Goal: Contribute content

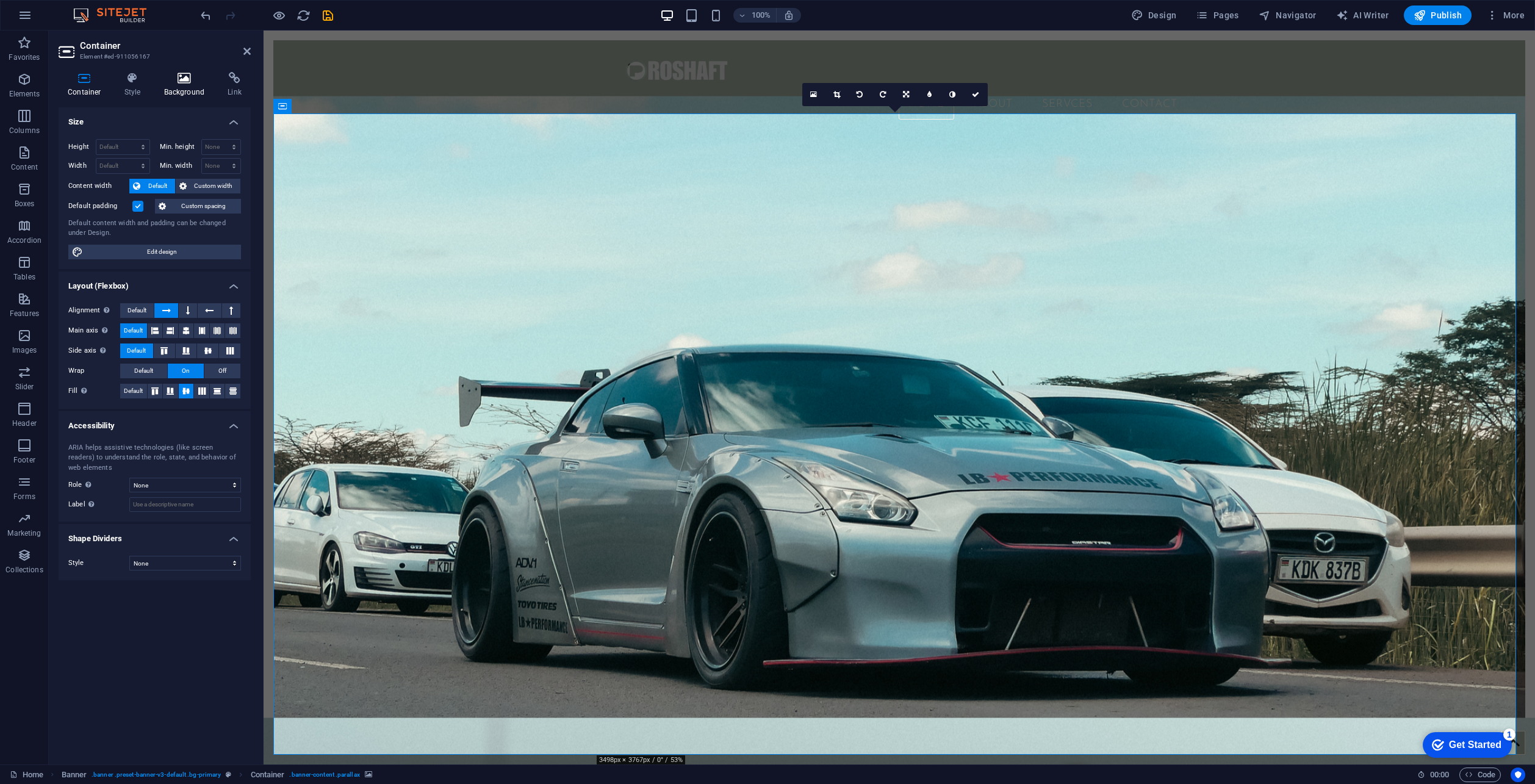
click at [189, 79] on icon at bounding box center [184, 78] width 59 height 12
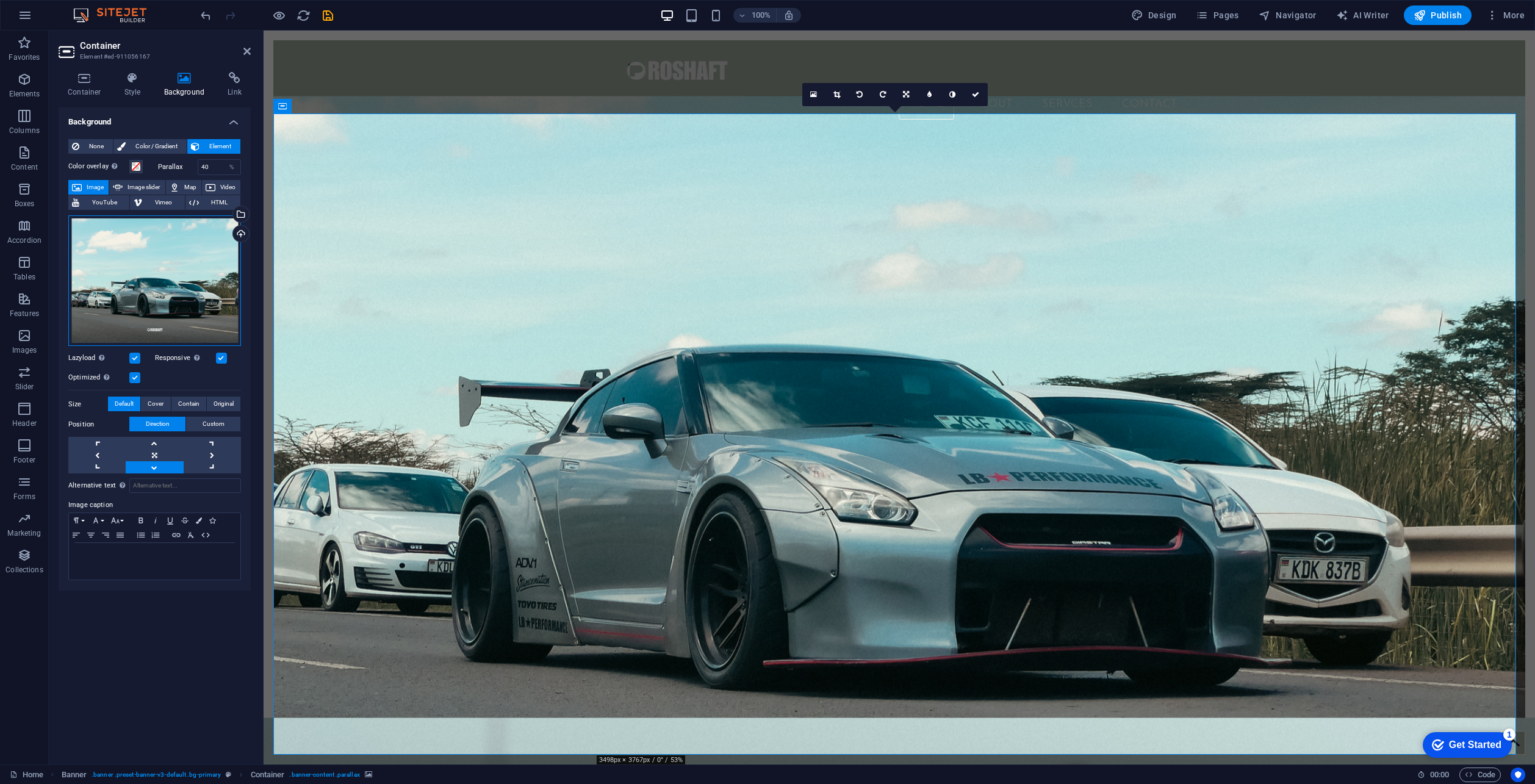
click at [156, 261] on div "Drag files here, click to choose files or select files from Files or our free s…" at bounding box center [155, 281] width 172 height 131
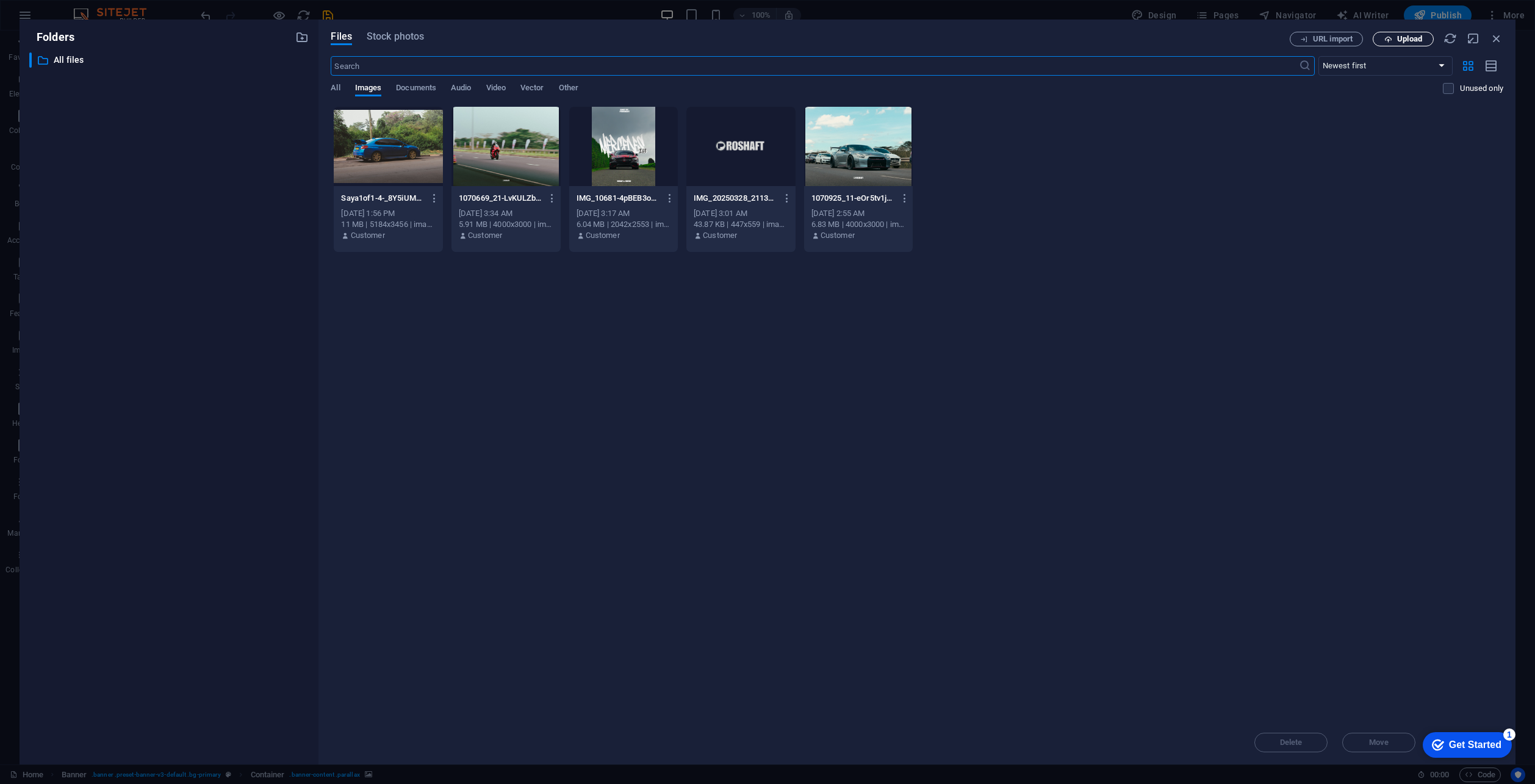
click at [1408, 37] on span "Upload" at bounding box center [1410, 39] width 25 height 7
click at [1397, 41] on span "Upload" at bounding box center [1410, 39] width 25 height 7
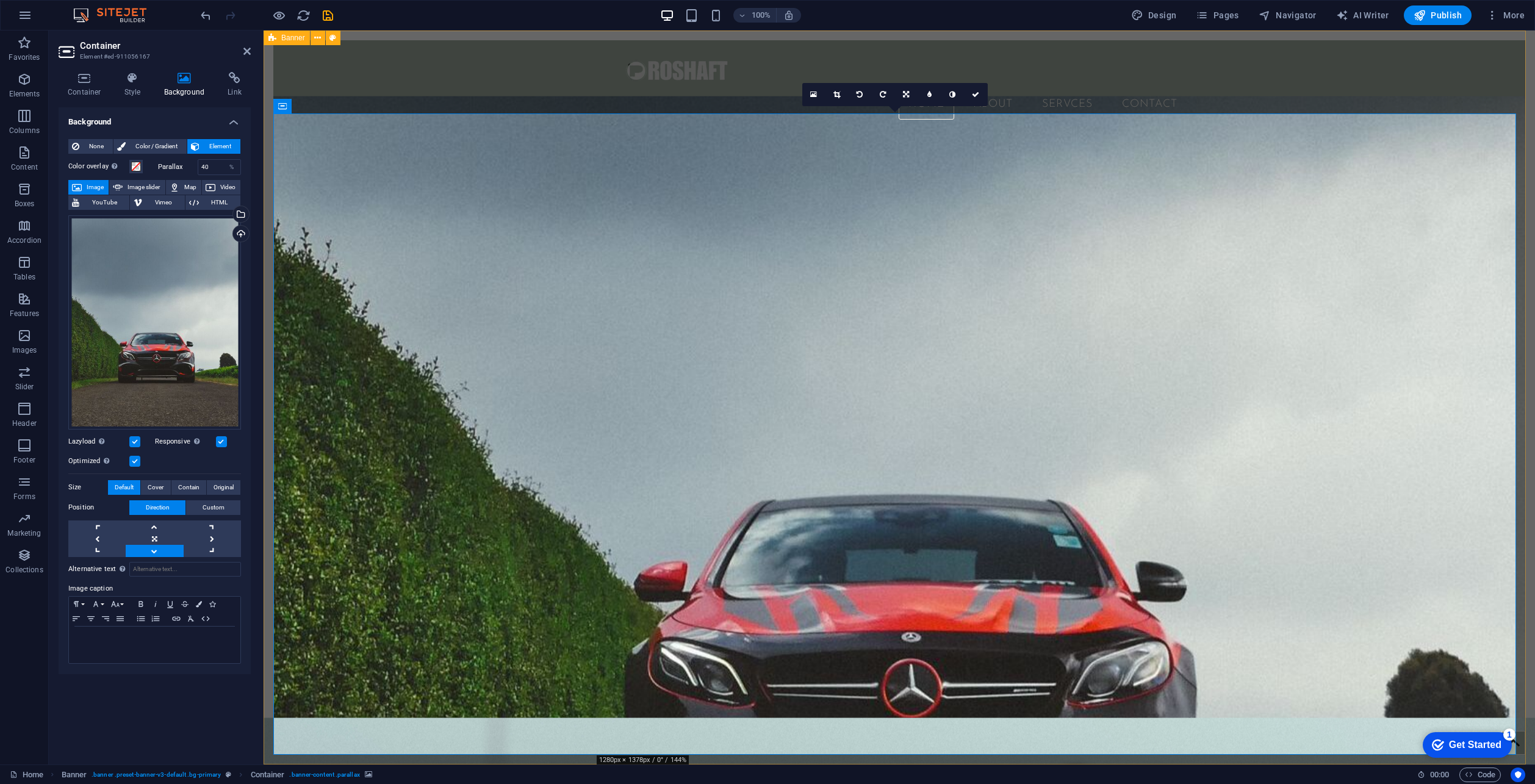
click at [584, 235] on figure at bounding box center [899, 435] width 1252 height 679
click at [581, 283] on figure at bounding box center [899, 435] width 1252 height 679
click at [176, 363] on div "Drag files here, click to choose files or select files from Files or our free s…" at bounding box center [155, 322] width 172 height 214
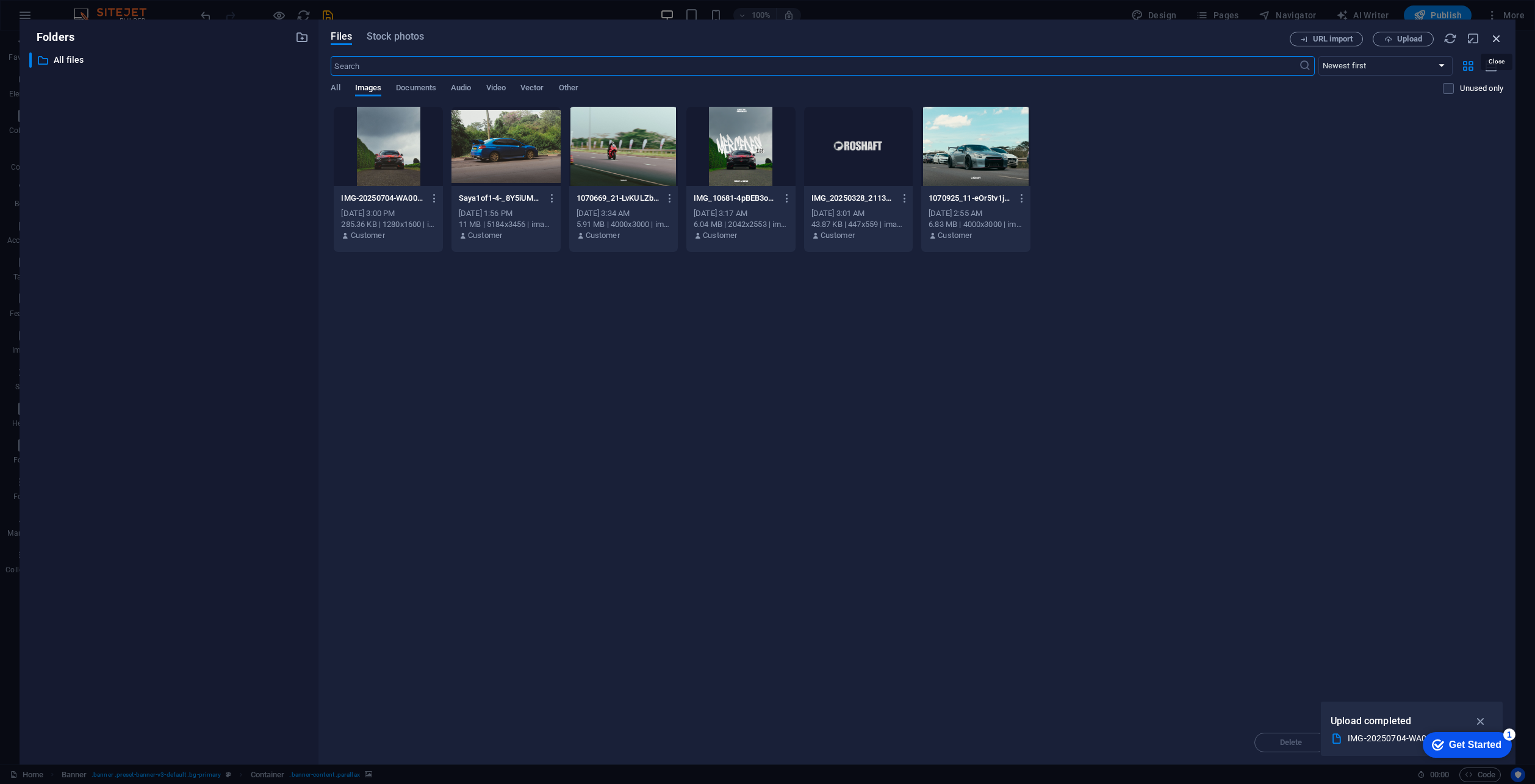
click at [1498, 40] on icon "button" at bounding box center [1497, 39] width 13 height 13
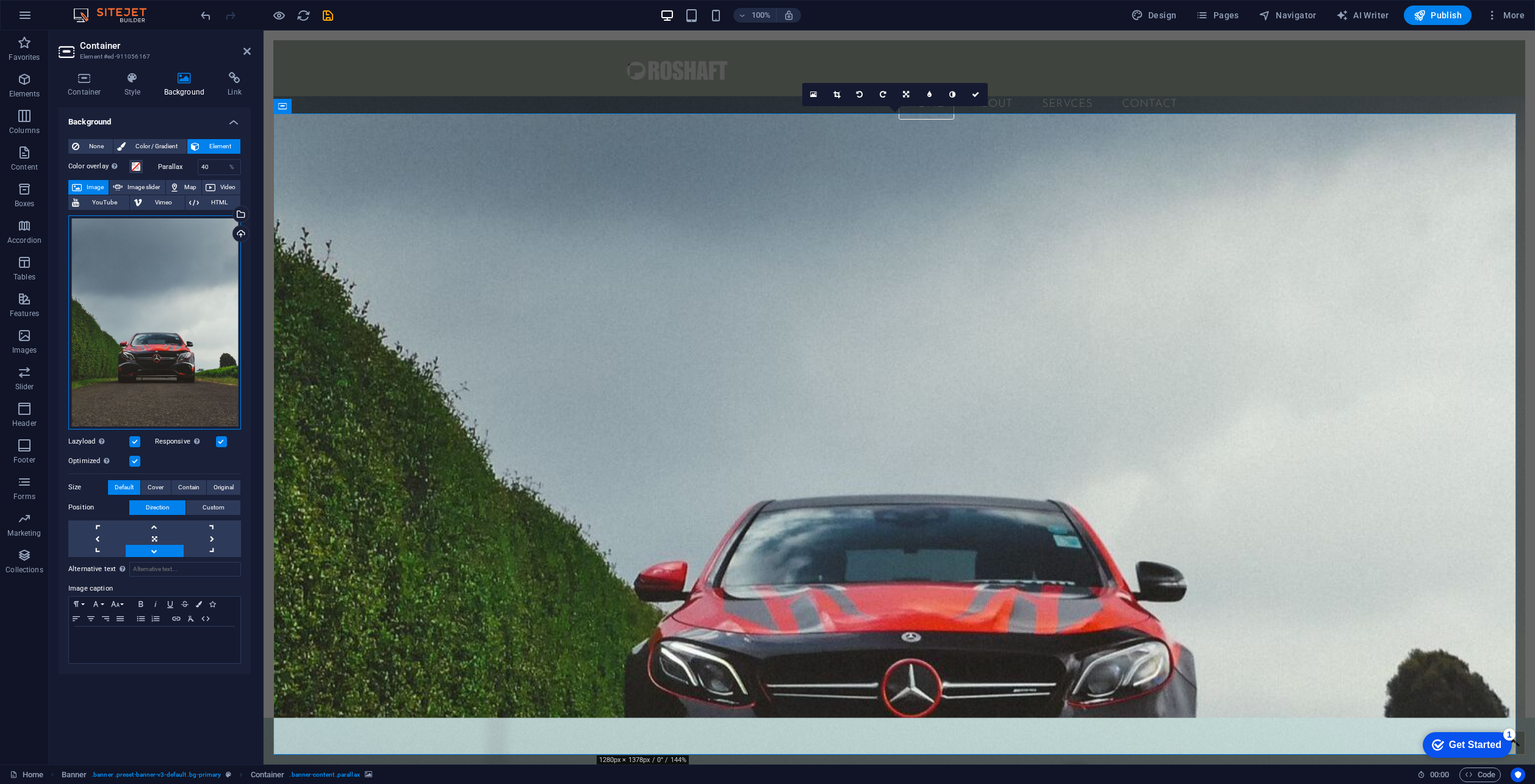
click at [109, 302] on div "Drag files here, click to choose files or select files from Files or our free s…" at bounding box center [155, 322] width 172 height 214
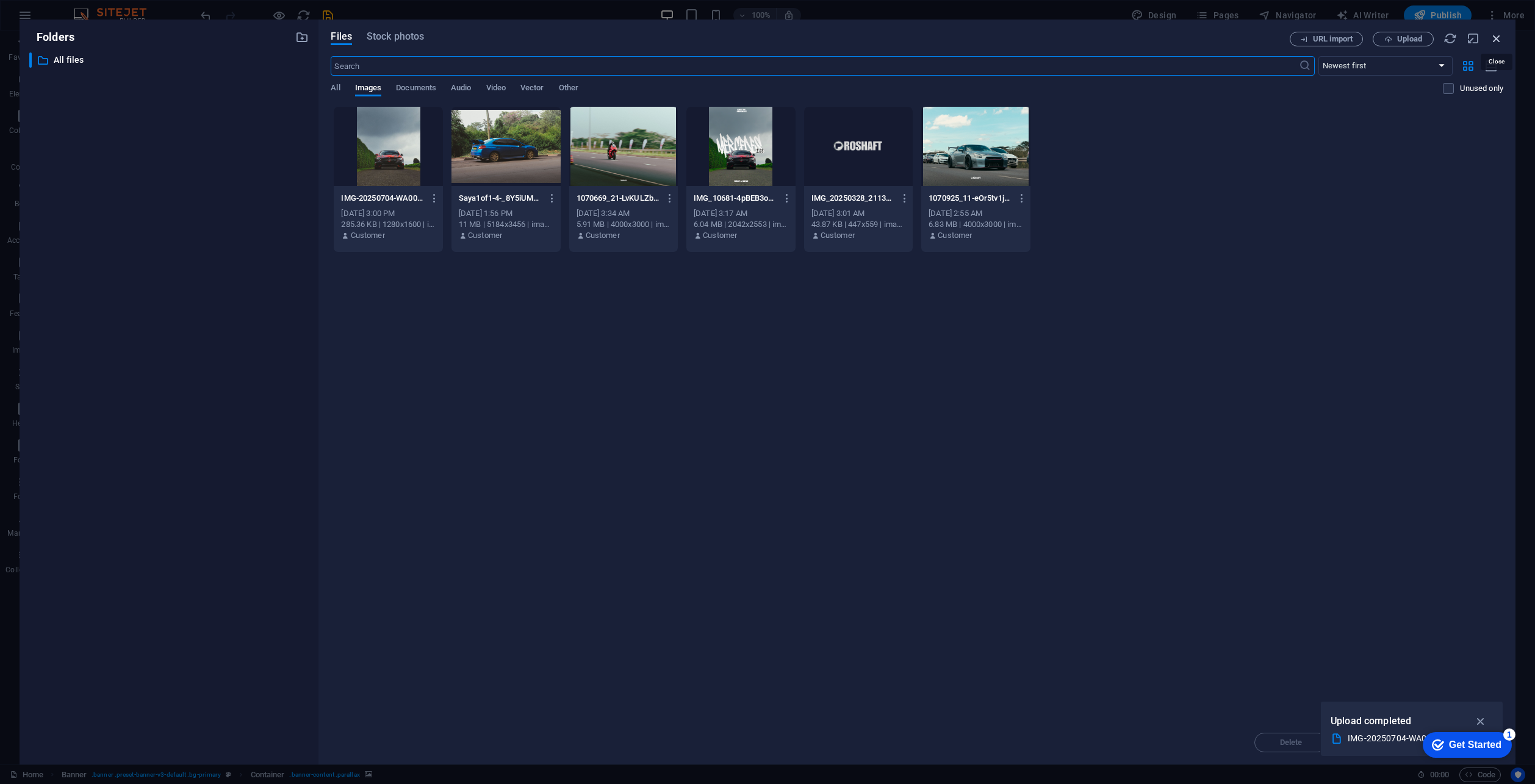
click at [1501, 32] on icon "button" at bounding box center [1497, 39] width 13 height 13
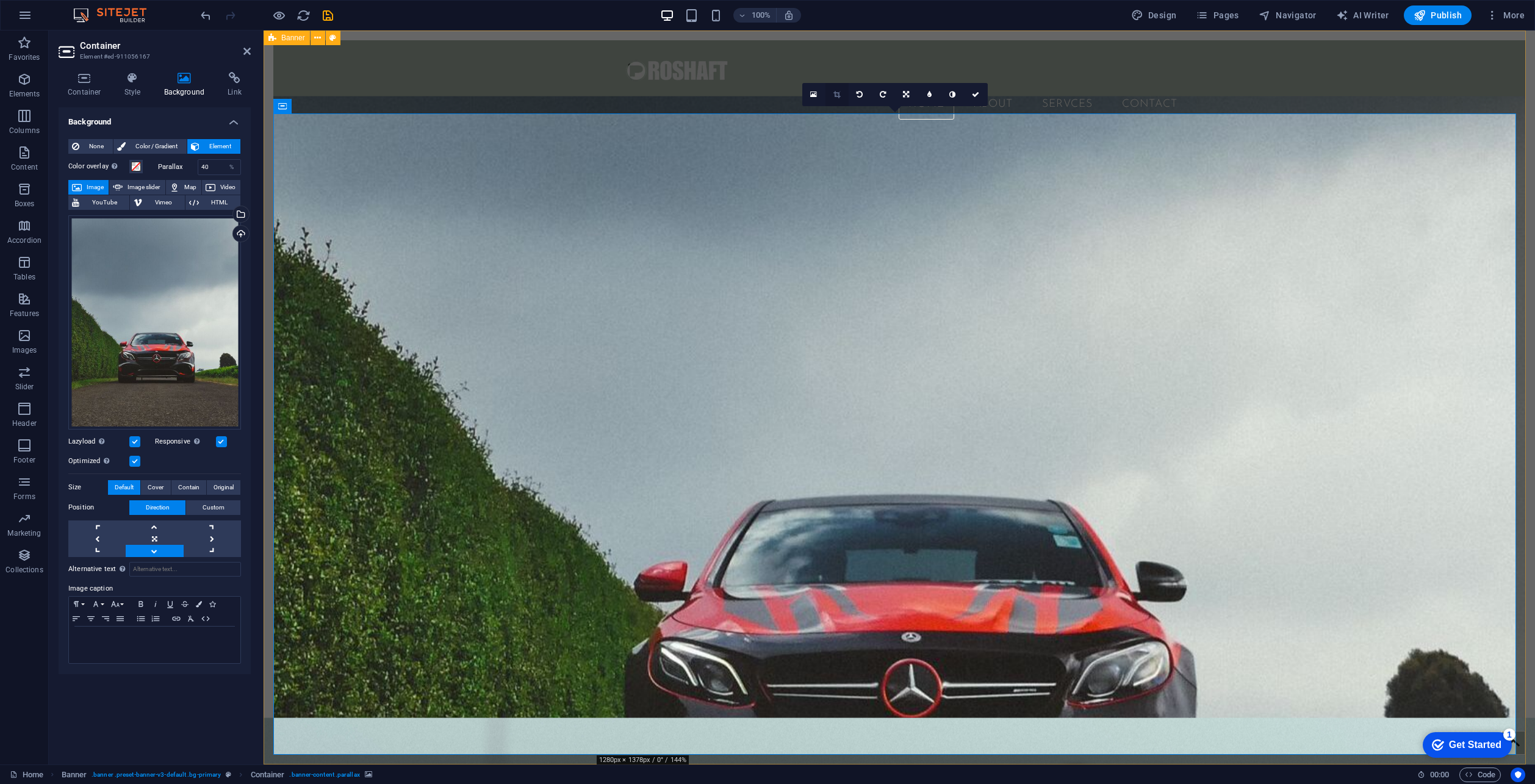
click at [834, 91] on link at bounding box center [837, 95] width 23 height 23
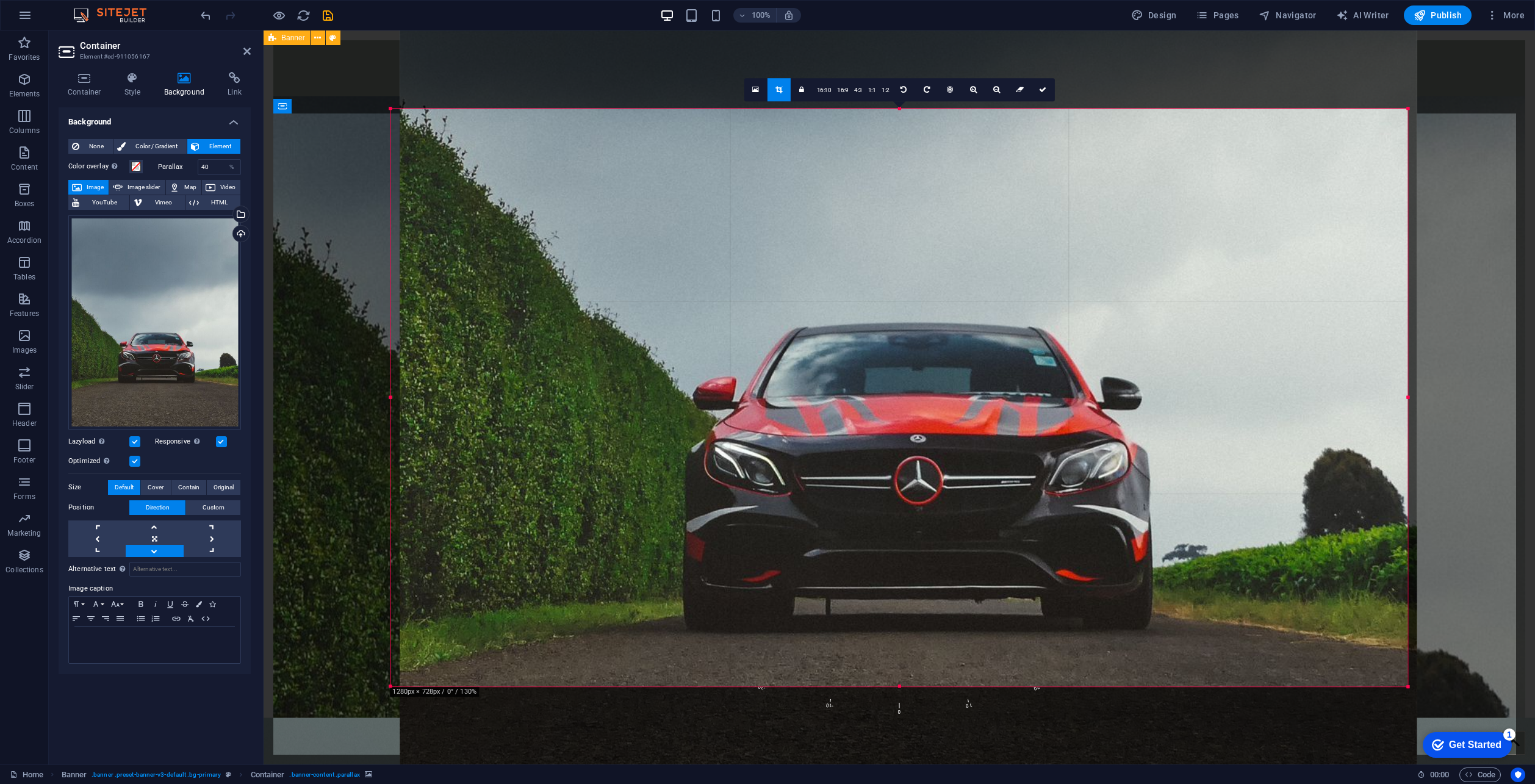
drag, startPoint x: 917, startPoint y: 161, endPoint x: 927, endPoint y: 26, distance: 135.4
click at [927, 31] on section "Favorites Elements Columns Content Boxes Accordion Tables Features Images Slide…" at bounding box center [768, 398] width 1535 height 734
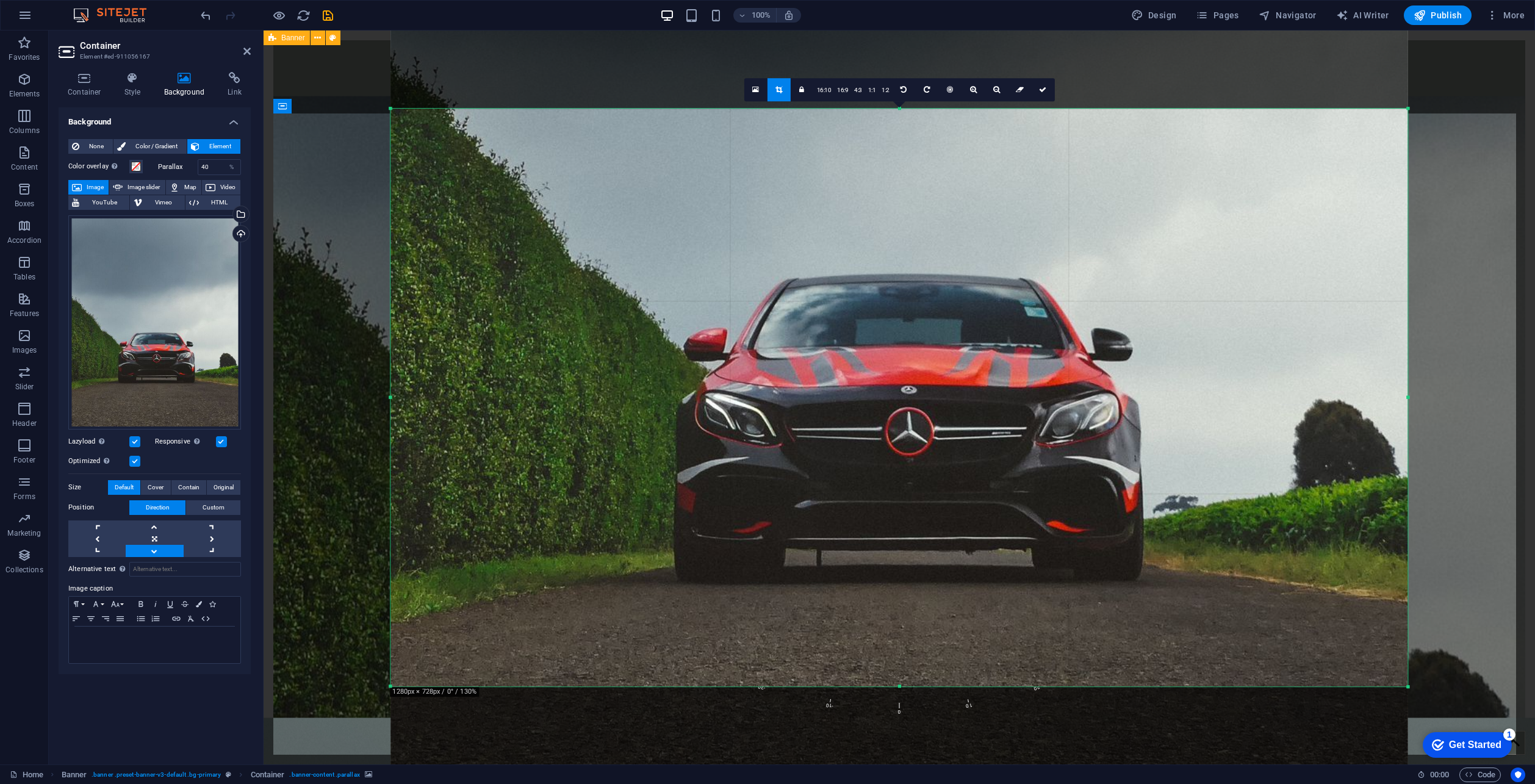
drag, startPoint x: 884, startPoint y: 421, endPoint x: 886, endPoint y: 372, distance: 49.0
click at [886, 372] on div at bounding box center [900, 213] width 1017 height 1271
click at [375, 98] on div at bounding box center [899, 72] width 1271 height 83
click at [1044, 89] on icon at bounding box center [1043, 90] width 7 height 7
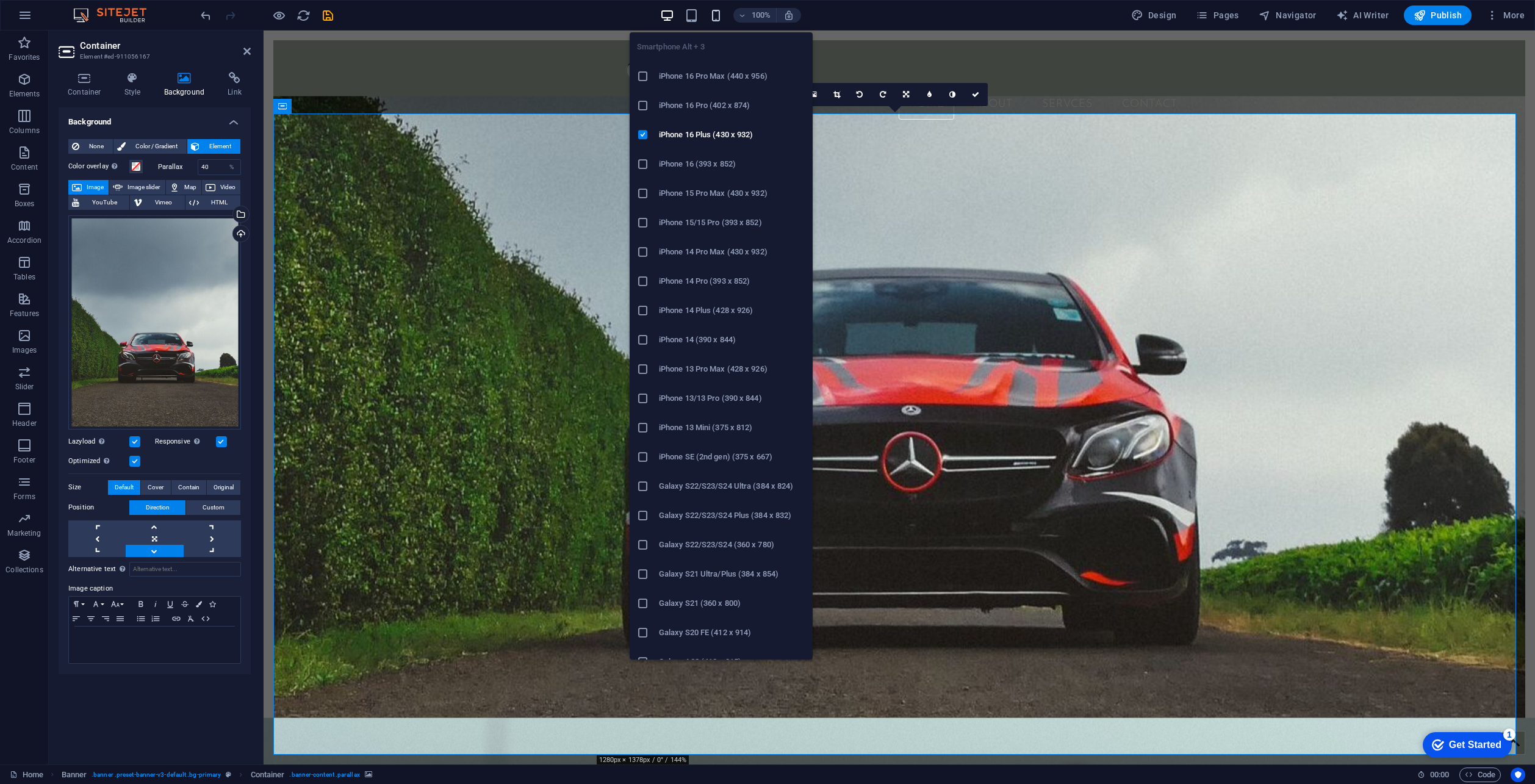
click at [717, 13] on icon "button" at bounding box center [716, 15] width 14 height 14
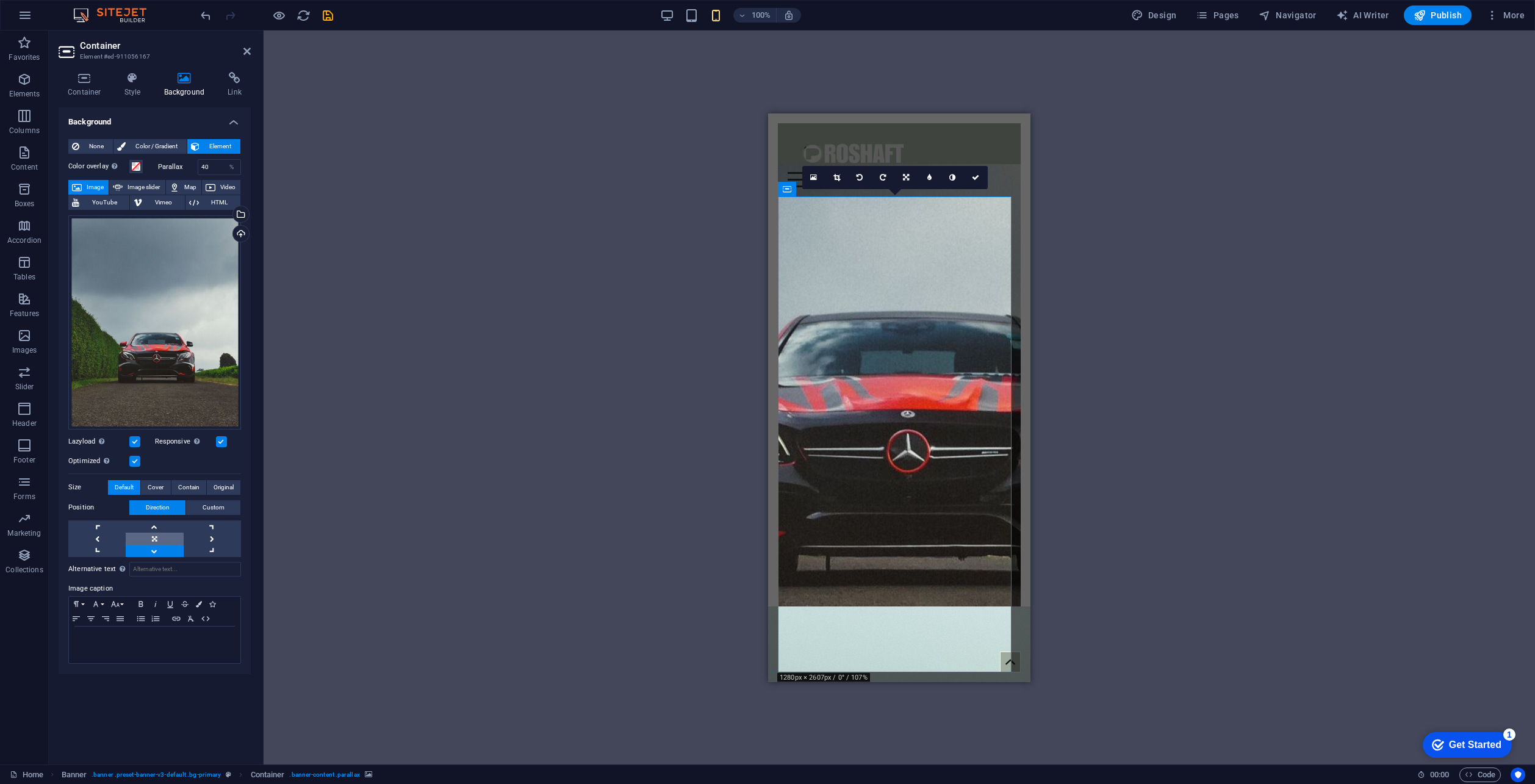
click at [152, 537] on link at bounding box center [155, 539] width 57 height 12
click at [213, 512] on span "Custom" at bounding box center [213, 508] width 22 height 15
click at [104, 534] on icon at bounding box center [107, 531] width 7 height 7
click at [908, 251] on figure at bounding box center [899, 420] width 243 height 513
click at [845, 279] on figure at bounding box center [899, 420] width 243 height 513
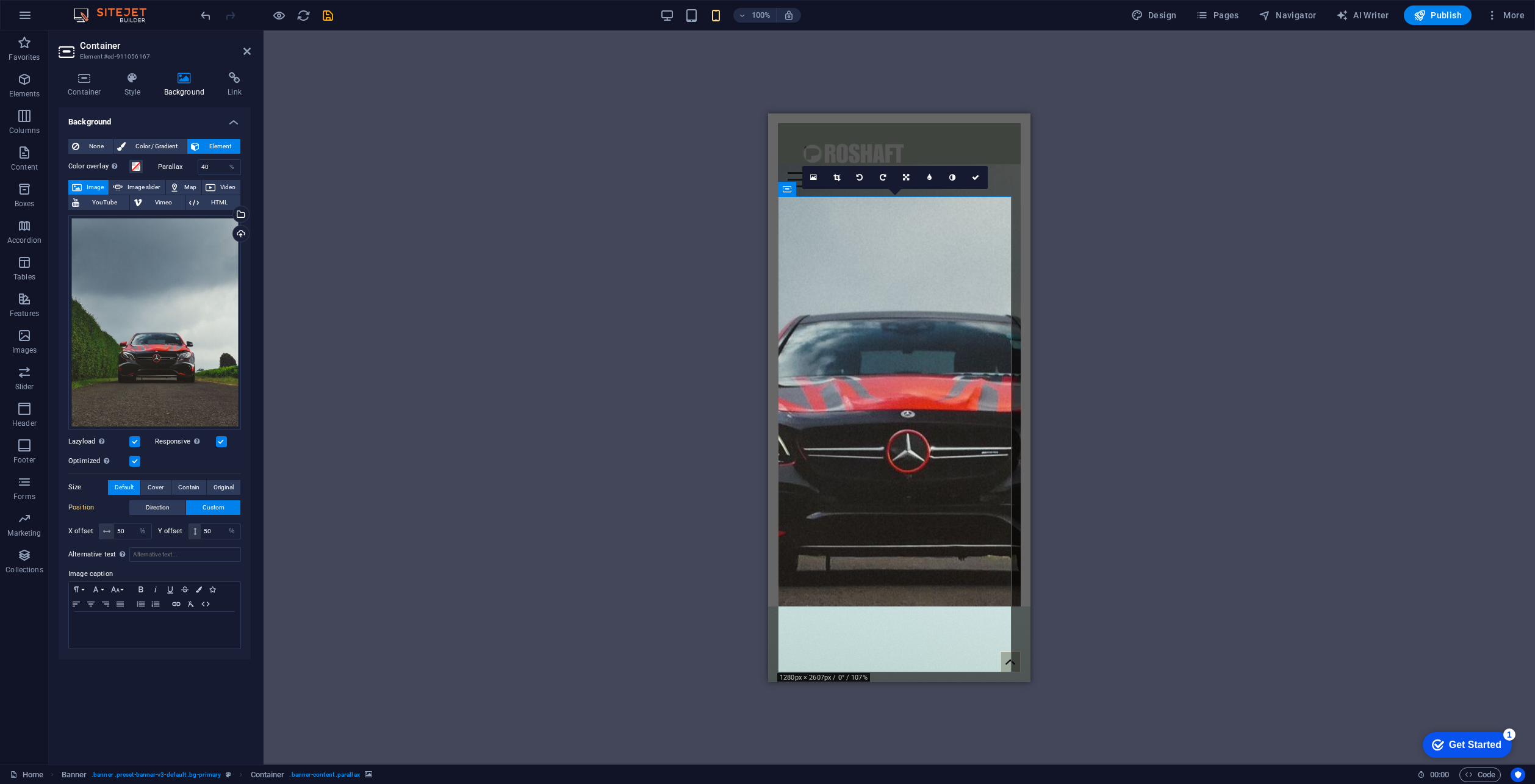
click at [845, 279] on figure at bounding box center [899, 420] width 243 height 513
click at [207, 306] on div "Drag files here, click to choose files or select files from Files or our free s…" at bounding box center [155, 322] width 172 height 214
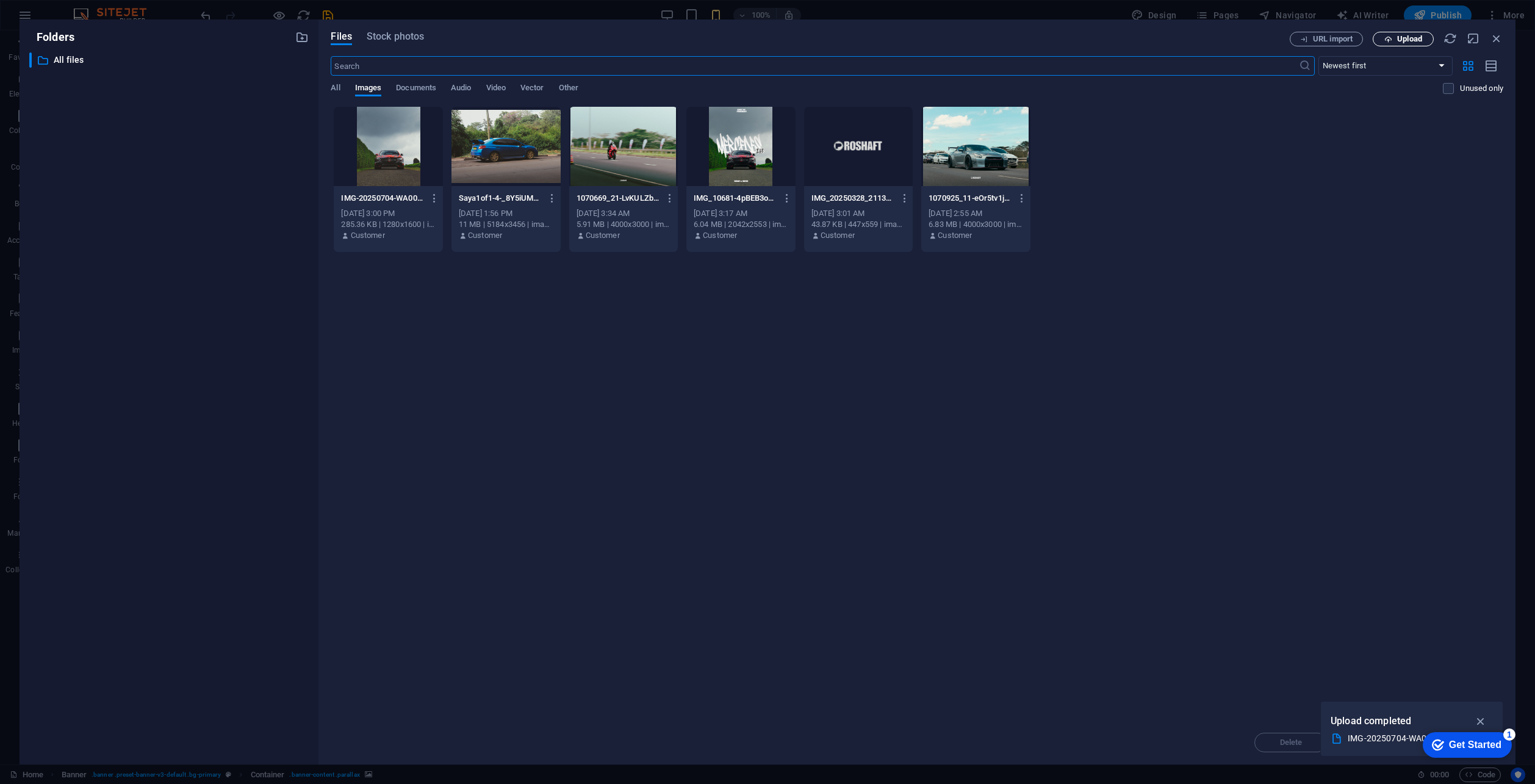
click at [1415, 36] on span "Upload" at bounding box center [1410, 39] width 25 height 7
click at [645, 446] on div "Drop files here to upload them instantly IMG-20250704-WA0004-G_uj5tSch5Ln6JpJb_…" at bounding box center [917, 413] width 1173 height 615
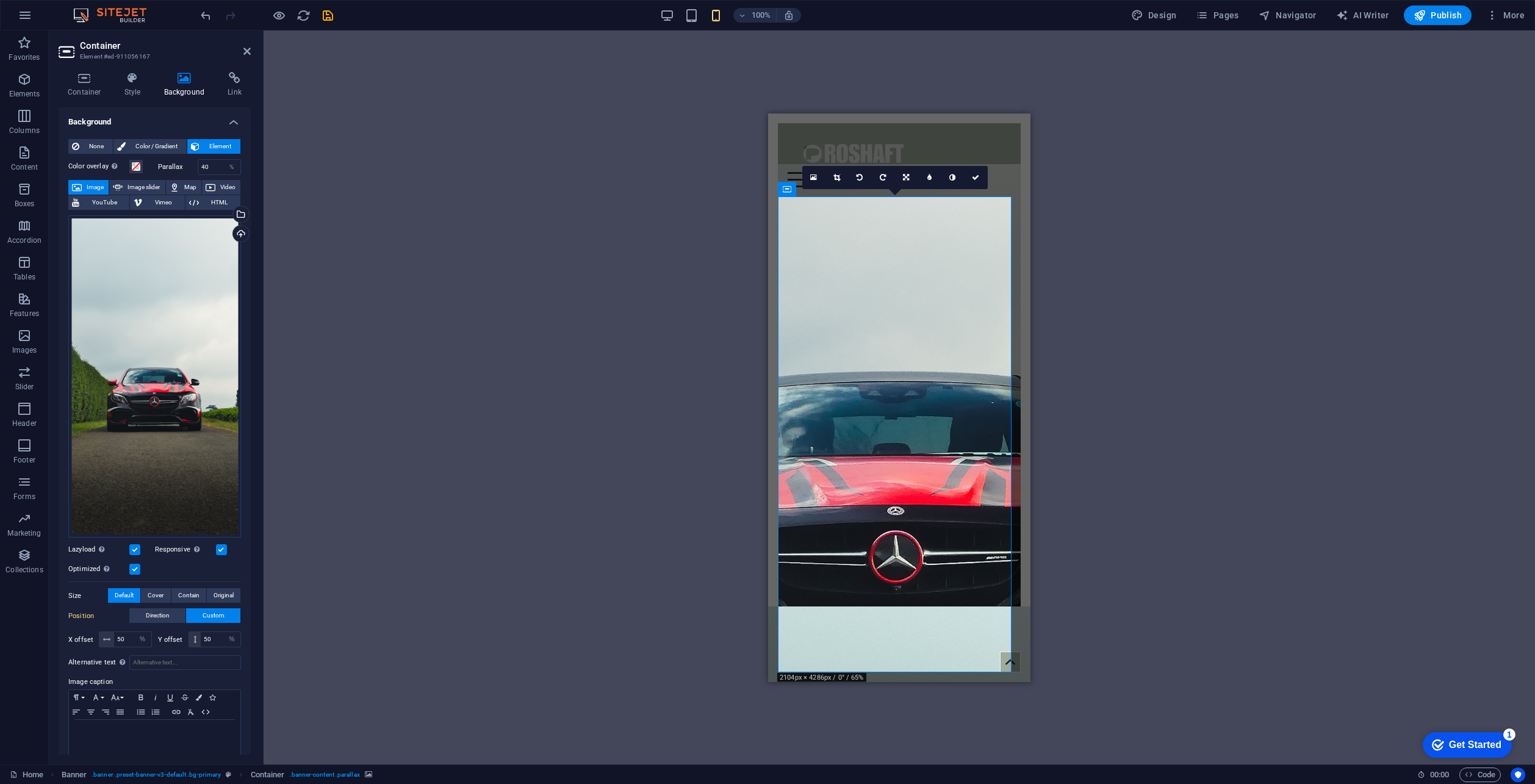
click at [942, 339] on figure at bounding box center [899, 420] width 243 height 513
drag, startPoint x: 213, startPoint y: 170, endPoint x: 182, endPoint y: 166, distance: 31.3
click at [182, 166] on div "Parallax 40 %" at bounding box center [199, 167] width 84 height 16
click at [98, 149] on span "None" at bounding box center [96, 146] width 26 height 15
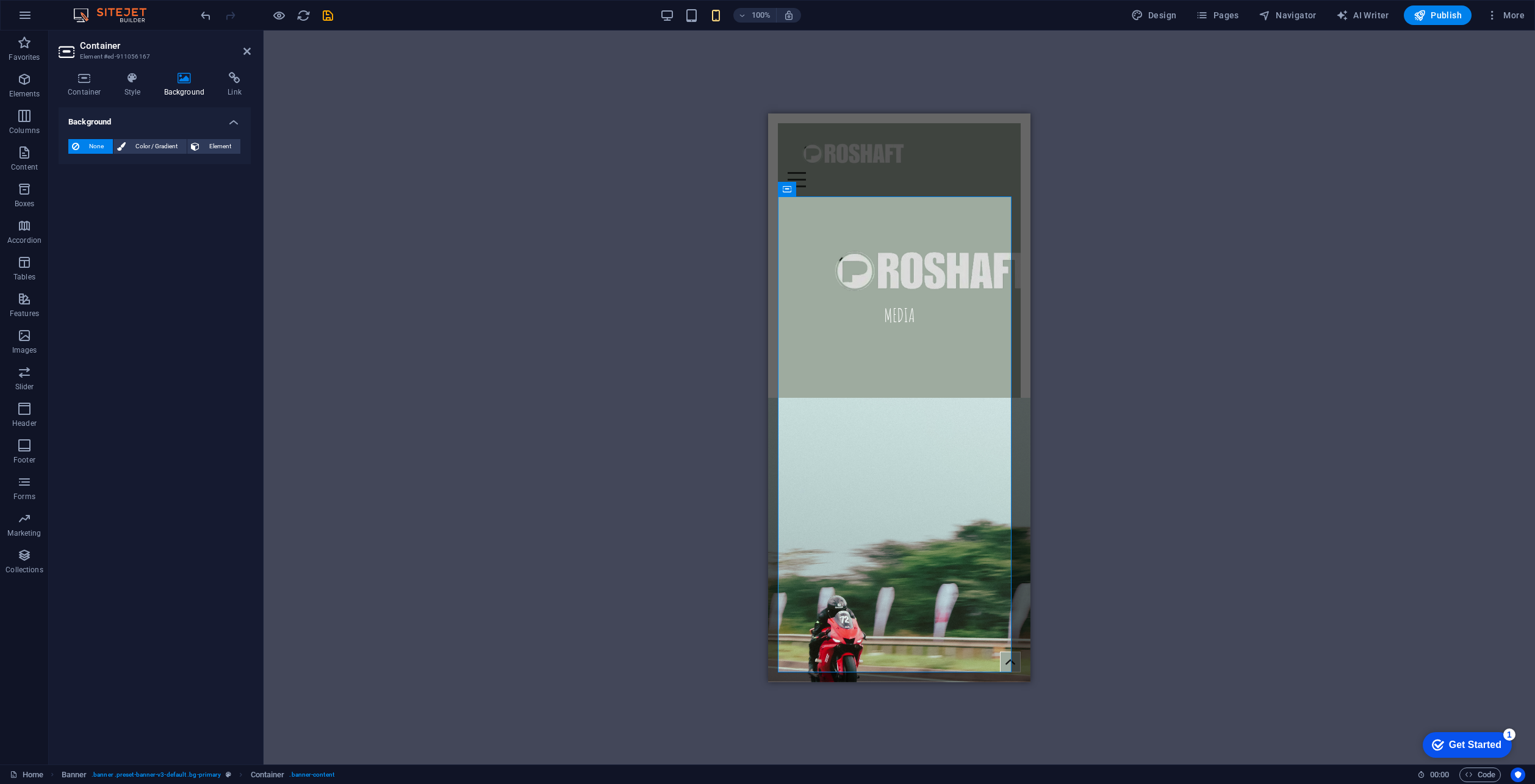
click at [416, 250] on div "Drag here to replace the existing content. Press “Ctrl” if you want to create a…" at bounding box center [899, 398] width 1271 height 734
click at [209, 149] on span "Element" at bounding box center [220, 146] width 34 height 15
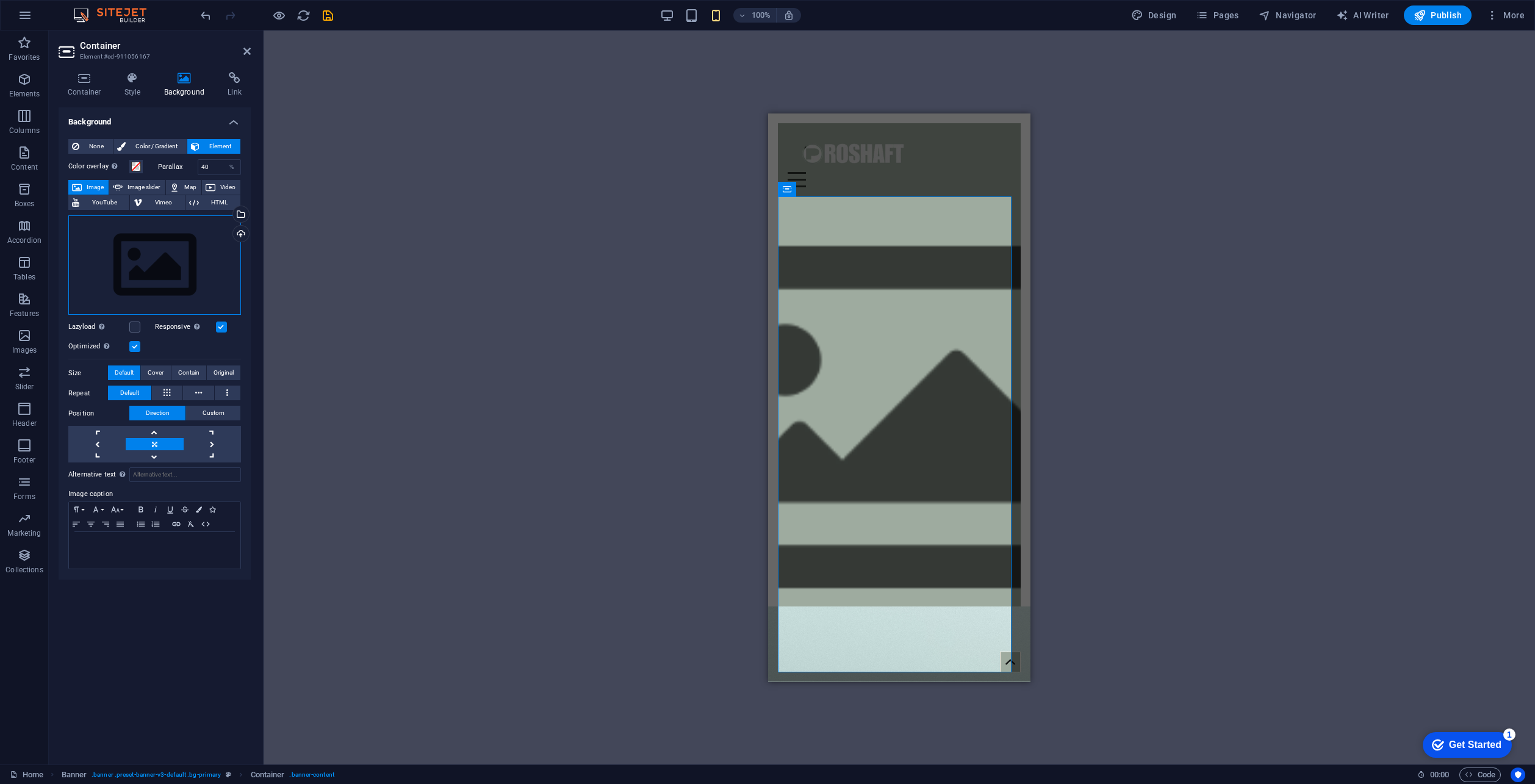
click at [188, 254] on div "Drag files here, click to choose files or select files from Files or our free s…" at bounding box center [155, 265] width 172 height 100
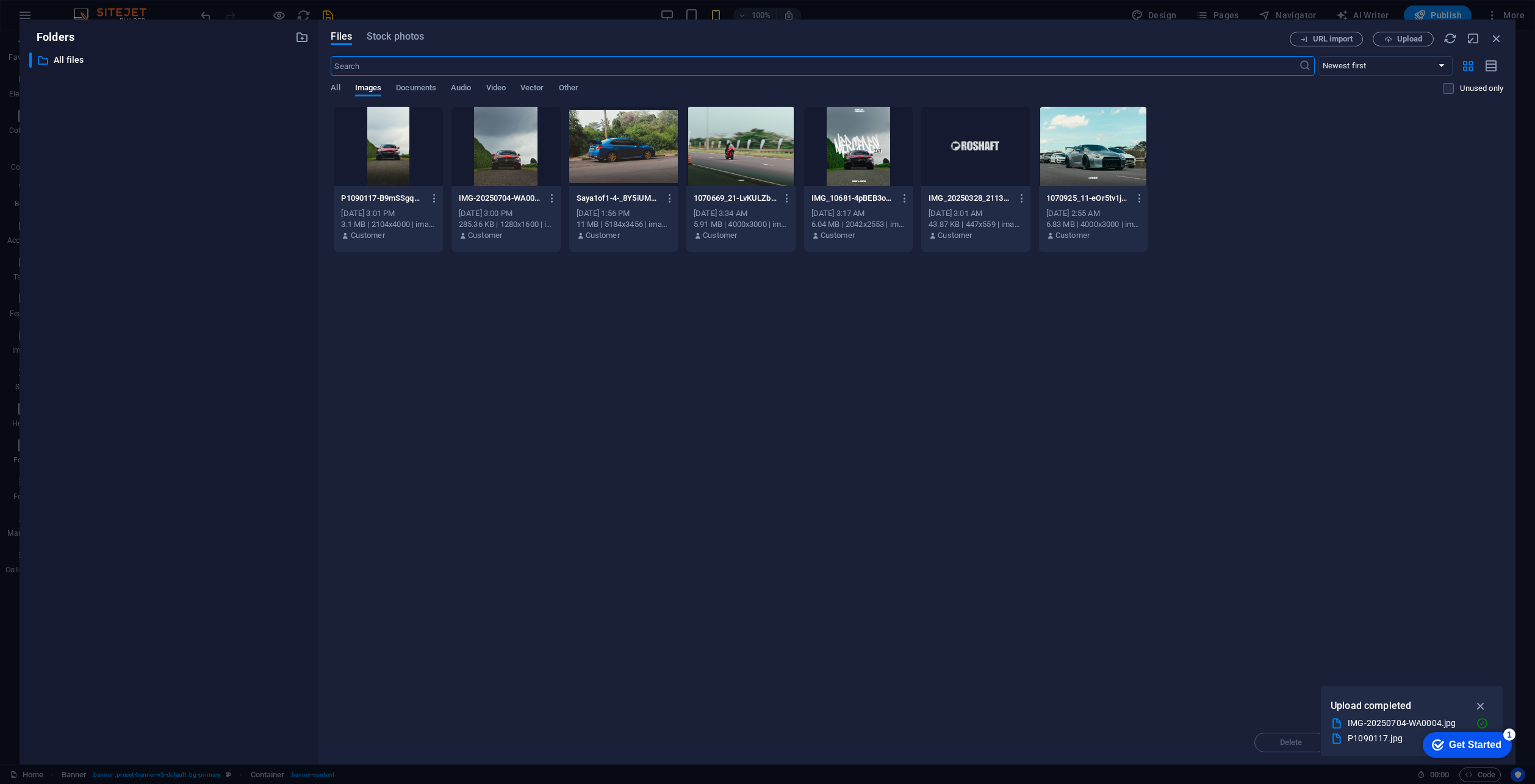
click at [401, 126] on div at bounding box center [388, 147] width 109 height 80
click at [1476, 704] on icon "button" at bounding box center [1481, 706] width 14 height 13
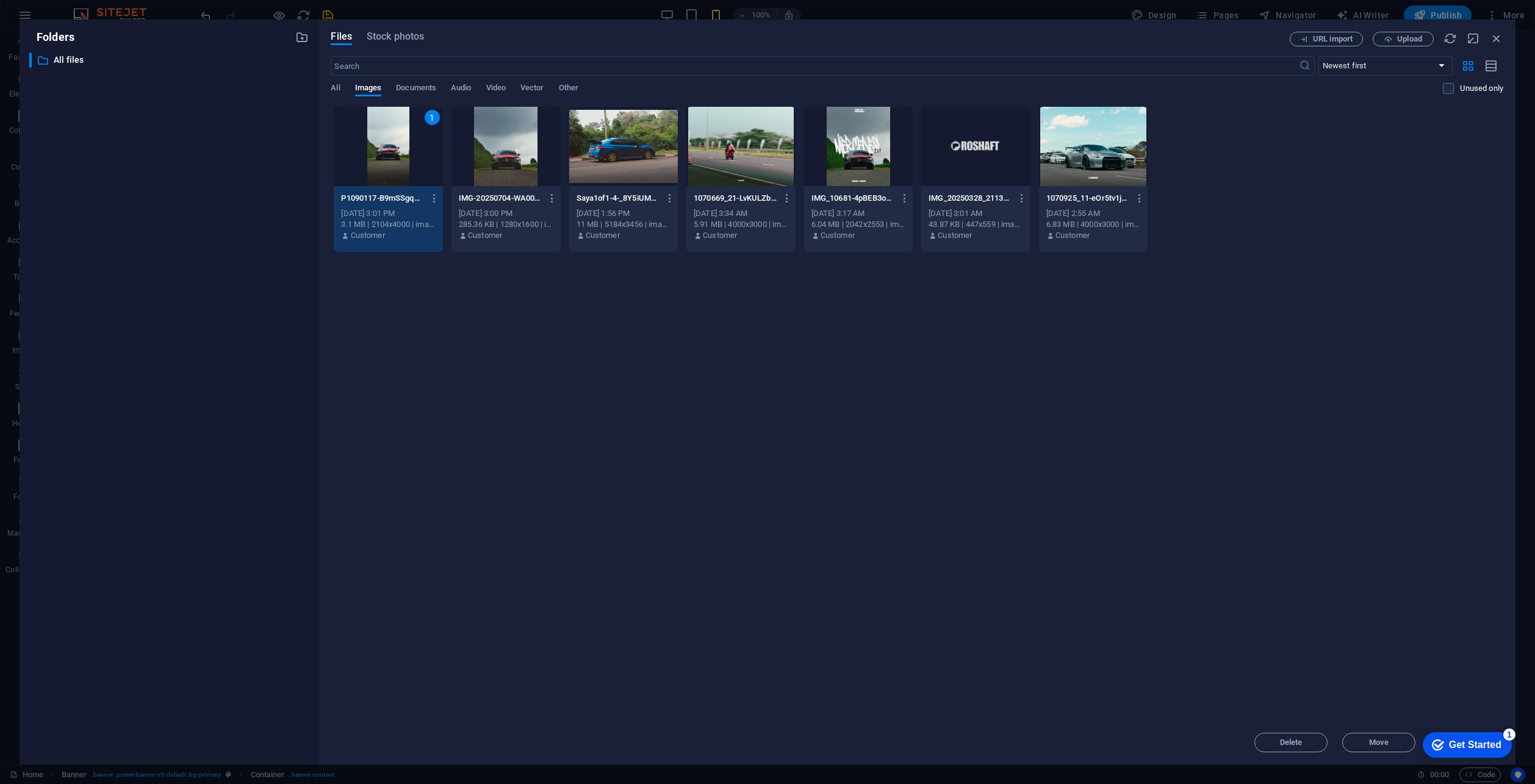
click at [389, 161] on div "1" at bounding box center [388, 147] width 109 height 80
click at [389, 161] on div at bounding box center [388, 147] width 109 height 80
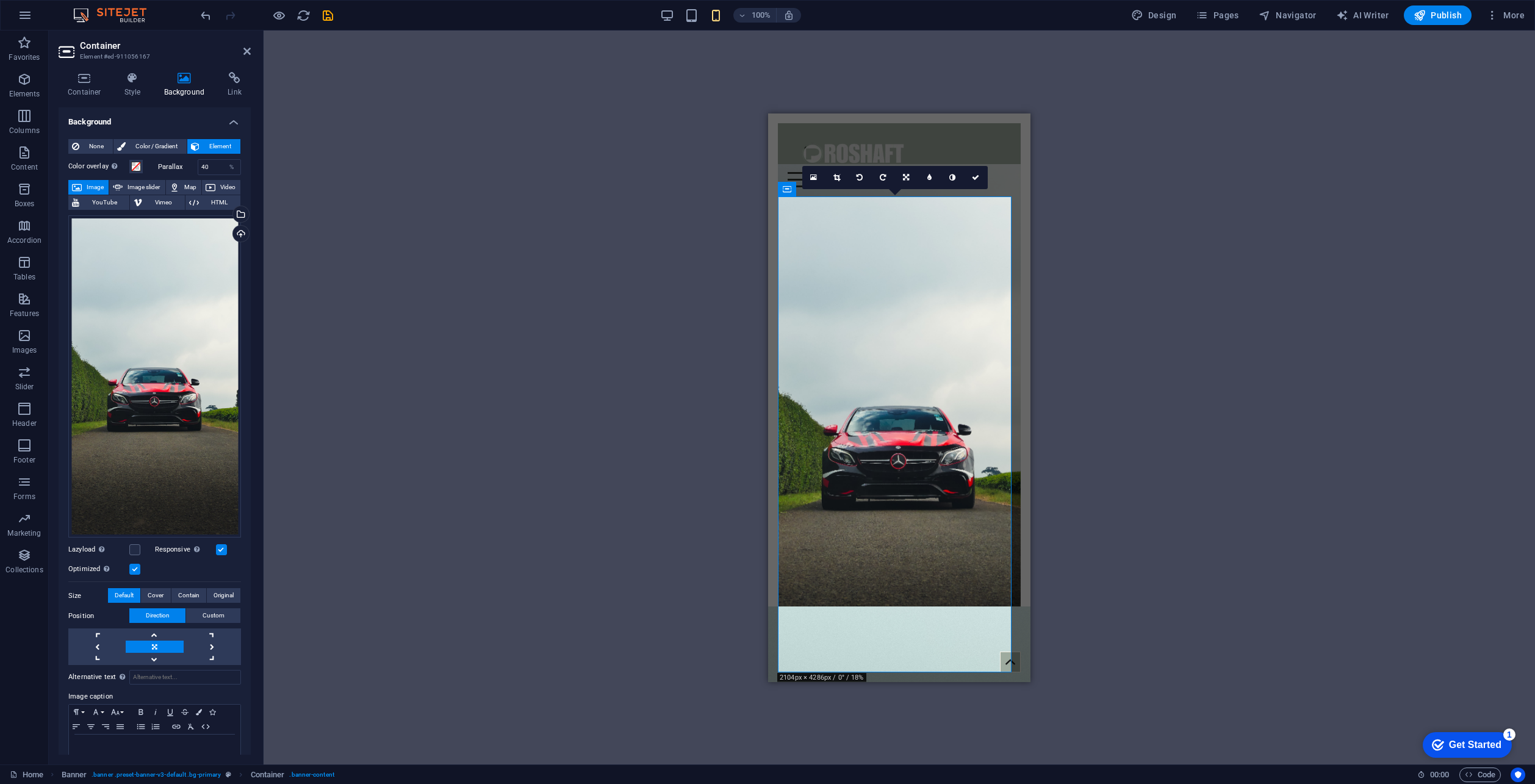
click at [676, 2] on div "100% Design Pages Navigator AI Writer Publish More" at bounding box center [768, 15] width 1534 height 29
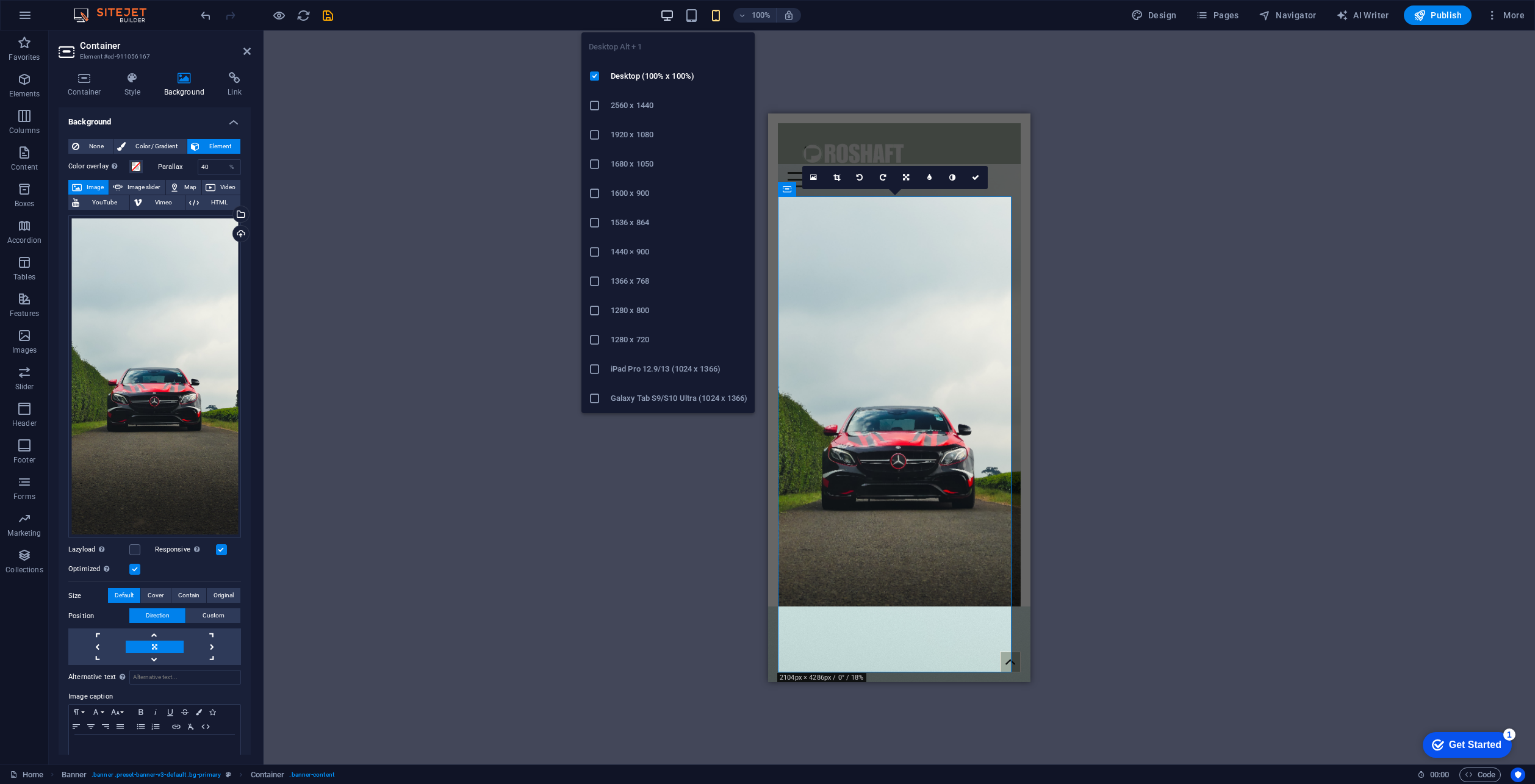
click at [669, 15] on icon "button" at bounding box center [667, 15] width 14 height 14
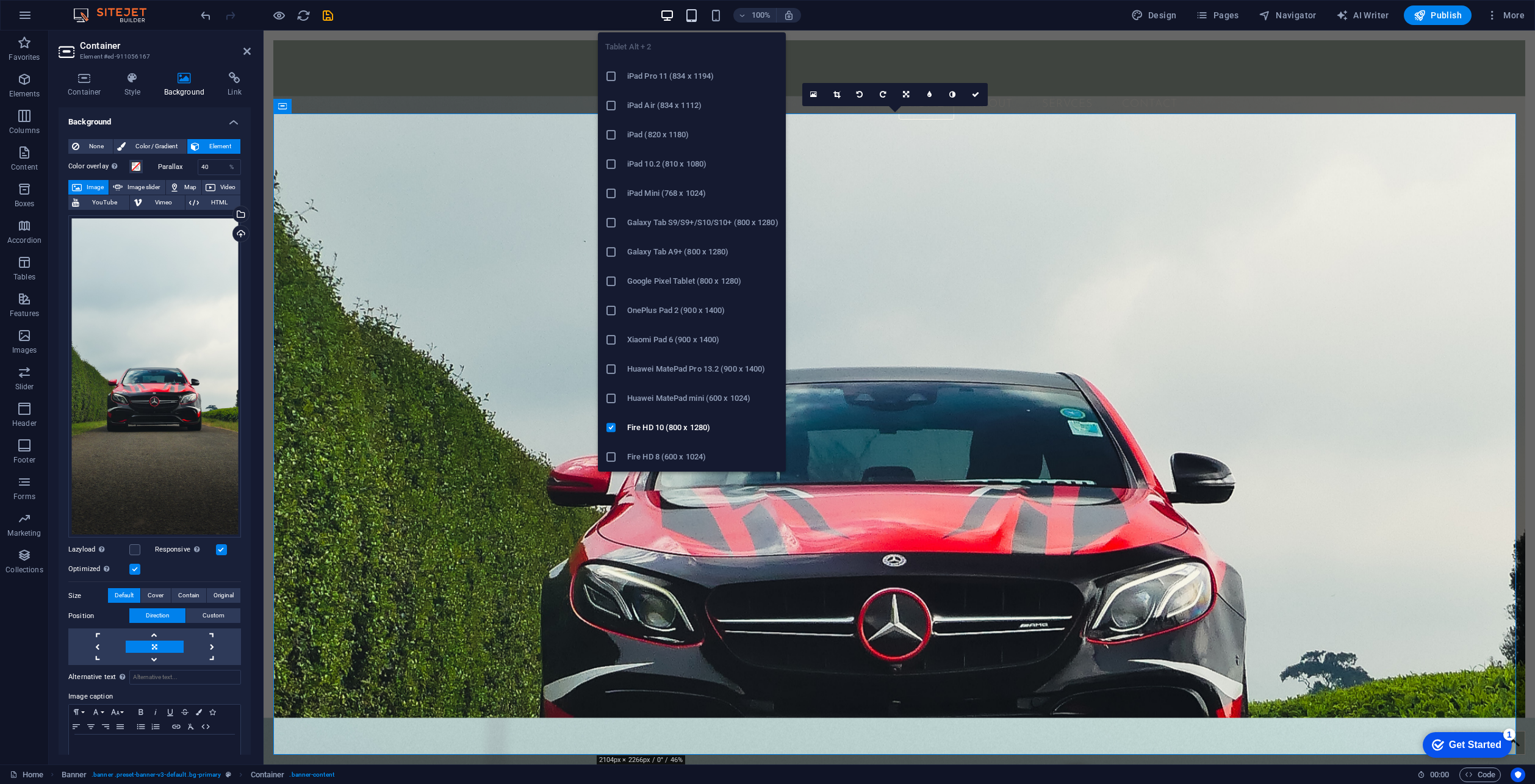
click at [692, 17] on icon "button" at bounding box center [691, 15] width 14 height 14
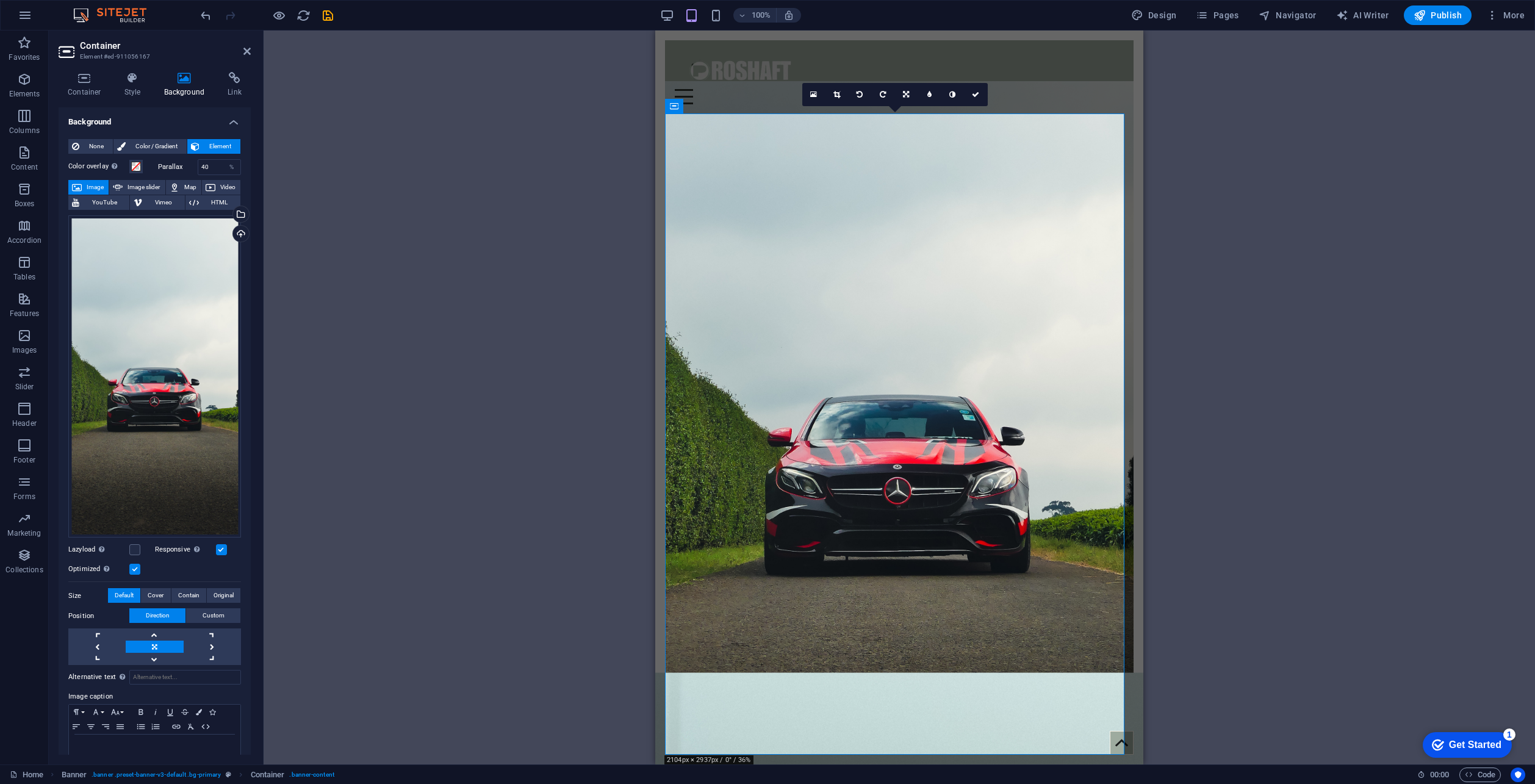
click at [440, 259] on div "Drag here to replace the existing content. Press “Ctrl” if you want to create a…" at bounding box center [899, 398] width 1271 height 734
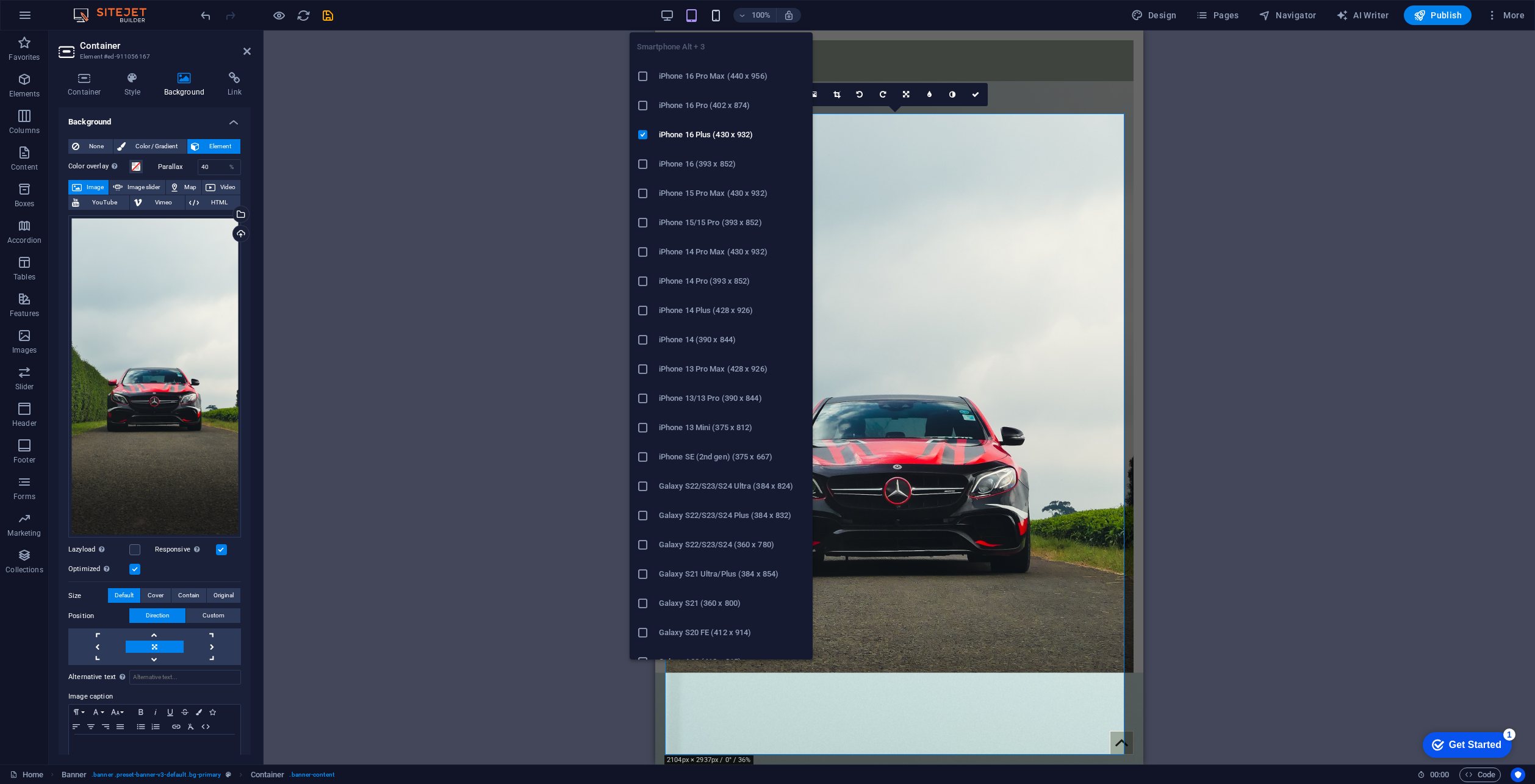
click at [720, 16] on icon "button" at bounding box center [716, 15] width 14 height 14
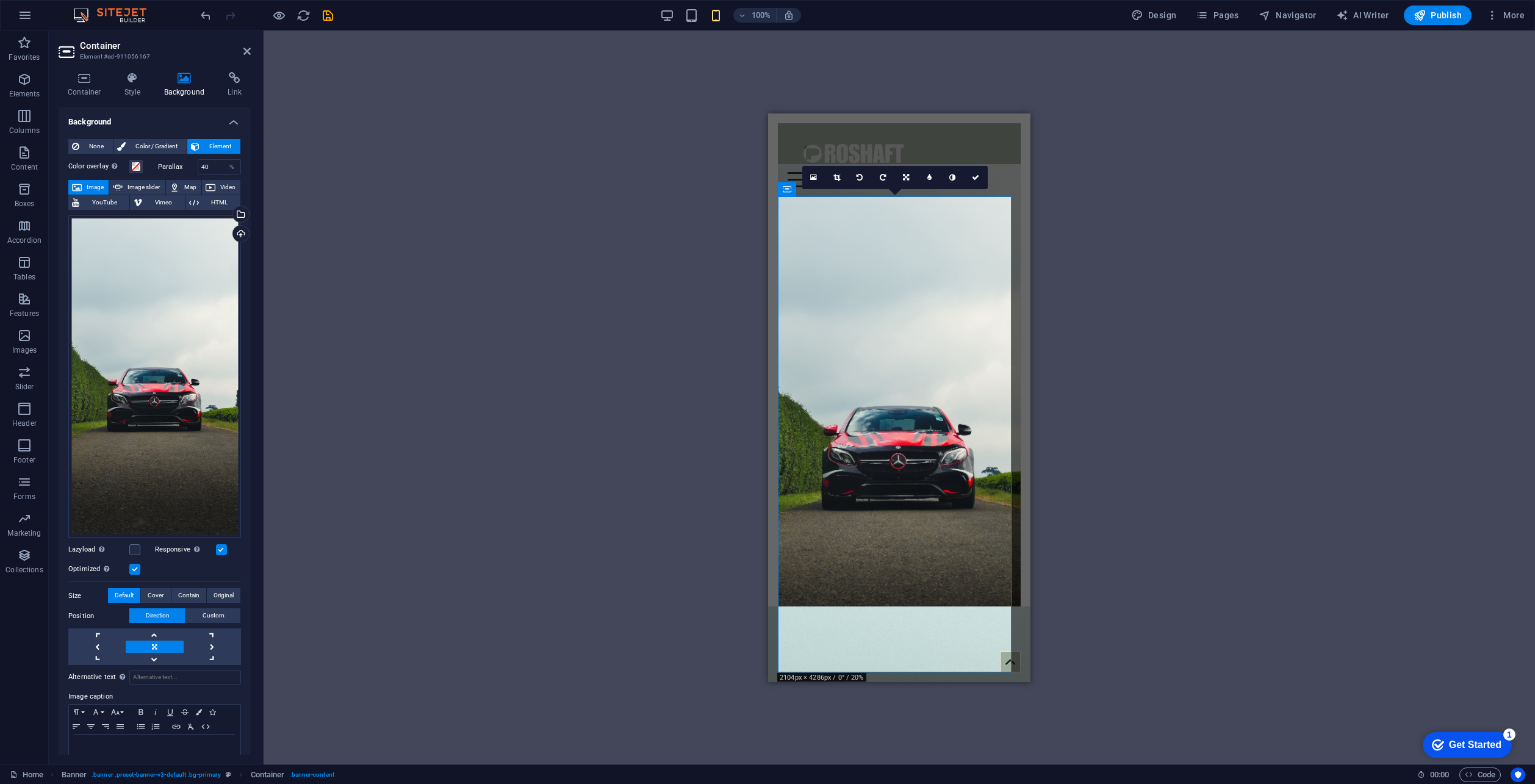
click at [527, 208] on div "Drag here to replace the existing content. Press “Ctrl” if you want to create a…" at bounding box center [899, 398] width 1271 height 734
click at [918, 749] on figure at bounding box center [899, 778] width 184 height 59
click at [917, 749] on figure at bounding box center [899, 778] width 184 height 59
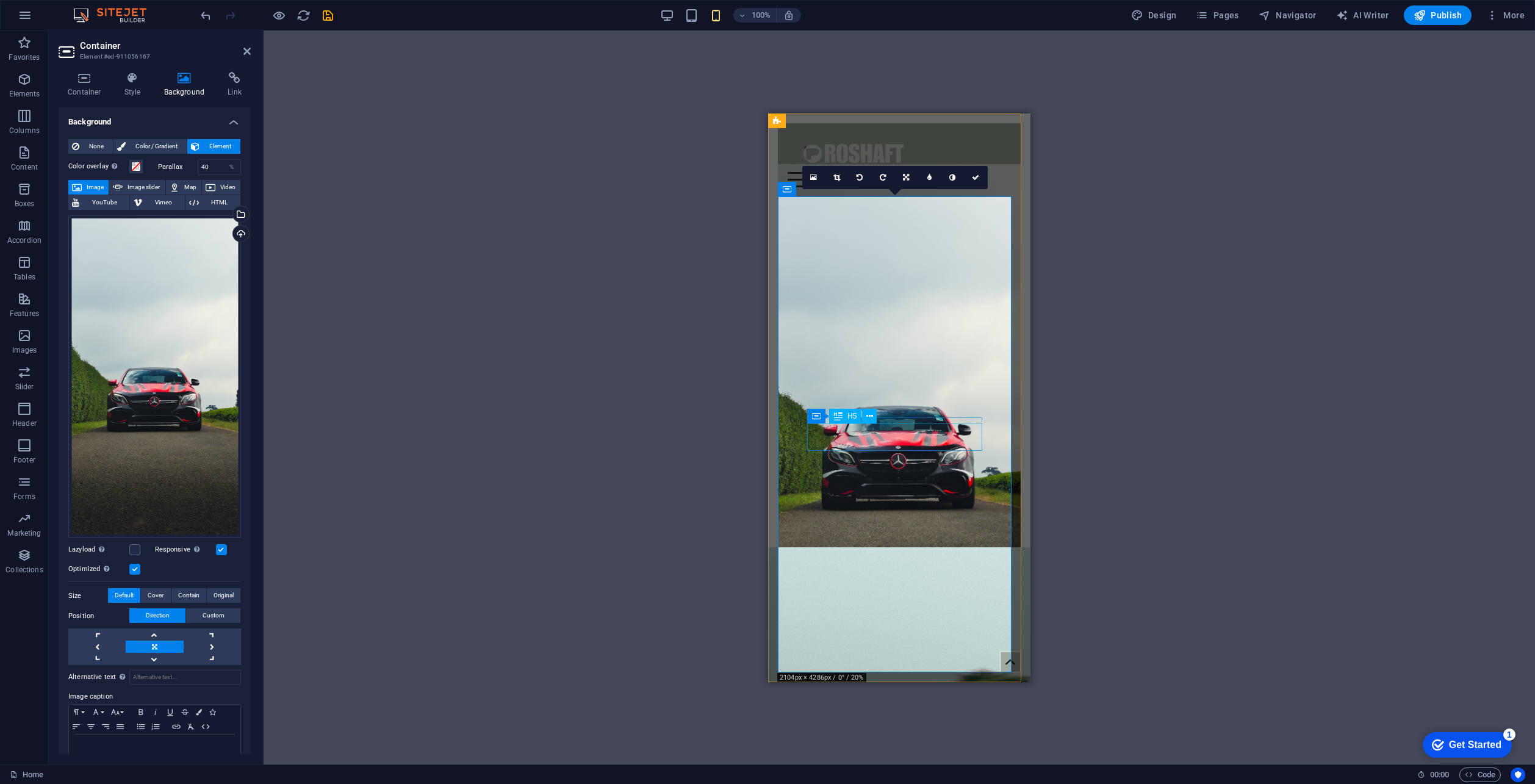
click at [888, 755] on div "media" at bounding box center [899, 768] width 184 height 28
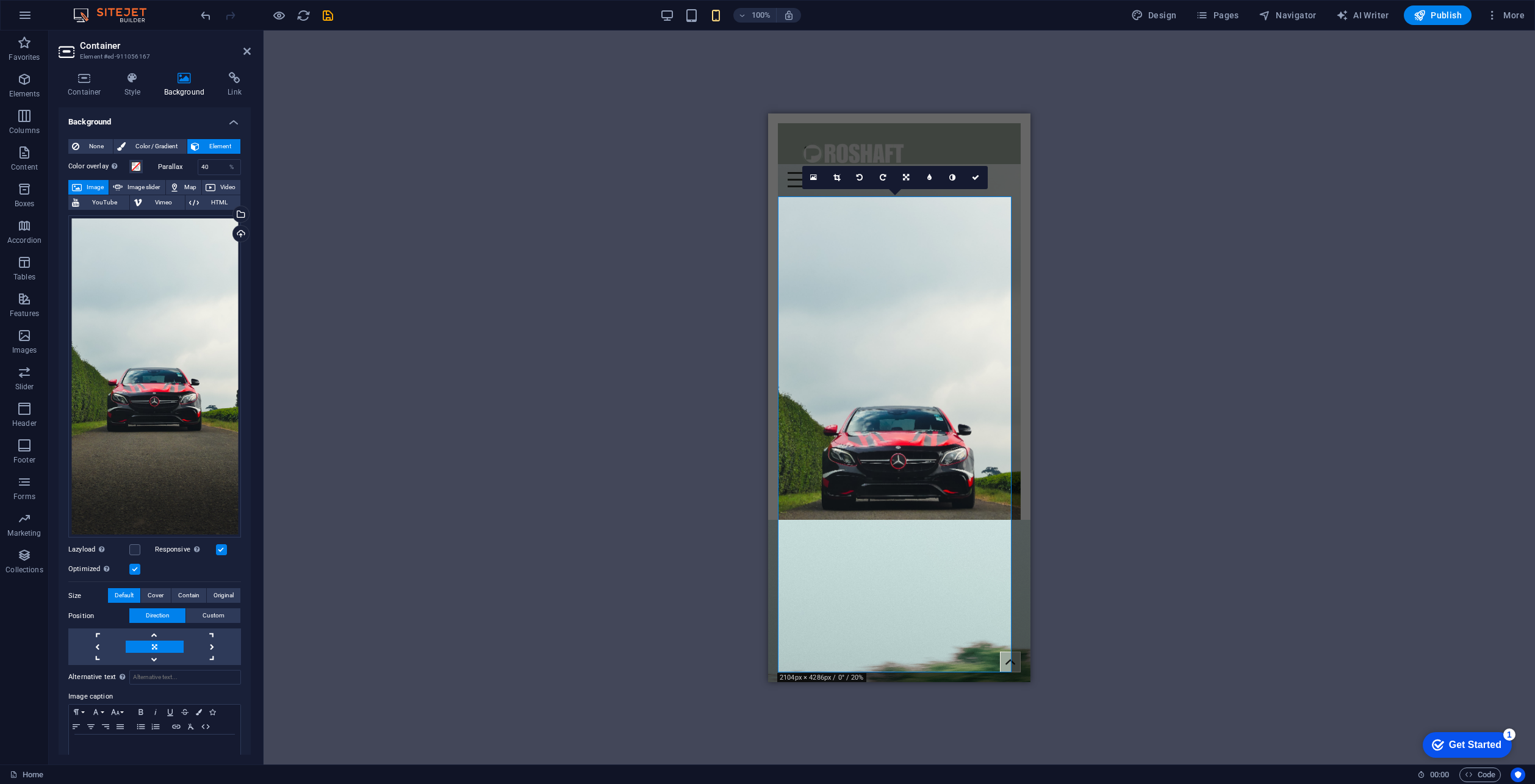
click at [1117, 383] on div "Drag here to replace the existing content. Press “Ctrl” if you want to create a…" at bounding box center [899, 398] width 1271 height 734
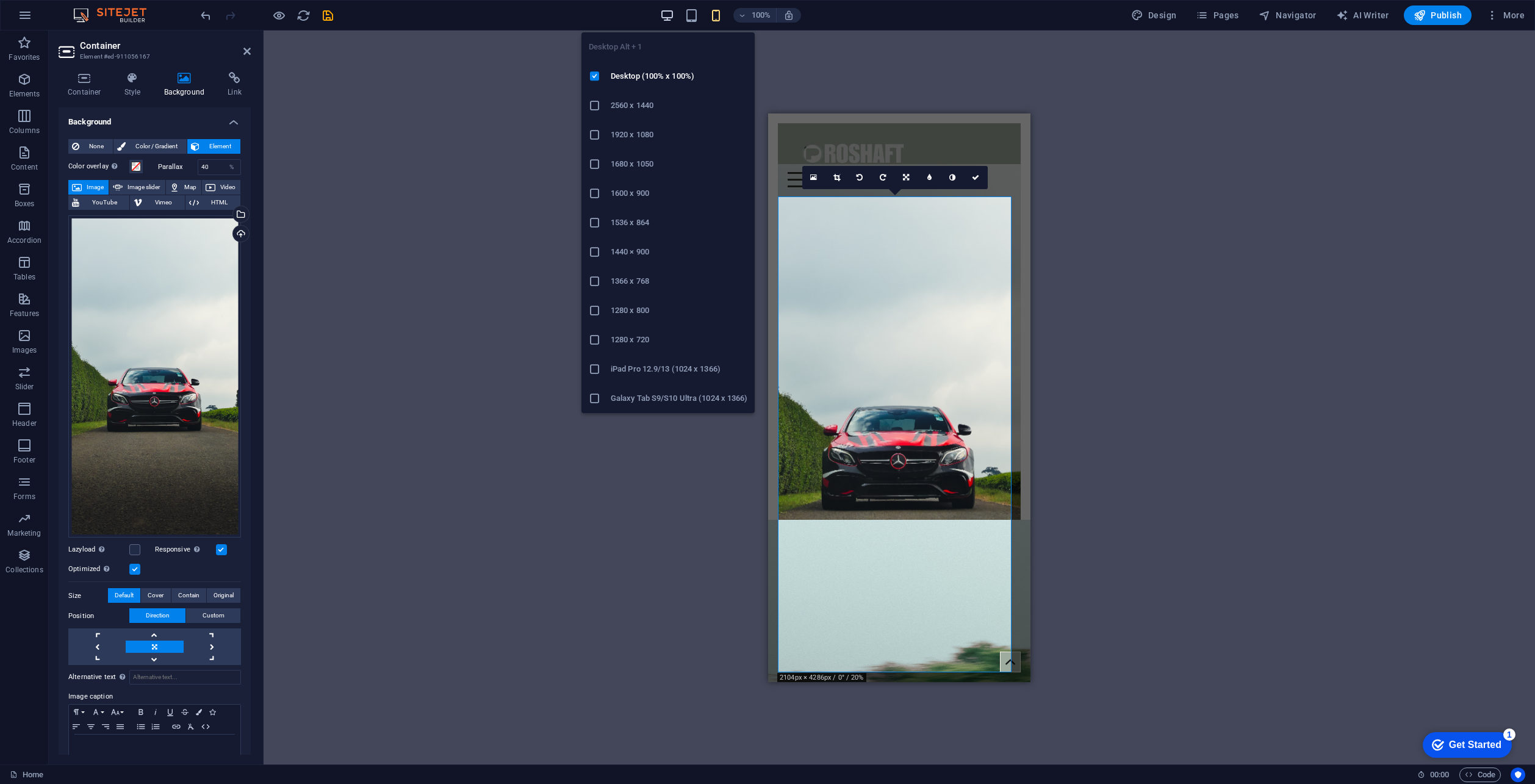
click at [666, 17] on icon "button" at bounding box center [667, 15] width 14 height 14
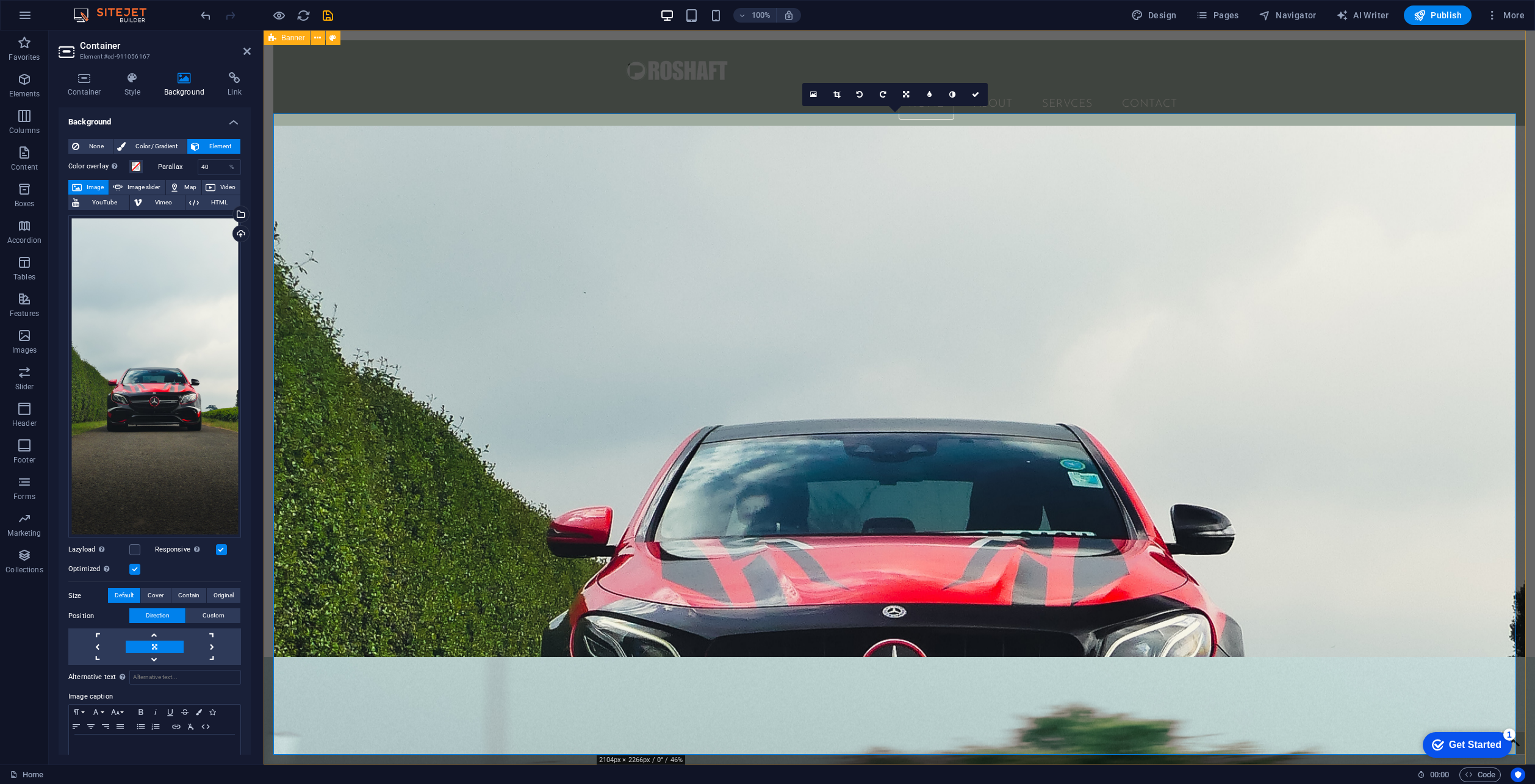
click at [819, 331] on figure at bounding box center [899, 486] width 1252 height 722
click at [834, 91] on link at bounding box center [837, 95] width 23 height 23
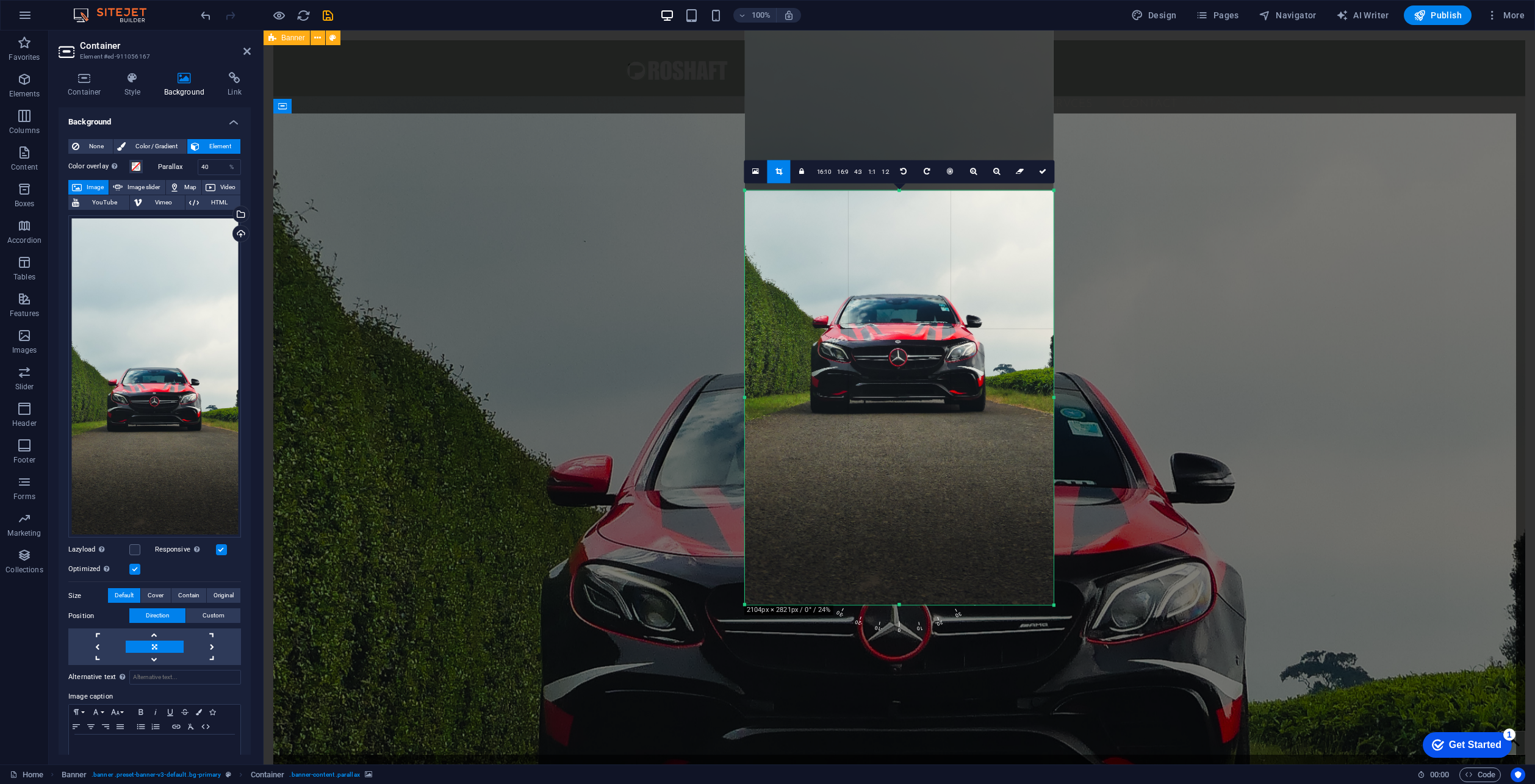
drag, startPoint x: 900, startPoint y: 105, endPoint x: 917, endPoint y: 278, distance: 173.8
click at [917, 278] on div "180 170 160 150 140 130 120 110 100 90 80 70 60 50 40 30 20 10 0 -10 -20 -30 -4…" at bounding box center [899, 397] width 309 height 414
click at [701, 279] on div "Drag here to replace the existing content. Press “Ctrl” if you want to create a…" at bounding box center [899, 398] width 1271 height 734
click at [1046, 174] on icon at bounding box center [1043, 171] width 7 height 7
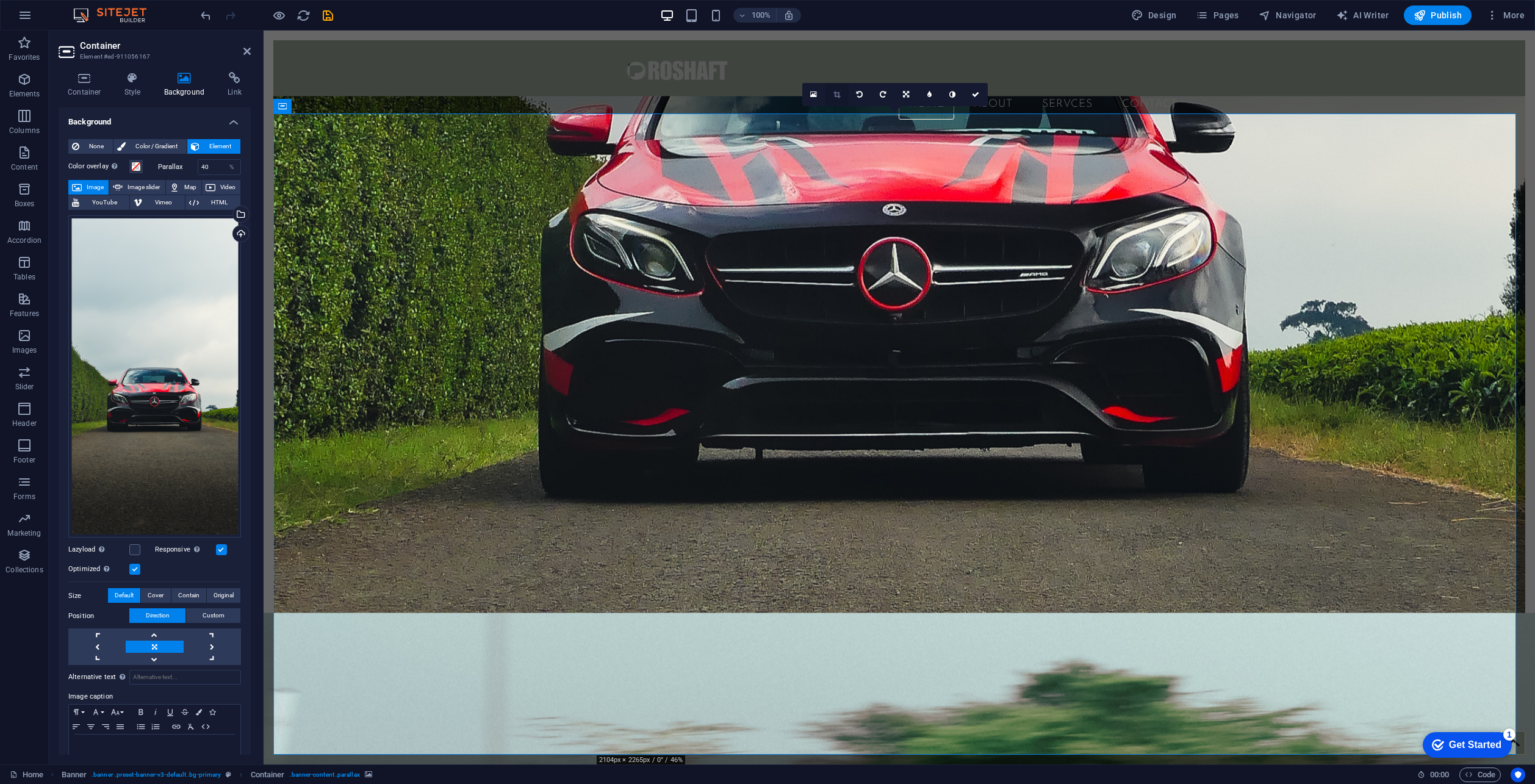
click at [836, 98] on icon at bounding box center [837, 95] width 7 height 7
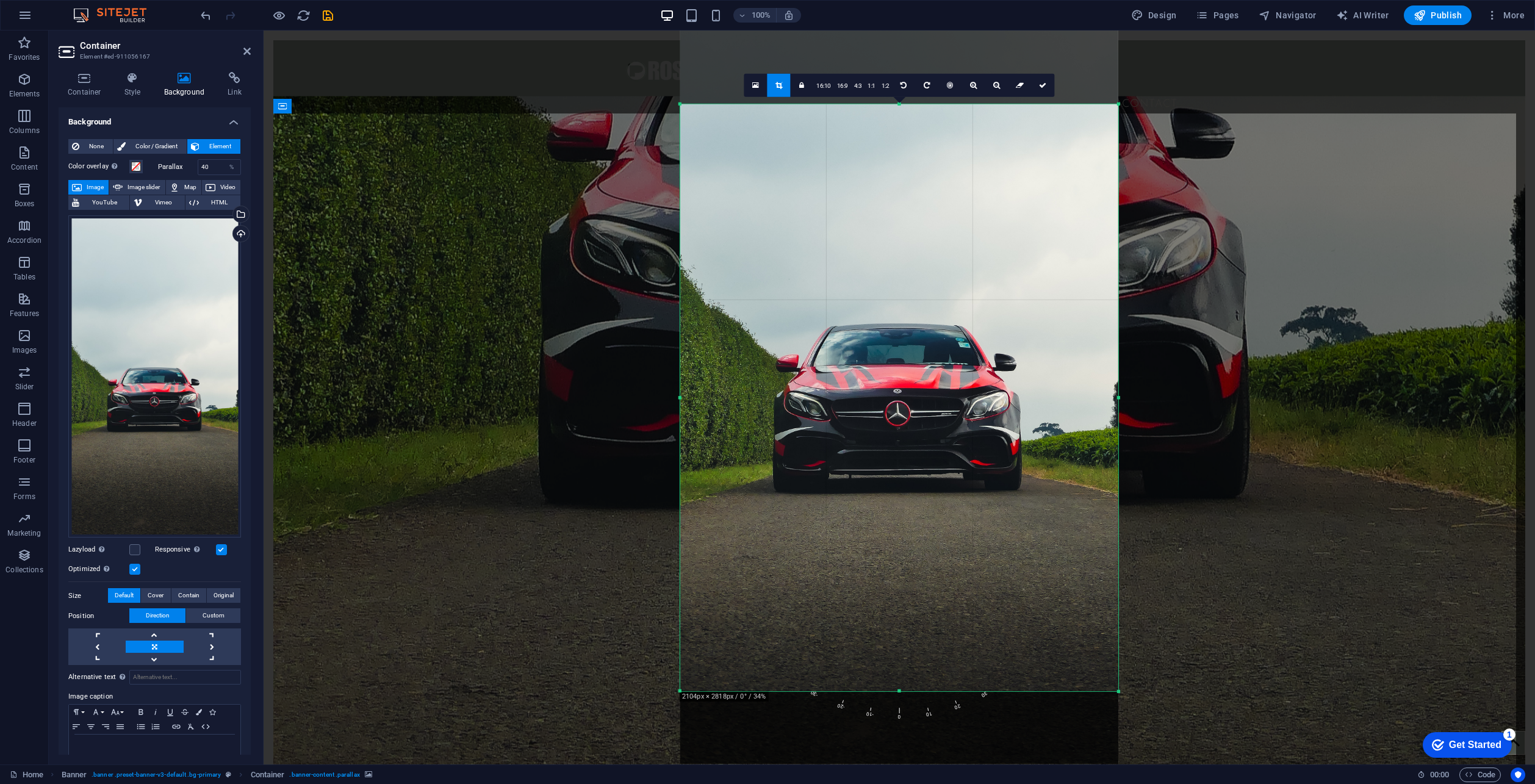
drag, startPoint x: 897, startPoint y: 105, endPoint x: 919, endPoint y: 32, distance: 76.2
click at [919, 104] on div "180 170 160 150 140 130 120 110 100 90 80 70 60 50 40 30 20 10 0 -10 -20 -30 -4…" at bounding box center [900, 398] width 438 height 587
click at [1043, 91] on link at bounding box center [1043, 85] width 23 height 23
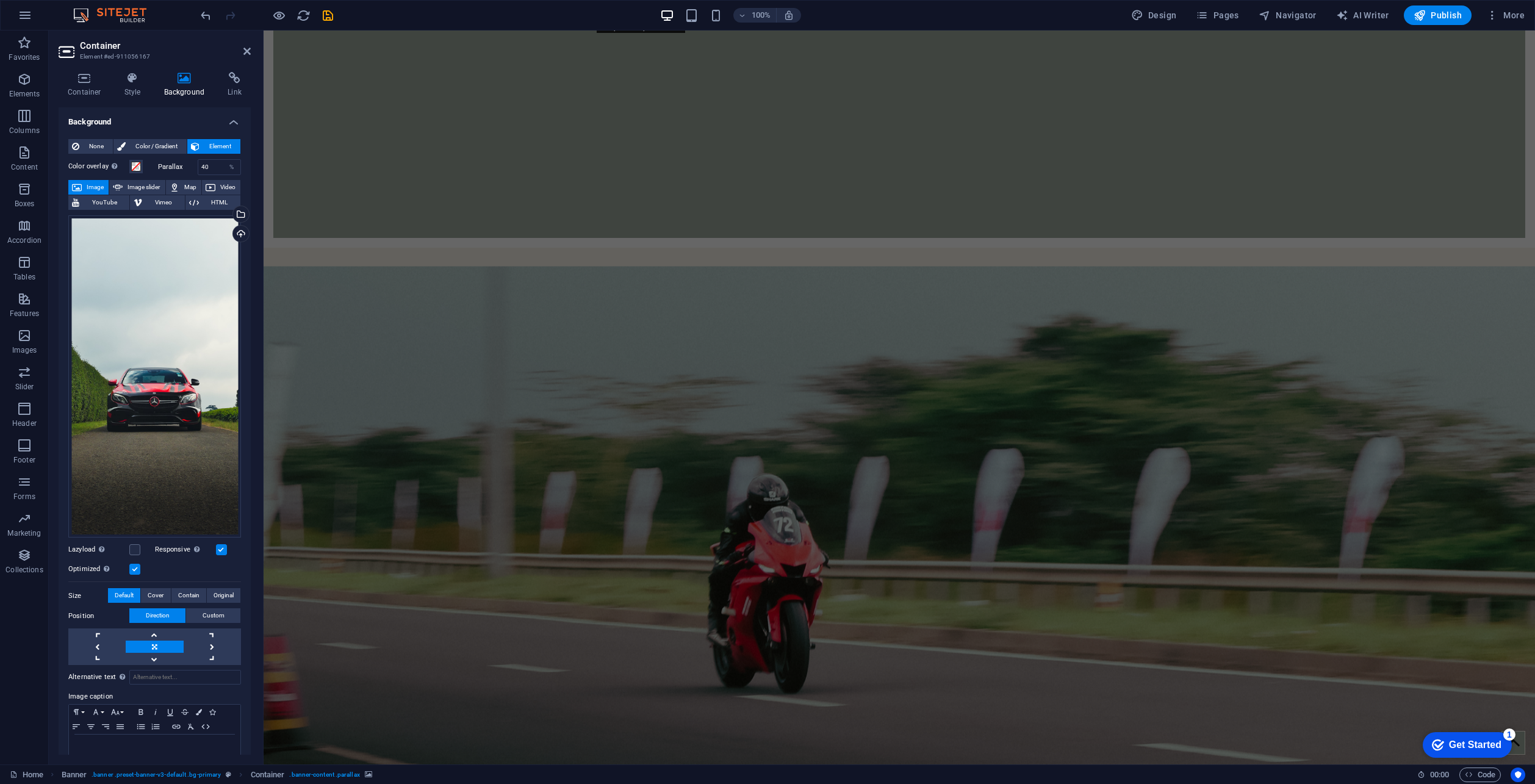
scroll to position [771, 0]
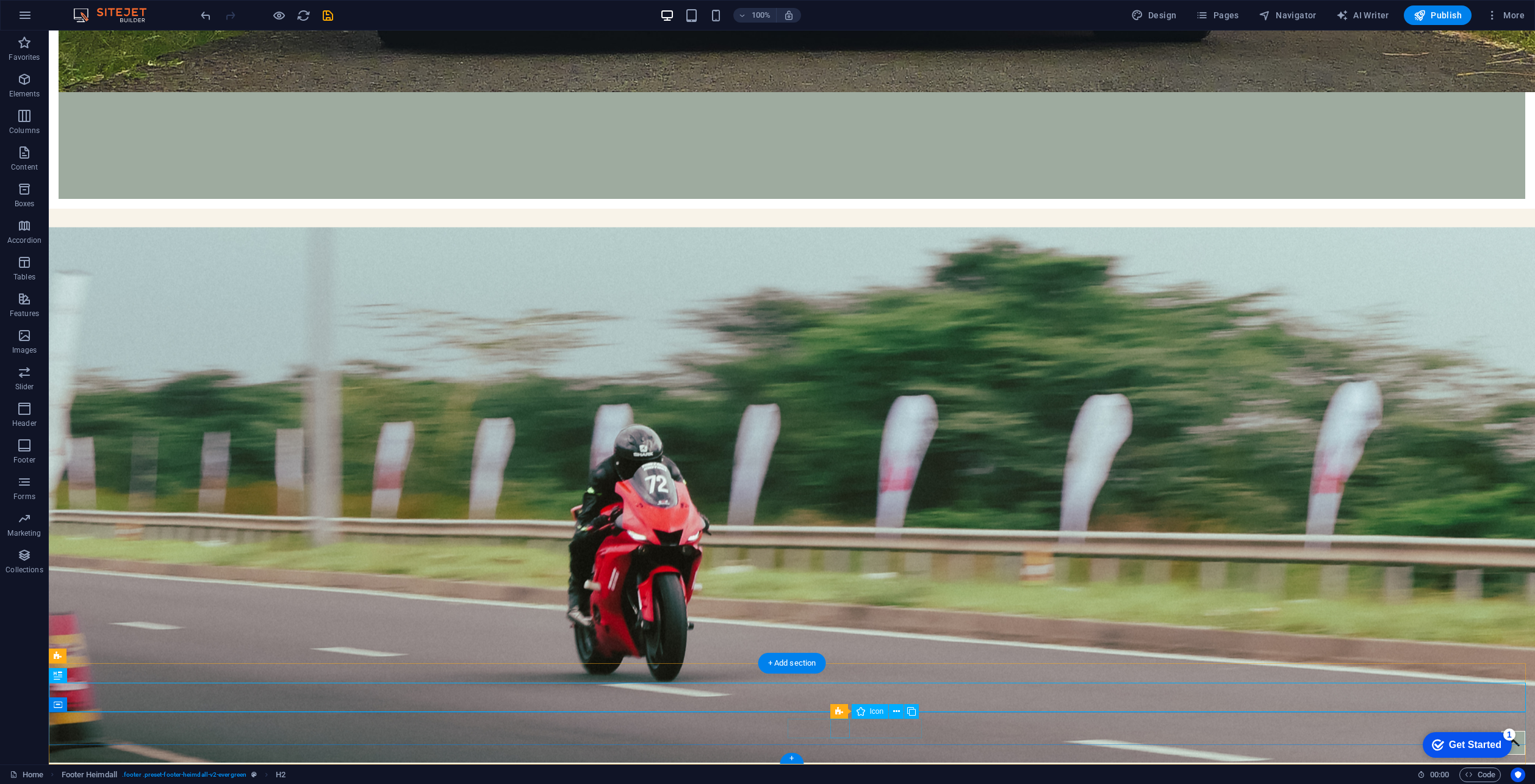
select select "xMidYMid"
select select "px"
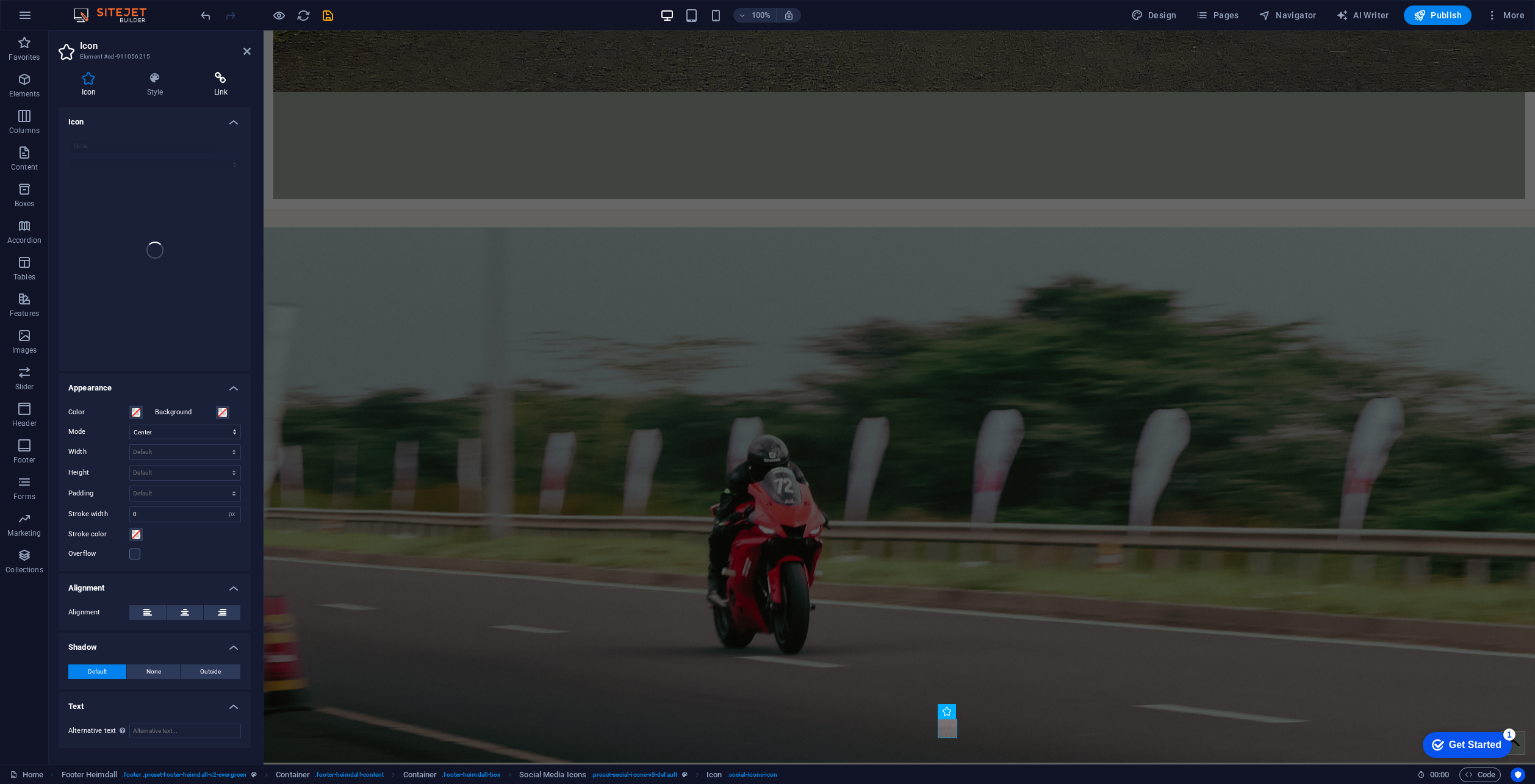
click at [212, 88] on h4 "Link" at bounding box center [221, 85] width 60 height 26
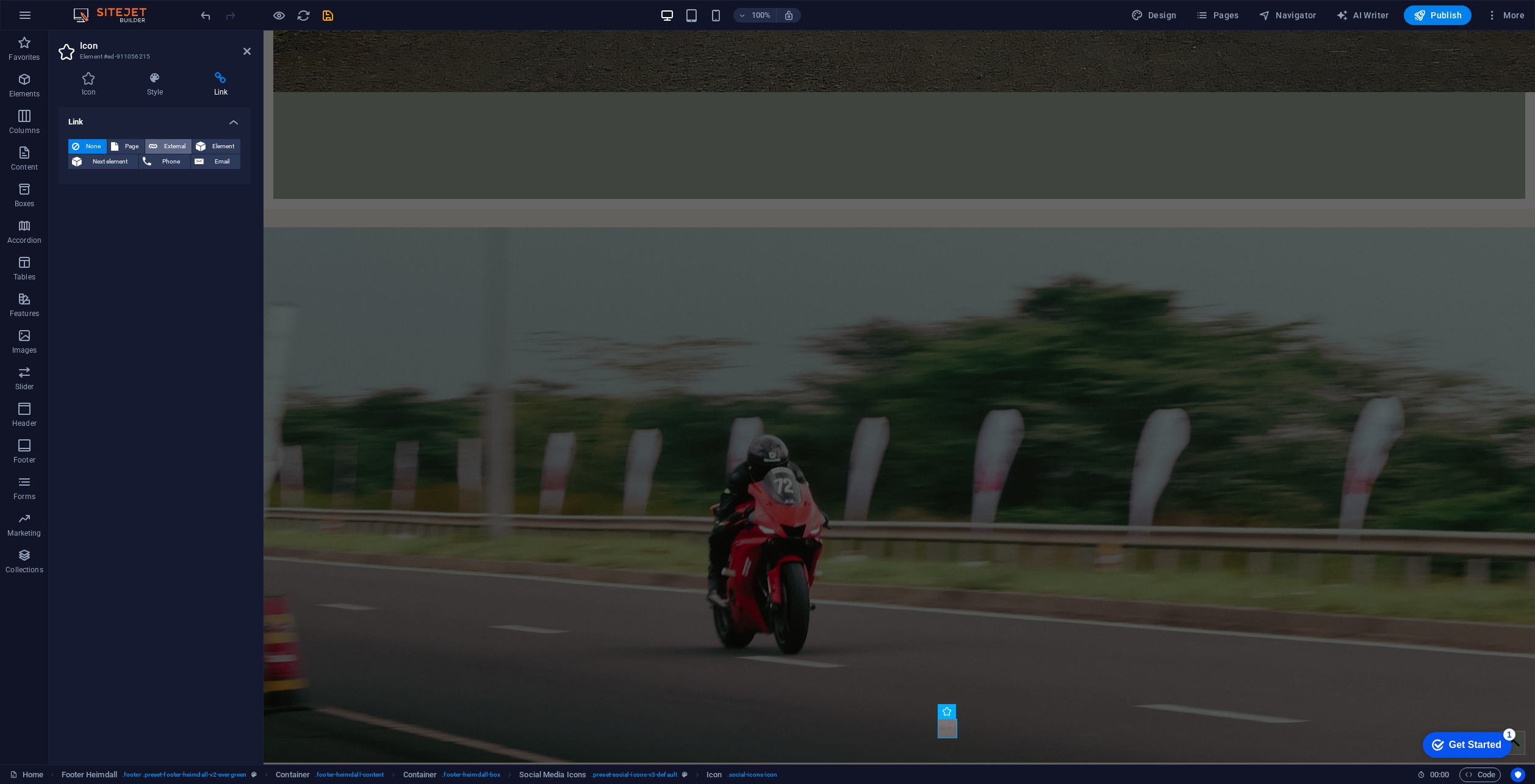
click at [174, 140] on span "External" at bounding box center [174, 146] width 27 height 15
select select "blank"
click at [174, 199] on select "New tab Same tab Overlay" at bounding box center [185, 201] width 112 height 15
click at [130, 194] on select "New tab Same tab Overlay" at bounding box center [185, 201] width 112 height 15
click at [161, 218] on input "Title Additional link description, should not be the same as the link text. The…" at bounding box center [185, 221] width 112 height 15
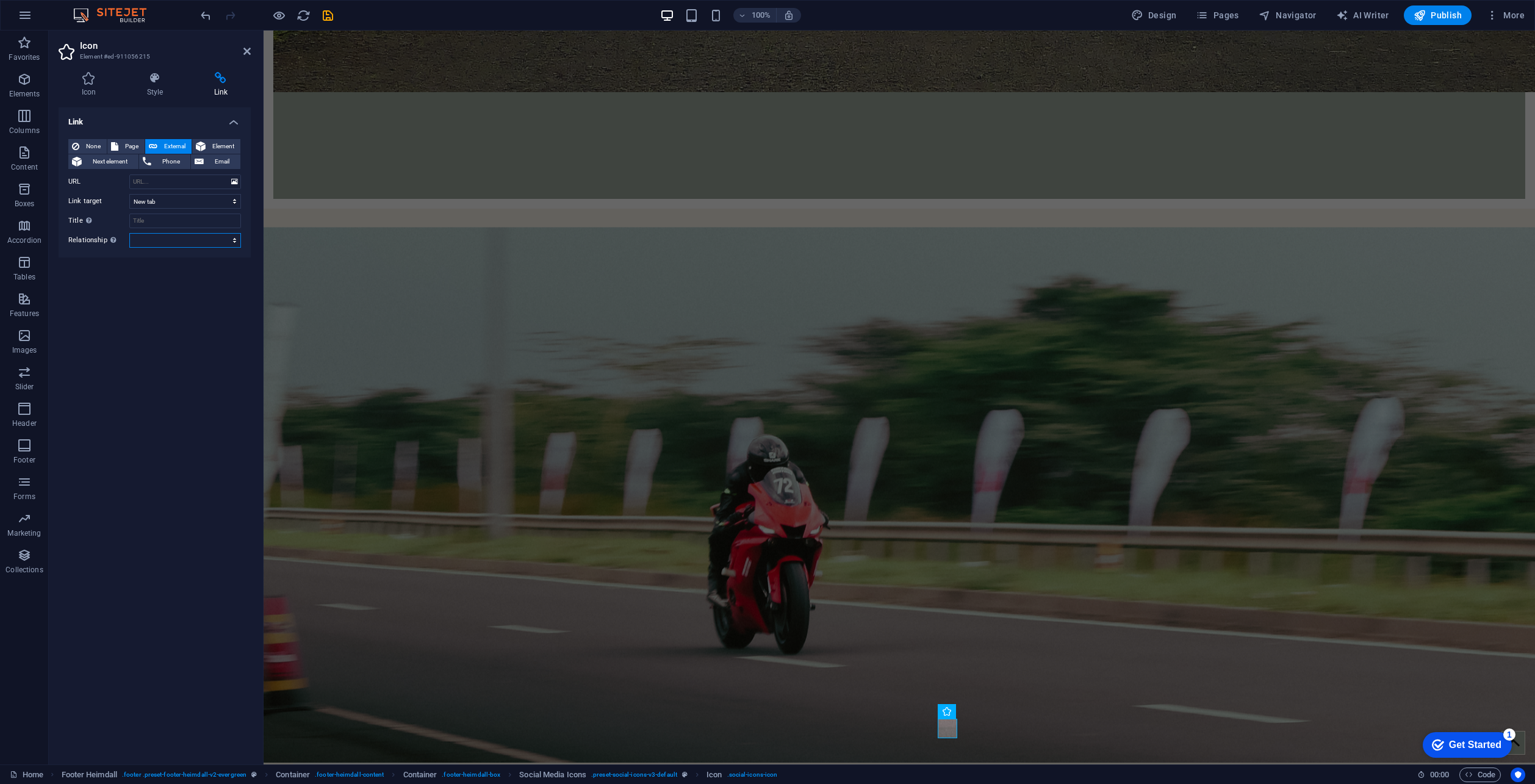
click at [162, 242] on select "alternate author bookmark external help license next nofollow noreferrer noopen…" at bounding box center [185, 240] width 112 height 15
click at [133, 544] on div "Link None Page External Element Next element Phone Email Page Home Subpage Lega…" at bounding box center [155, 431] width 192 height 648
click at [145, 182] on input "URL" at bounding box center [185, 182] width 112 height 15
click at [233, 178] on icon at bounding box center [234, 182] width 7 height 13
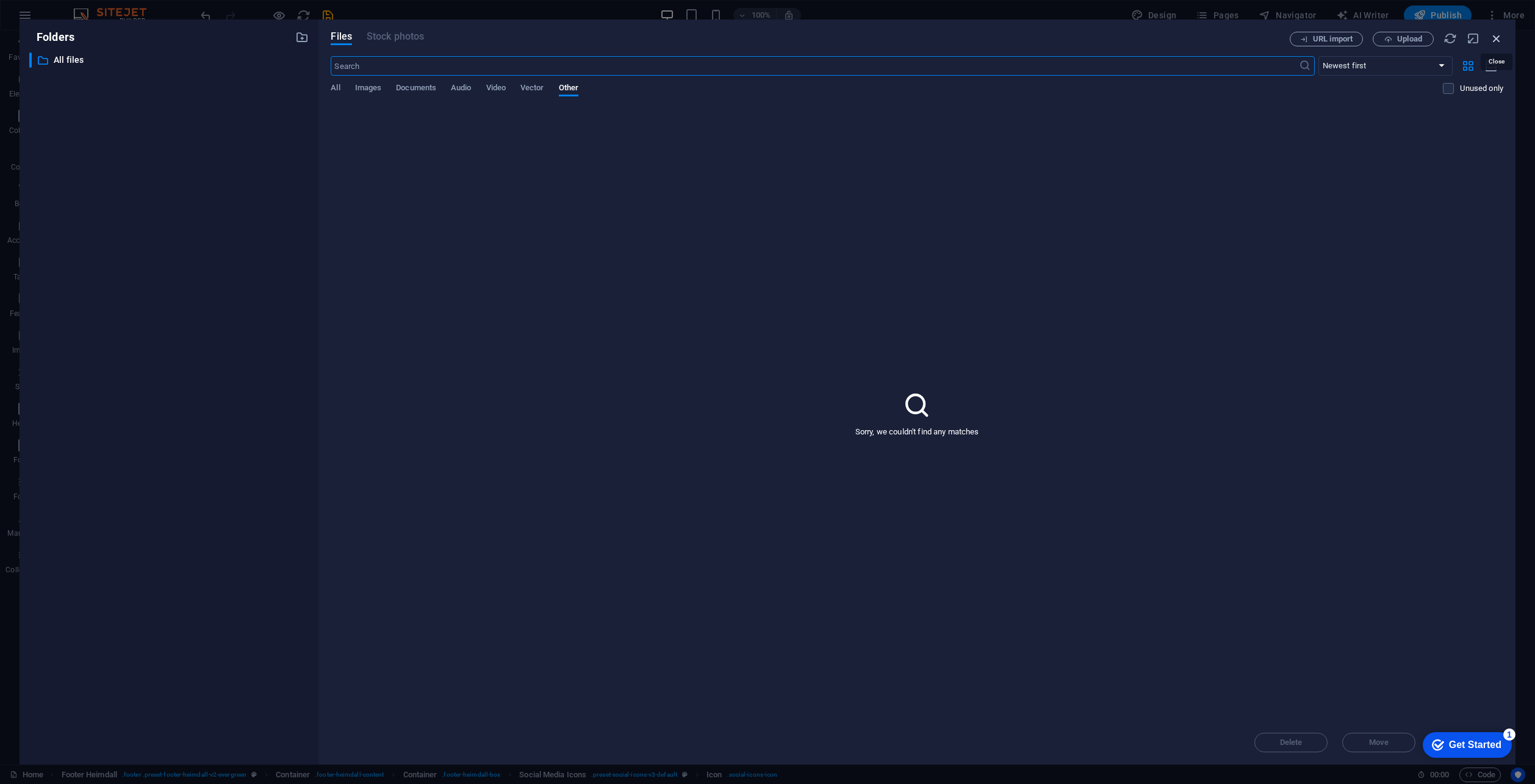
click at [1497, 35] on icon "button" at bounding box center [1497, 39] width 13 height 13
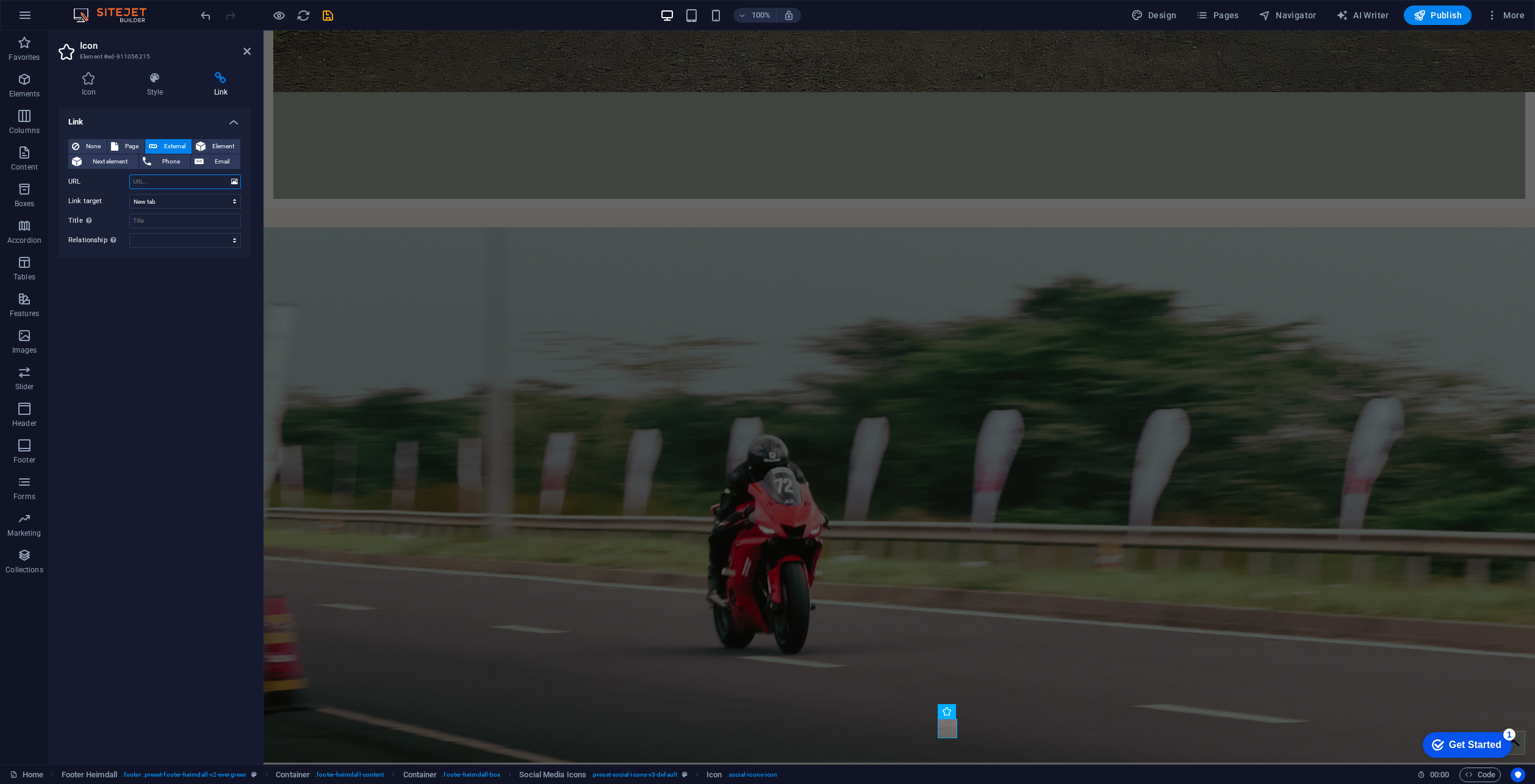
click at [178, 180] on input "URL" at bounding box center [185, 182] width 112 height 15
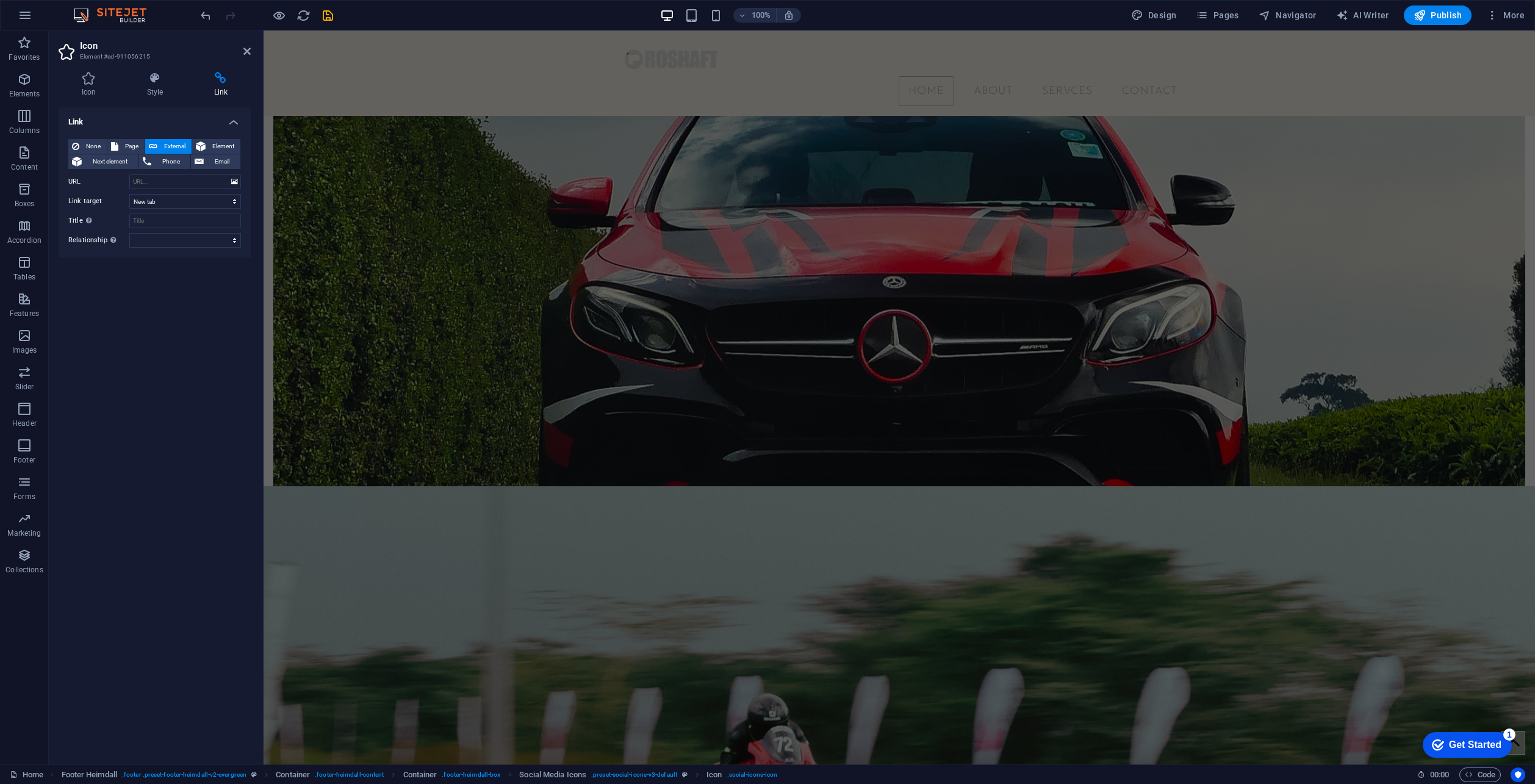
scroll to position [0, 0]
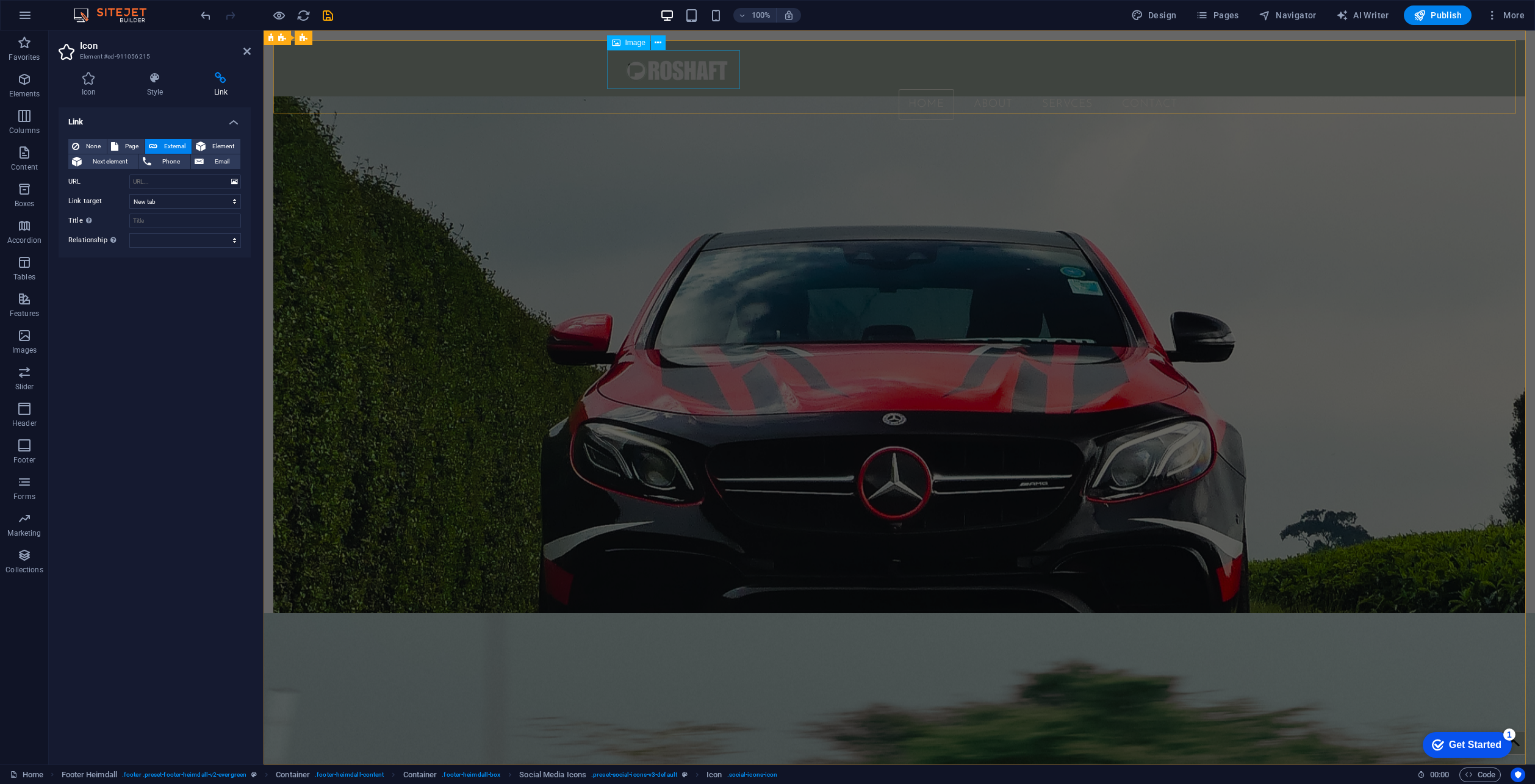
click at [667, 75] on figure at bounding box center [900, 70] width 576 height 39
click at [667, 75] on figure at bounding box center [900, 70] width 576 height 39
select select "px"
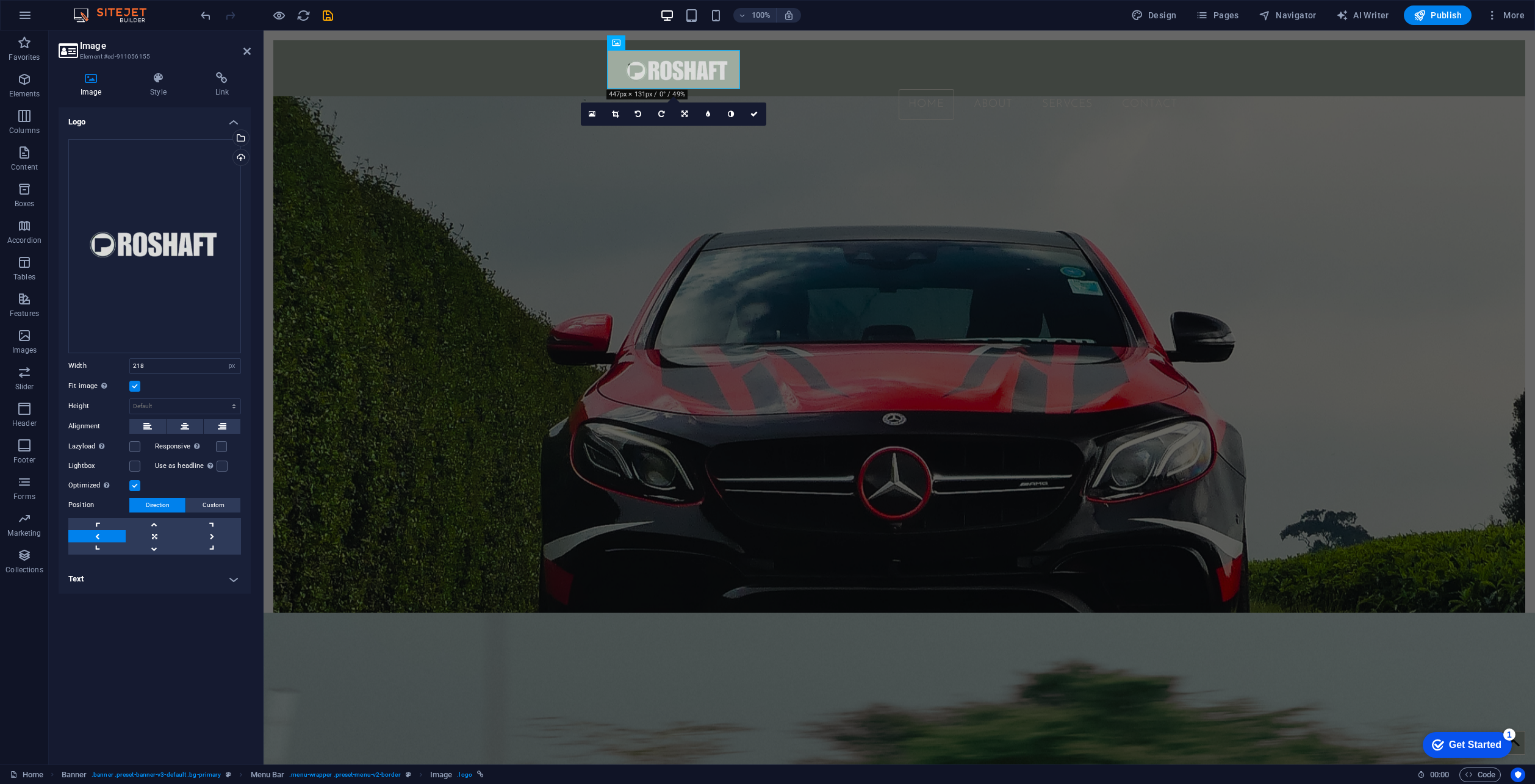
click at [623, 201] on figure at bounding box center [899, 435] width 1252 height 679
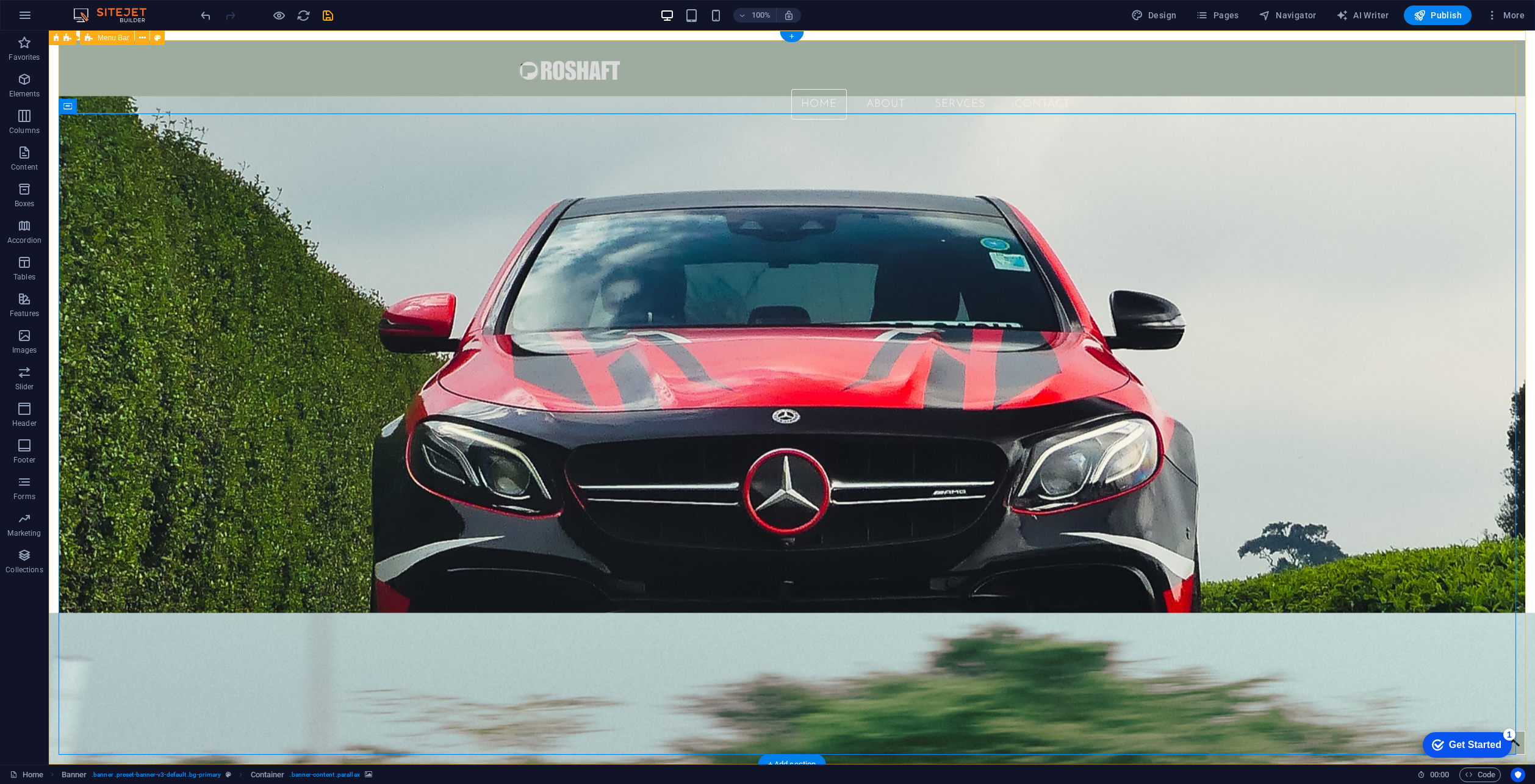
click at [508, 95] on div "Home About SERVCES Contact" at bounding box center [792, 85] width 1467 height 89
click at [560, 75] on figure at bounding box center [792, 70] width 576 height 39
click at [536, 217] on figure at bounding box center [792, 435] width 1467 height 679
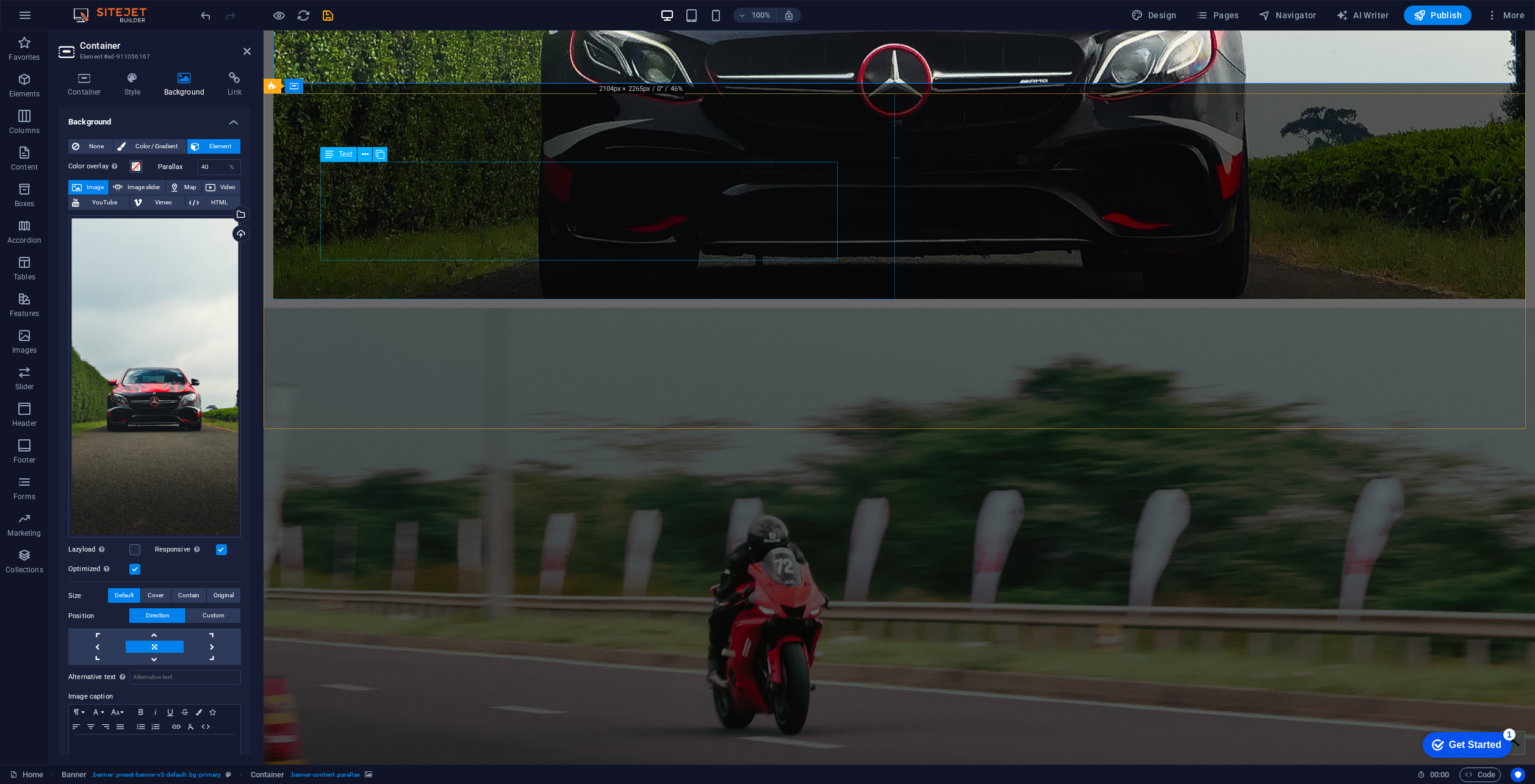
scroll to position [771, 0]
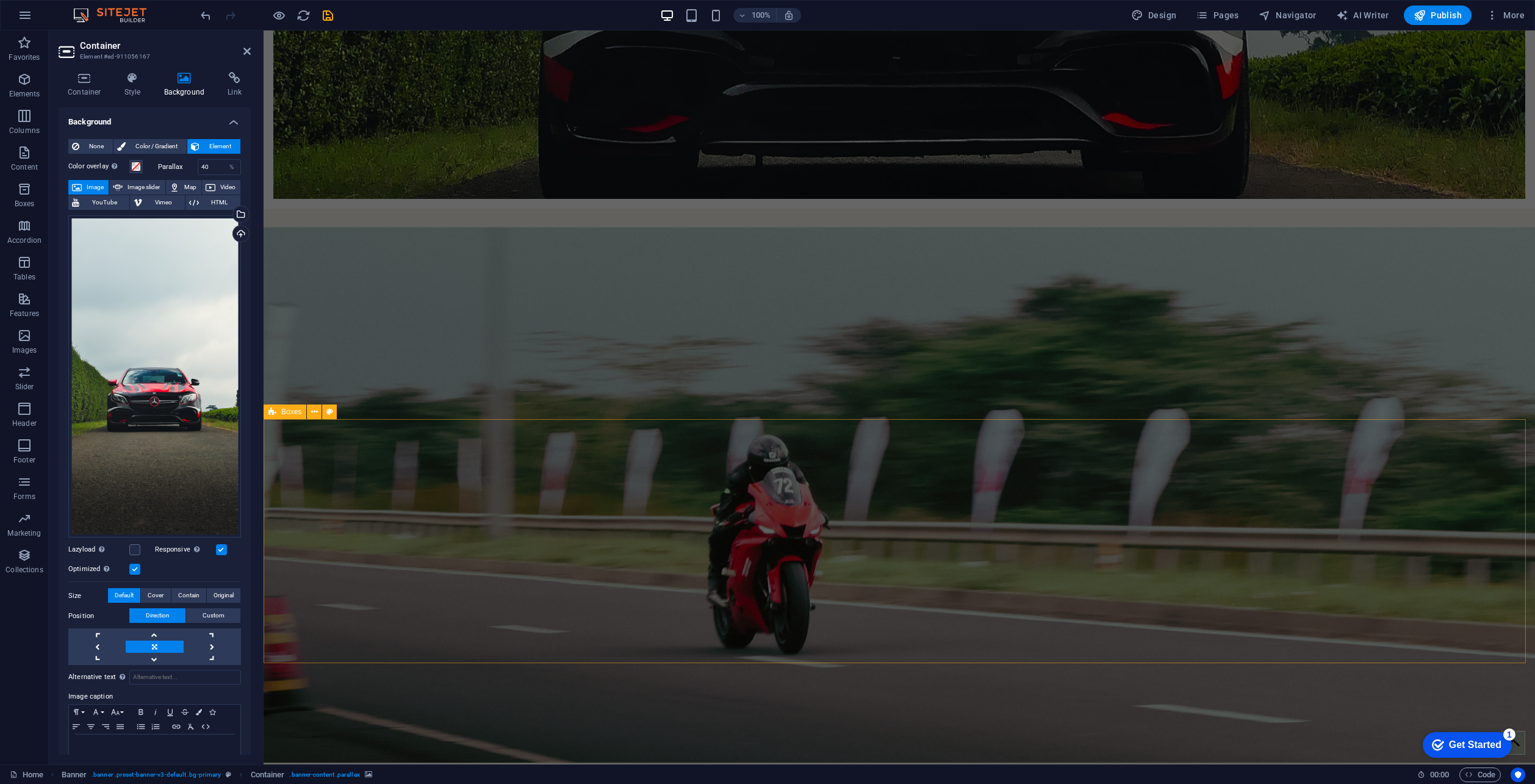
click at [523, 635] on div "PHOTOGRAPHY Bring your car's story to life with ProShaft ! Offering top-tier ph…" at bounding box center [899, 756] width 1271 height 244
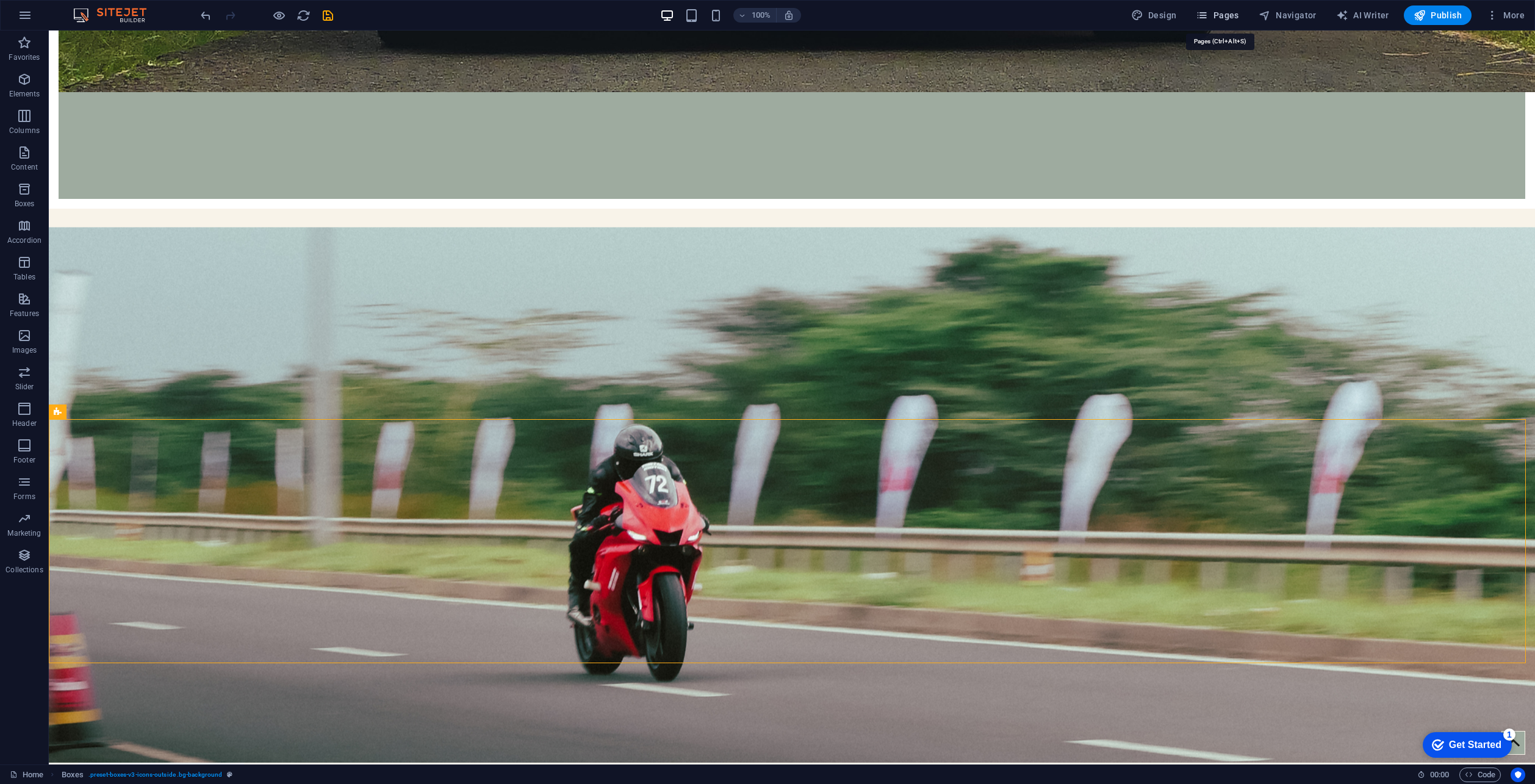
click at [1230, 15] on span "Pages" at bounding box center [1218, 15] width 43 height 12
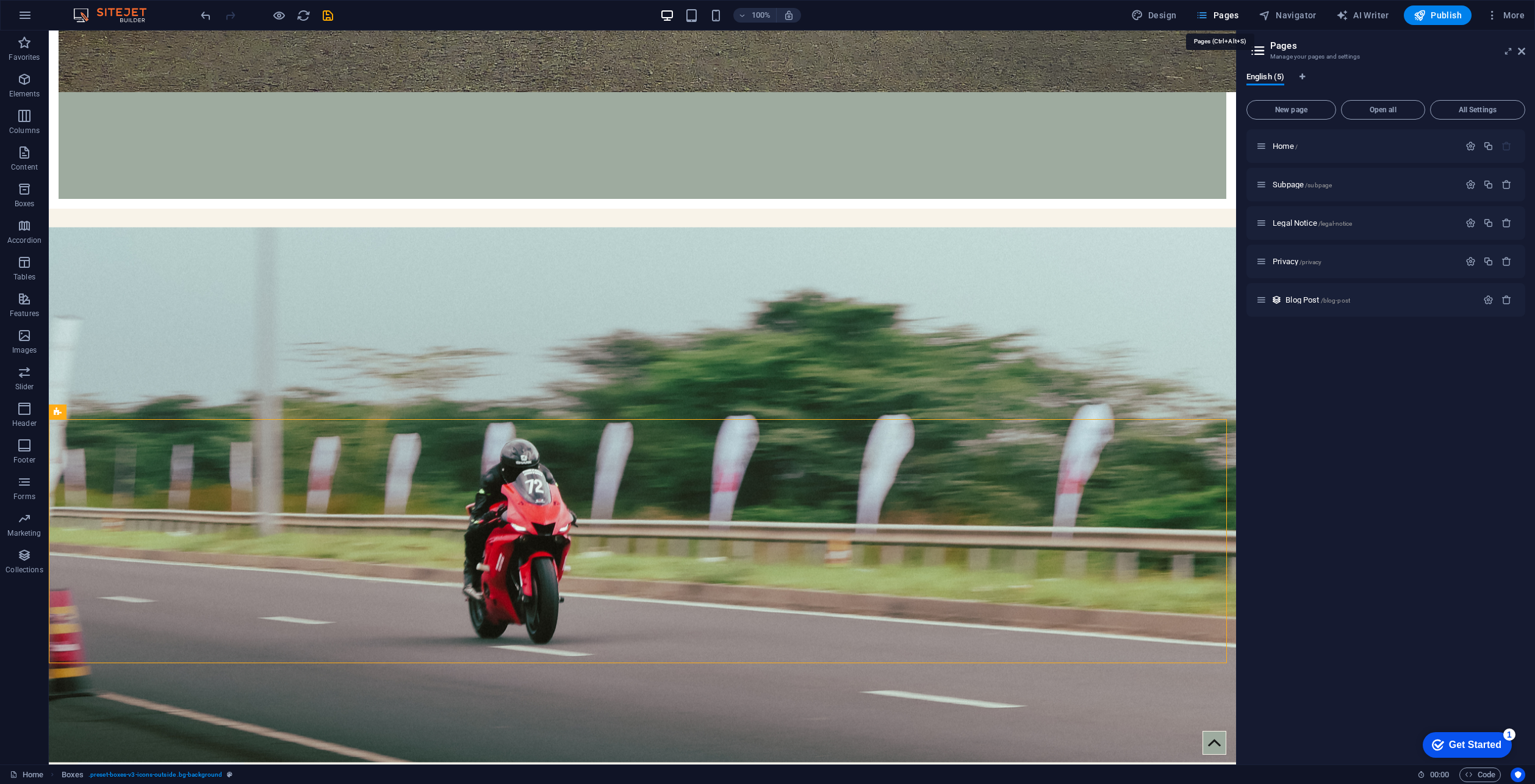
click at [1230, 15] on span "Pages" at bounding box center [1218, 15] width 43 height 12
click at [32, 599] on div "Favorites Elements Columns Content Boxes Accordion Tables Features Images Slide…" at bounding box center [24, 398] width 49 height 734
click at [31, 24] on button "button" at bounding box center [25, 15] width 29 height 29
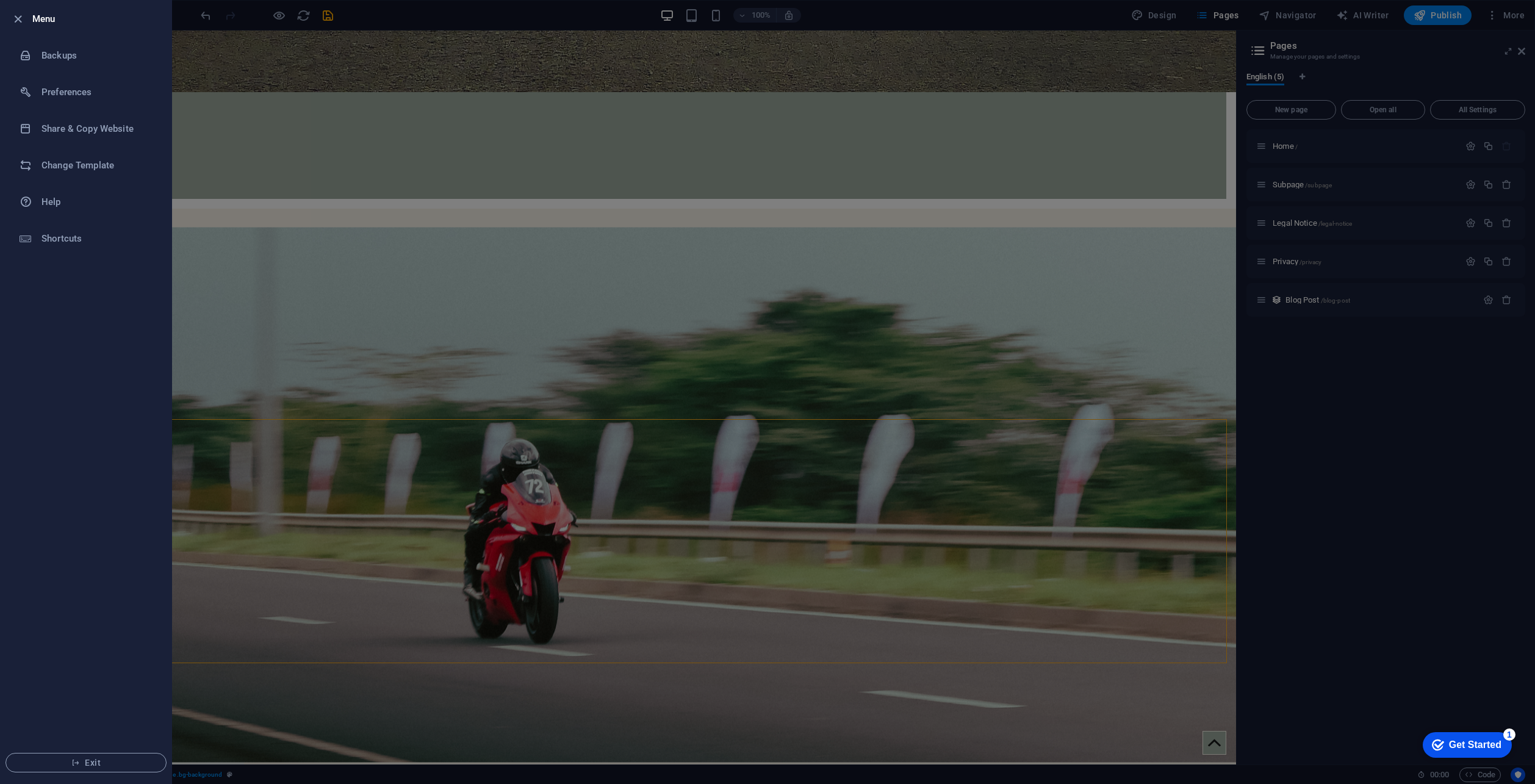
click at [32, 25] on div at bounding box center [21, 19] width 22 height 15
click at [527, 188] on div at bounding box center [768, 392] width 1535 height 784
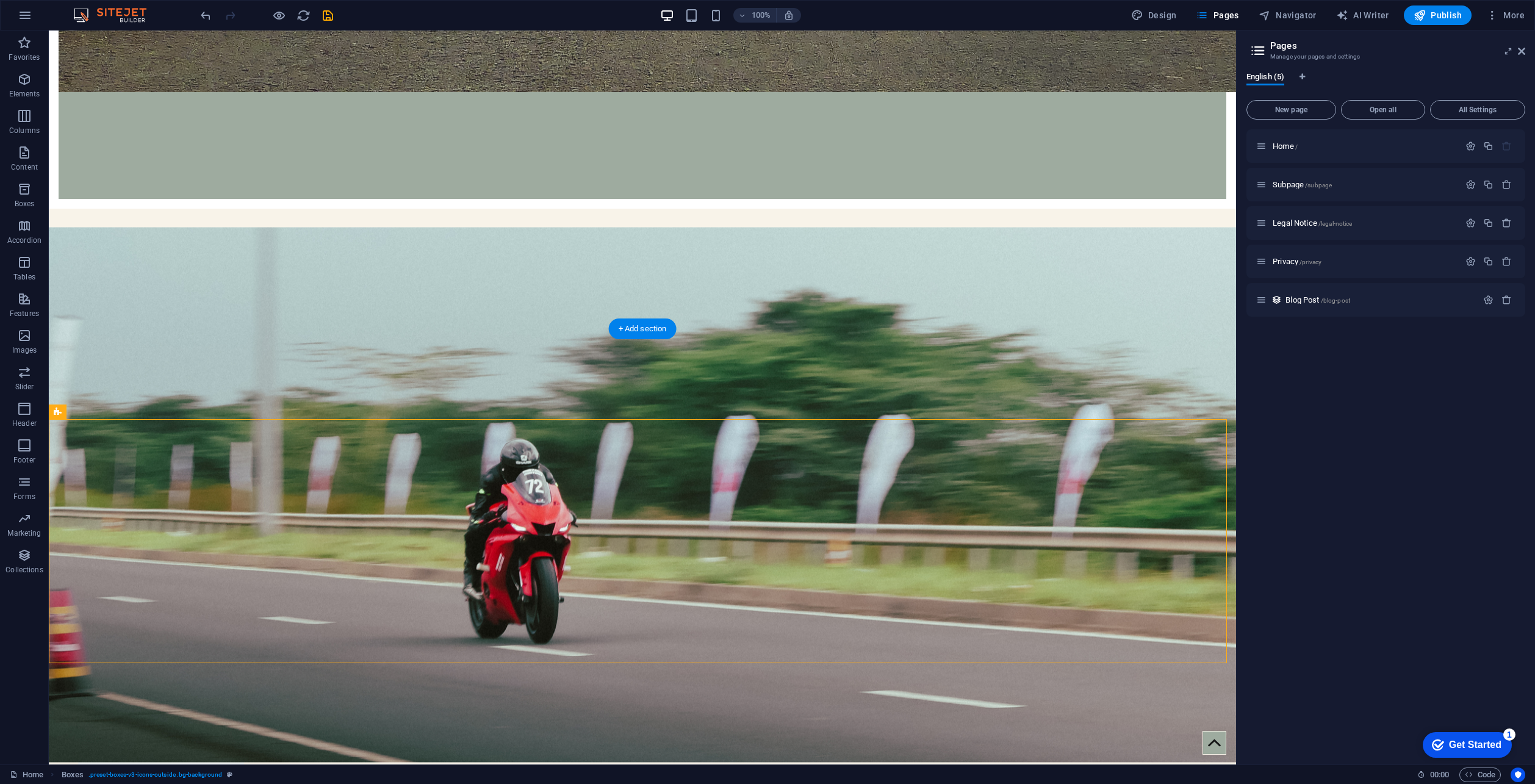
click at [464, 287] on figure at bounding box center [643, 494] width 1188 height 535
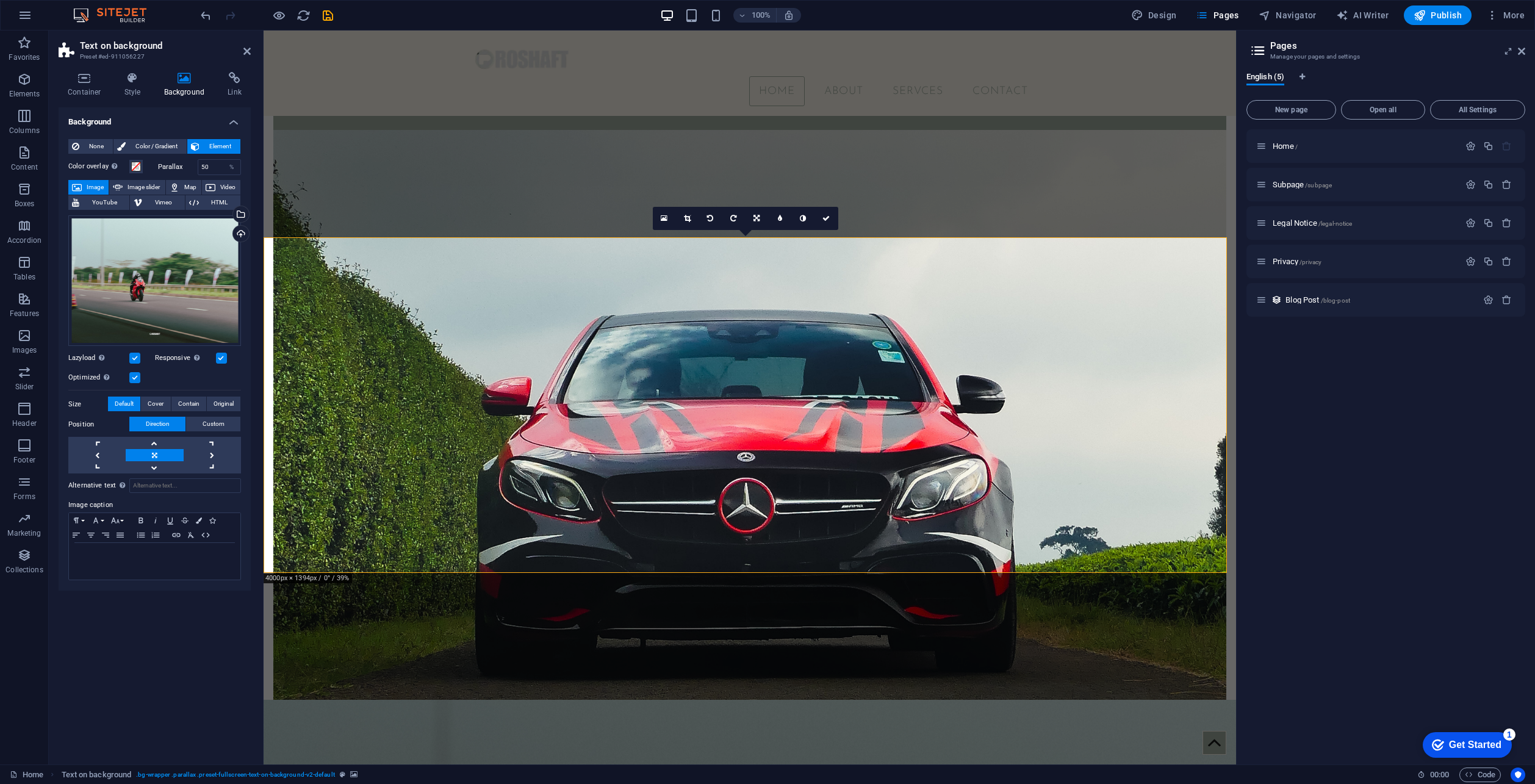
scroll to position [0, 0]
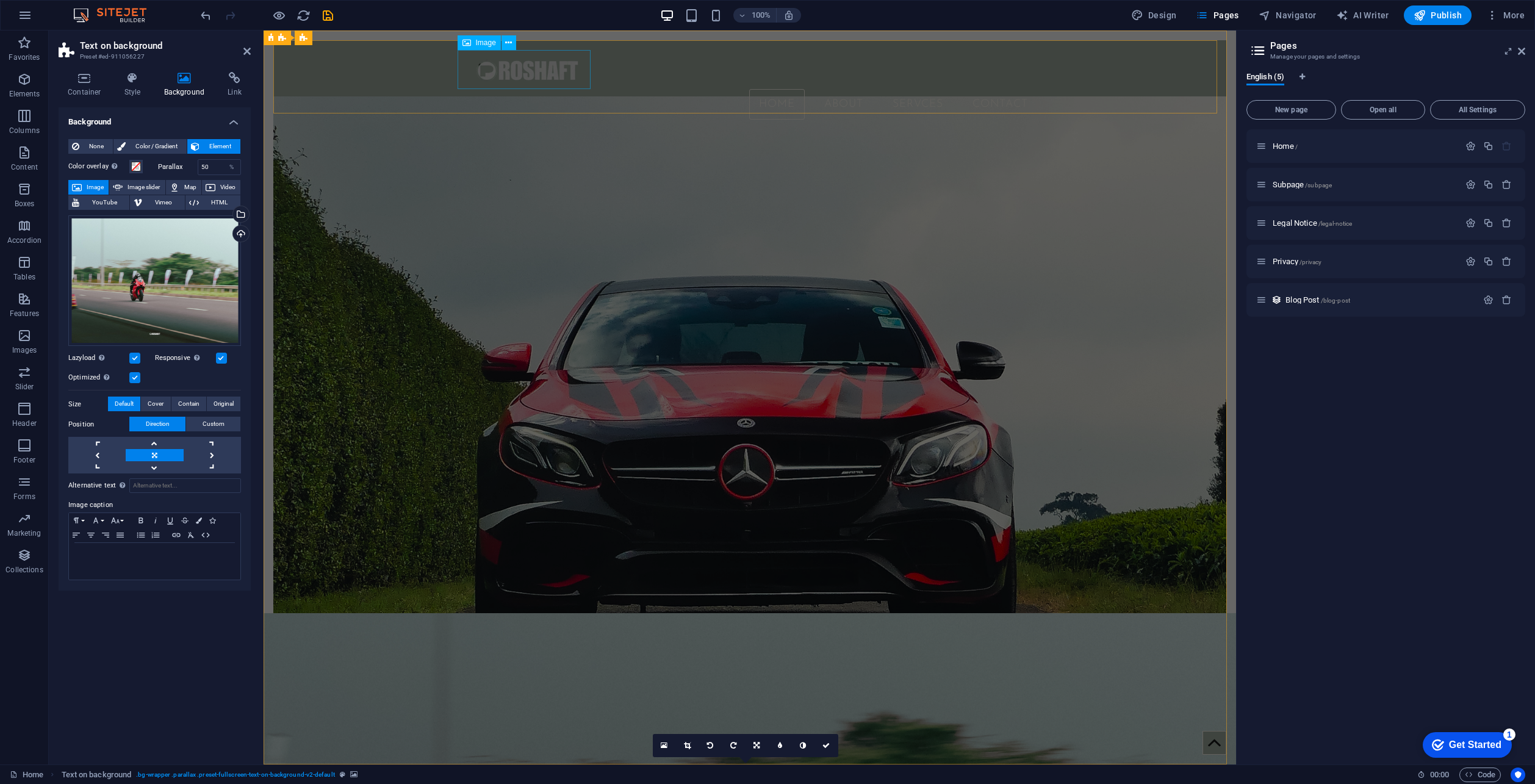
click at [517, 75] on figure at bounding box center [750, 70] width 576 height 39
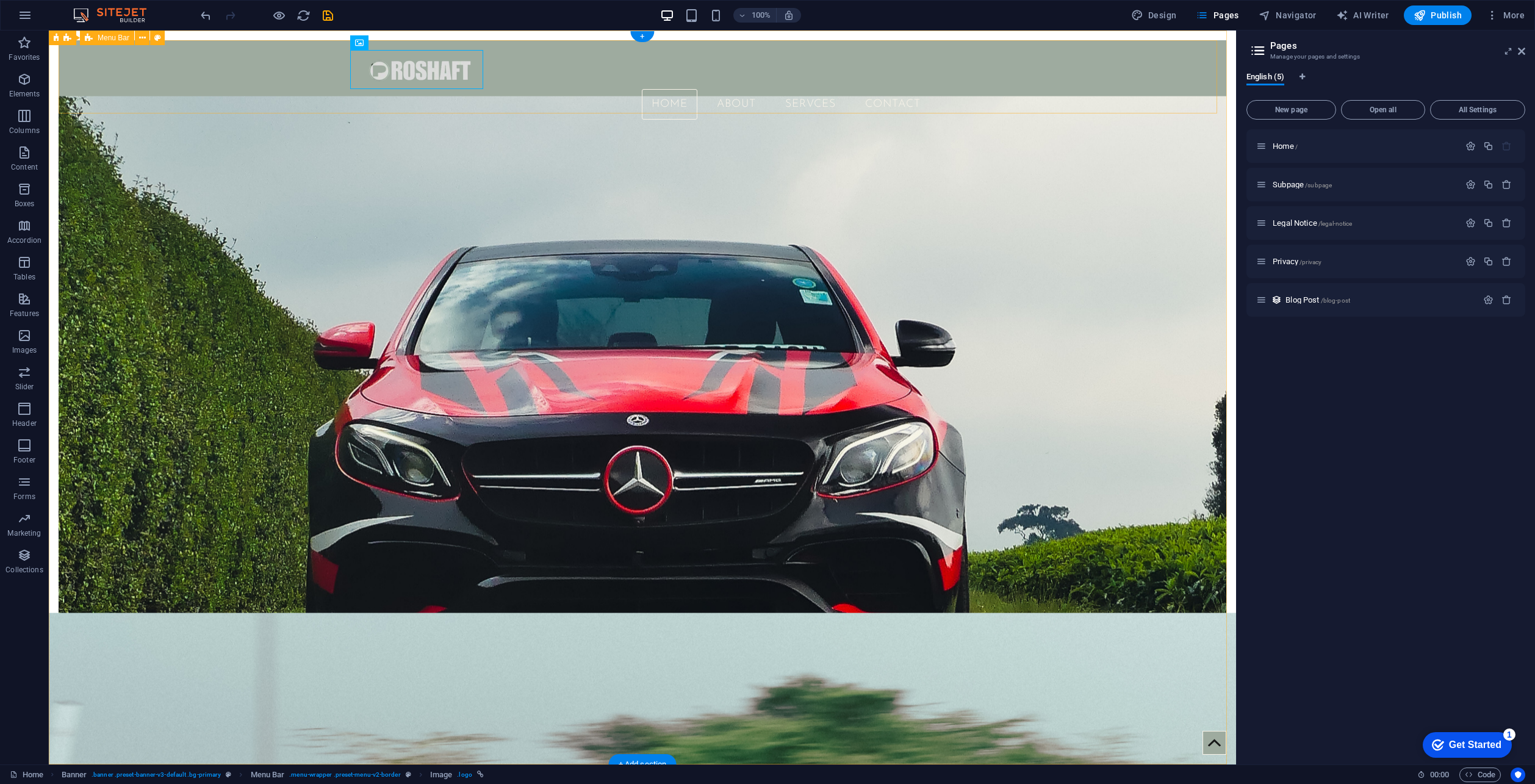
click at [331, 77] on div "Home About SERVCES Contact" at bounding box center [643, 85] width 1168 height 89
click at [469, 70] on figure at bounding box center [643, 70] width 576 height 39
click at [448, 75] on figure at bounding box center [643, 70] width 576 height 39
select select "px"
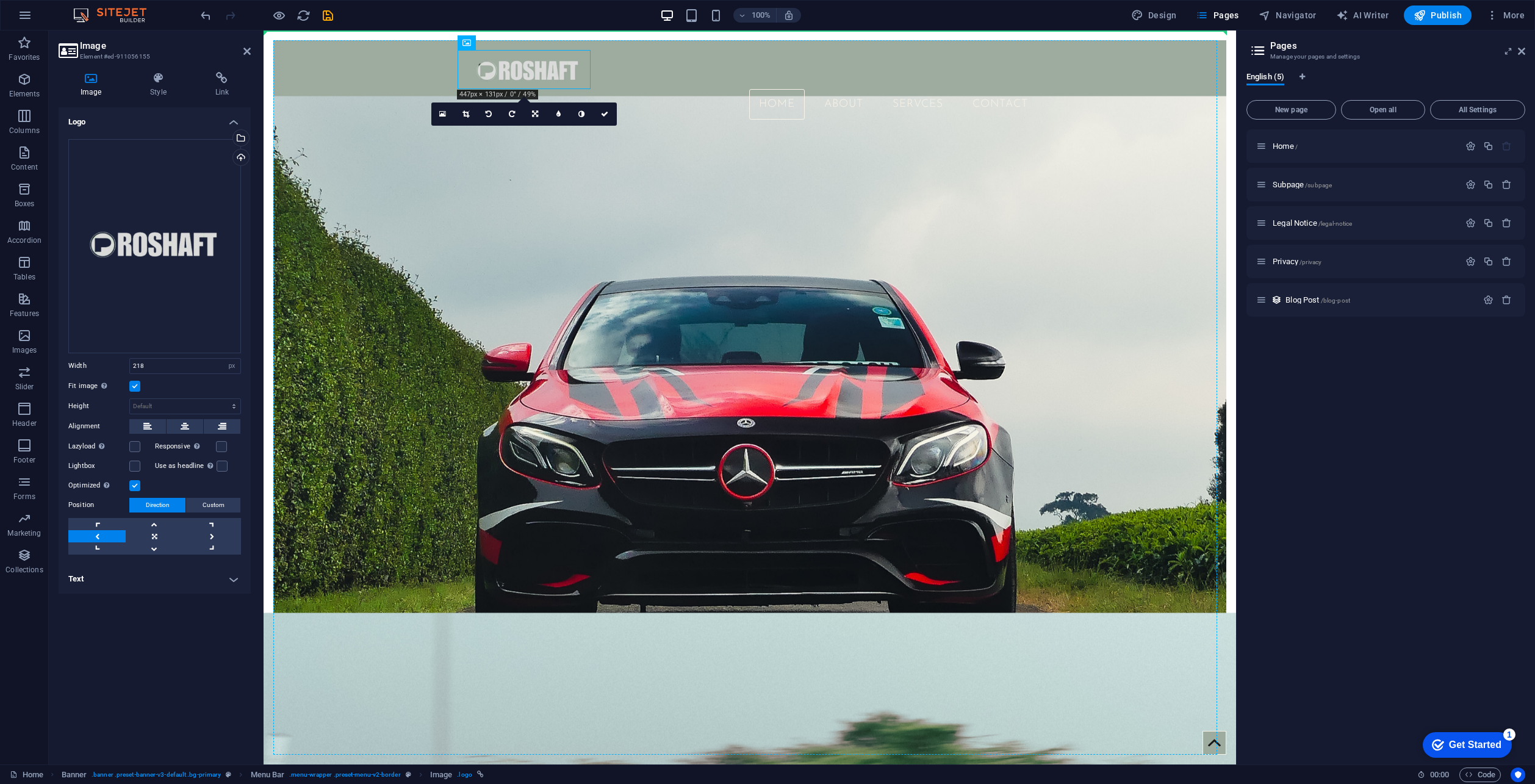
drag, startPoint x: 553, startPoint y: 67, endPoint x: 449, endPoint y: 83, distance: 105.2
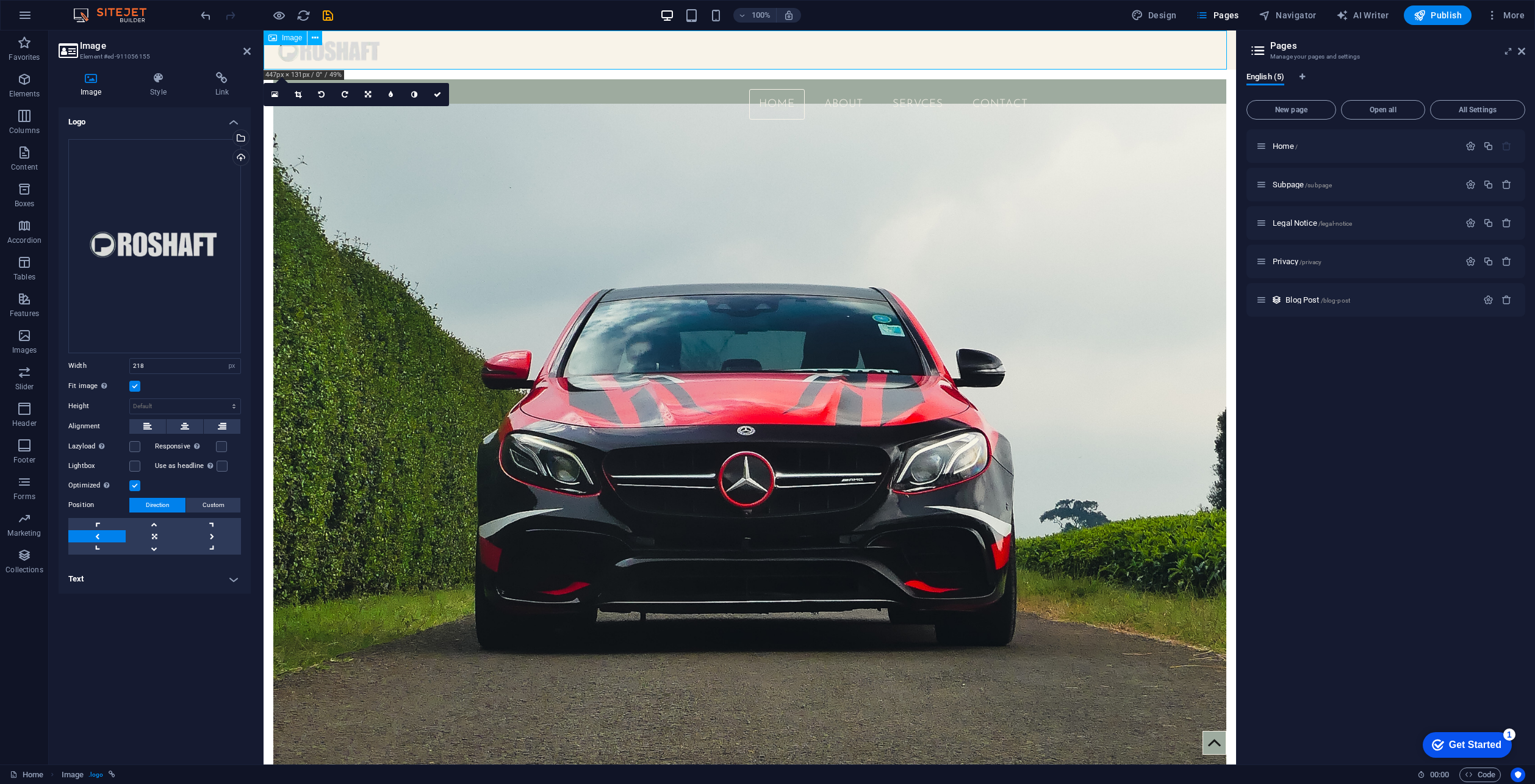
click at [360, 51] on figure at bounding box center [750, 50] width 972 height 39
drag, startPoint x: 360, startPoint y: 51, endPoint x: 341, endPoint y: 121, distance: 72.5
click at [358, 57] on figure at bounding box center [750, 50] width 972 height 39
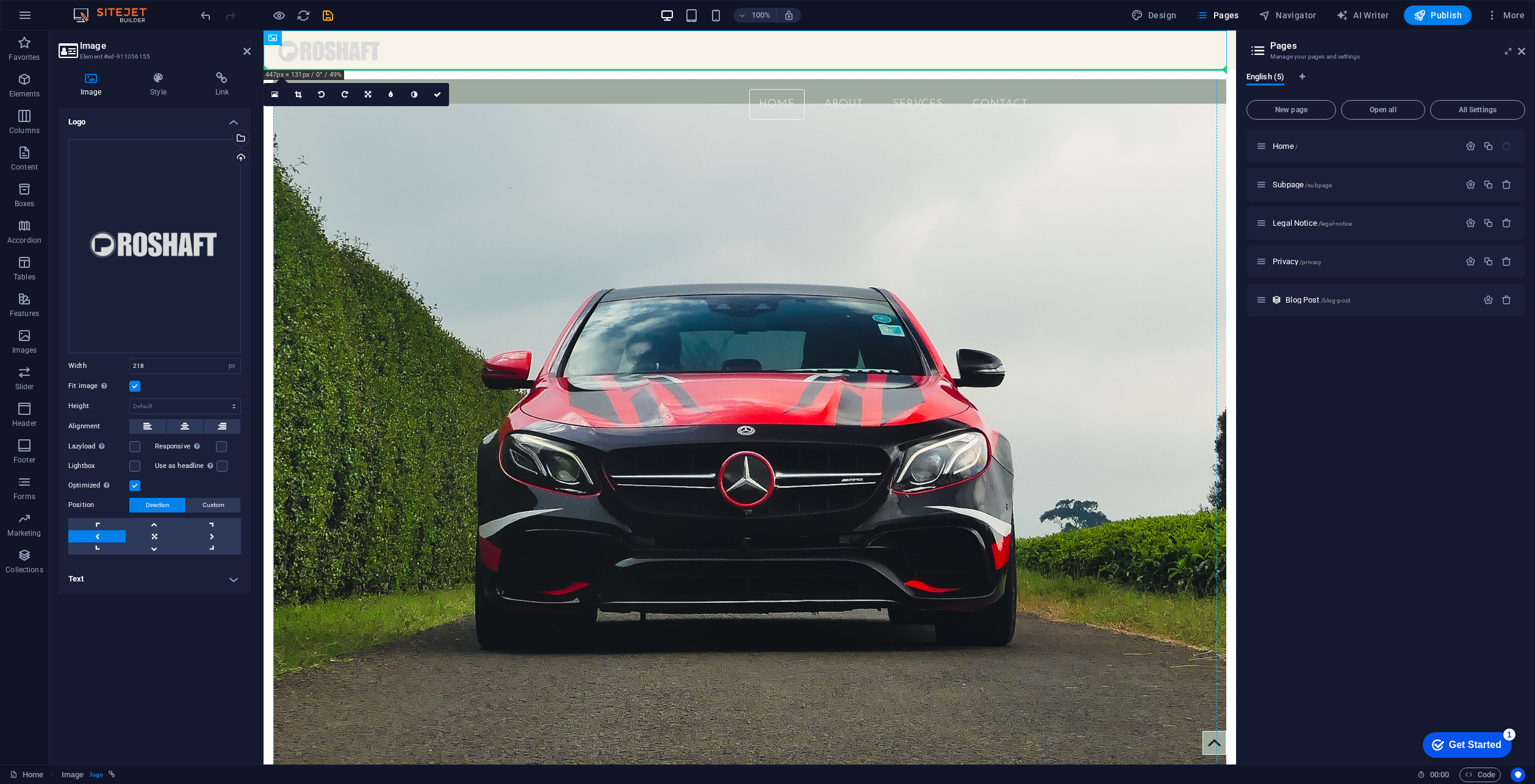
drag, startPoint x: 360, startPoint y: 48, endPoint x: 366, endPoint y: 119, distance: 71.3
click at [363, 125] on div "Home About SERVCES Contact" at bounding box center [750, 116] width 953 height 73
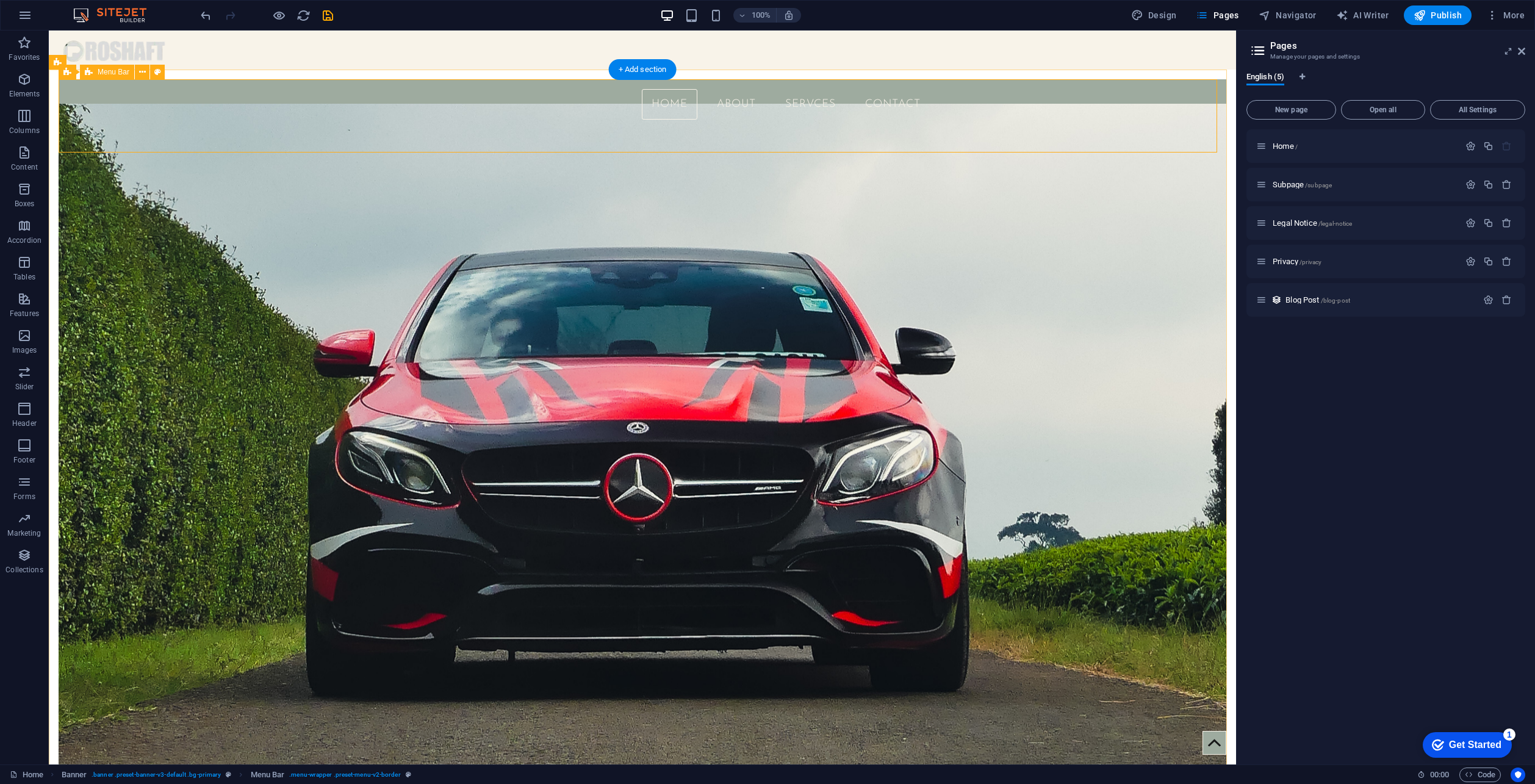
drag, startPoint x: 158, startPoint y: 76, endPoint x: 122, endPoint y: 122, distance: 58.4
click at [155, 47] on figure at bounding box center [643, 50] width 1188 height 39
select select "px"
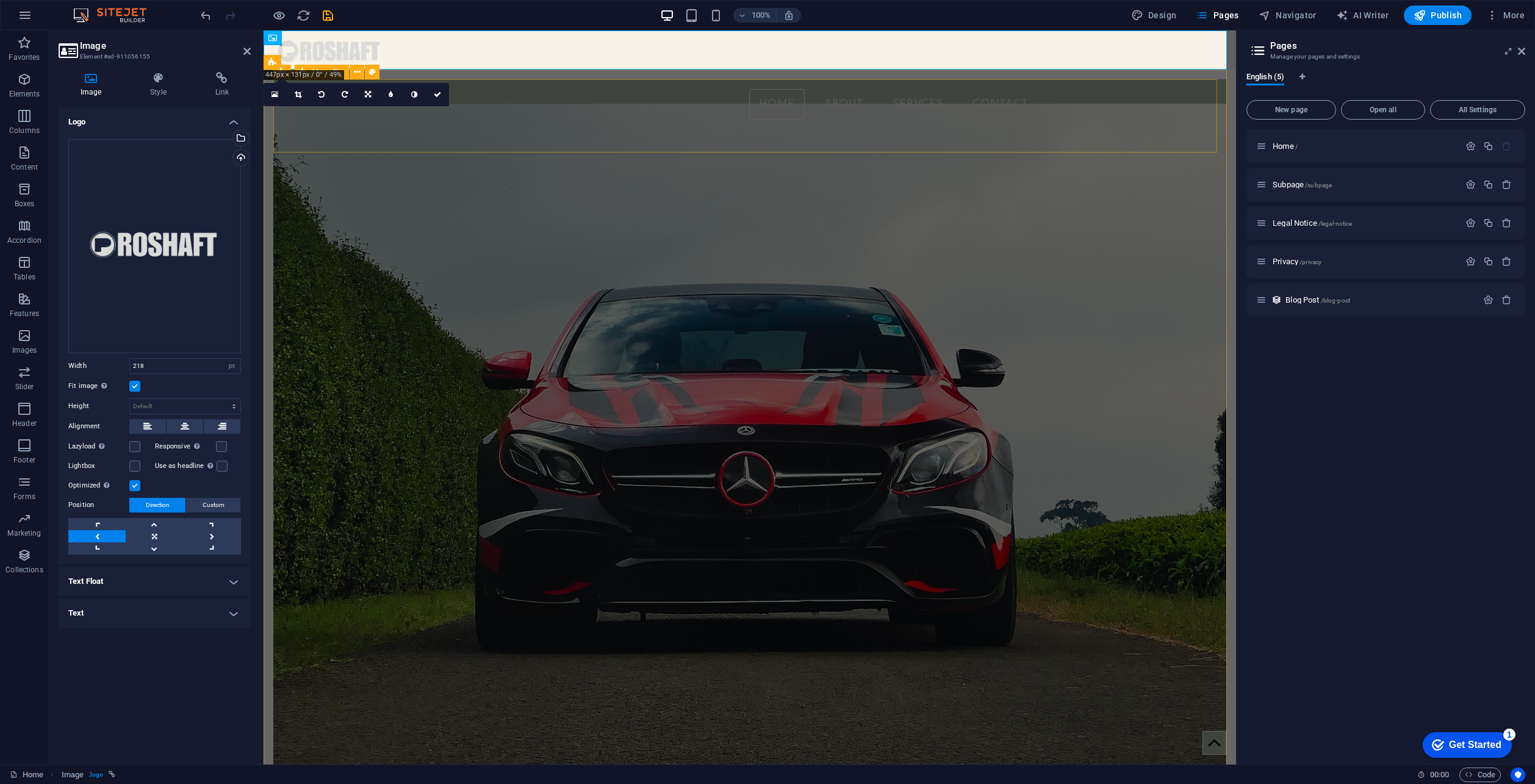
drag, startPoint x: 303, startPoint y: 54, endPoint x: 292, endPoint y: 117, distance: 64.0
click at [357, 48] on figure at bounding box center [750, 50] width 972 height 39
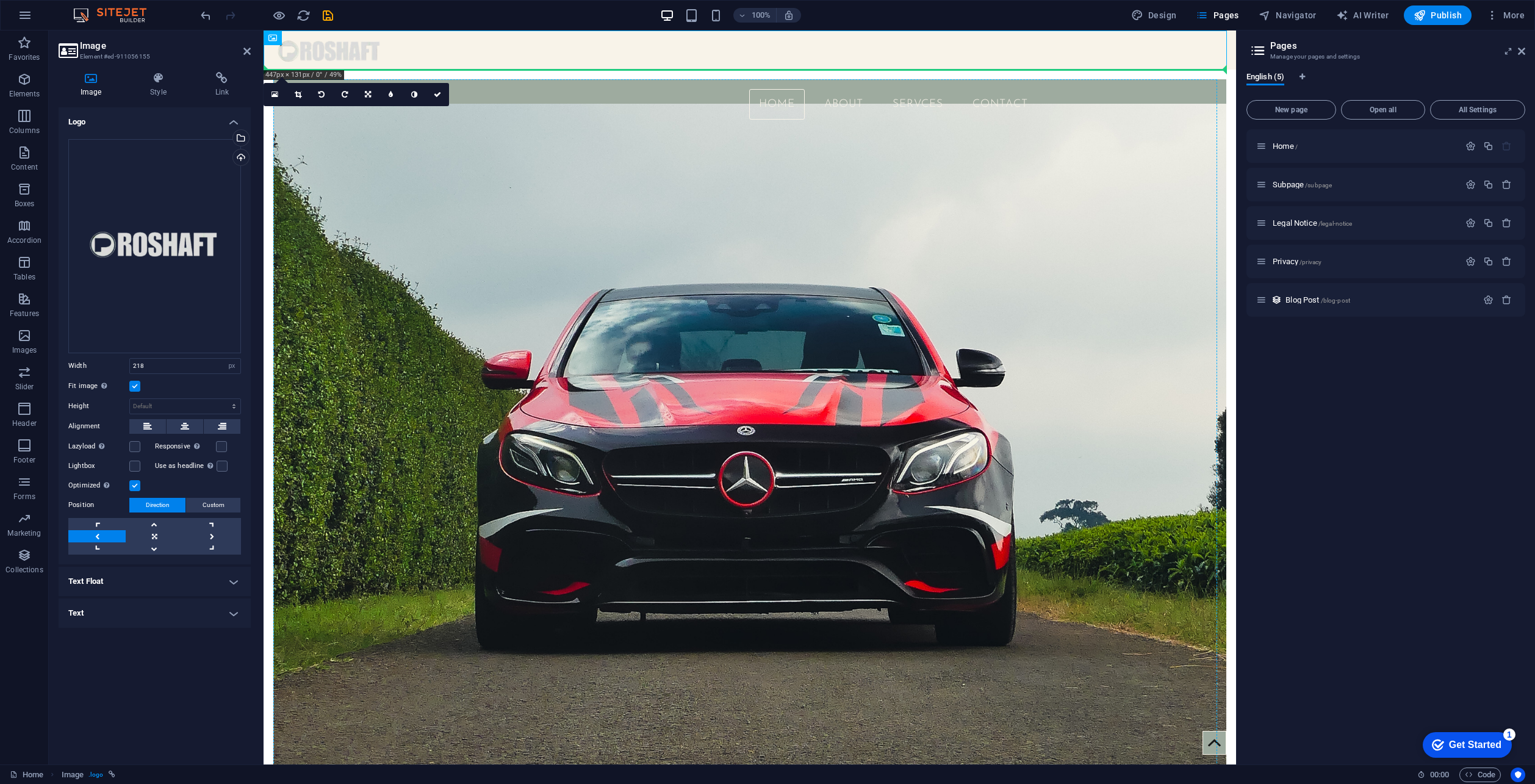
drag, startPoint x: 357, startPoint y: 48, endPoint x: 432, endPoint y: 136, distance: 115.6
click at [345, 54] on figure at bounding box center [750, 50] width 972 height 39
click at [345, 53] on figure at bounding box center [750, 50] width 972 height 39
click at [164, 272] on div "Drag files here, click to choose files or select files from Files or our free s…" at bounding box center [155, 246] width 172 height 214
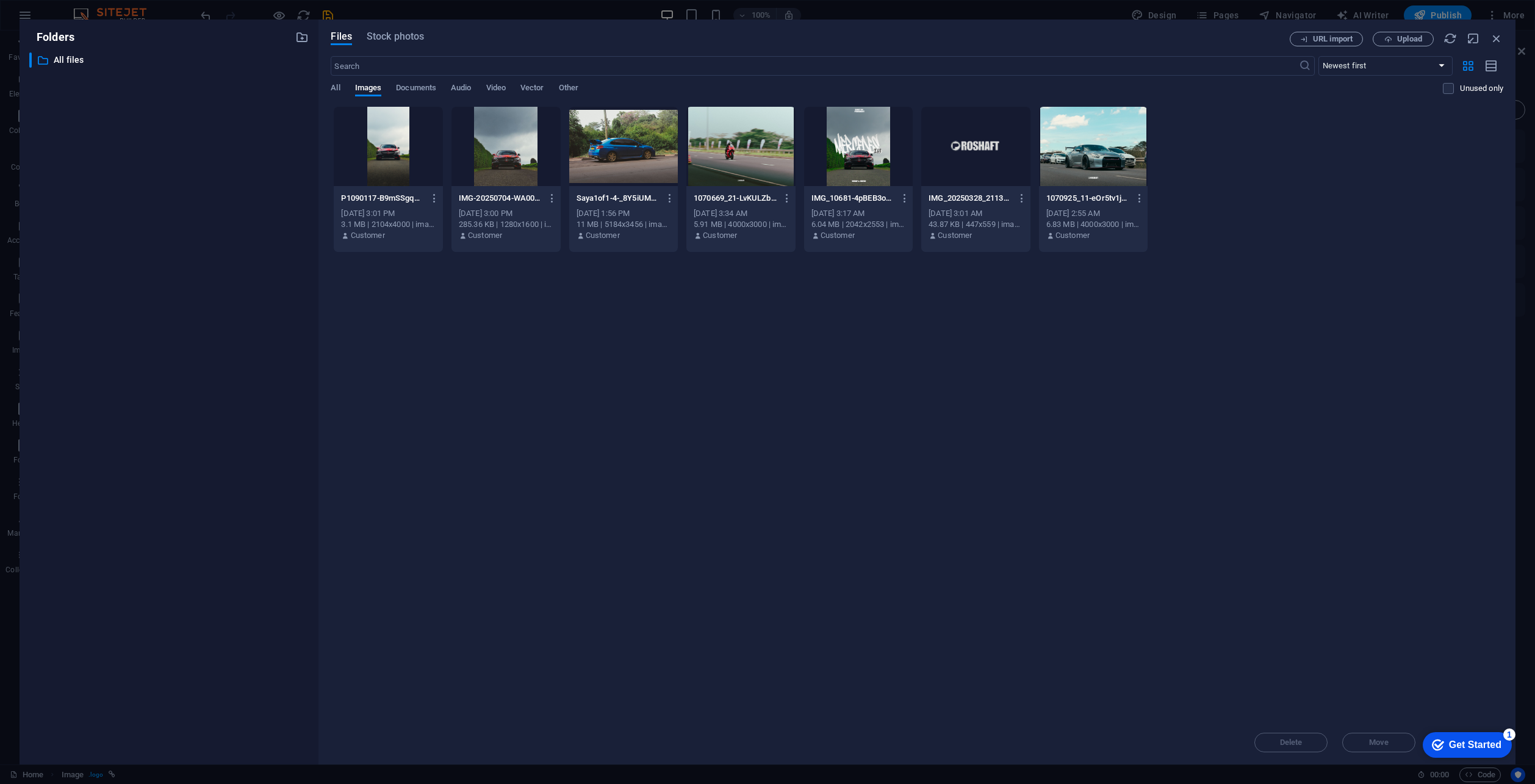
click at [1106, 478] on div "Drop files here to upload them instantly P1090117-B9mSSgqPE2MM0wsU_Sn7eA.jpg P1…" at bounding box center [917, 413] width 1173 height 615
click at [78, 61] on p "All files" at bounding box center [170, 60] width 233 height 14
click at [986, 147] on div at bounding box center [976, 147] width 109 height 80
click at [986, 147] on div "1" at bounding box center [976, 147] width 109 height 80
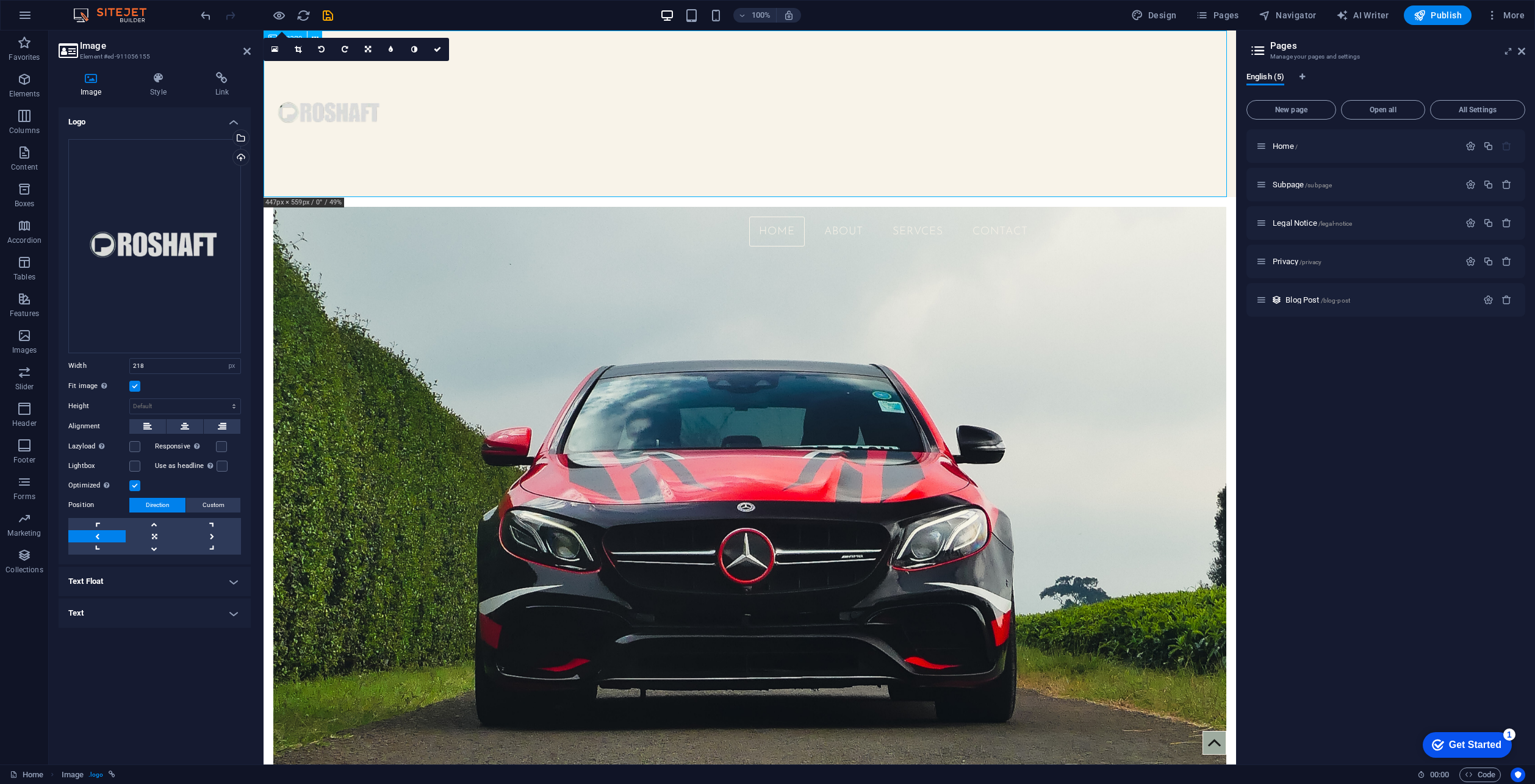
click at [320, 98] on figure at bounding box center [750, 114] width 972 height 166
click at [172, 228] on div "Drag files here, click to choose files or select files from Files or our free s…" at bounding box center [155, 246] width 172 height 214
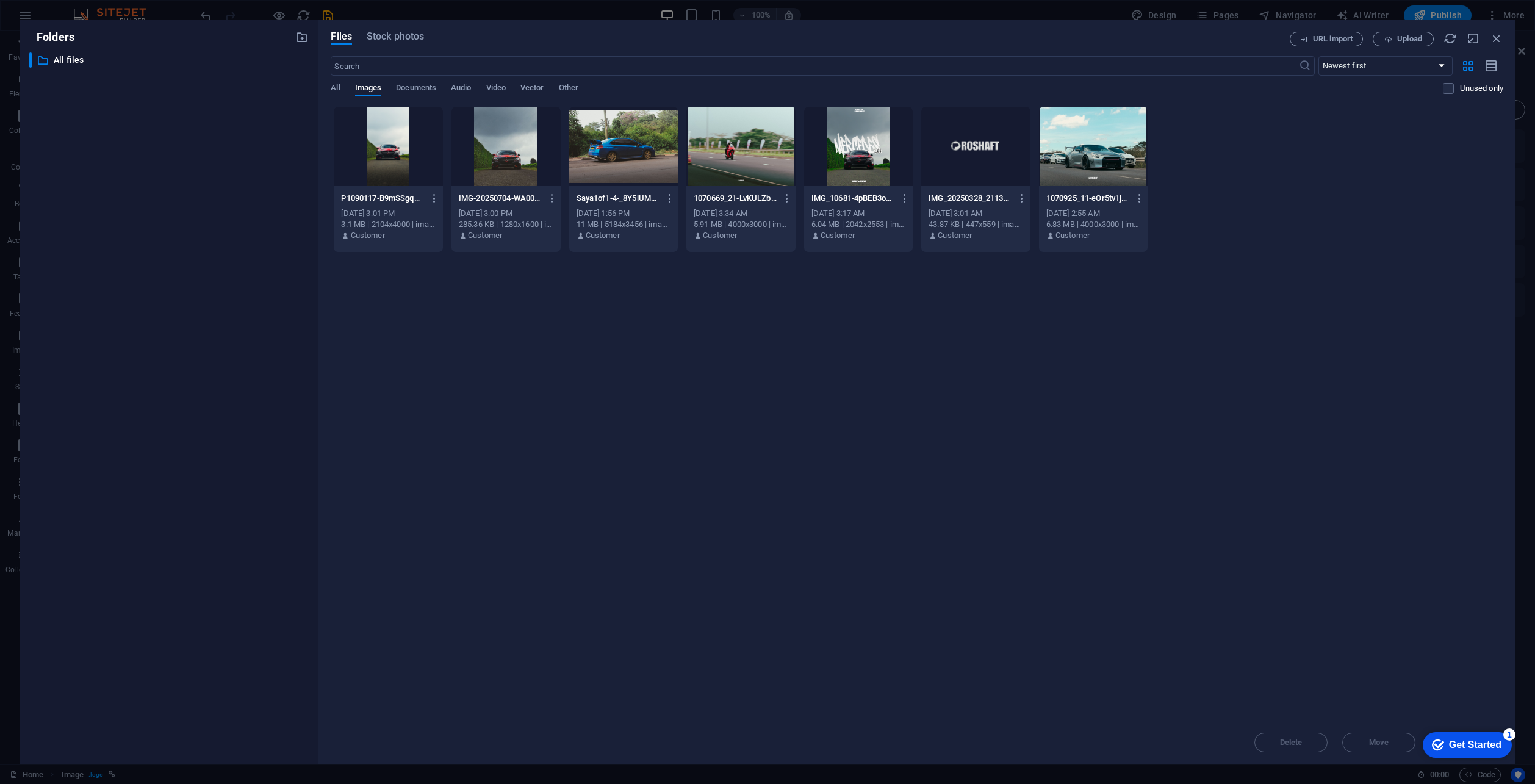
click at [985, 141] on div at bounding box center [976, 147] width 109 height 80
click at [984, 141] on div at bounding box center [976, 147] width 109 height 80
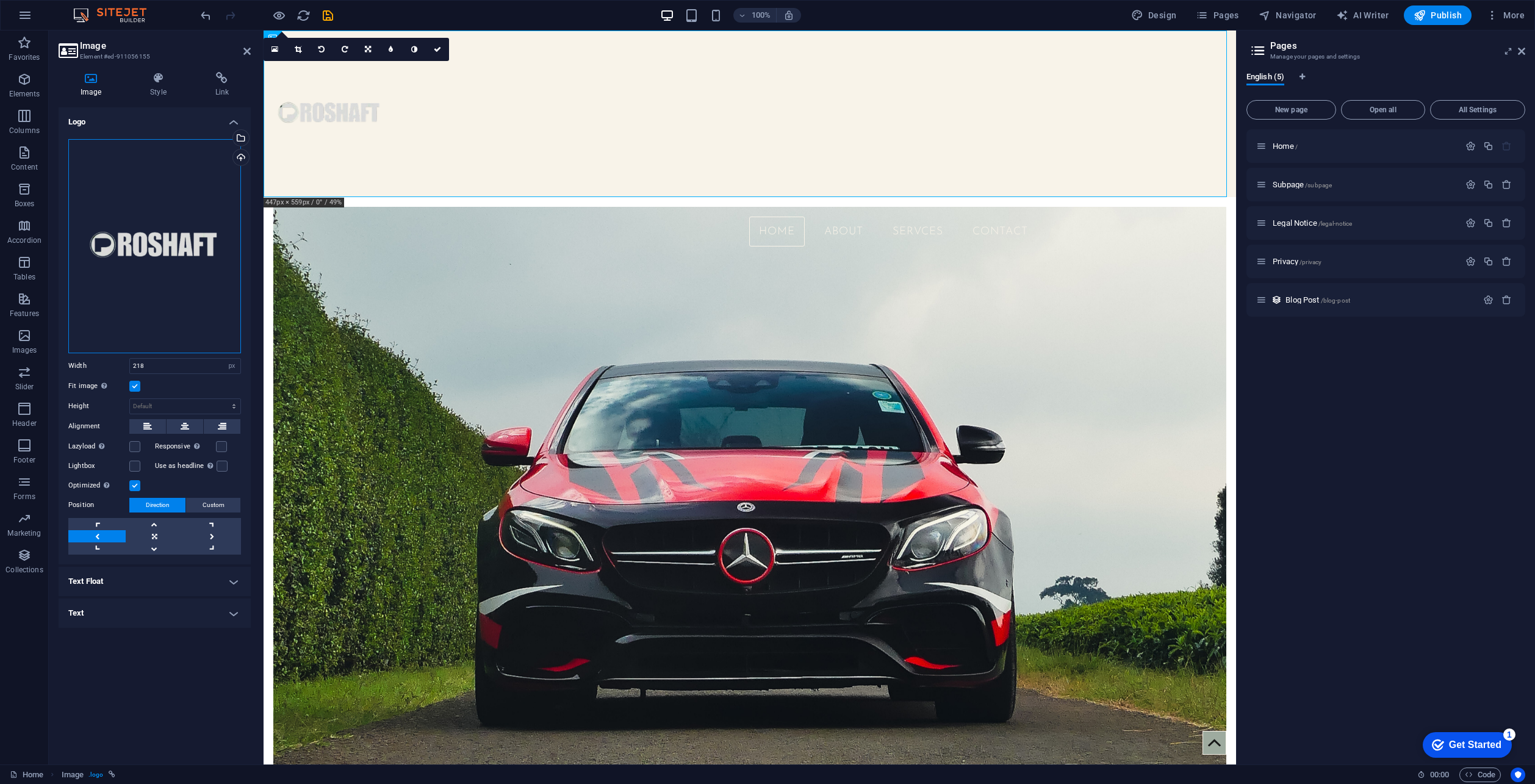
click at [186, 147] on div "Drag files here, click to choose files or select files from Files or our free s…" at bounding box center [155, 246] width 172 height 214
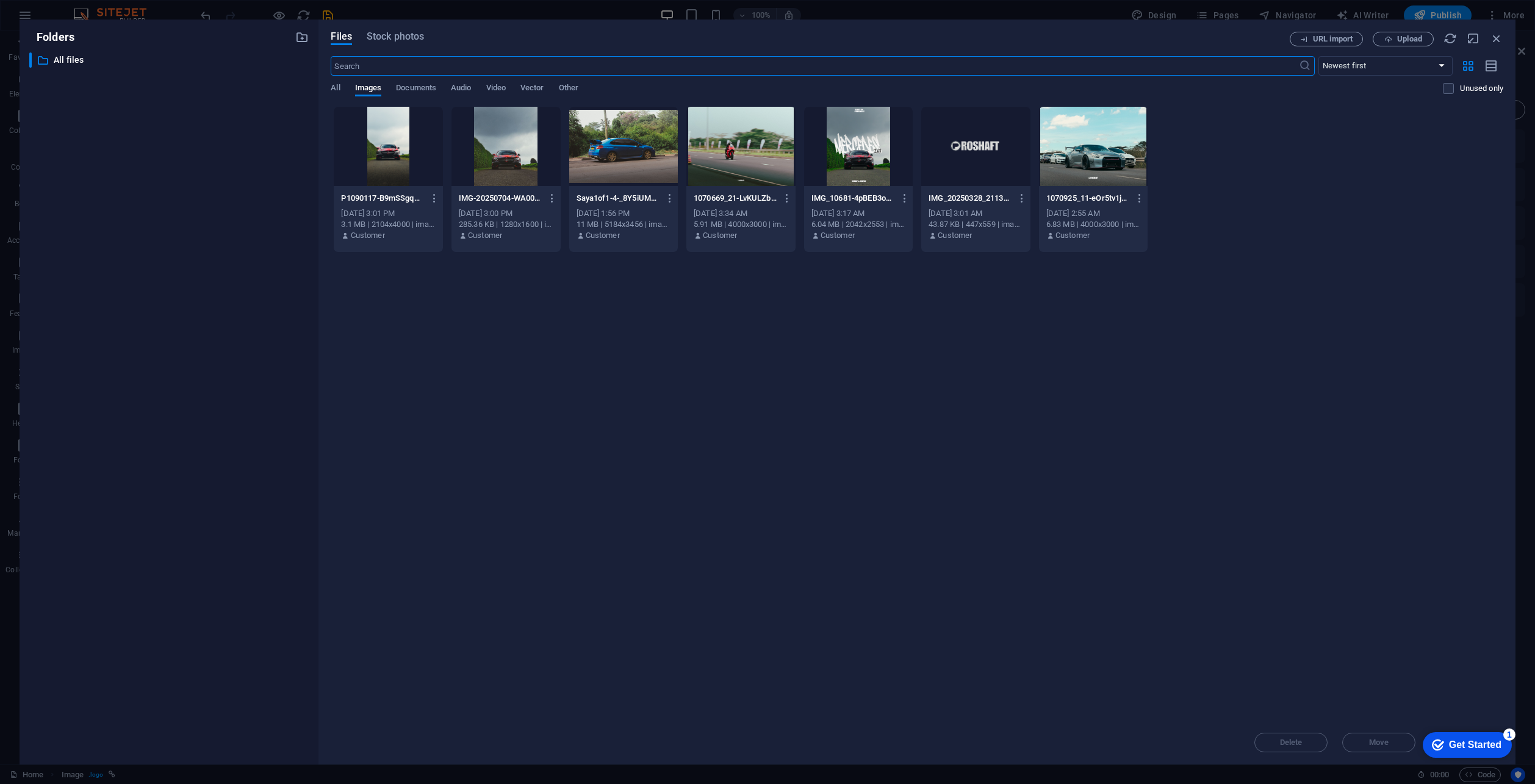
click at [962, 148] on div at bounding box center [976, 147] width 109 height 80
click at [962, 148] on div "1" at bounding box center [976, 147] width 109 height 80
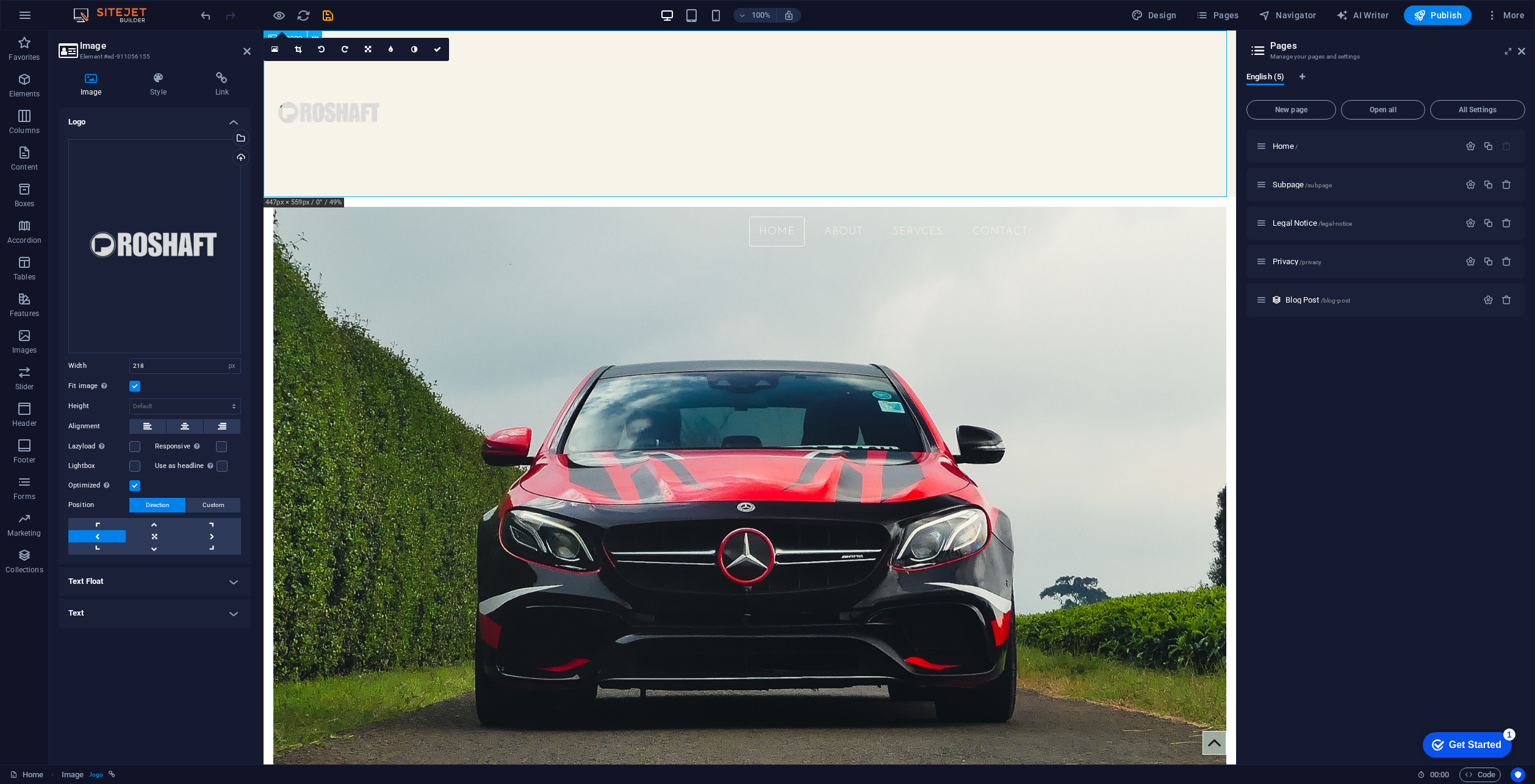
click at [518, 113] on figure at bounding box center [750, 114] width 972 height 166
click at [308, 38] on link at bounding box center [298, 50] width 23 height 23
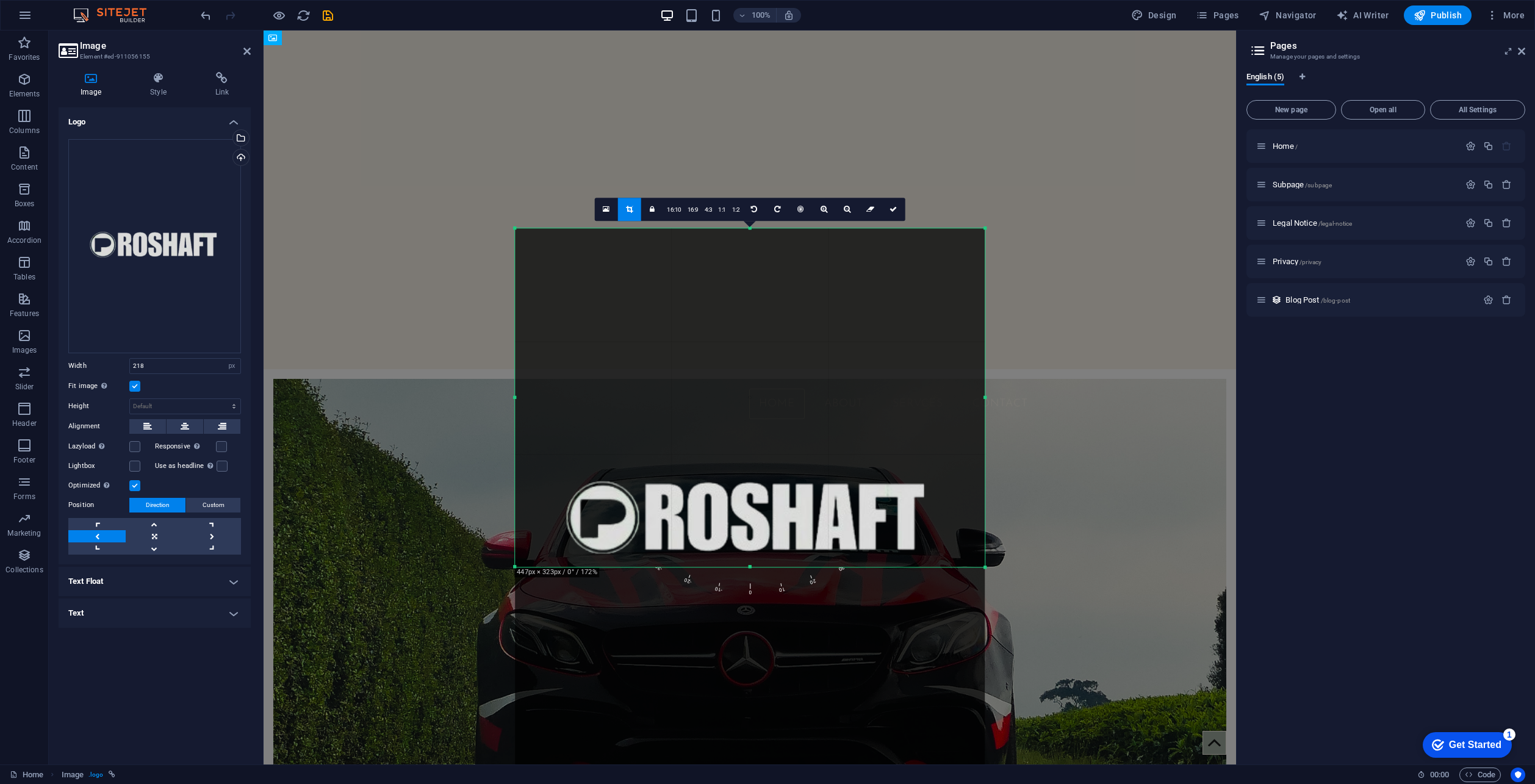
drag, startPoint x: 749, startPoint y: 692, endPoint x: 758, endPoint y: 443, distance: 249.2
click at [758, 443] on div "180 170 160 150 140 130 120 110 100 90 80 70 60 50 40 30 20 10 0 -10 -20 -30 -4…" at bounding box center [750, 398] width 470 height 339
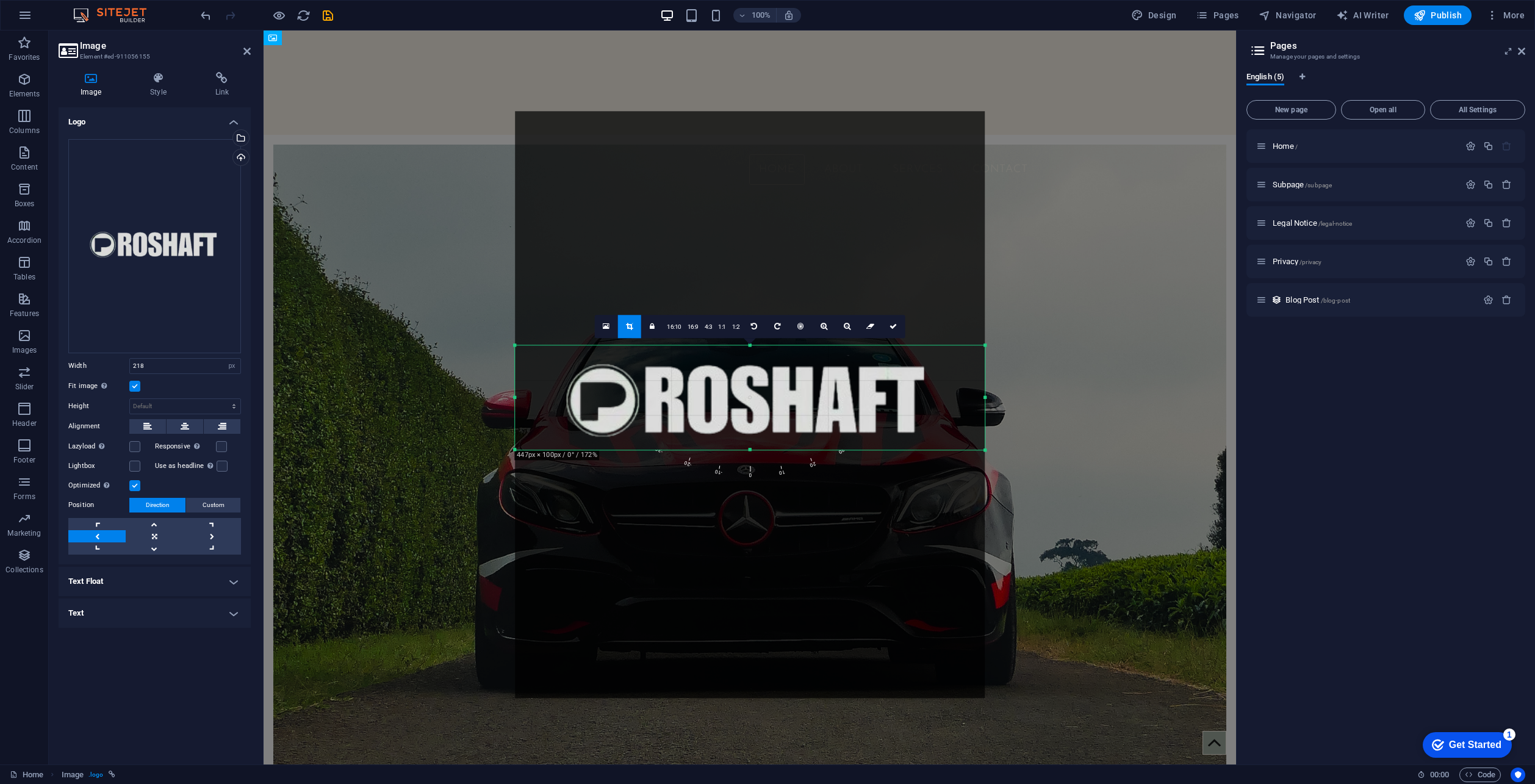
drag, startPoint x: 748, startPoint y: 229, endPoint x: 786, endPoint y: 464, distance: 238.1
click at [786, 449] on div "180 170 160 150 140 130 120 110 100 90 80 70 60 50 40 30 20 10 0 -10 -20 -30 -4…" at bounding box center [750, 398] width 470 height 105
click at [896, 325] on icon at bounding box center [893, 327] width 7 height 7
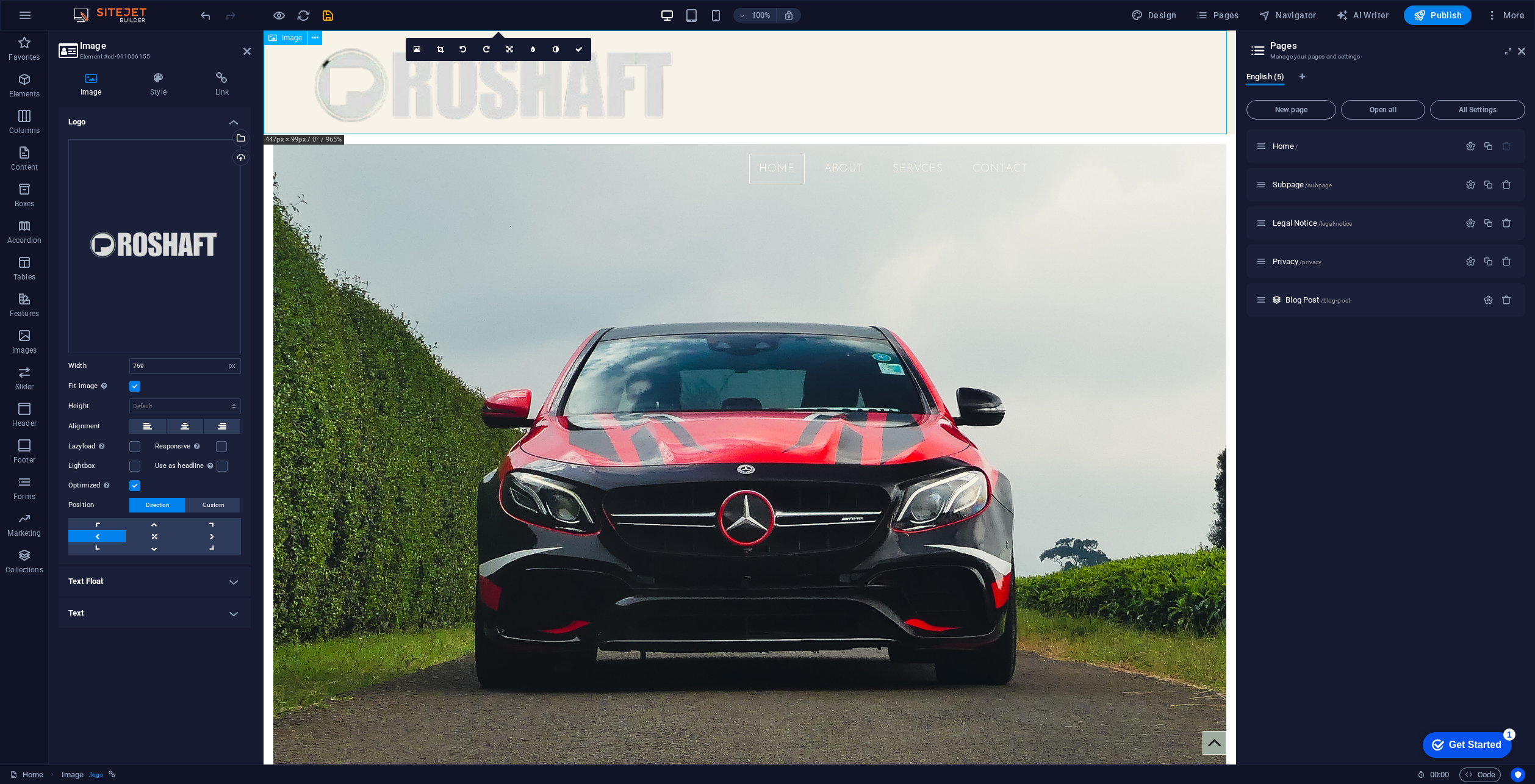
click at [528, 106] on figure at bounding box center [750, 83] width 972 height 104
drag, startPoint x: 529, startPoint y: 104, endPoint x: 475, endPoint y: 185, distance: 97.3
drag, startPoint x: 489, startPoint y: 105, endPoint x: 481, endPoint y: 198, distance: 93.3
click at [361, 191] on div "Home About SERVCES Contact" at bounding box center [750, 180] width 953 height 73
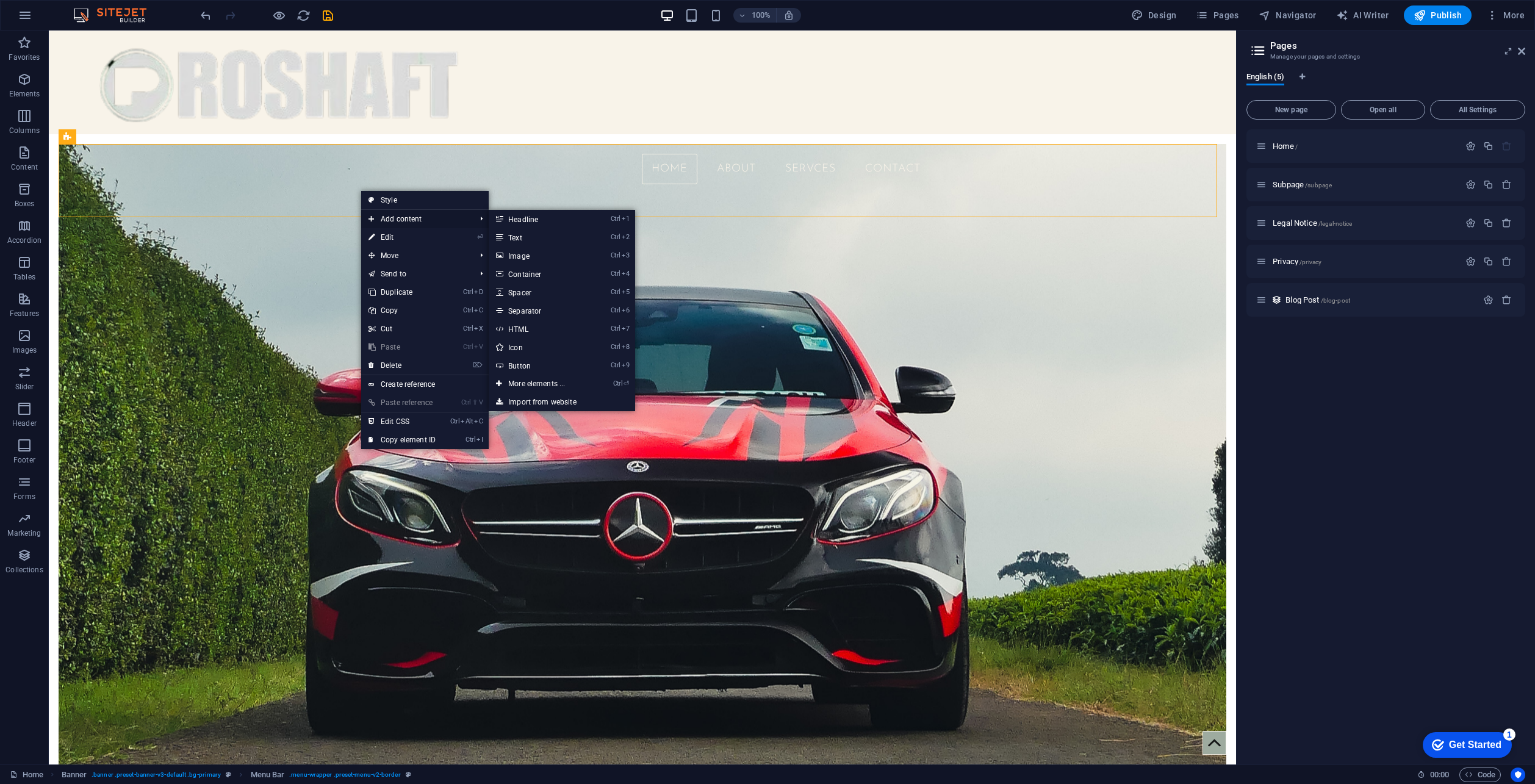
click at [416, 219] on span "Add content" at bounding box center [416, 219] width 109 height 18
click at [602, 250] on li "Ctrl 3 Image" at bounding box center [561, 256] width 146 height 18
click at [604, 251] on li "Ctrl 3 Image" at bounding box center [561, 256] width 146 height 18
click at [538, 254] on link "Ctrl 3 Image" at bounding box center [539, 256] width 101 height 18
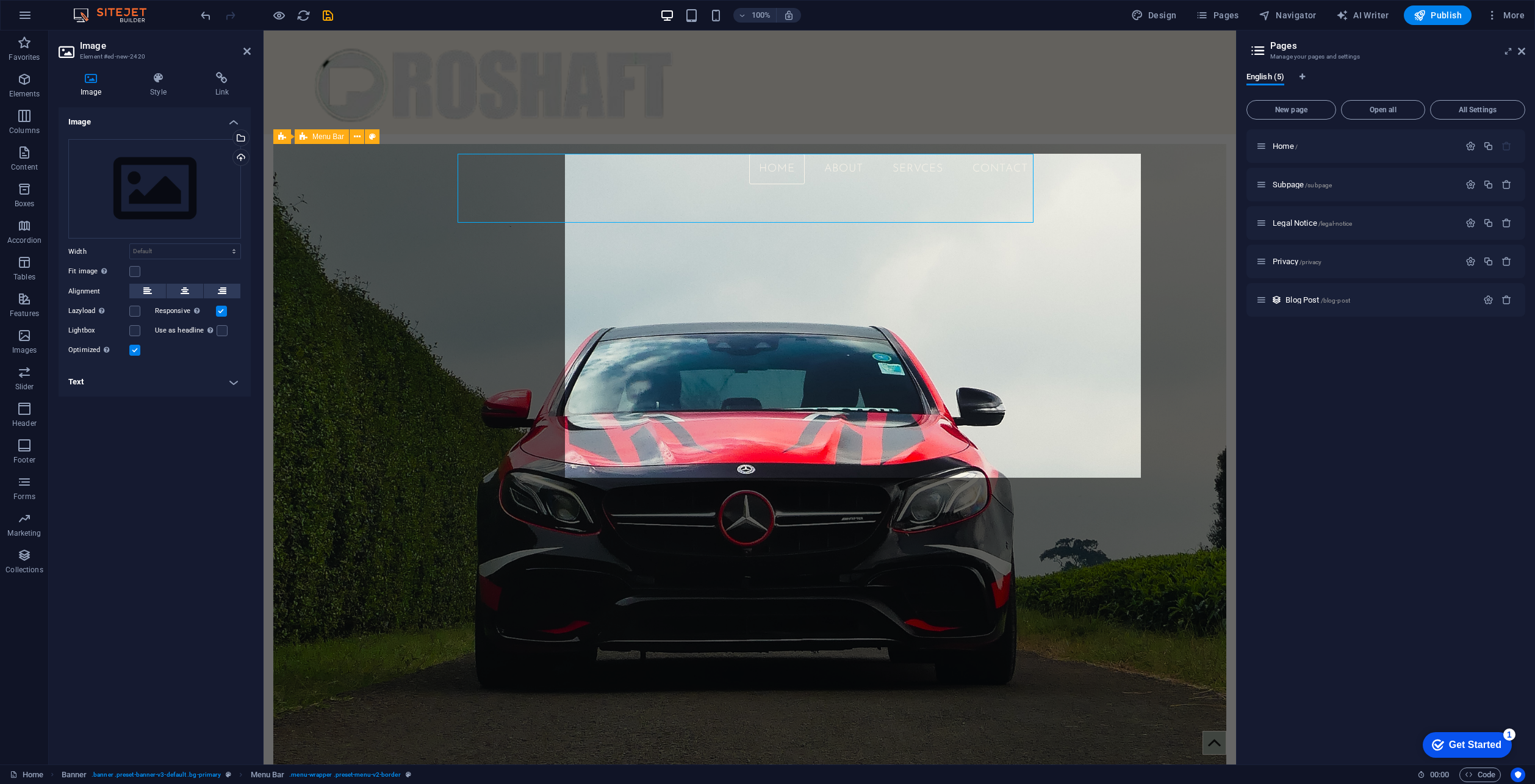
click at [538, 217] on div "Home About SERVCES Contact" at bounding box center [750, 180] width 953 height 73
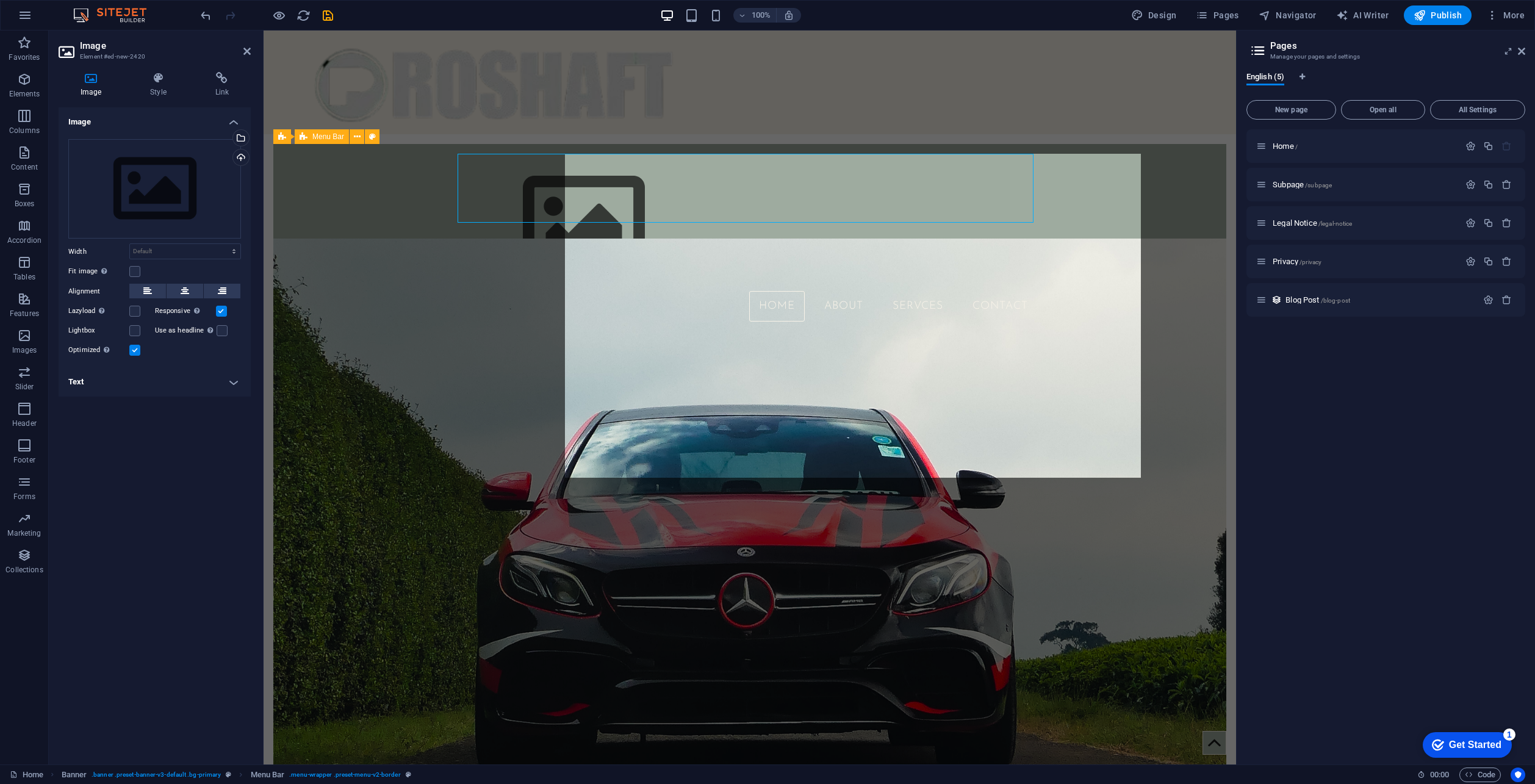
select select "rem"
select select "sticky_reverse"
select select "px"
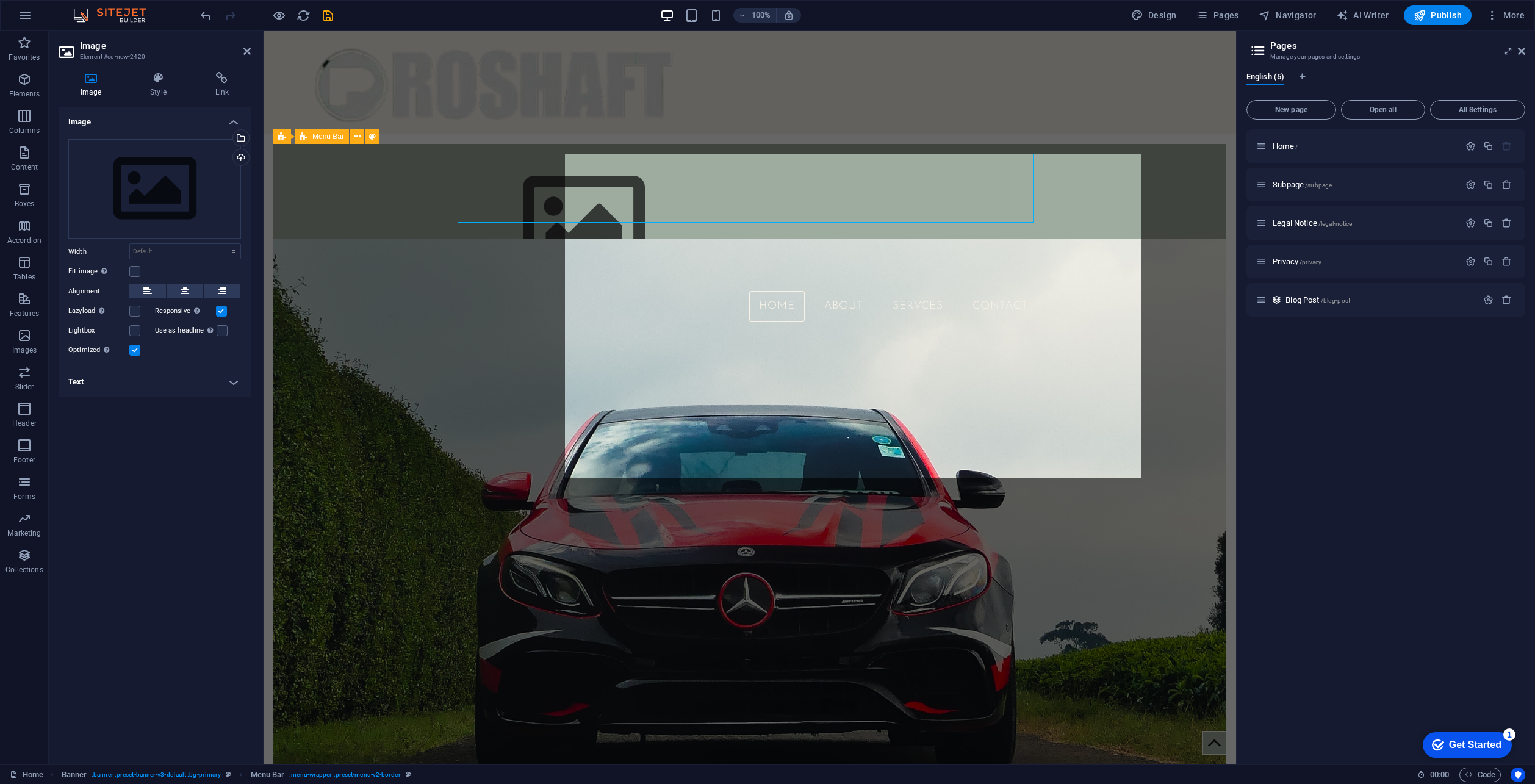
select select "px"
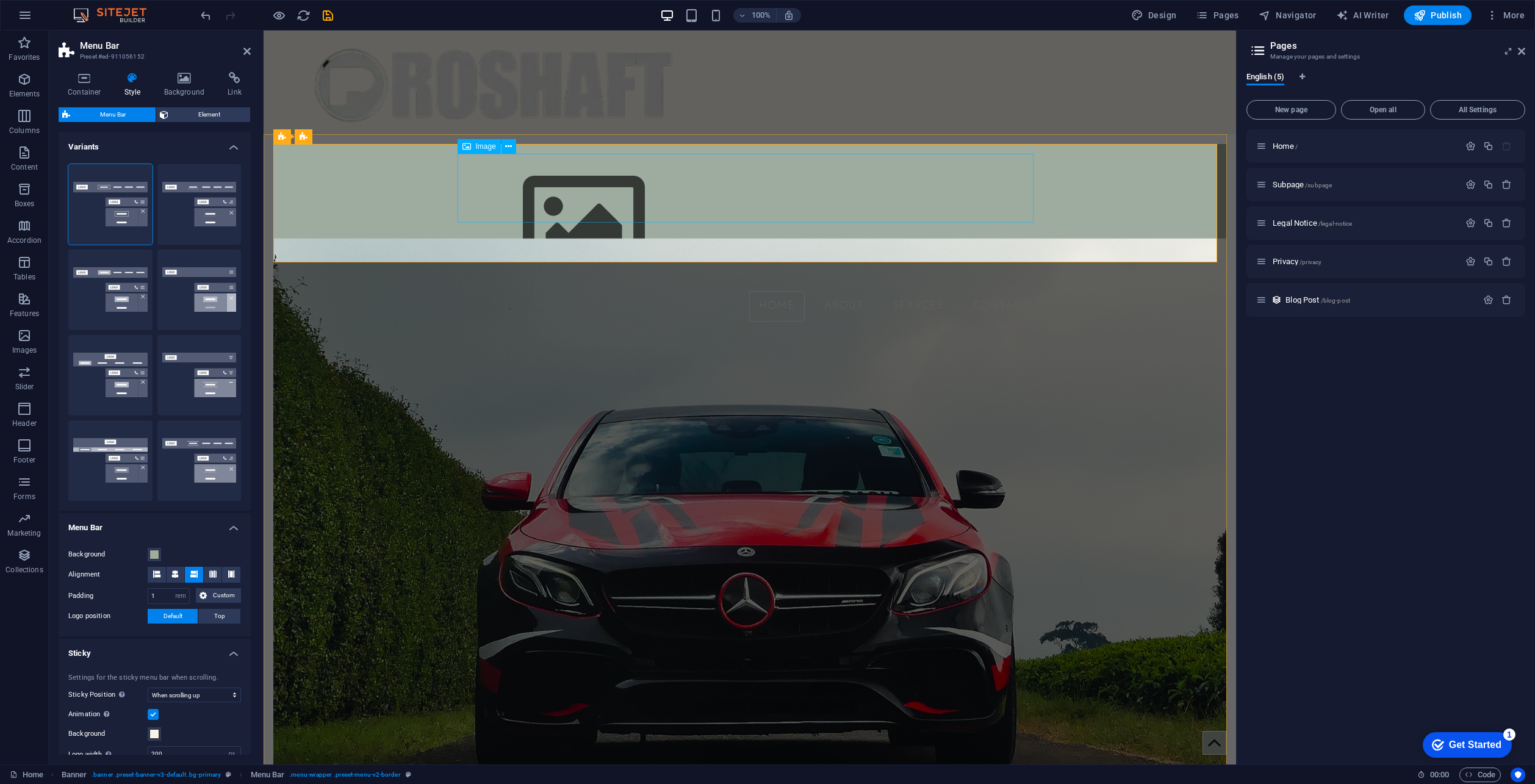
click at [550, 196] on figure at bounding box center [750, 222] width 576 height 137
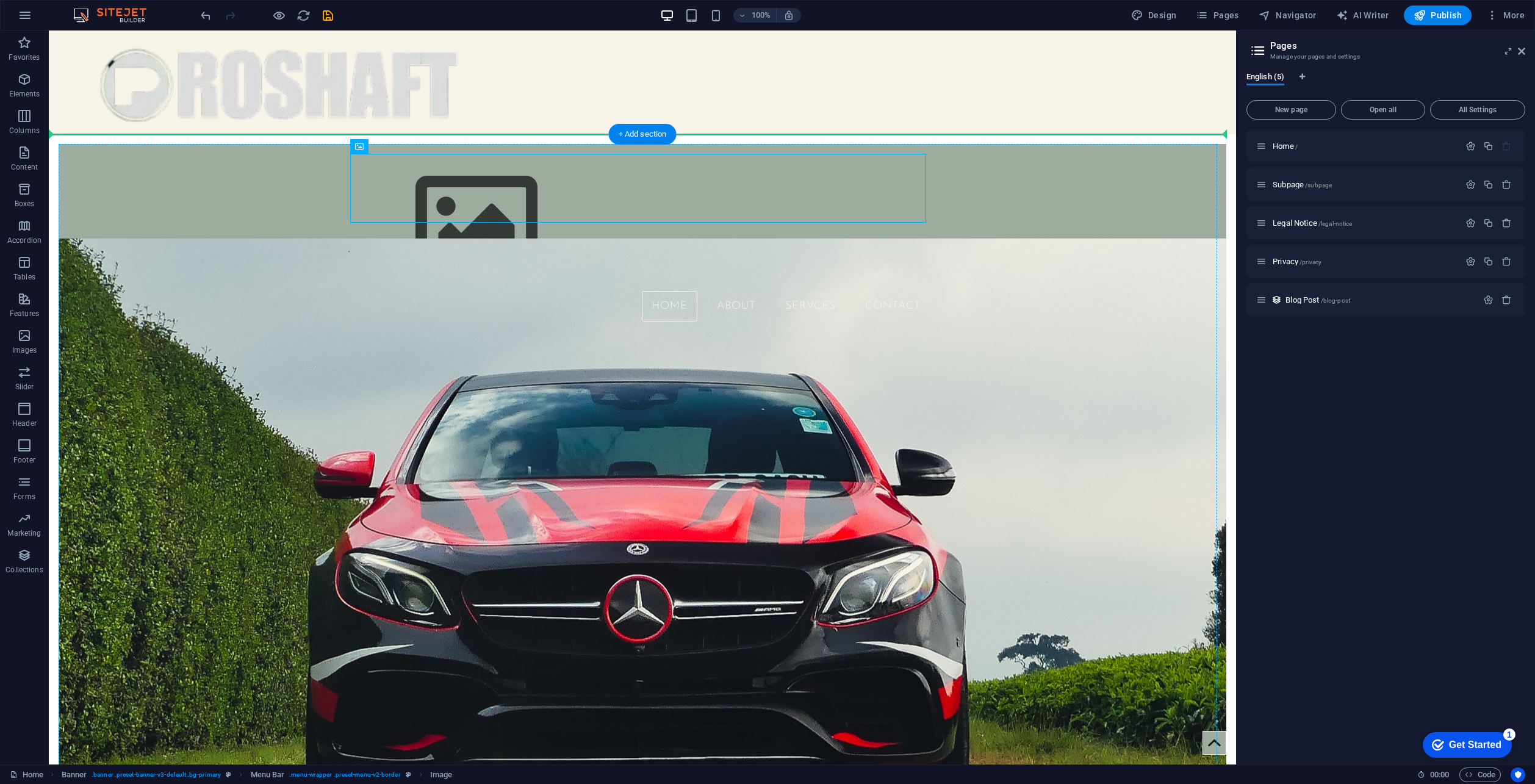
drag, startPoint x: 336, startPoint y: 196, endPoint x: 322, endPoint y: 169, distance: 30.4
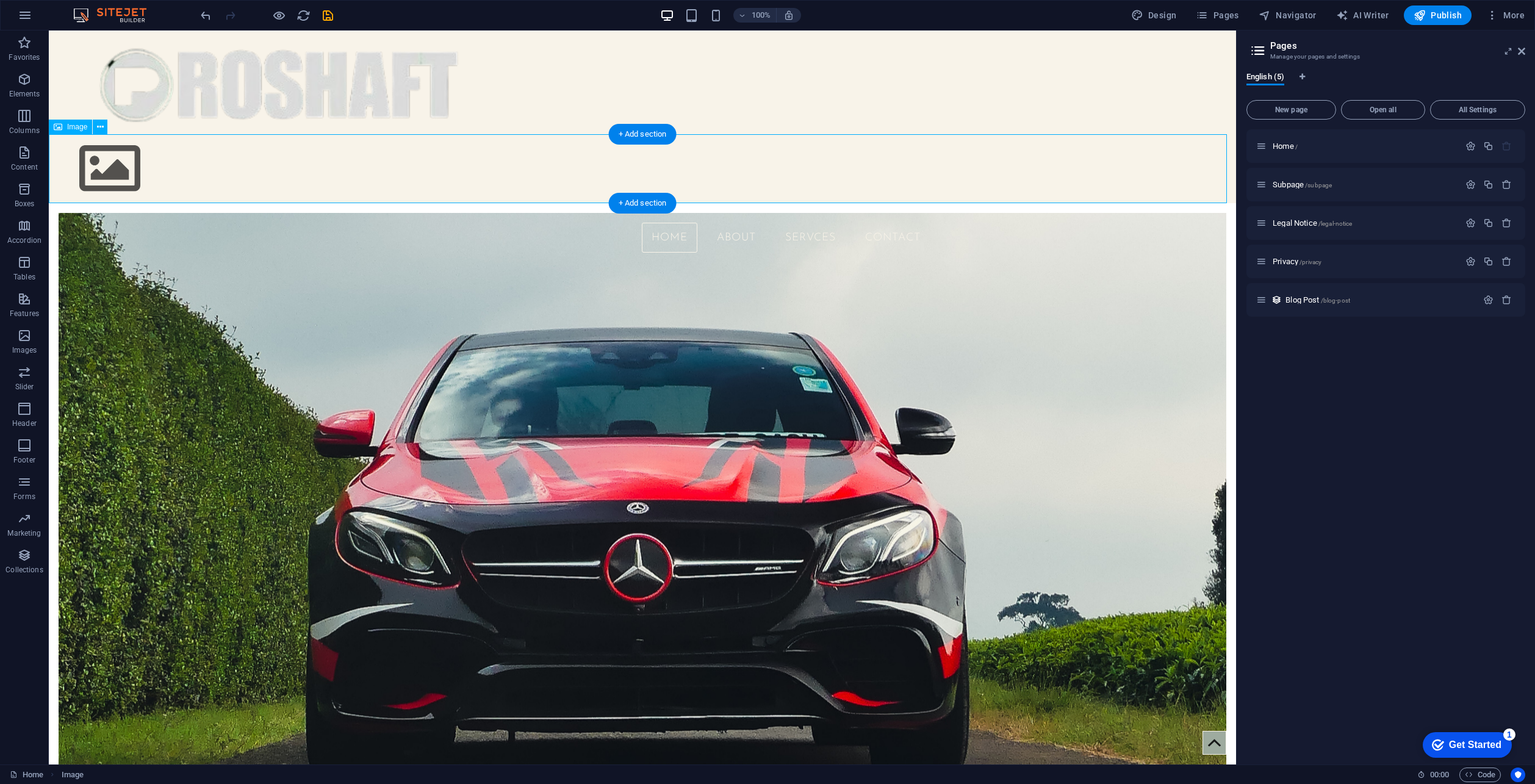
click at [136, 163] on figure at bounding box center [643, 169] width 1188 height 69
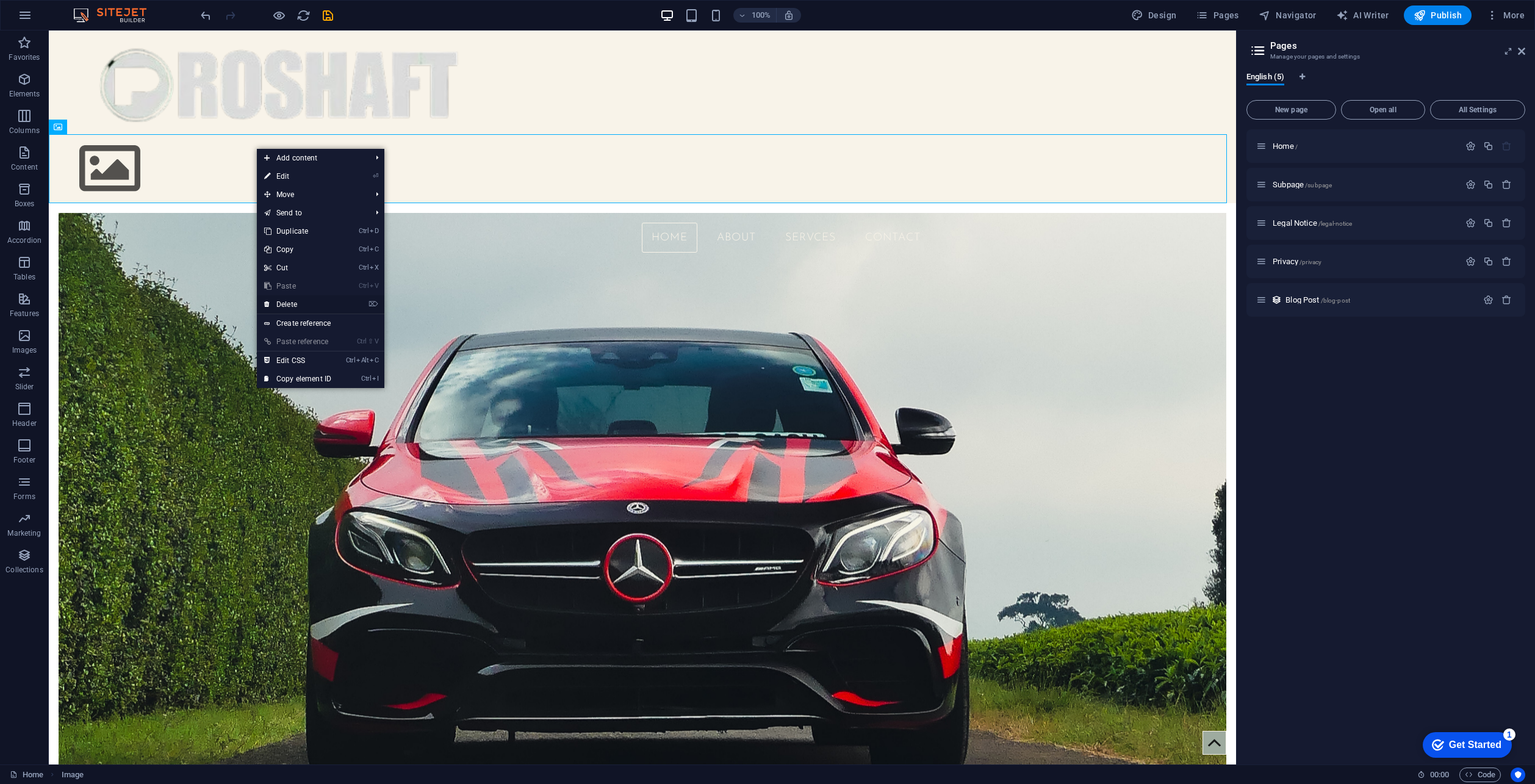
click at [305, 305] on link "⌦ Delete" at bounding box center [298, 305] width 82 height 18
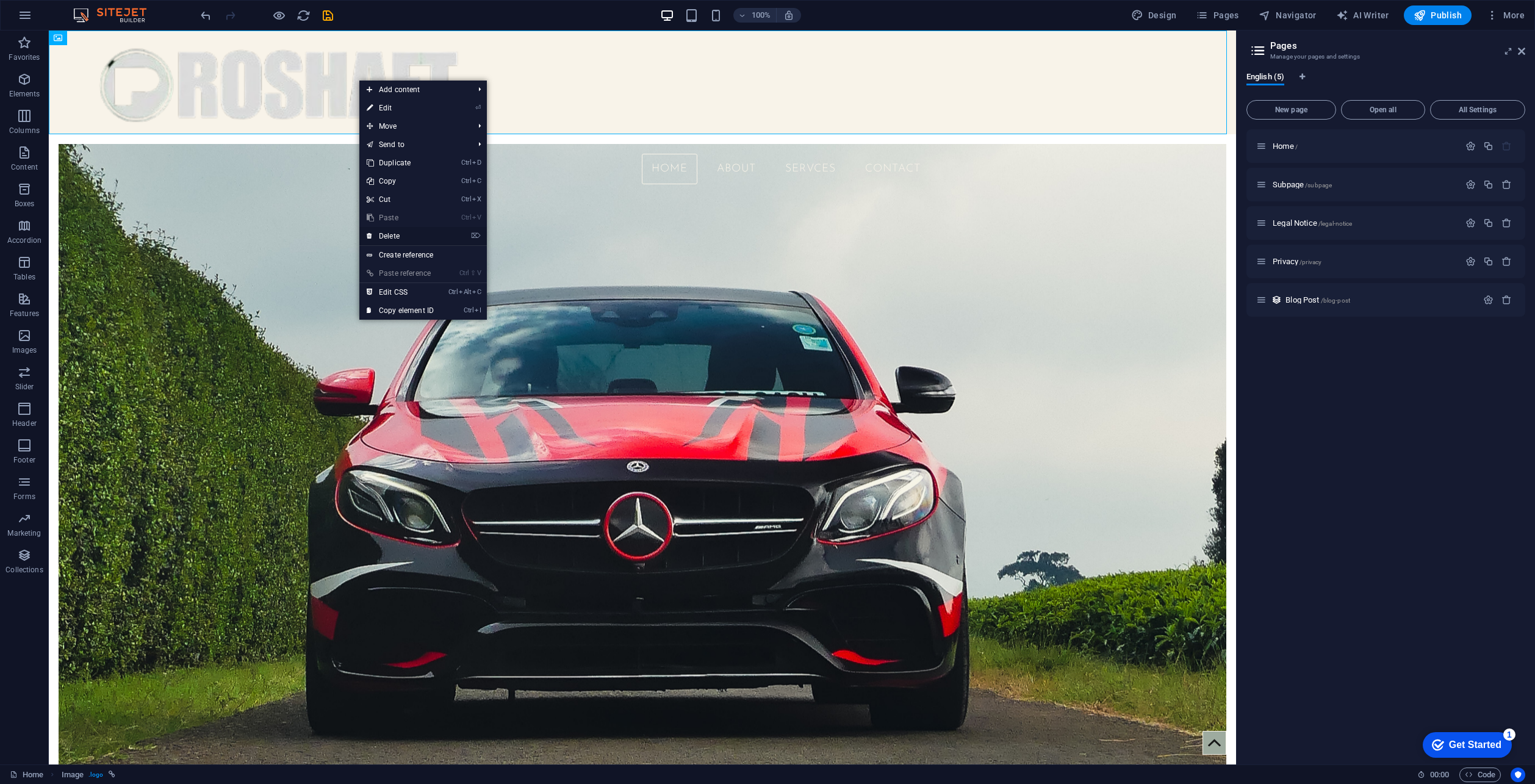
click at [377, 234] on link "⌦ Delete" at bounding box center [401, 236] width 82 height 18
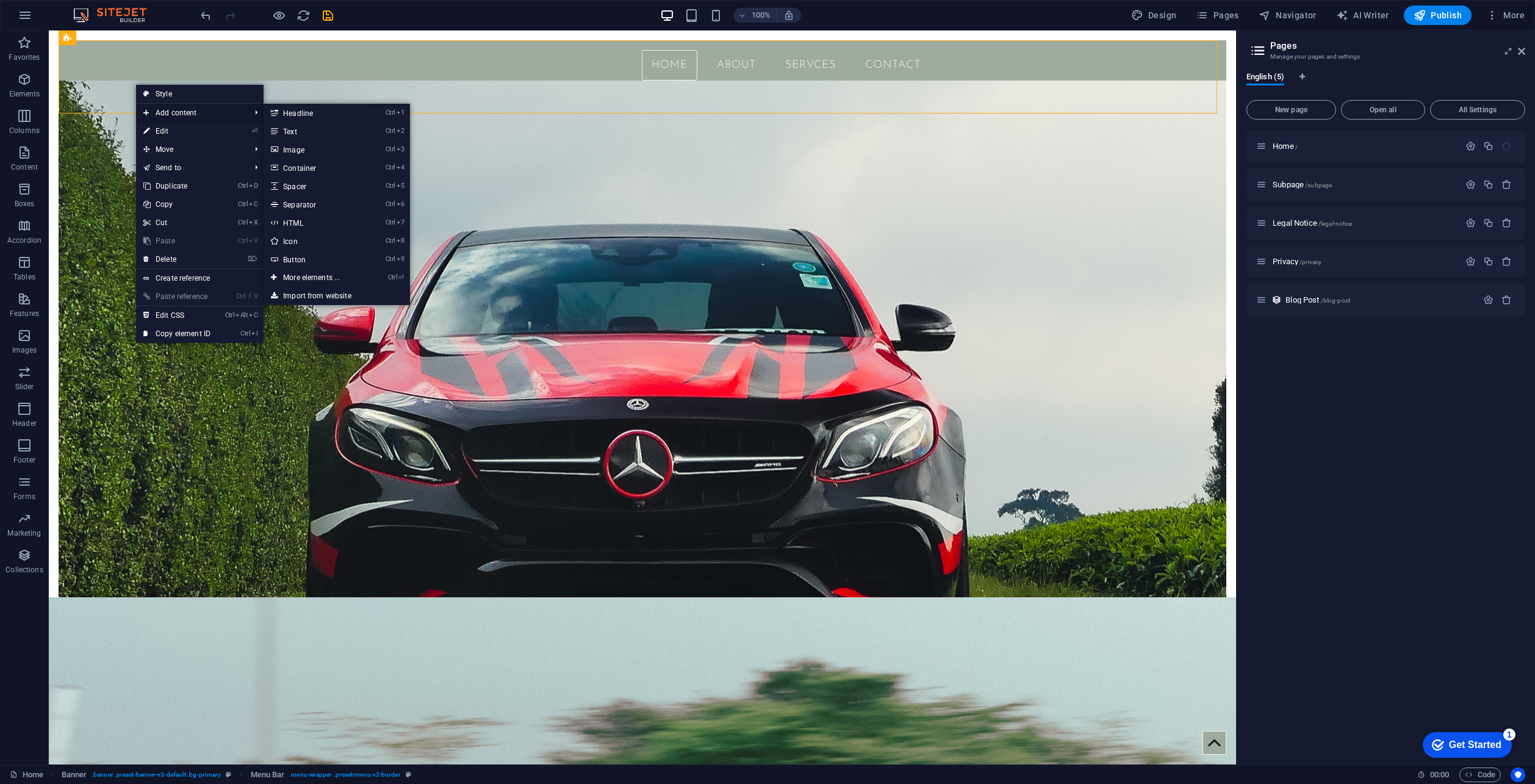
click at [185, 116] on span "Add content" at bounding box center [191, 113] width 109 height 18
click at [303, 151] on link "Ctrl 3 Image" at bounding box center [314, 149] width 101 height 18
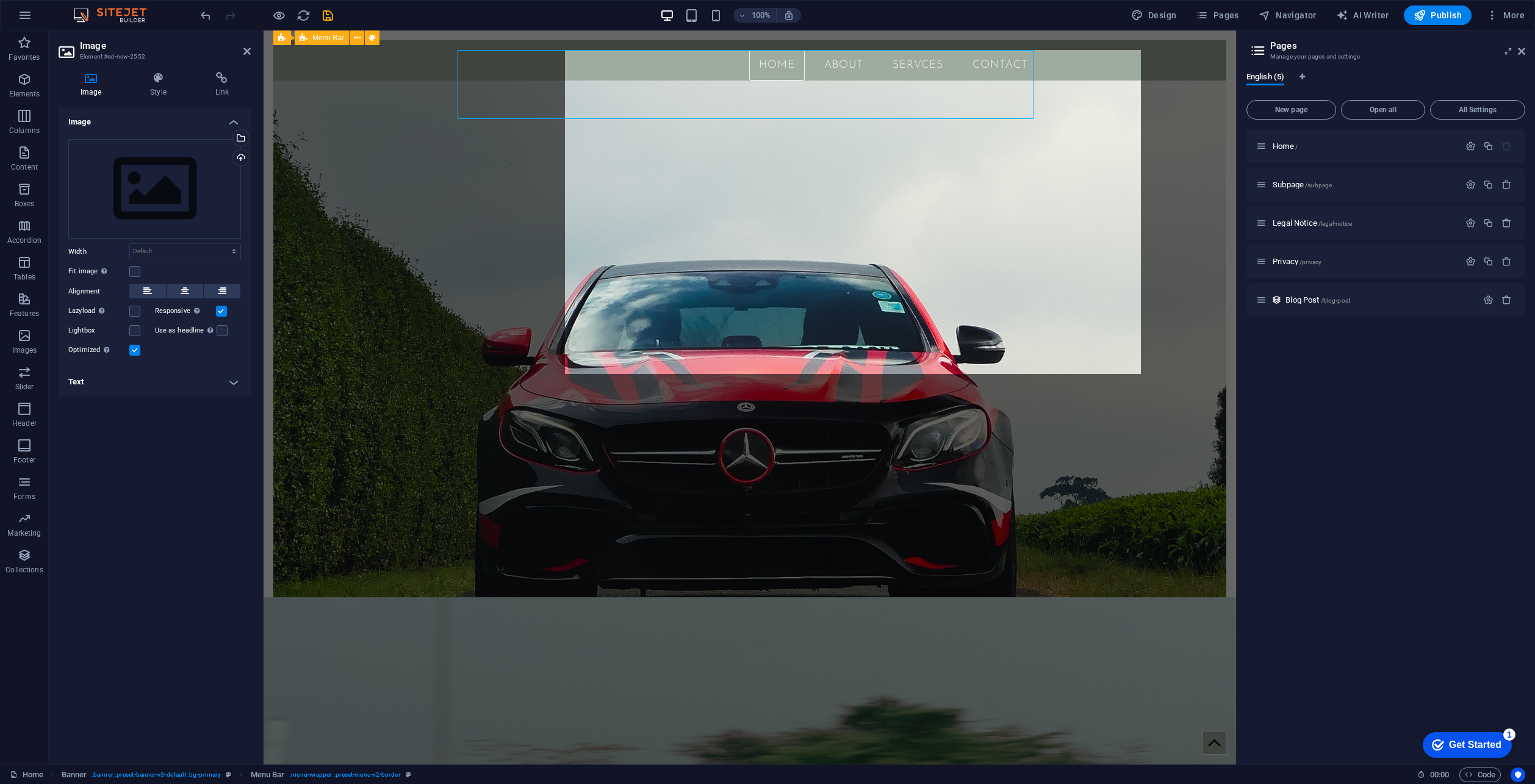
click at [303, 114] on div "Home About SERVCES Contact" at bounding box center [750, 77] width 953 height 73
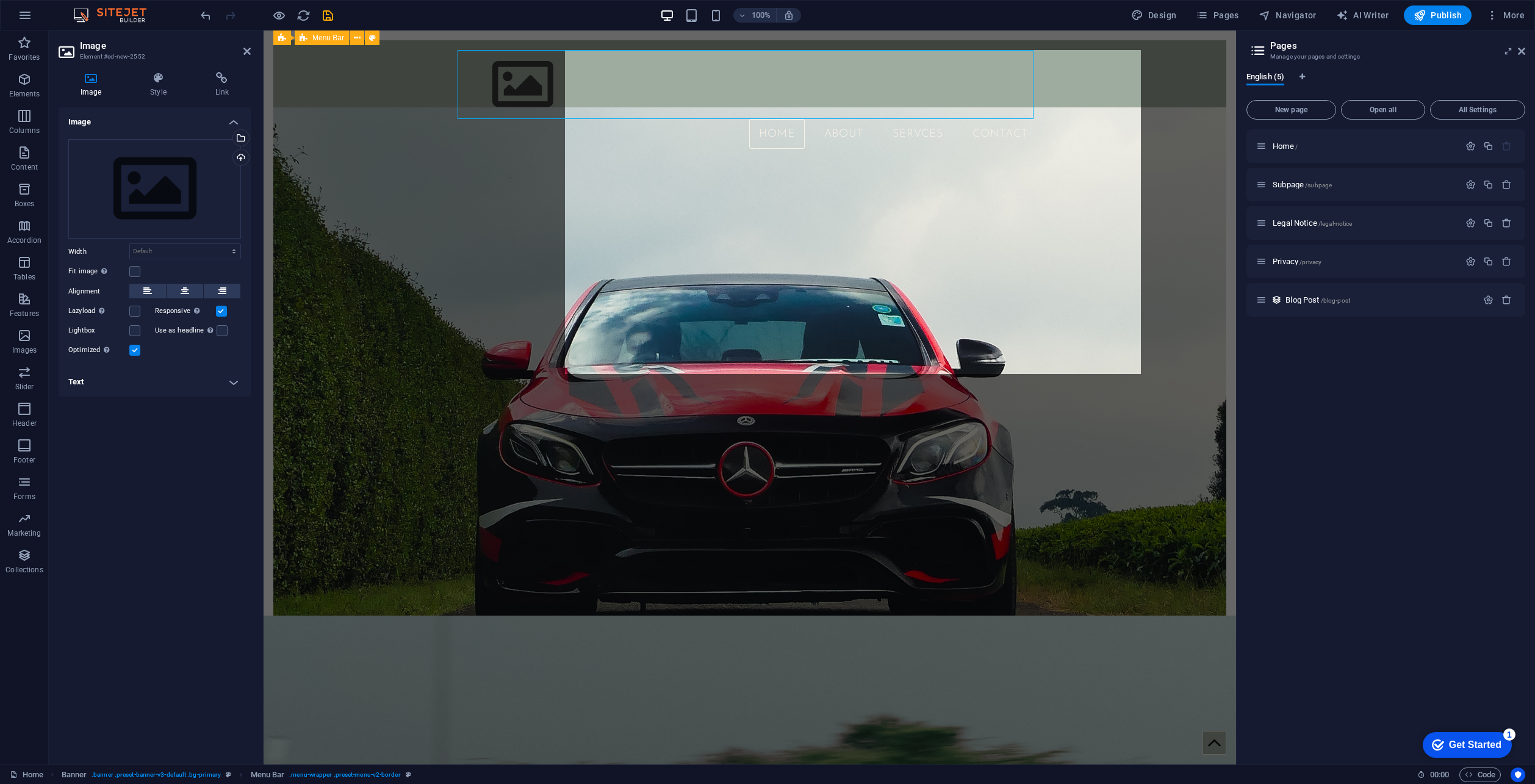
select select "rem"
select select "sticky_reverse"
select select "px"
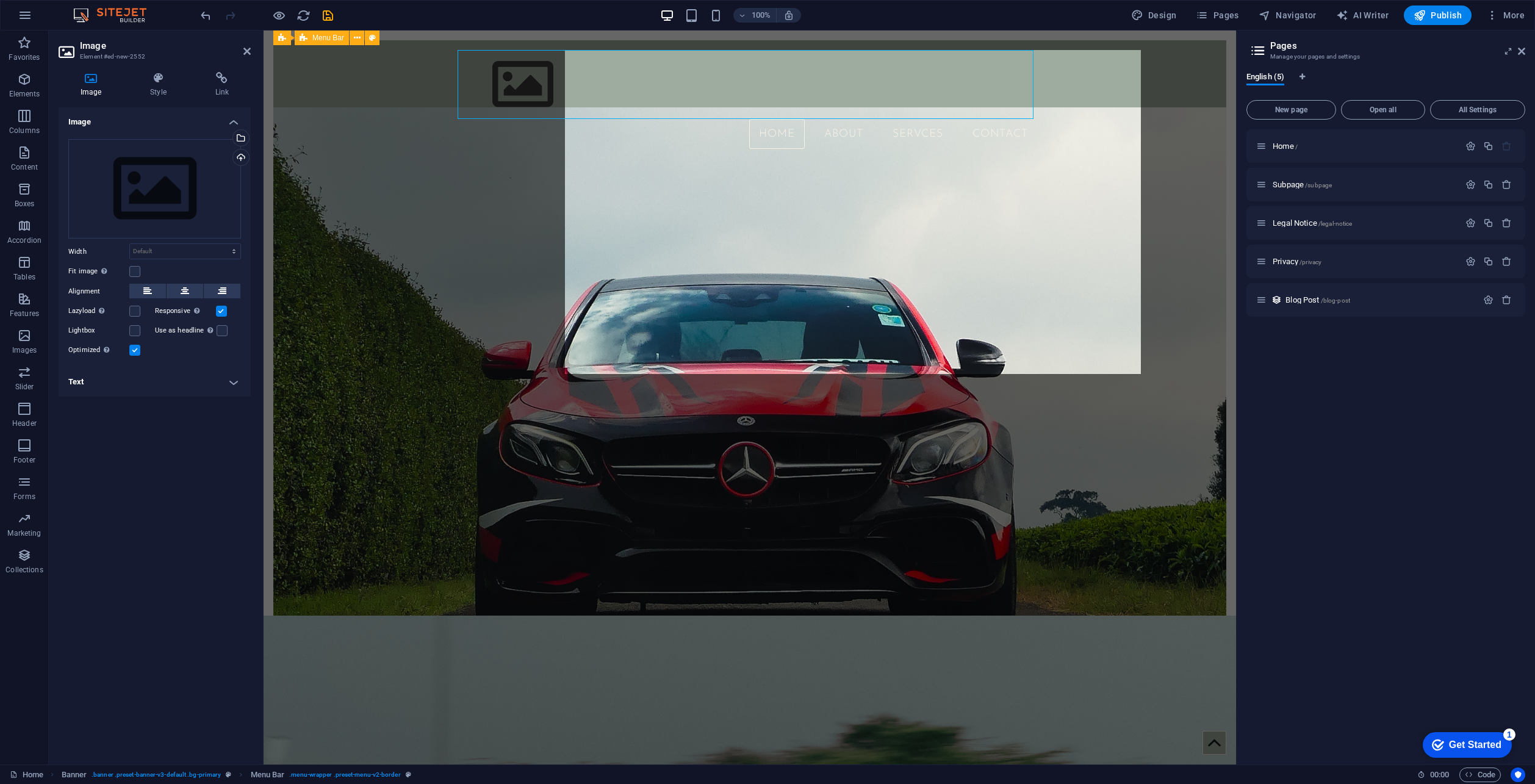
select select "px"
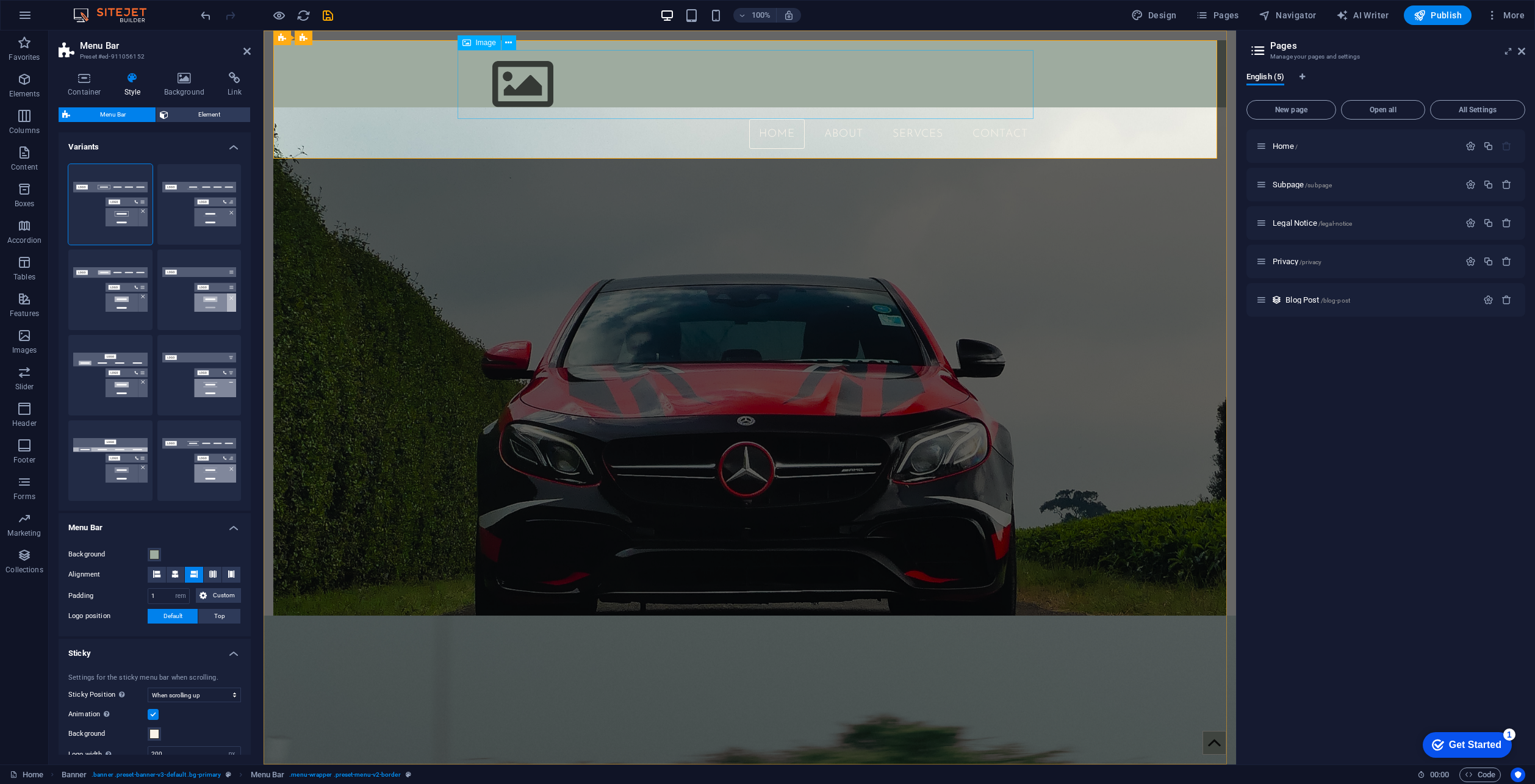
click at [493, 80] on figure at bounding box center [750, 84] width 576 height 69
click at [93, 78] on icon at bounding box center [84, 78] width 52 height 12
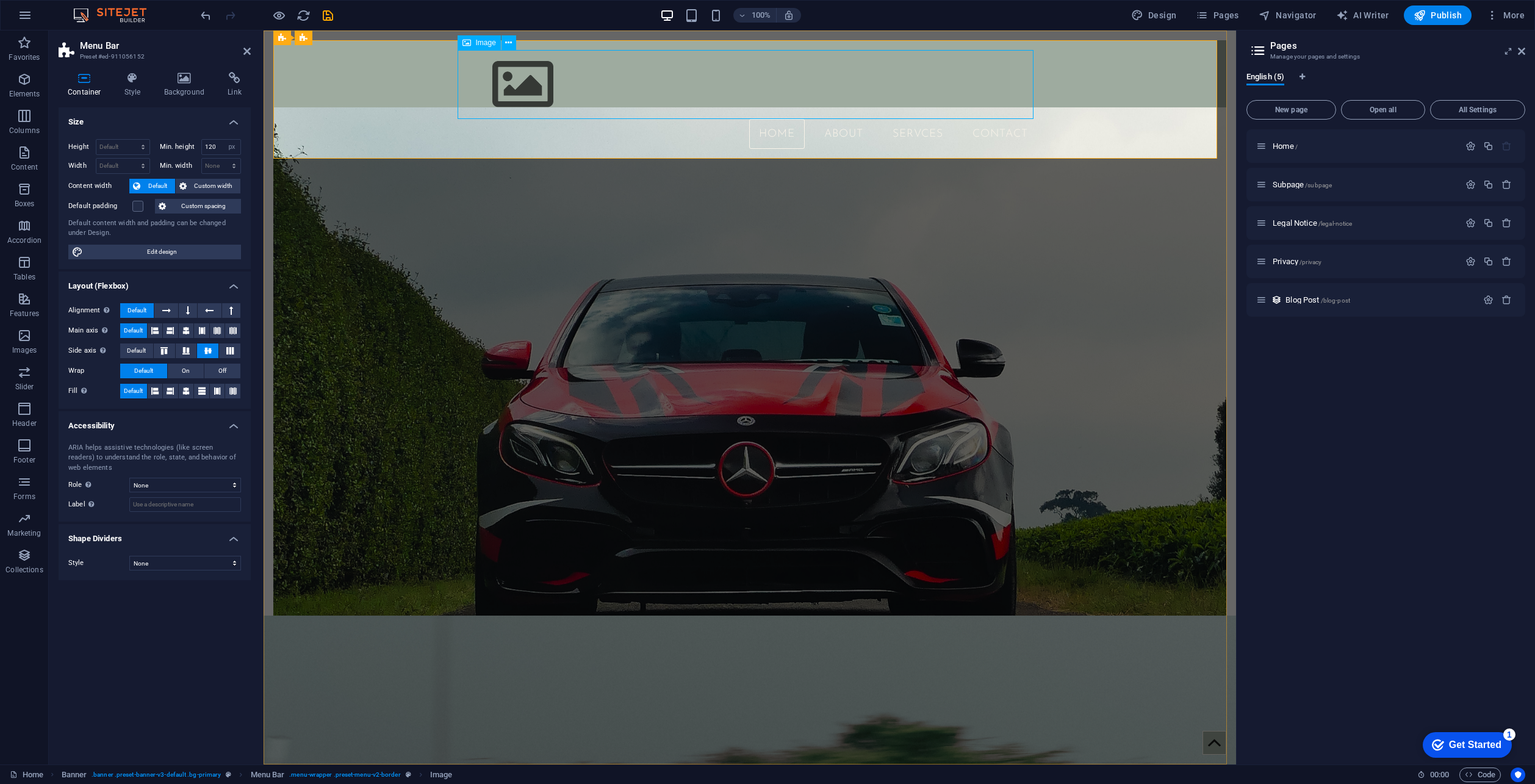
click at [510, 78] on figure at bounding box center [750, 84] width 576 height 69
click at [509, 80] on figure at bounding box center [750, 84] width 576 height 69
click at [509, 81] on figure at bounding box center [750, 84] width 576 height 69
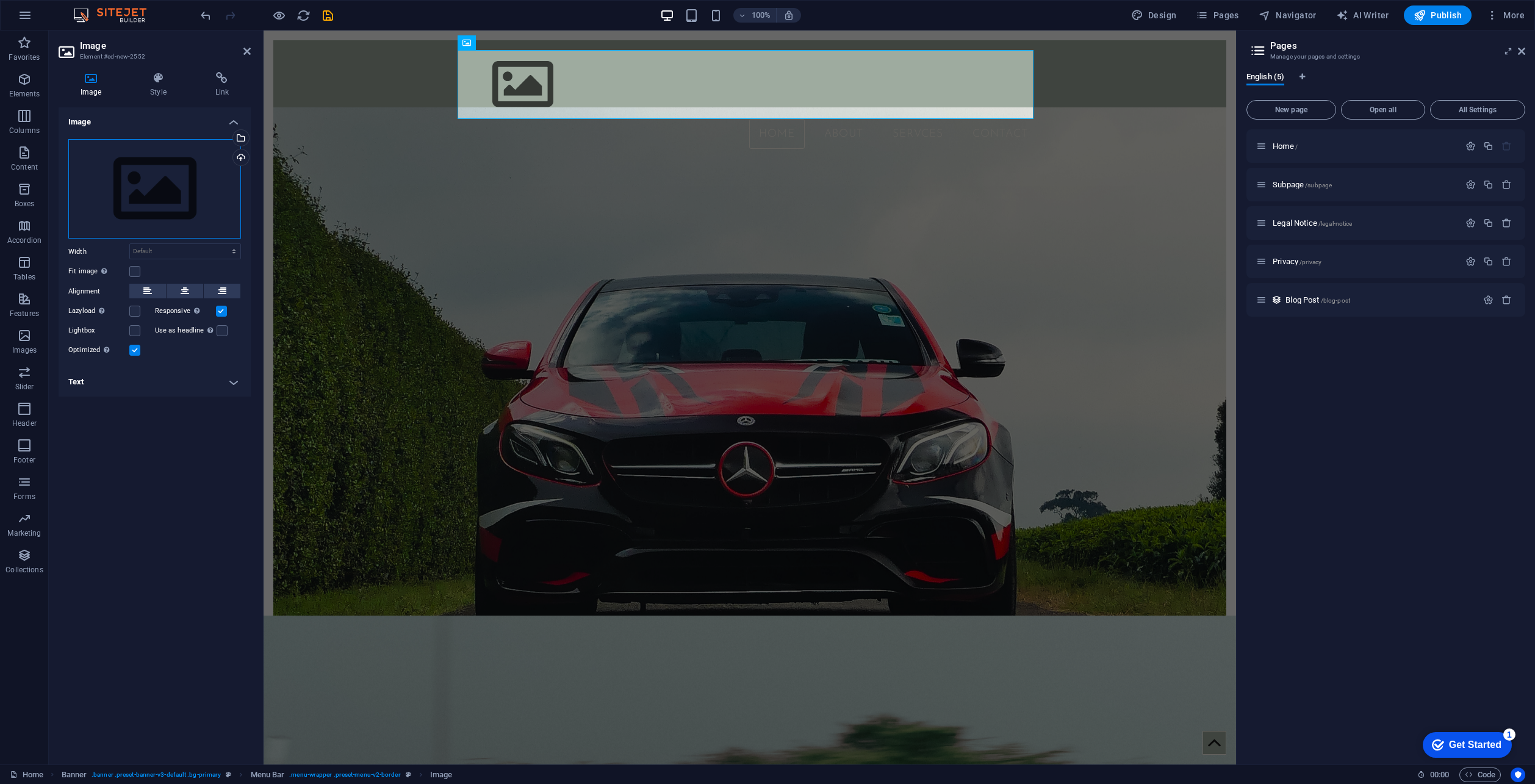
click at [194, 187] on div "Drag files here, click to choose files or select files from Files or our free s…" at bounding box center [155, 189] width 172 height 100
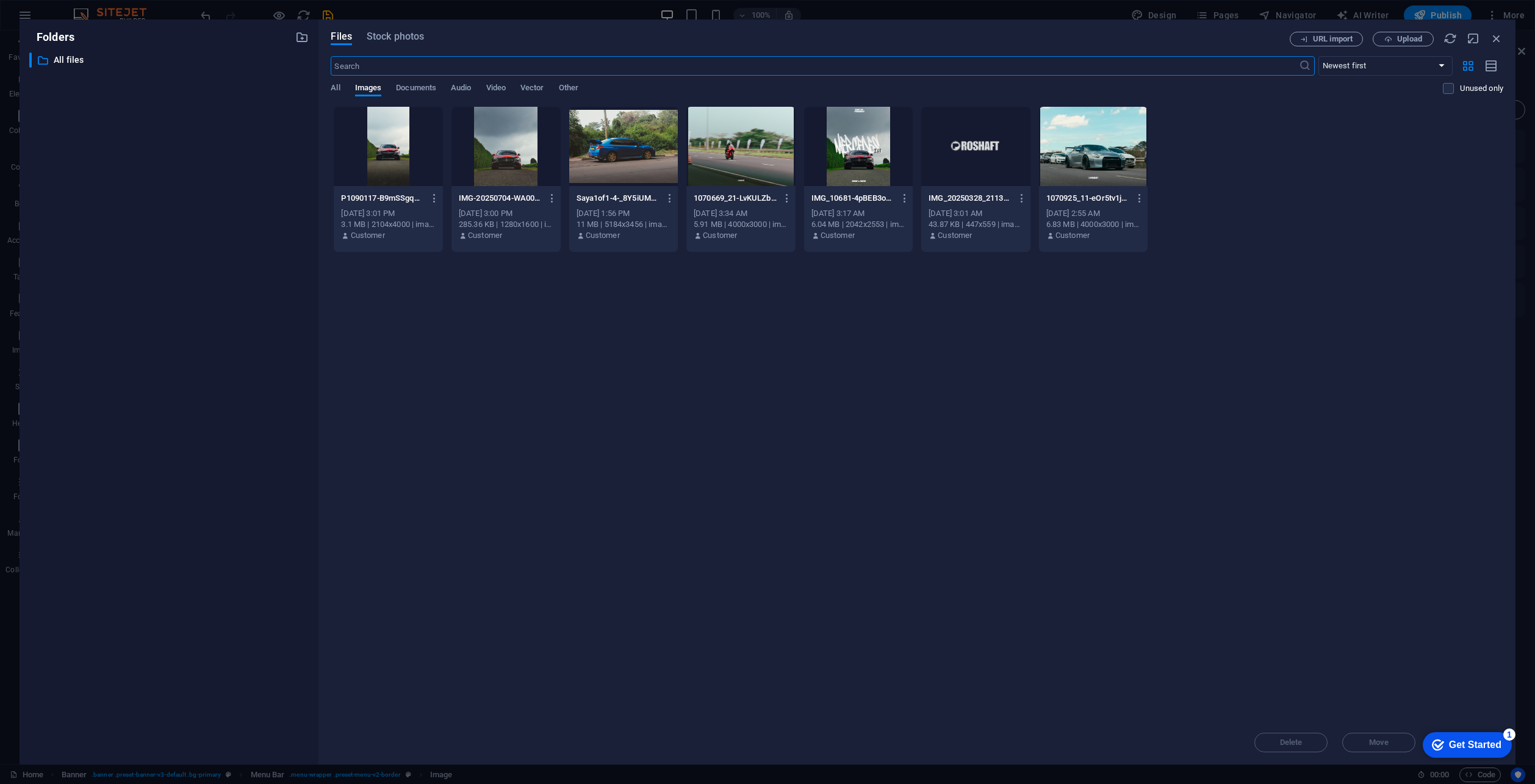
click at [1004, 157] on div at bounding box center [976, 147] width 109 height 80
drag, startPoint x: 1004, startPoint y: 157, endPoint x: 735, endPoint y: 116, distance: 272.1
click at [1004, 157] on div "1" at bounding box center [976, 147] width 109 height 80
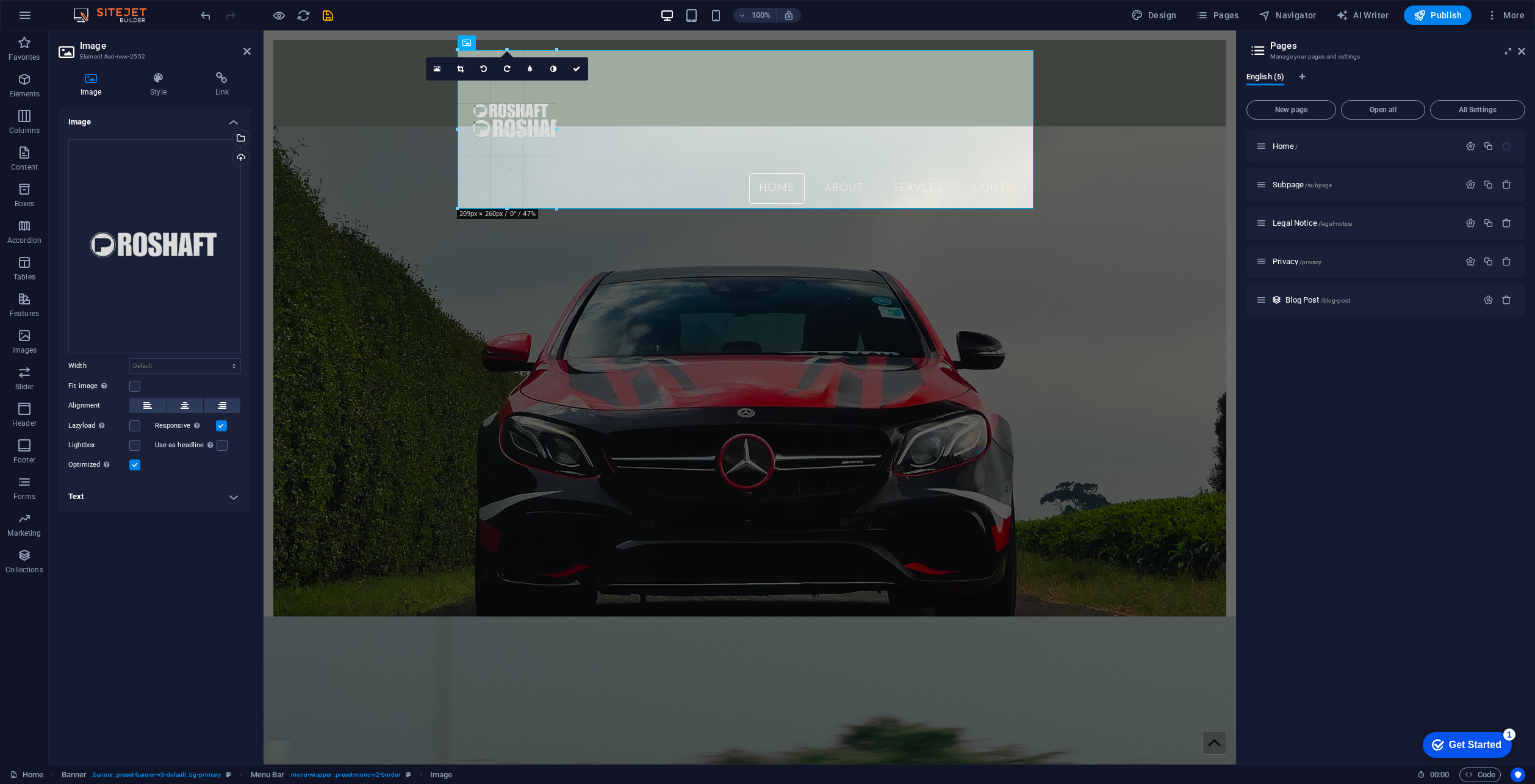
drag, startPoint x: 594, startPoint y: 50, endPoint x: 513, endPoint y: 98, distance: 94.2
type input "165"
select select "px"
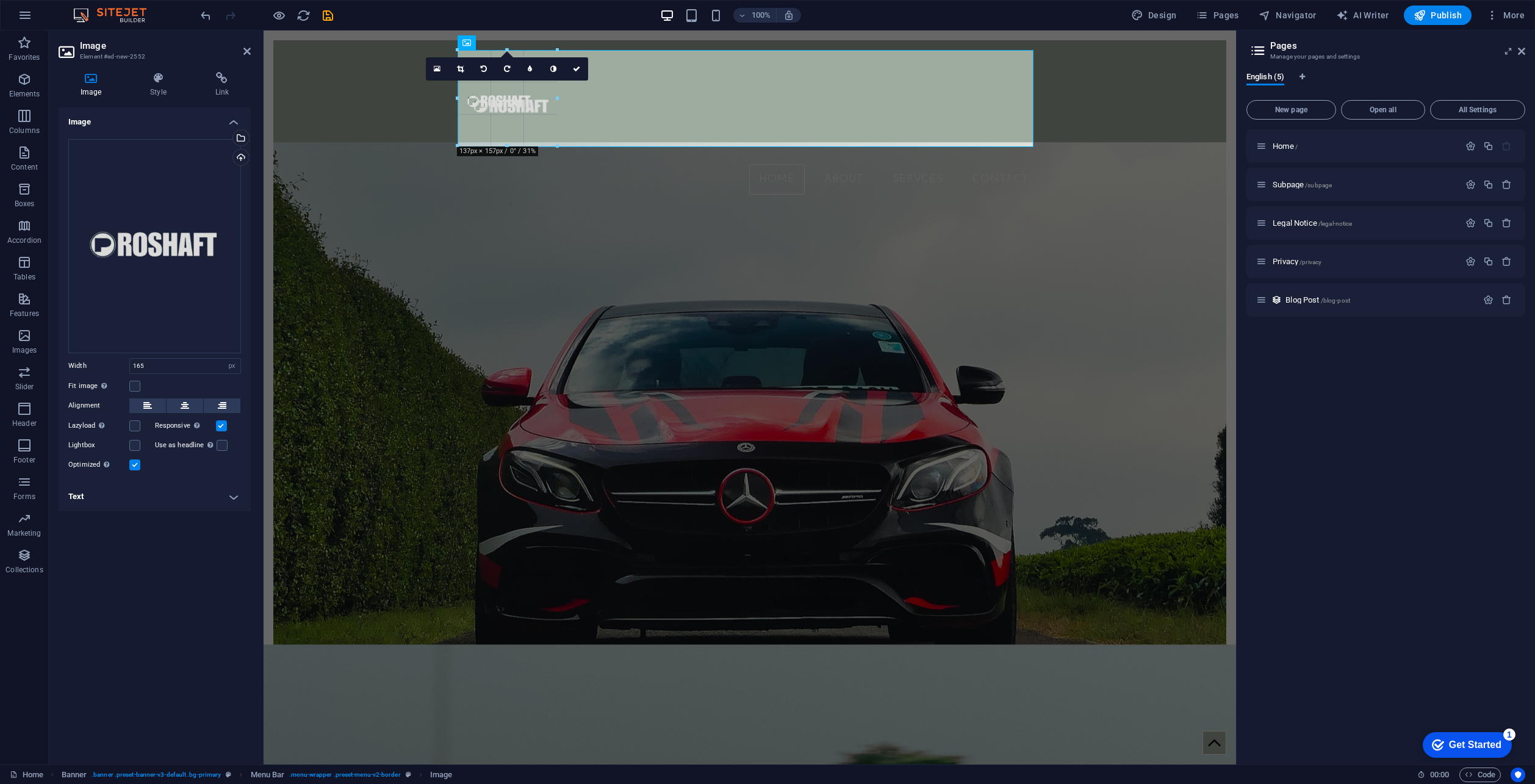
drag, startPoint x: 506, startPoint y: 177, endPoint x: 306, endPoint y: 135, distance: 204.4
type input "163"
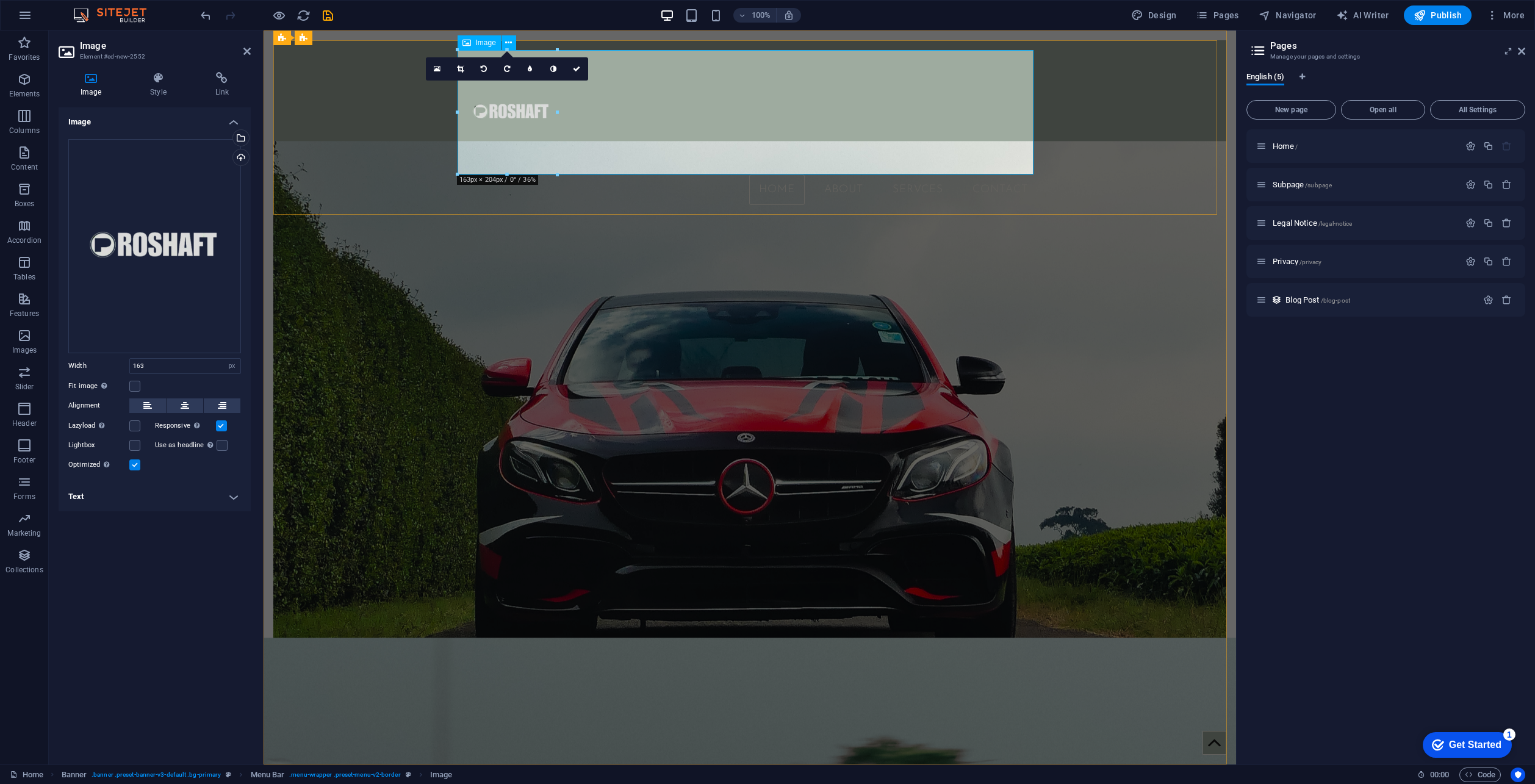
click at [755, 129] on figure at bounding box center [750, 113] width 576 height 125
click at [634, 407] on figure at bounding box center [750, 449] width 953 height 618
click at [468, 73] on link at bounding box center [460, 69] width 23 height 23
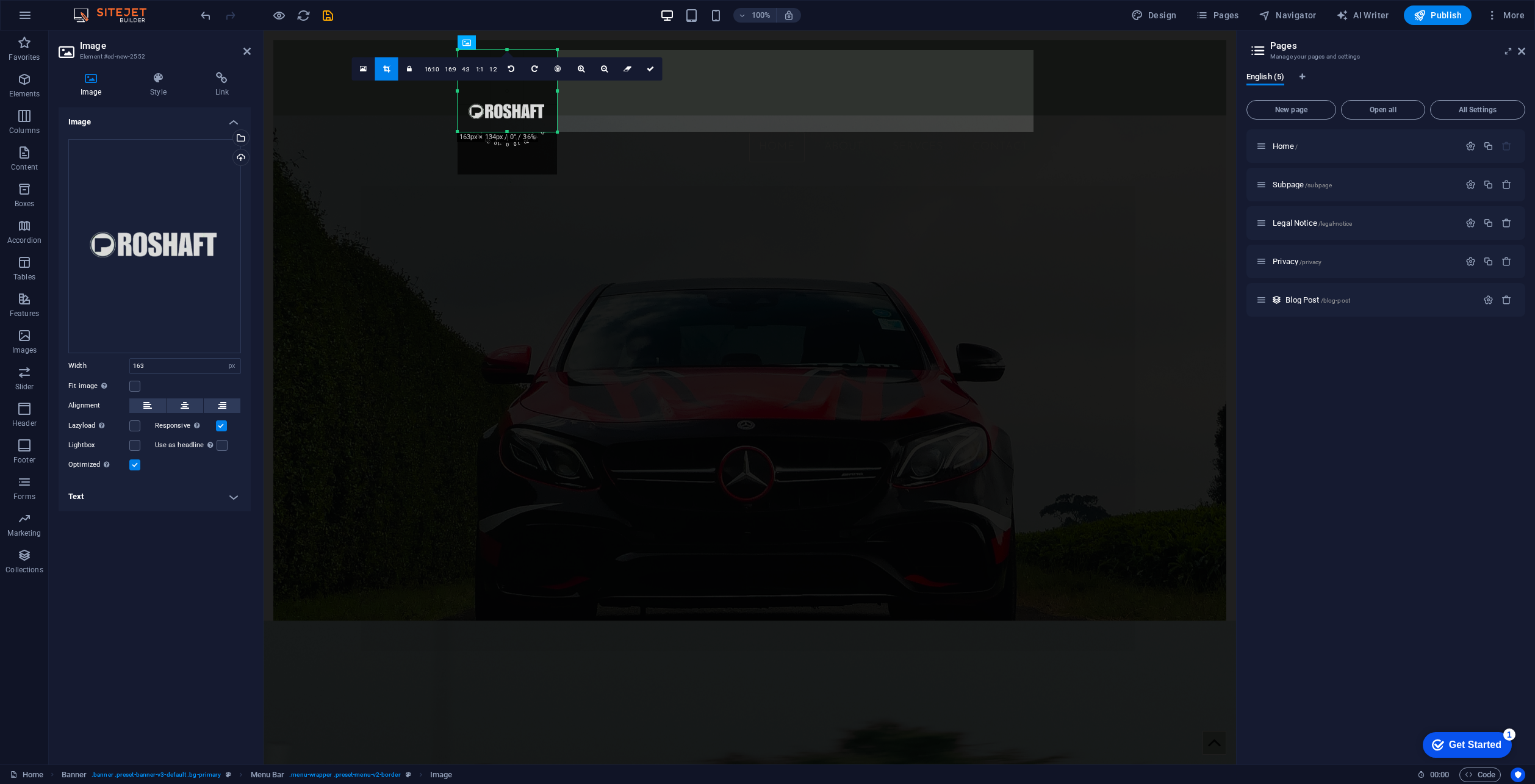
drag, startPoint x: 504, startPoint y: 172, endPoint x: 513, endPoint y: 130, distance: 43.0
click at [512, 127] on div "180 170 160 150 140 130 120 110 100 90 80 70 60 50 40 30 20 10 0 -10 -20 -30 -4…" at bounding box center [507, 91] width 100 height 82
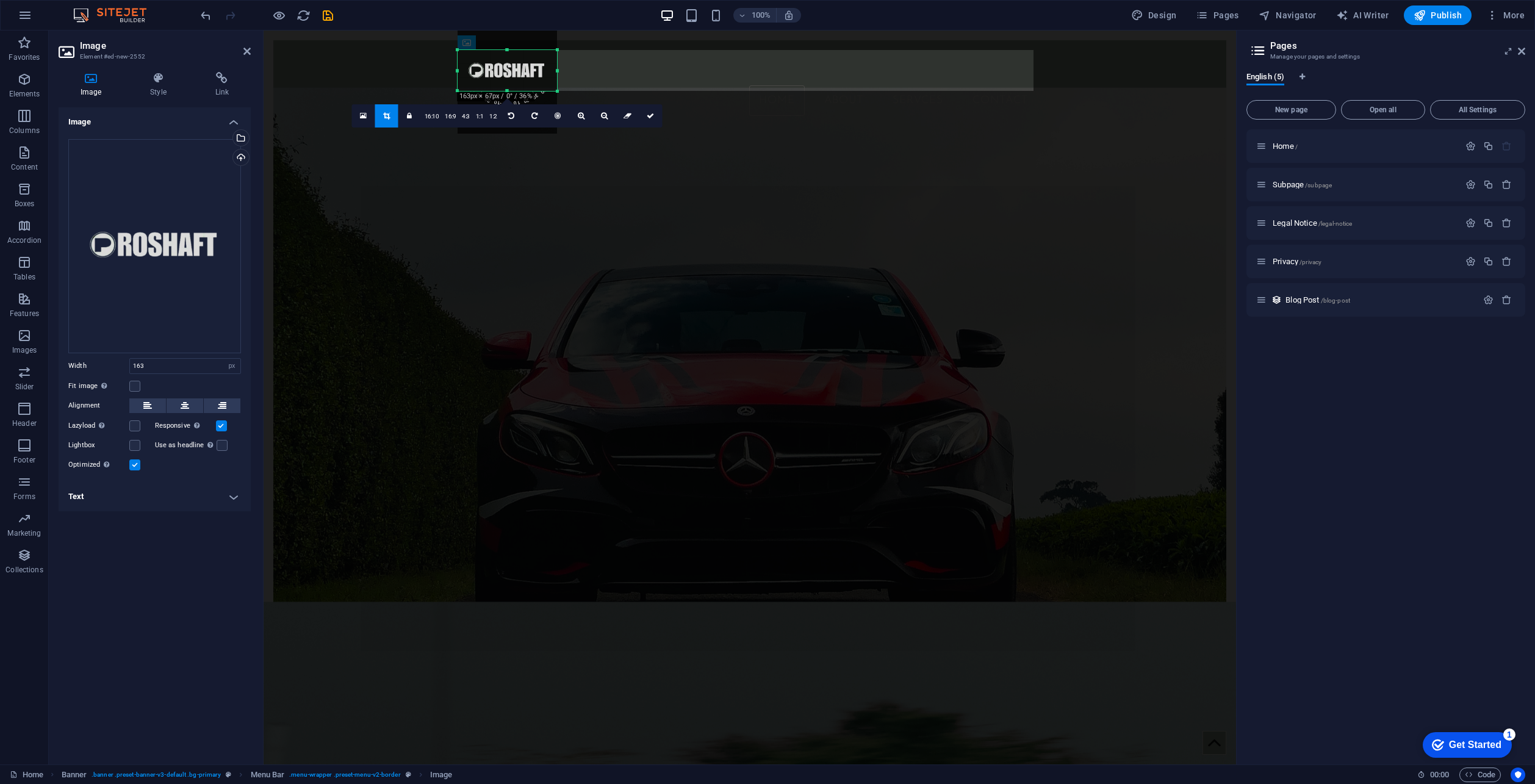
drag, startPoint x: 520, startPoint y: 48, endPoint x: 523, endPoint y: 92, distance: 44.1
click at [523, 91] on div "180 170 160 150 140 130 120 110 100 90 80 70 60 50 40 30 20 10 0 -10 -20 -30 -4…" at bounding box center [507, 70] width 100 height 41
click at [648, 119] on link at bounding box center [651, 113] width 23 height 23
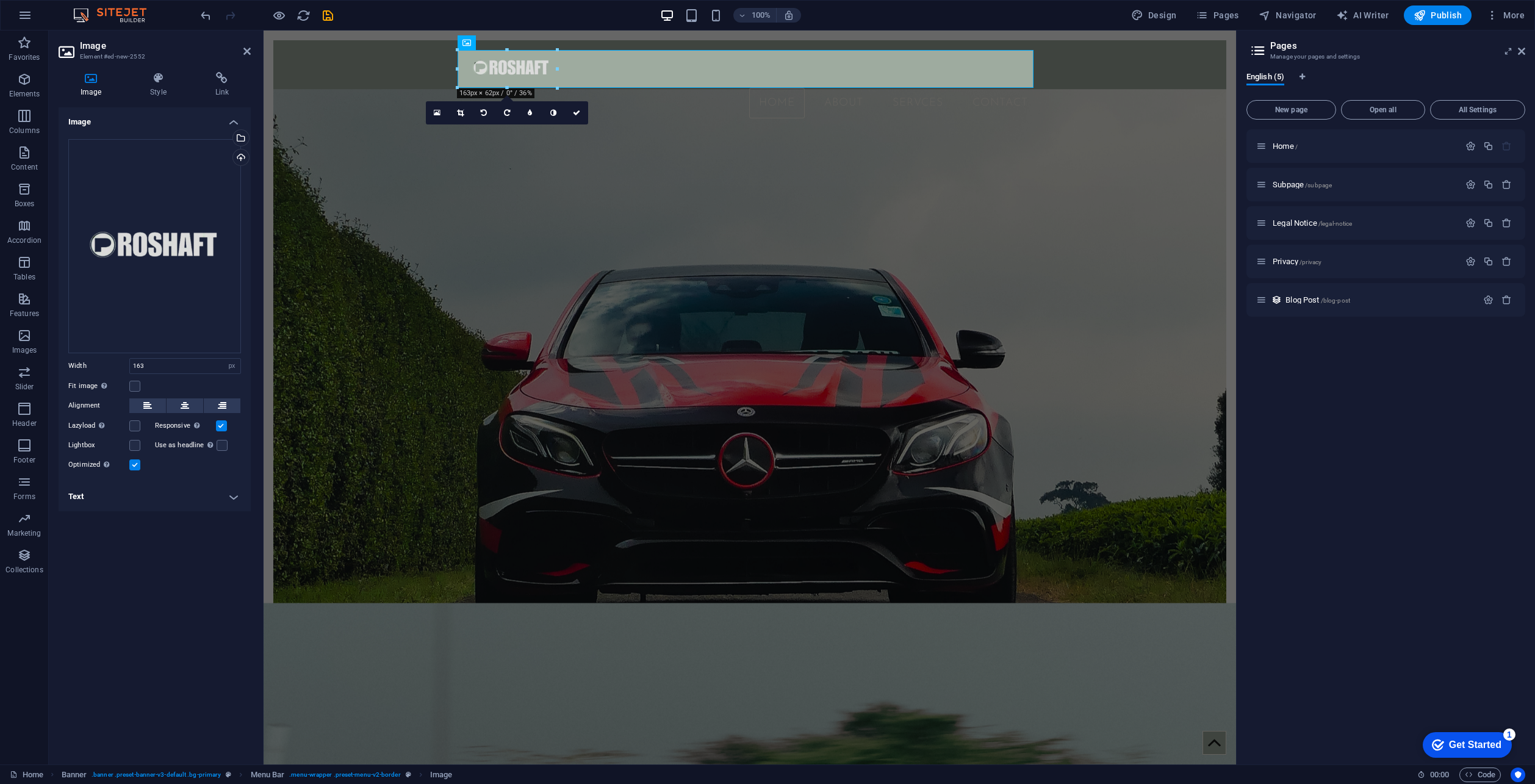
click at [584, 231] on figure at bounding box center [750, 424] width 953 height 670
drag, startPoint x: 570, startPoint y: 111, endPoint x: 521, endPoint y: 80, distance: 58.0
click at [570, 111] on link at bounding box center [577, 113] width 23 height 23
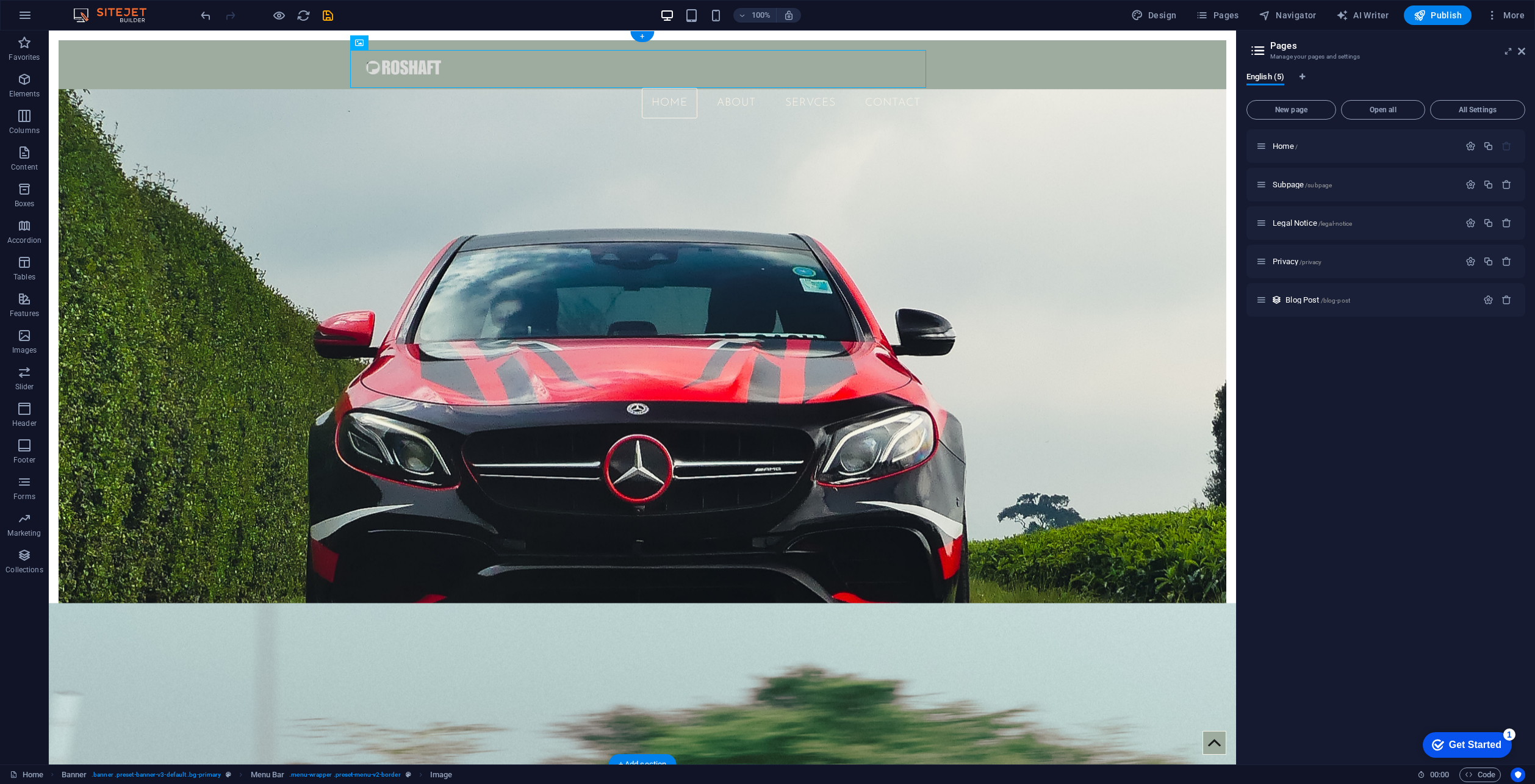
click at [401, 196] on figure at bounding box center [643, 424] width 1168 height 670
click at [449, 58] on figure at bounding box center [643, 69] width 576 height 38
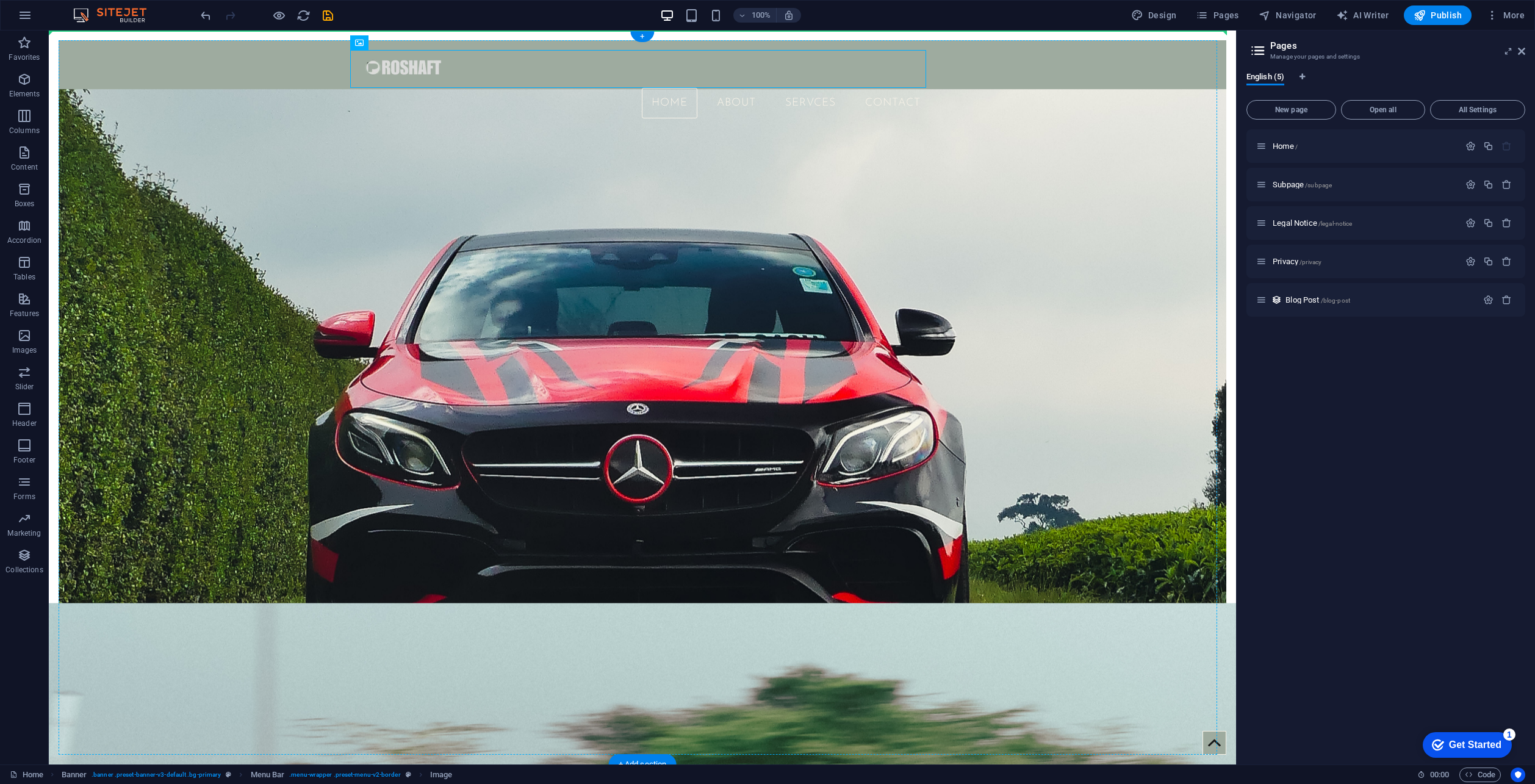
drag, startPoint x: 450, startPoint y: 59, endPoint x: 191, endPoint y: 70, distance: 259.2
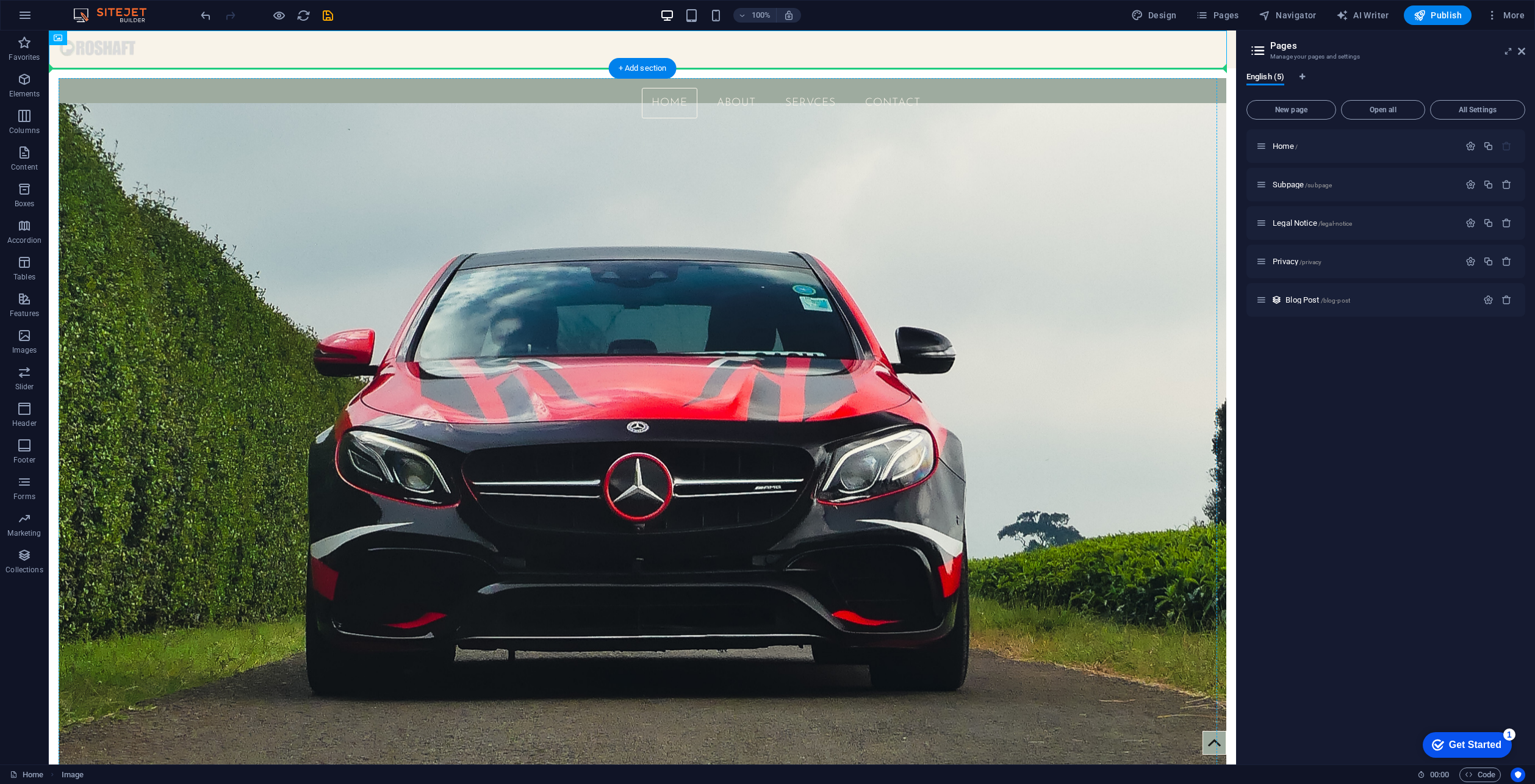
drag, startPoint x: 224, startPoint y: 49, endPoint x: 298, endPoint y: 128, distance: 108.2
click at [297, 126] on div "Home About SERVCES Contact" at bounding box center [643, 115] width 1168 height 73
select select "px"
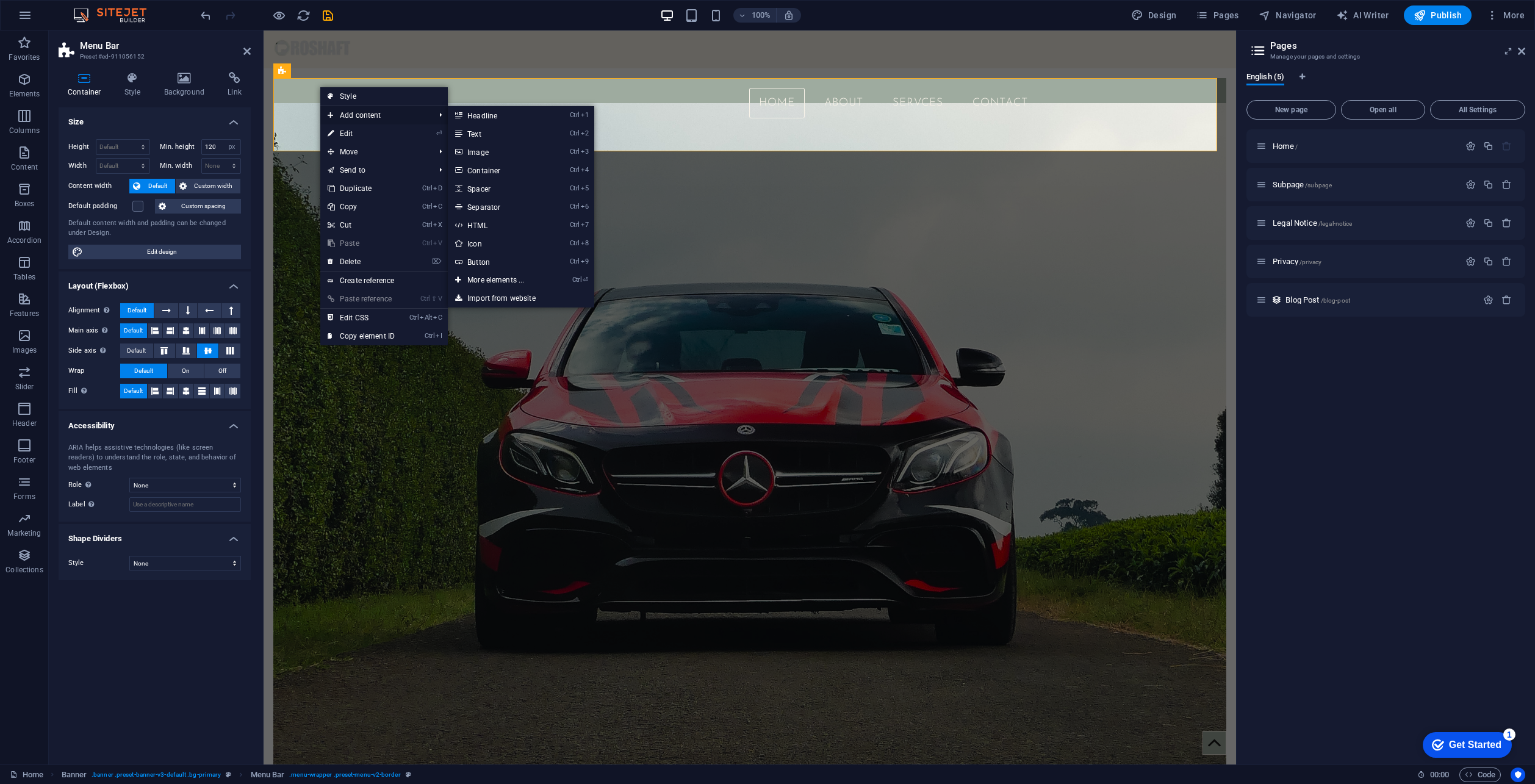
click at [374, 118] on span "Add content" at bounding box center [375, 116] width 109 height 18
click at [486, 153] on link "Ctrl 3 Image" at bounding box center [498, 152] width 101 height 18
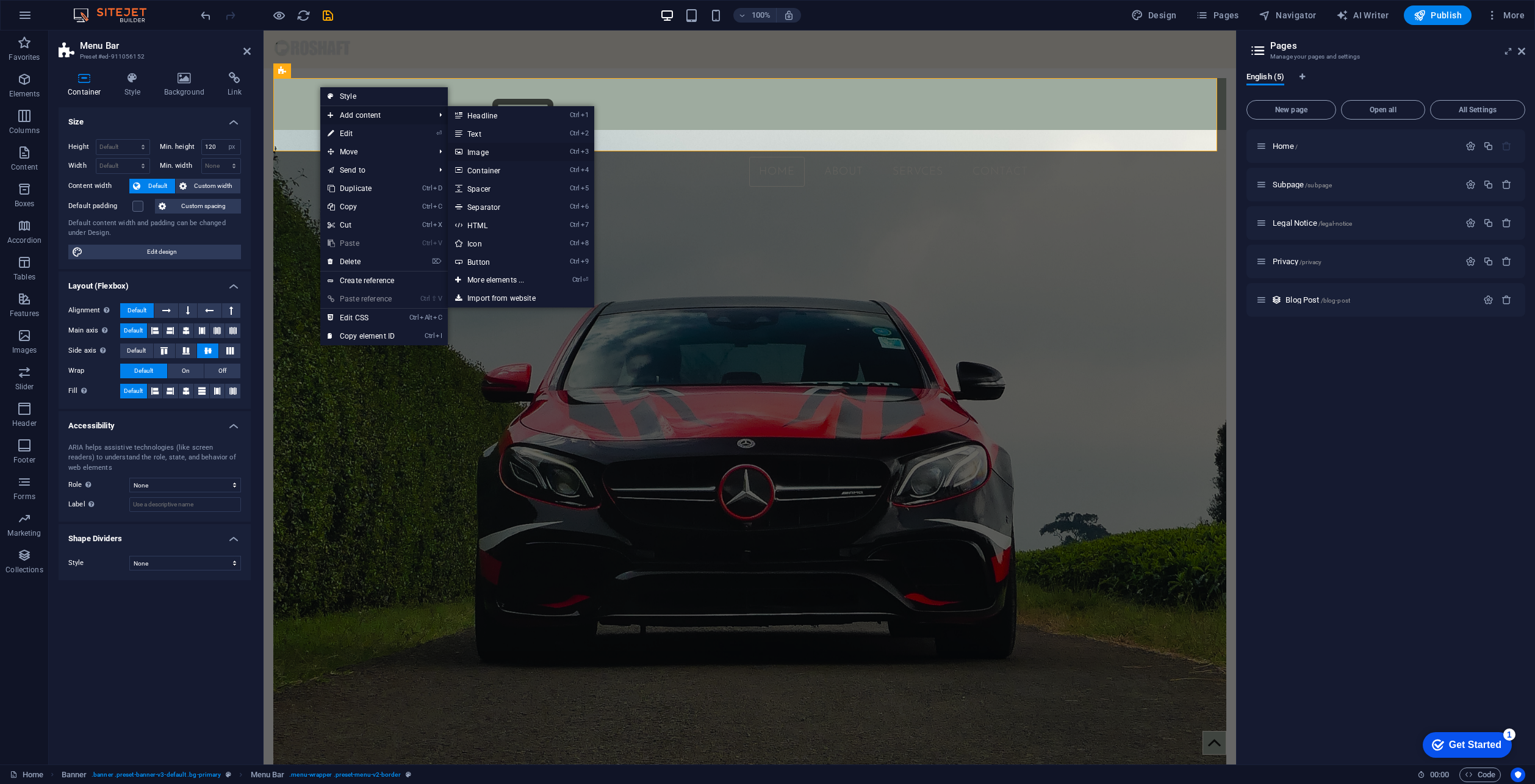
click at [487, 149] on figure at bounding box center [750, 122] width 576 height 69
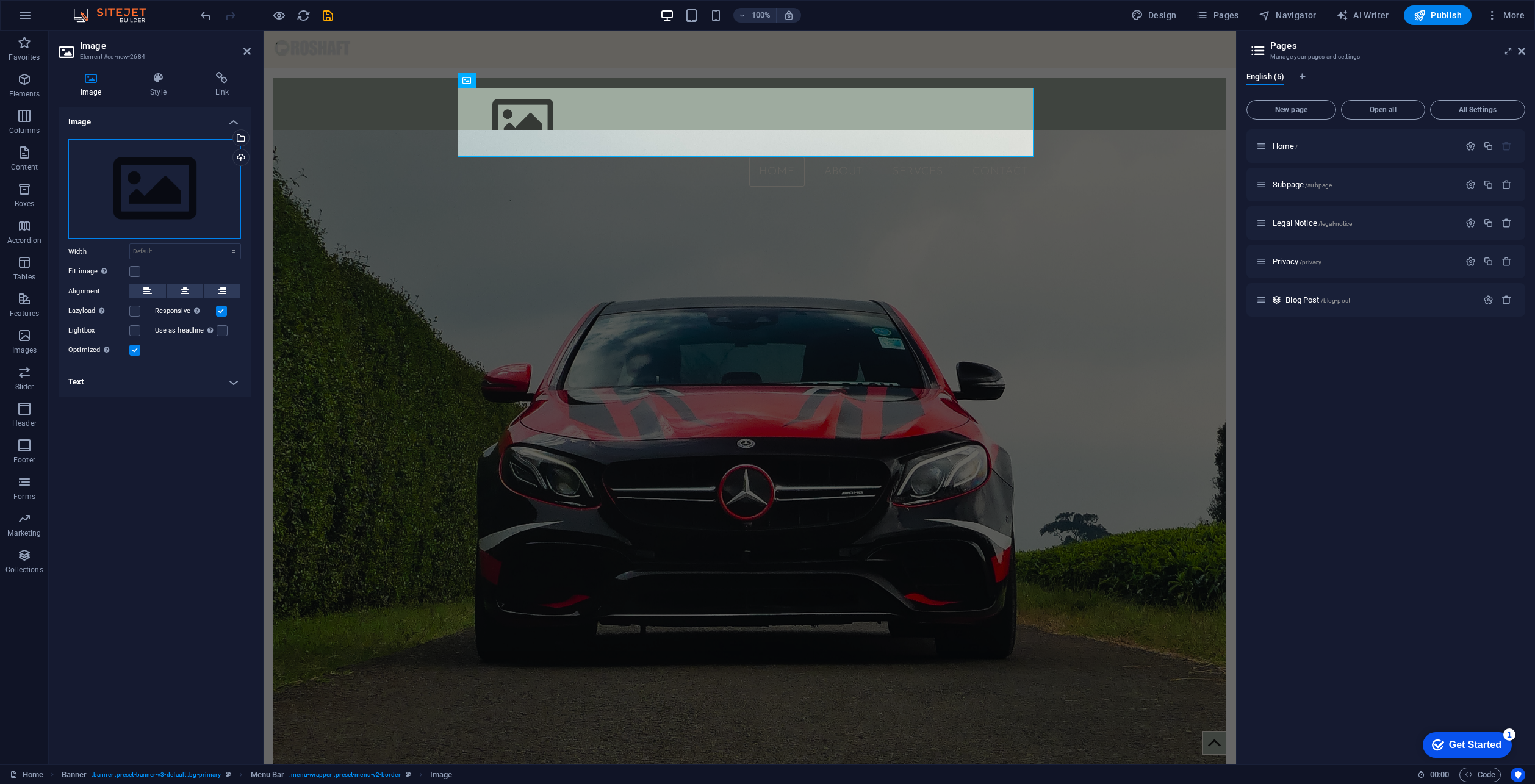
click at [190, 182] on div "Drag files here, click to choose files or select files from Files or our free s…" at bounding box center [155, 189] width 172 height 100
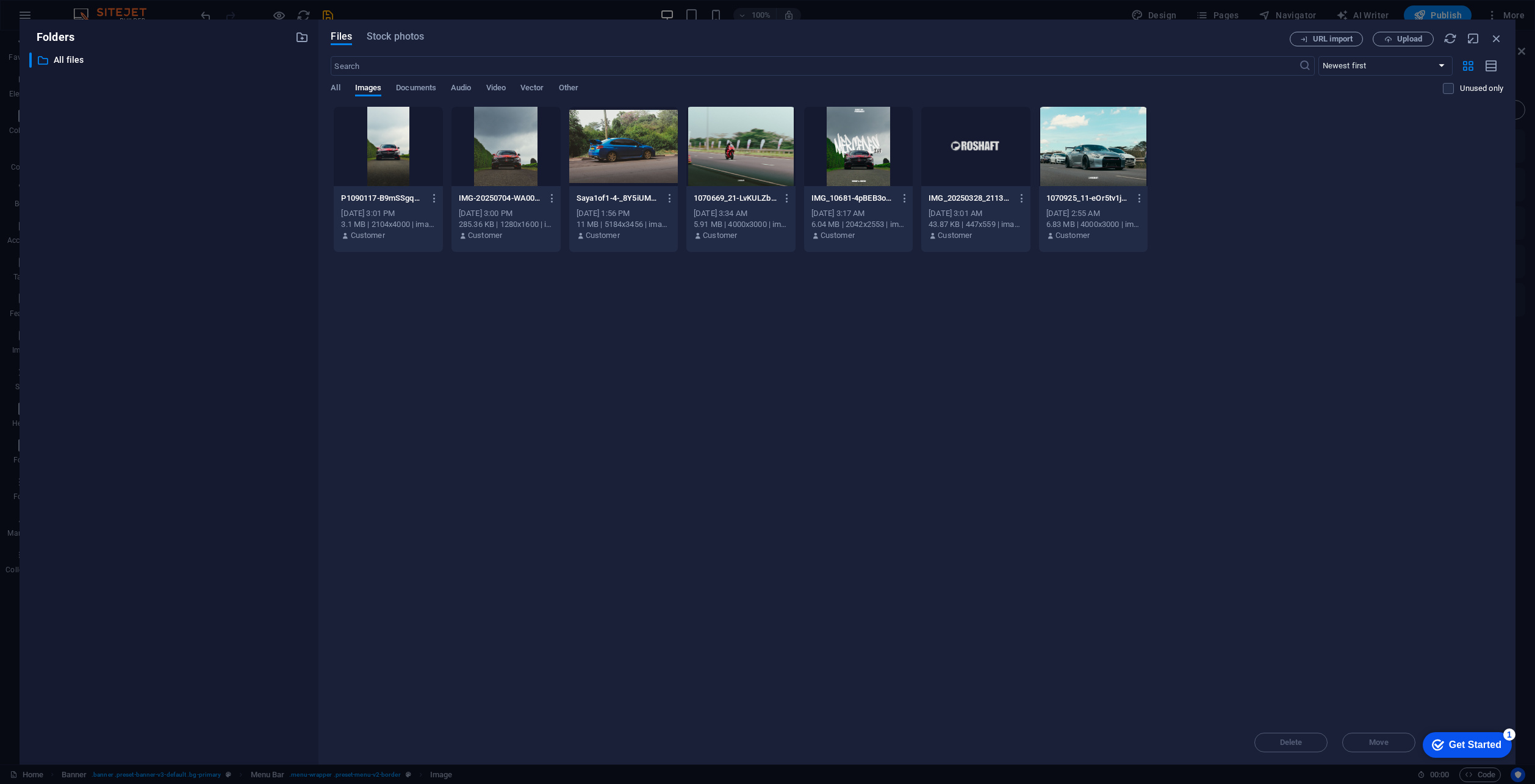
click at [973, 137] on div at bounding box center [976, 147] width 109 height 80
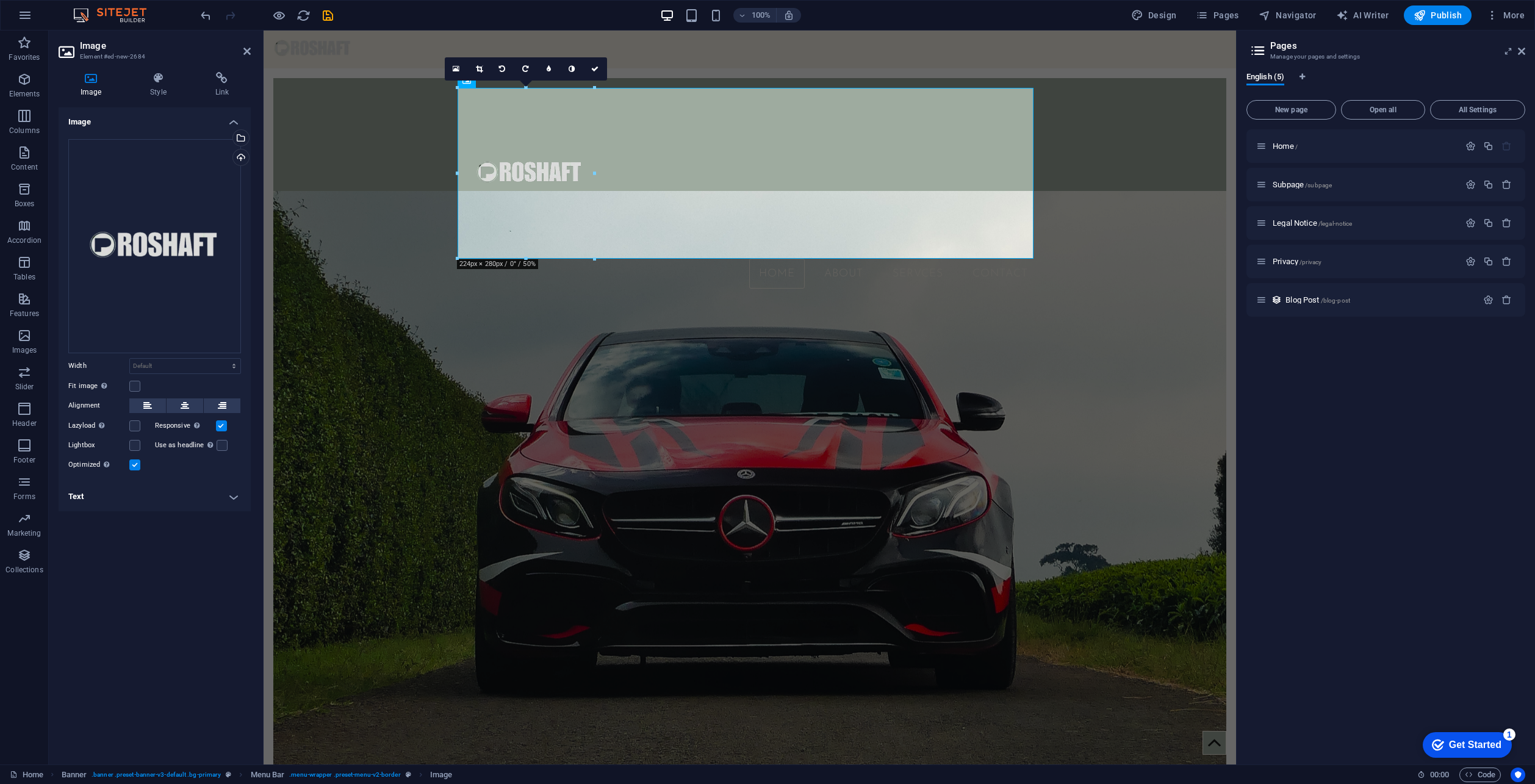
click at [483, 66] on link at bounding box center [479, 69] width 23 height 23
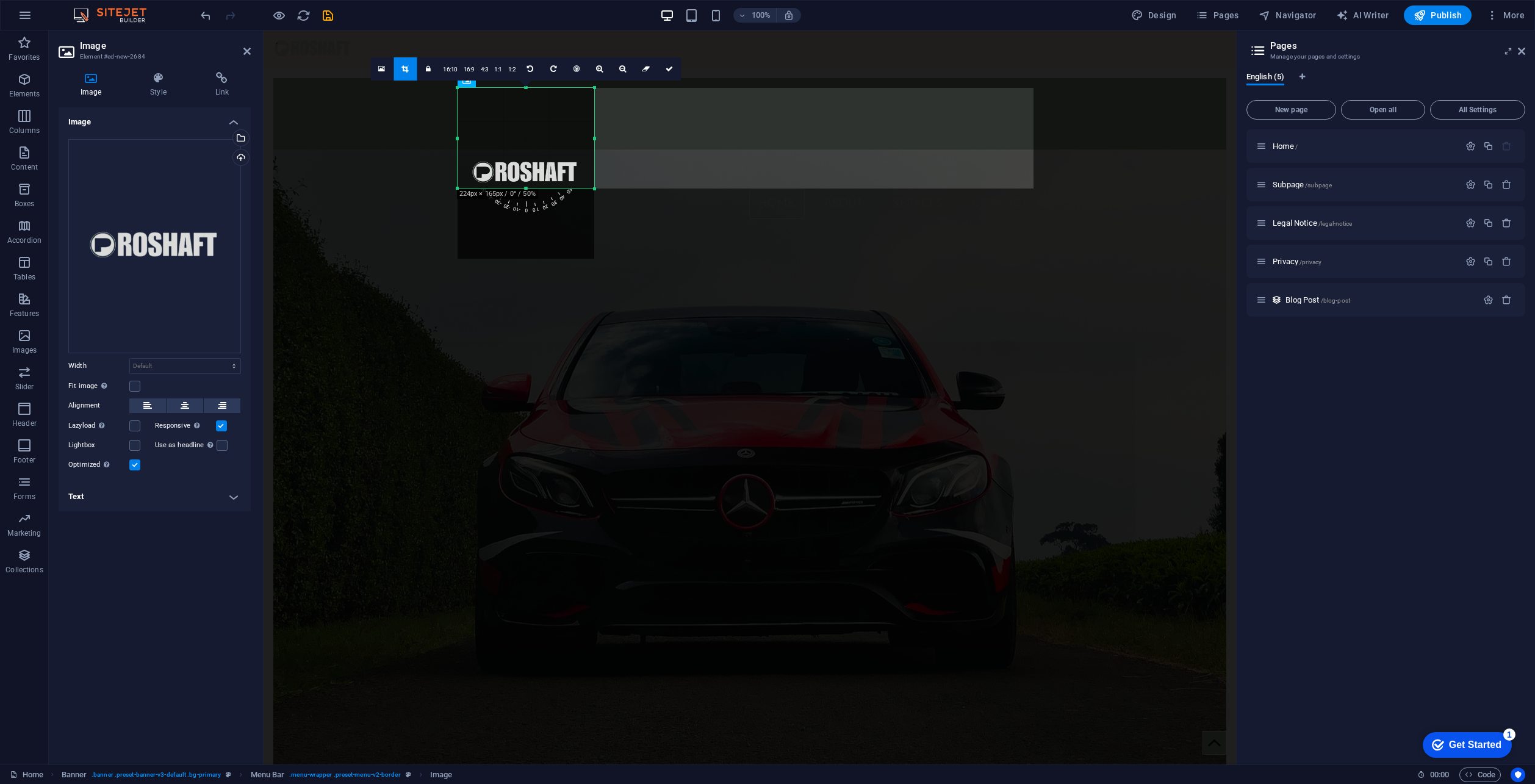
drag, startPoint x: 523, startPoint y: 259, endPoint x: 526, endPoint y: 189, distance: 70.1
click at [526, 189] on div at bounding box center [526, 188] width 137 height 4
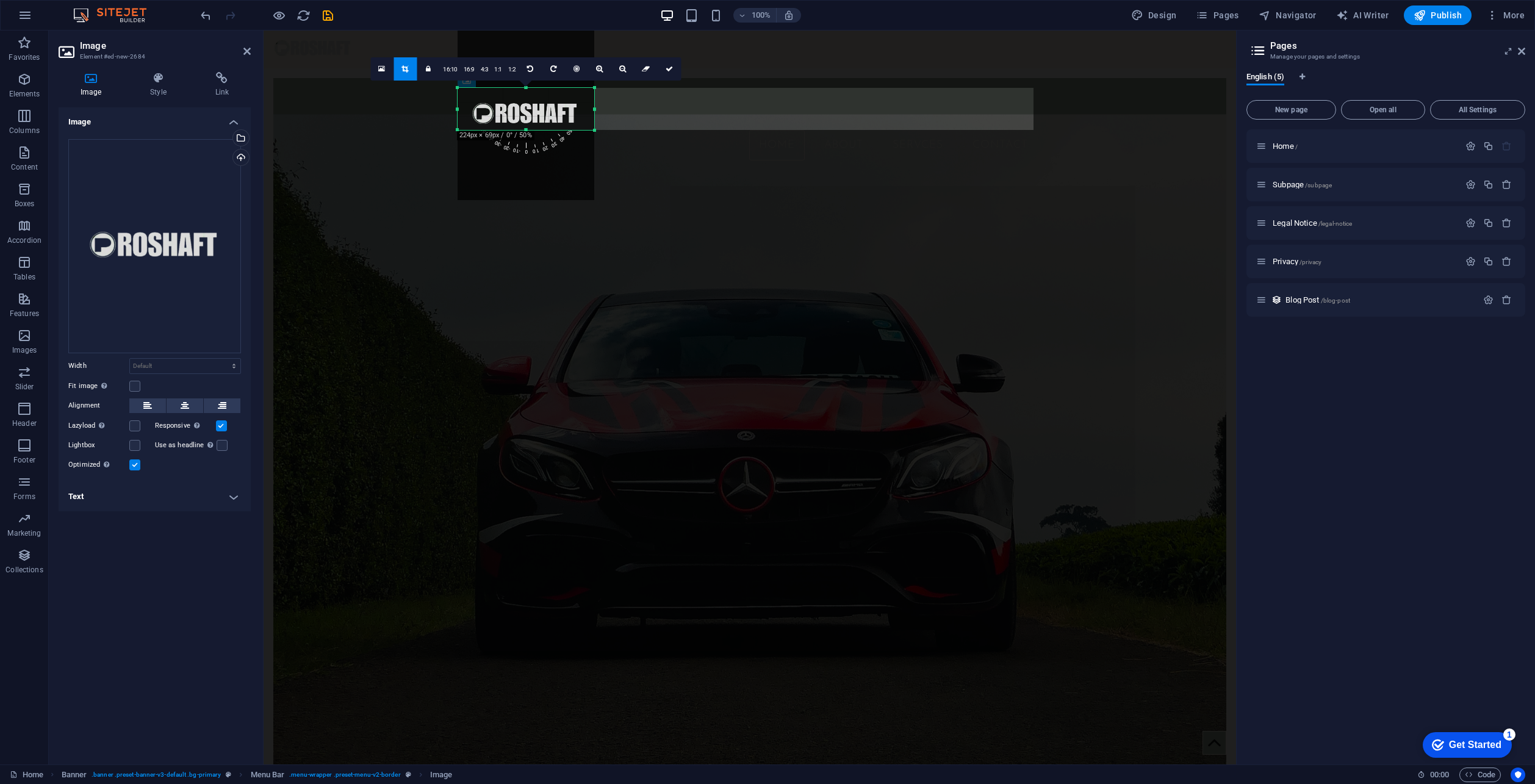
drag, startPoint x: 527, startPoint y: 89, endPoint x: 528, endPoint y: 147, distance: 58.0
click at [528, 130] on div "180 170 160 150 140 130 120 110 100 90 80 70 60 50 40 30 20 10 0 -10 -20 -30 -4…" at bounding box center [526, 109] width 137 height 42
drag, startPoint x: 671, startPoint y: 72, endPoint x: 401, endPoint y: 35, distance: 272.5
click at [671, 72] on icon at bounding box center [670, 69] width 7 height 7
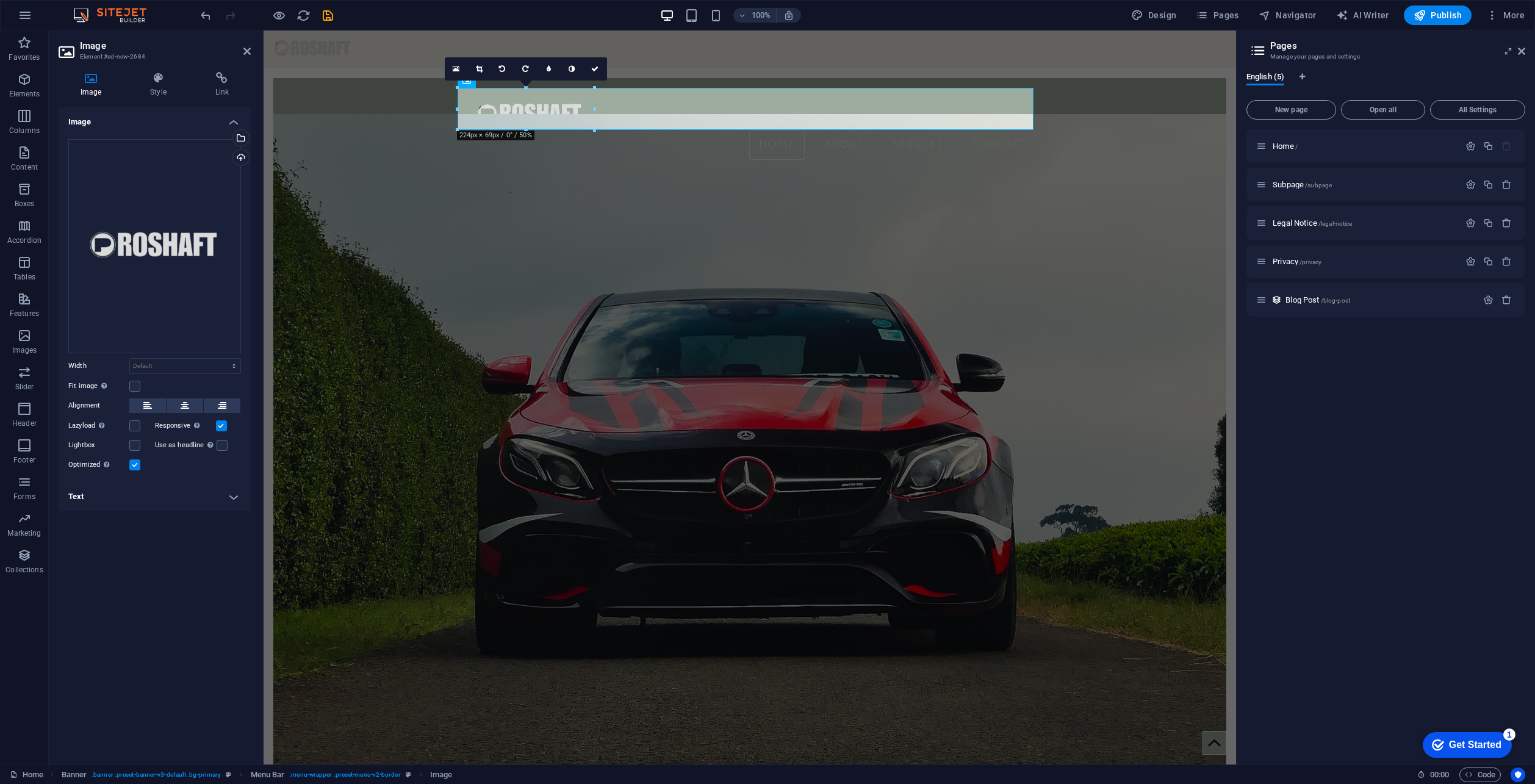
click at [588, 356] on figure at bounding box center [750, 448] width 953 height 668
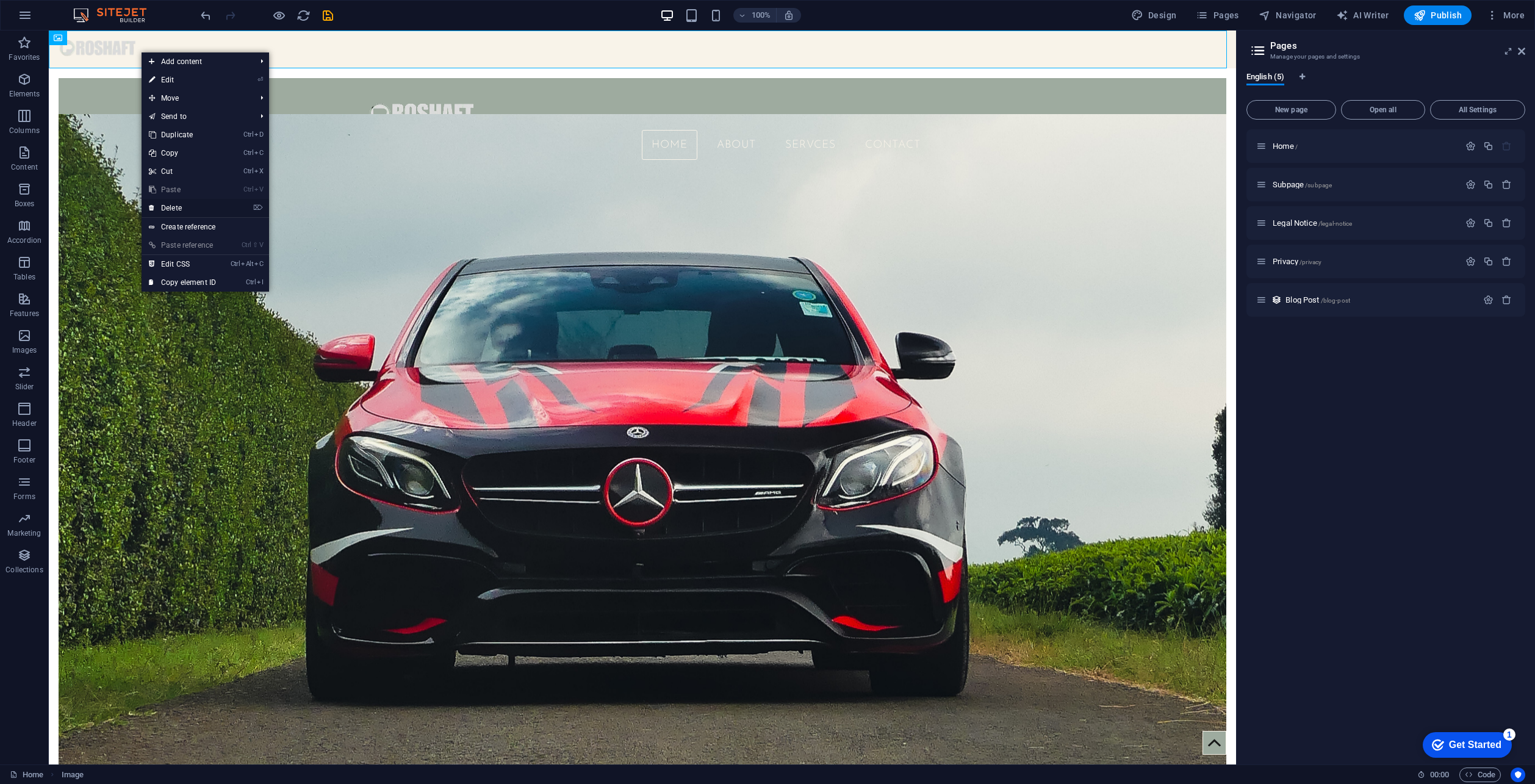
click at [198, 207] on link "⌦ Delete" at bounding box center [182, 208] width 82 height 18
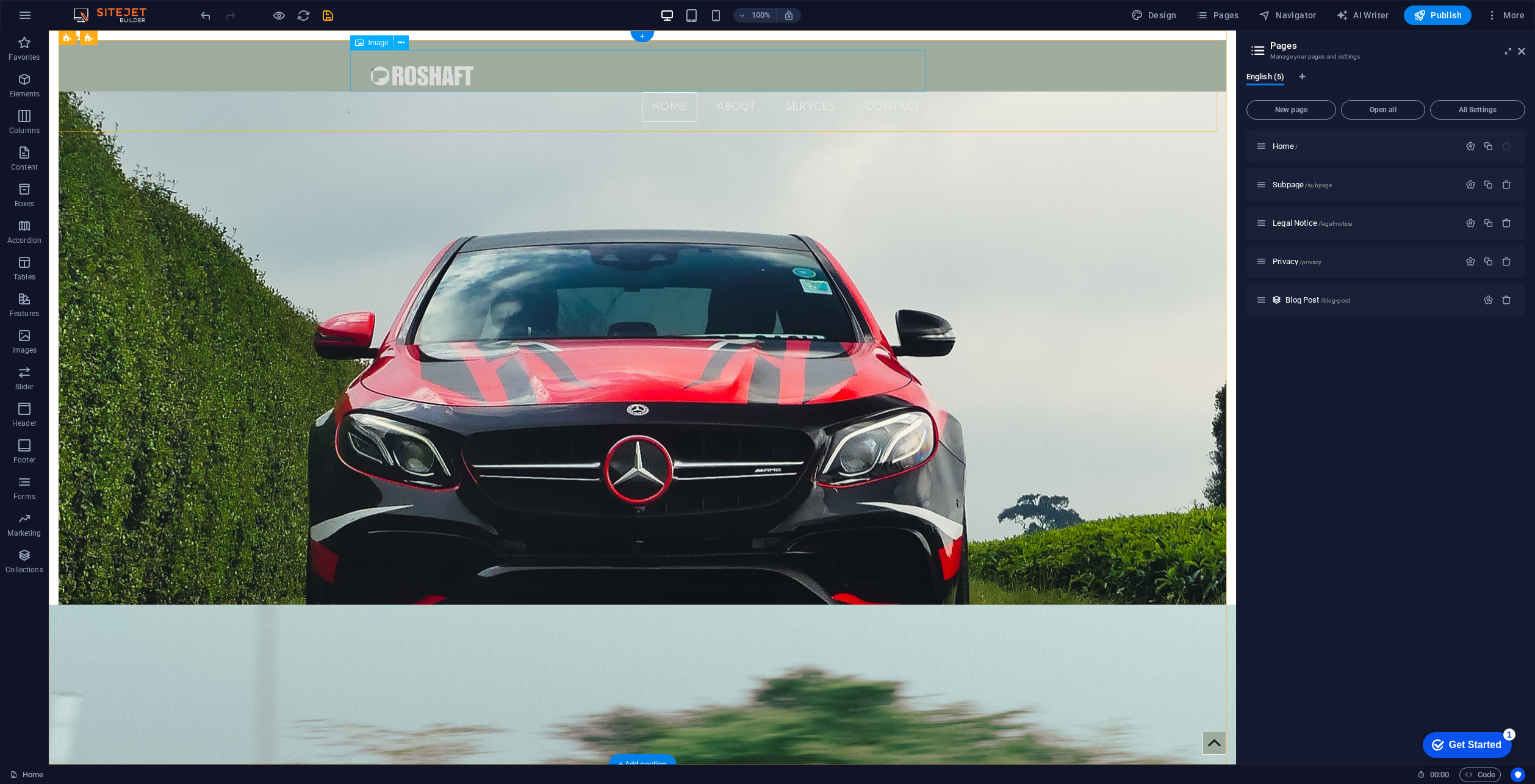
click at [527, 68] on figure at bounding box center [643, 71] width 576 height 42
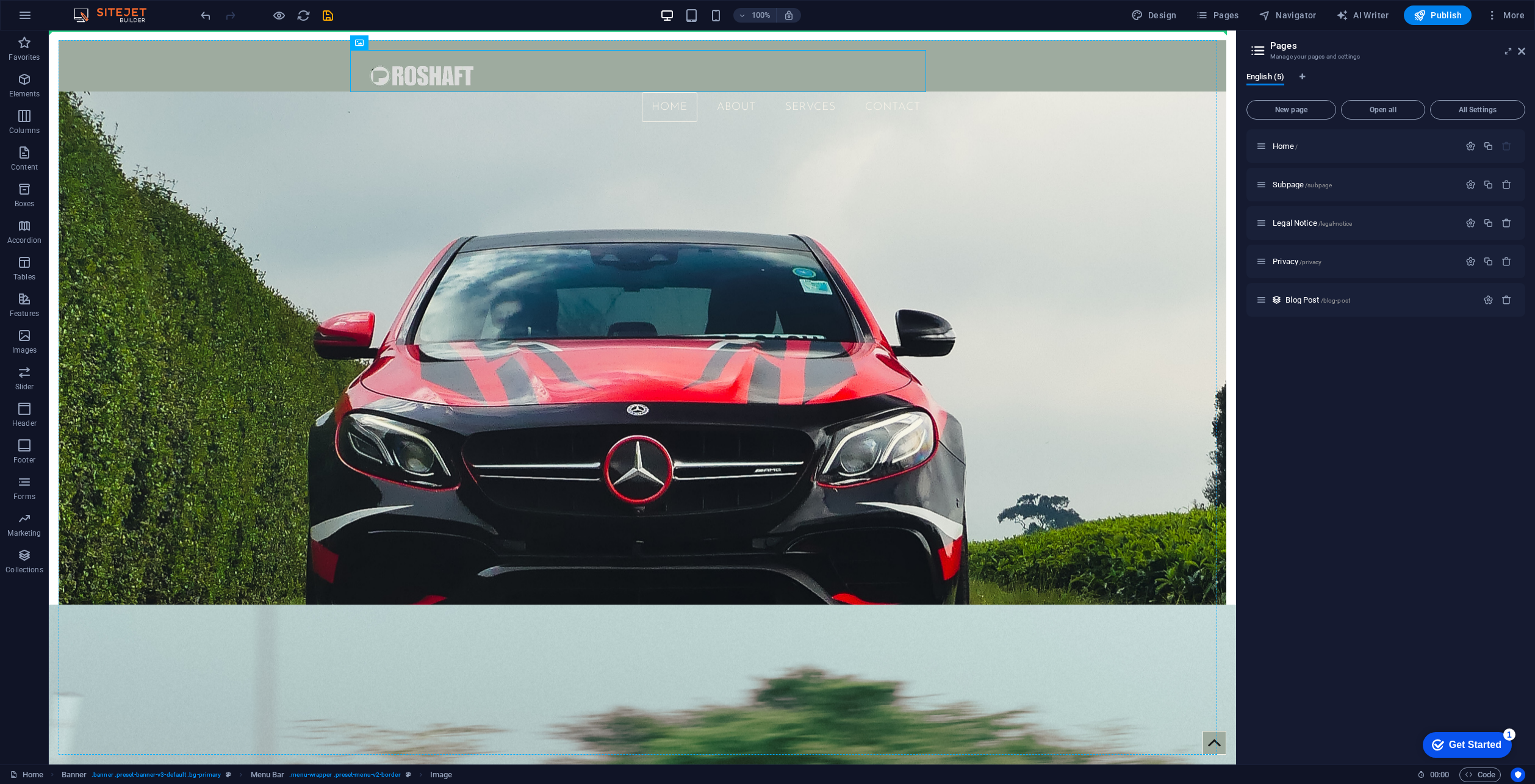
drag, startPoint x: 371, startPoint y: 67, endPoint x: 64, endPoint y: 66, distance: 307.0
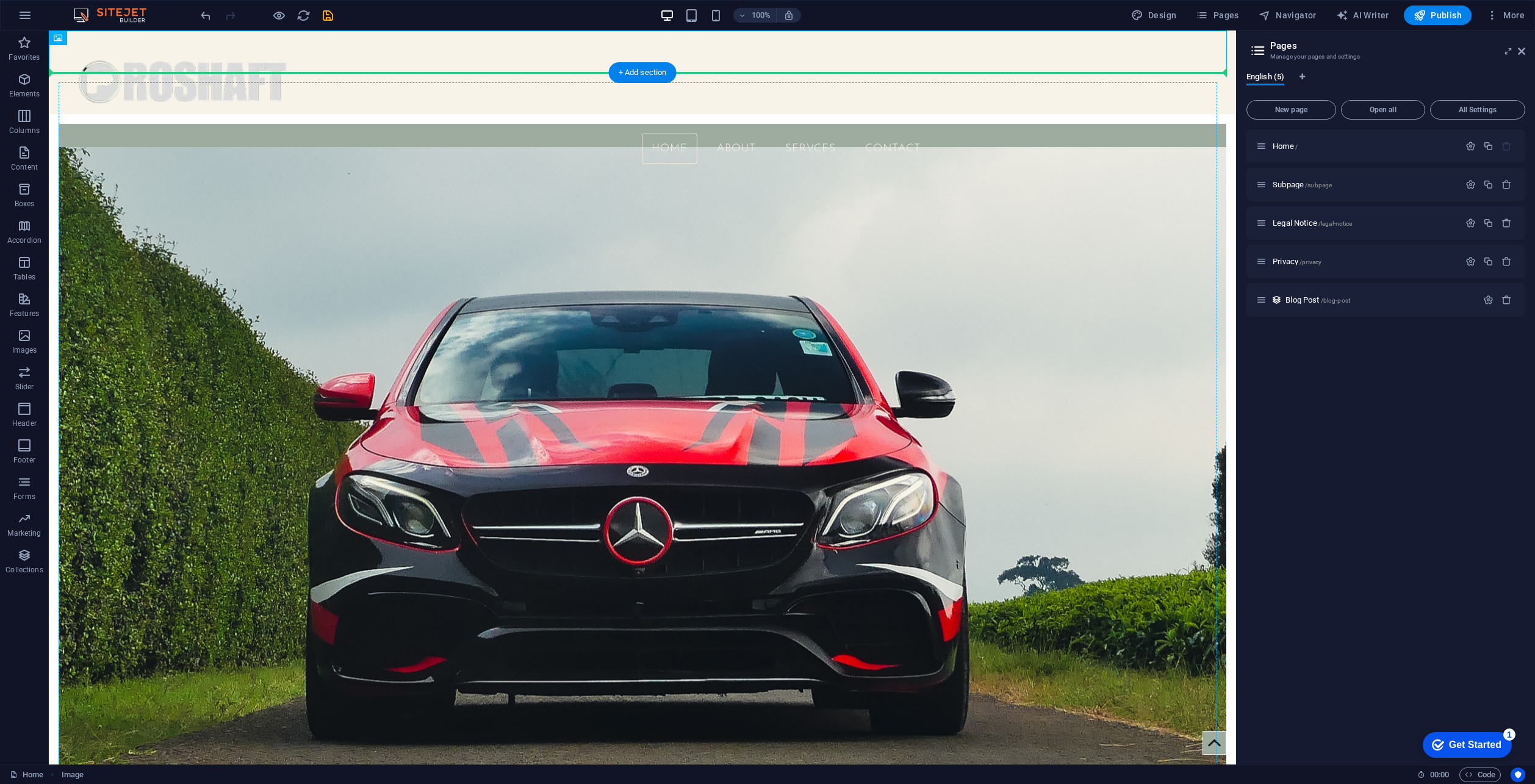
drag, startPoint x: 102, startPoint y: 54, endPoint x: 94, endPoint y: 107, distance: 53.6
click at [94, 124] on div "Home About SERVCES Contact" at bounding box center [643, 161] width 1168 height 73
drag, startPoint x: 144, startPoint y: 42, endPoint x: 142, endPoint y: 146, distance: 104.0
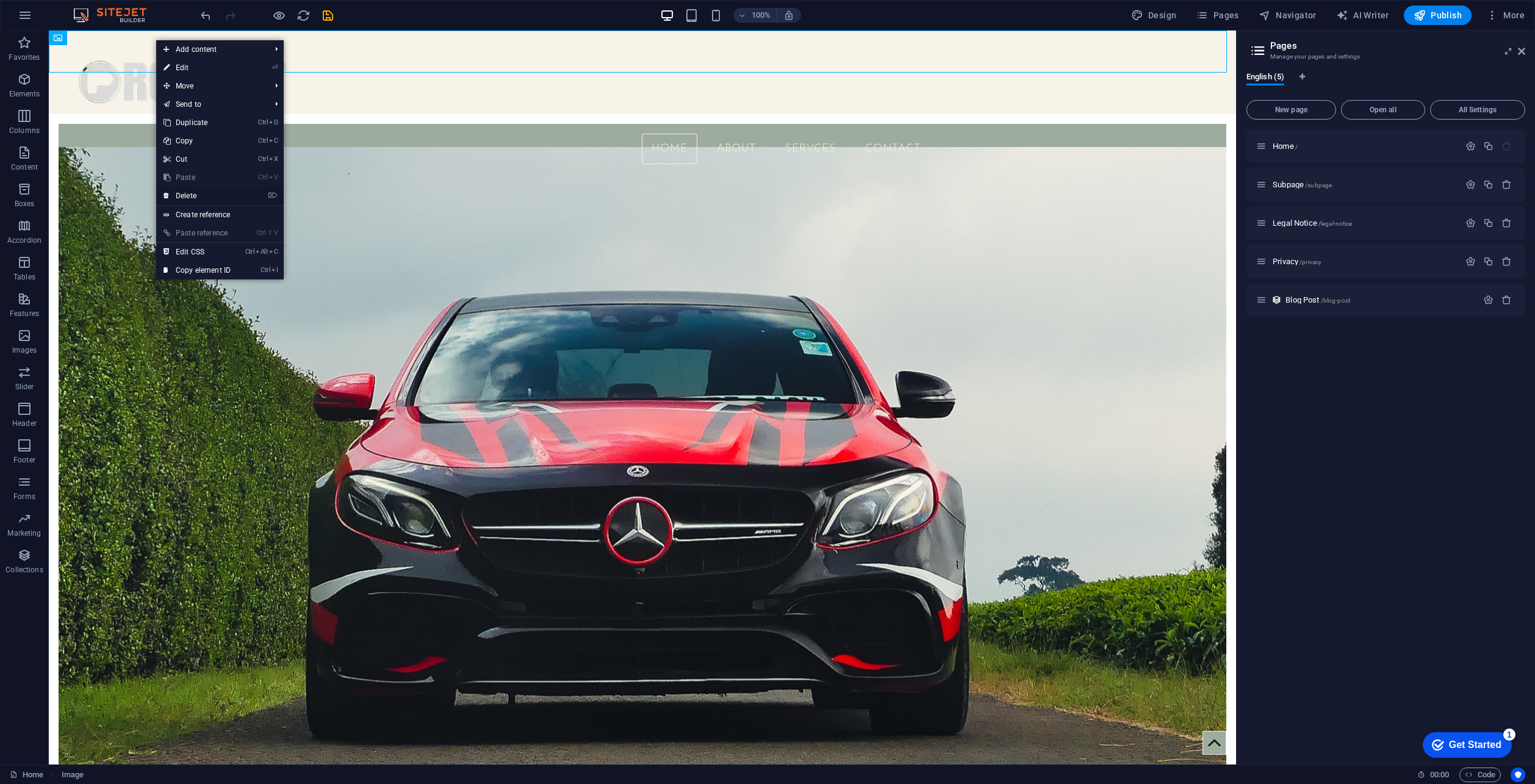
click at [218, 194] on link "⌦ Delete" at bounding box center [197, 196] width 82 height 18
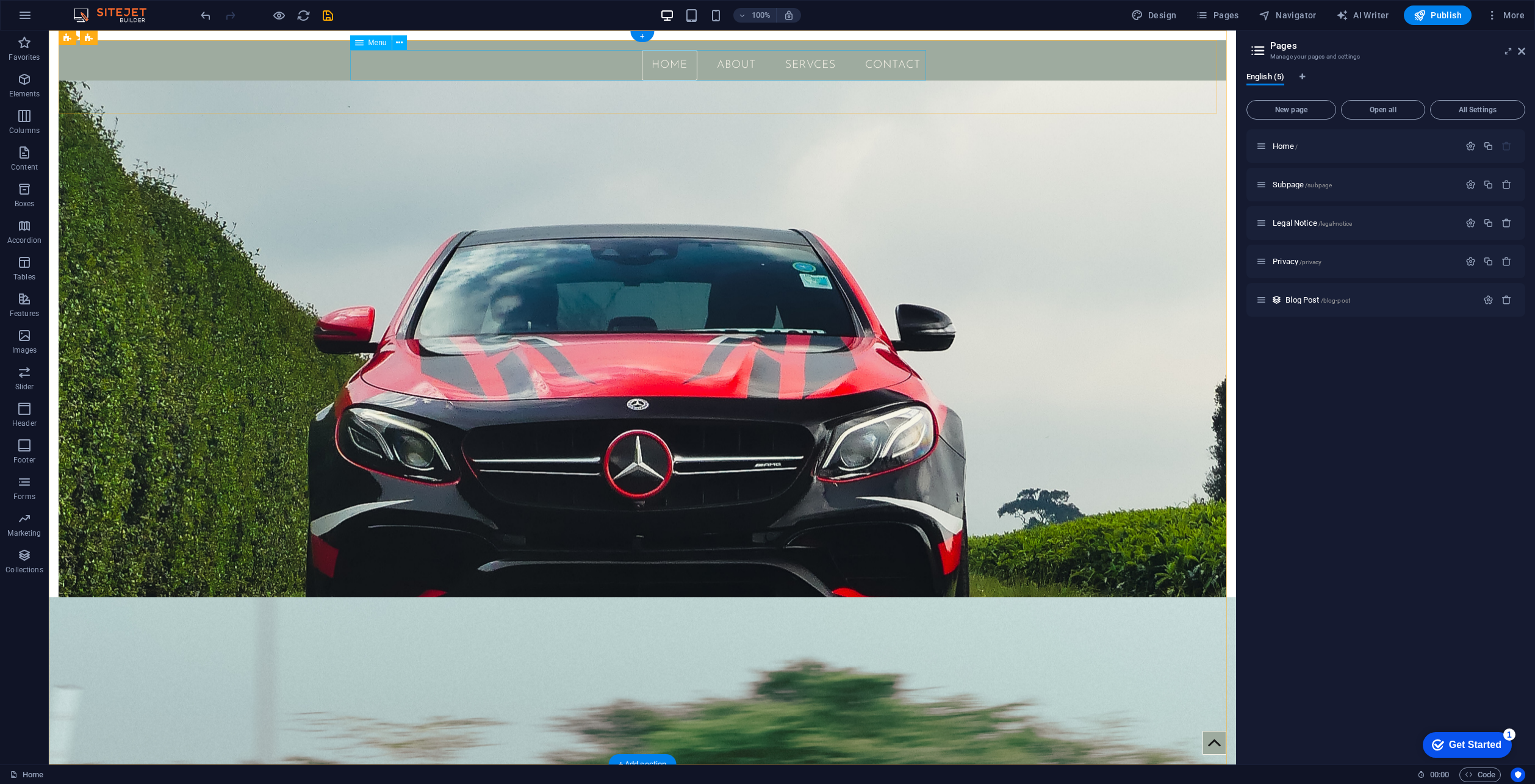
click at [360, 71] on nav "Home About SERVCES Contact" at bounding box center [643, 65] width 576 height 31
click at [195, 68] on div "Home About SERVCES Contact" at bounding box center [643, 77] width 1168 height 73
click at [104, 59] on div "Home About SERVCES Contact" at bounding box center [643, 77] width 1168 height 73
click at [117, 96] on div "Home About SERVCES Contact" at bounding box center [643, 77] width 1168 height 73
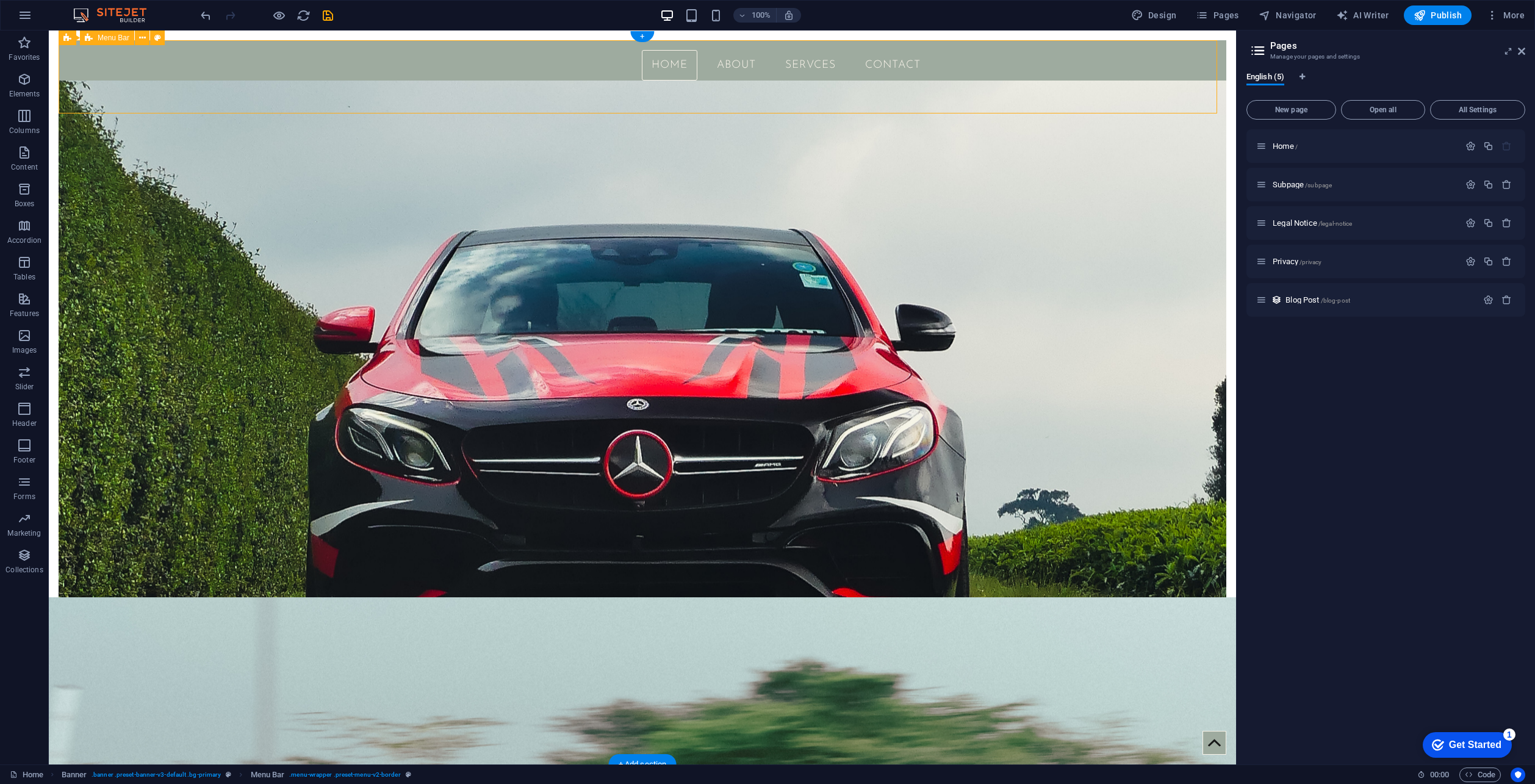
select select "px"
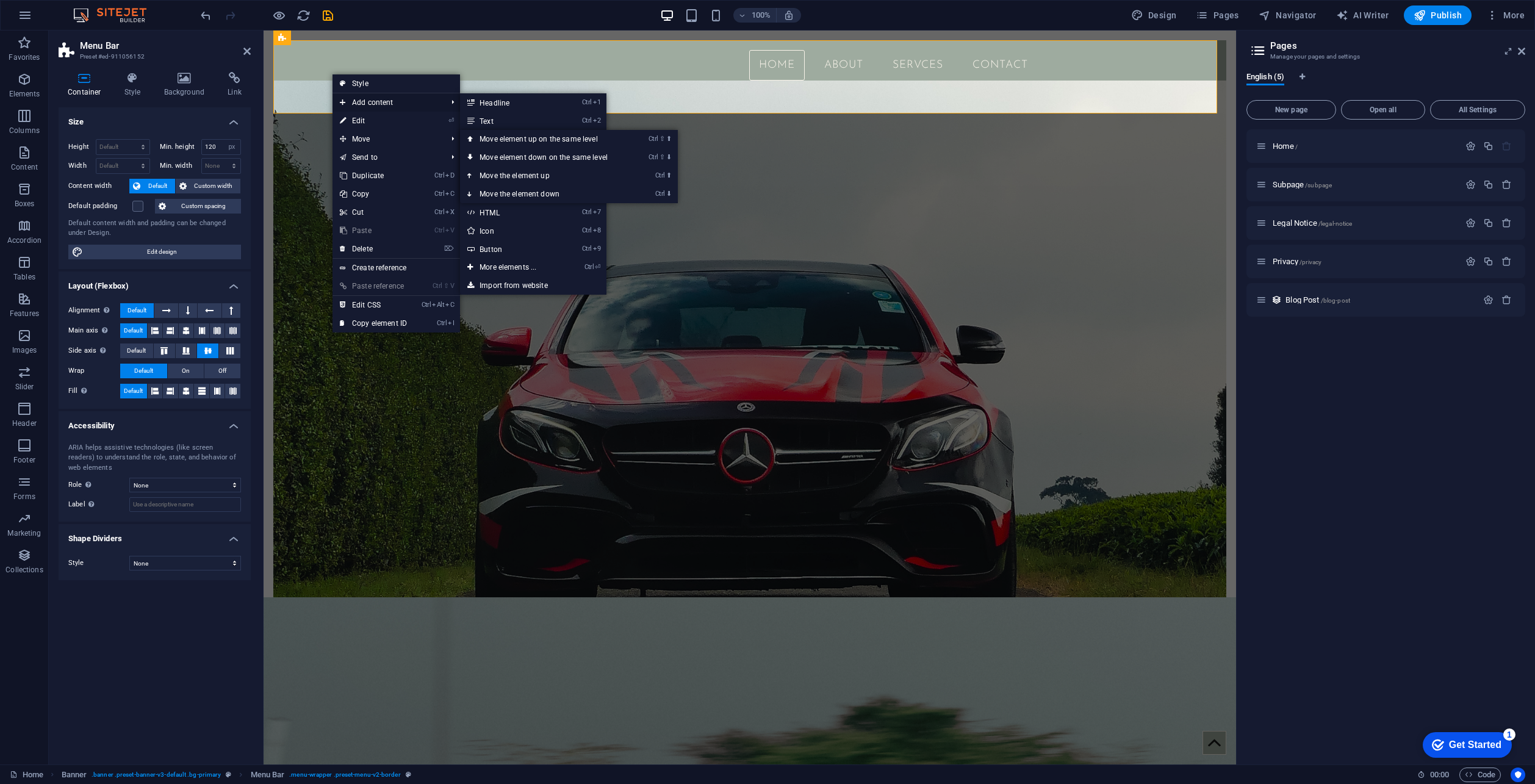
click at [427, 103] on span "Add content" at bounding box center [387, 103] width 109 height 18
click at [500, 141] on link "Ctrl 3 Image" at bounding box center [510, 139] width 101 height 18
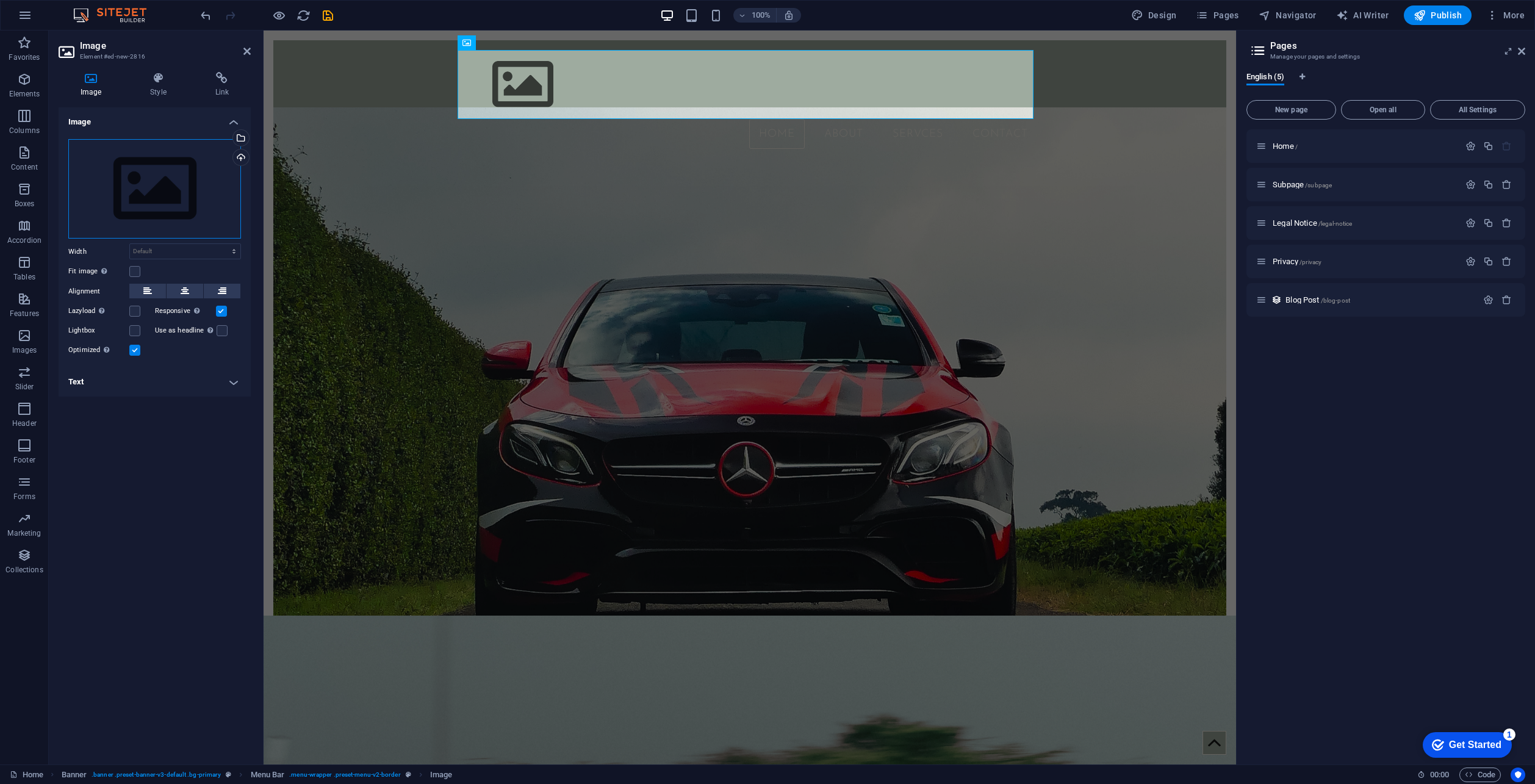
click at [78, 218] on div "Drag files here, click to choose files or select files from Files or our free s…" at bounding box center [155, 189] width 172 height 100
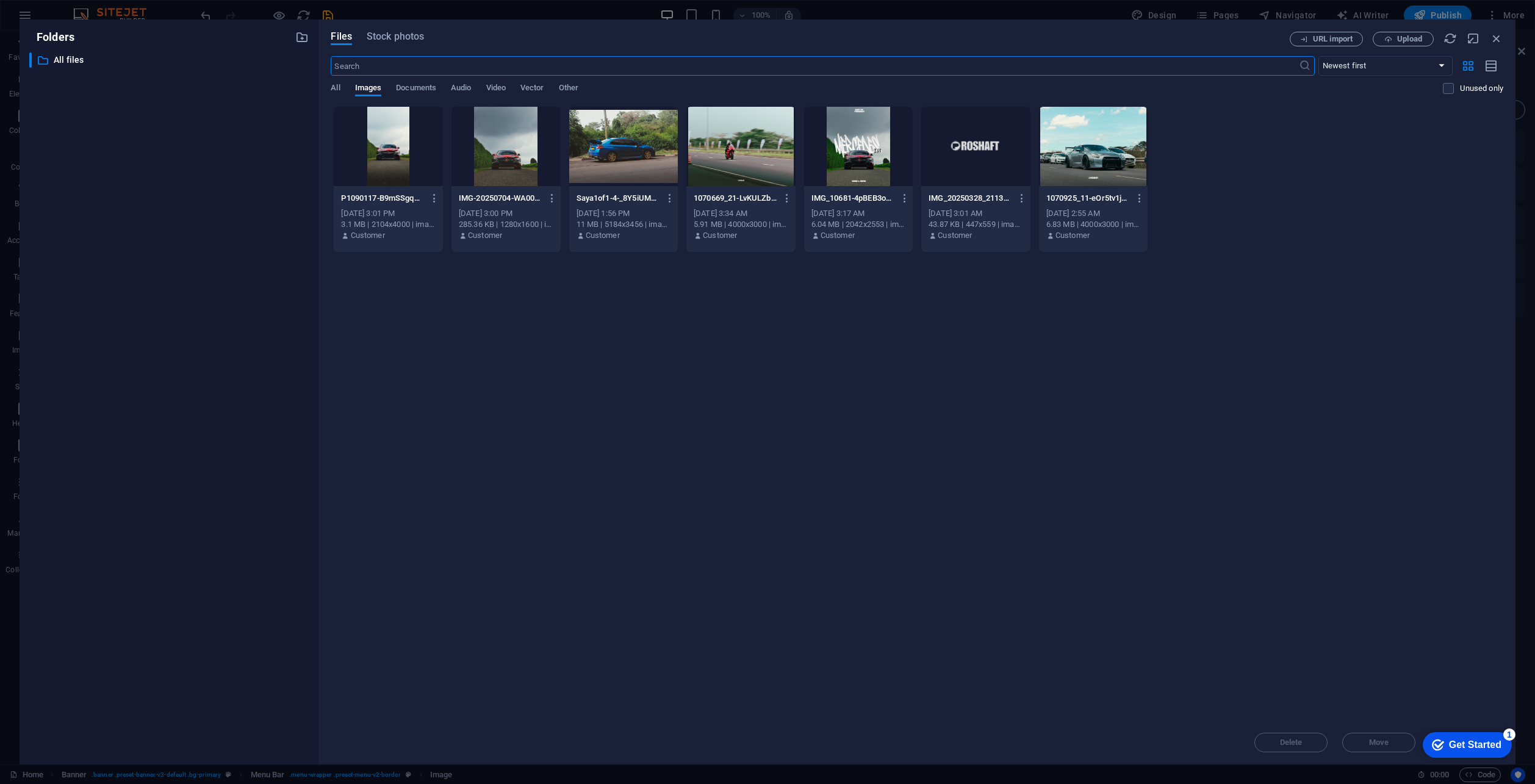
click at [983, 151] on div at bounding box center [976, 147] width 109 height 80
click at [978, 141] on div "1" at bounding box center [976, 147] width 109 height 80
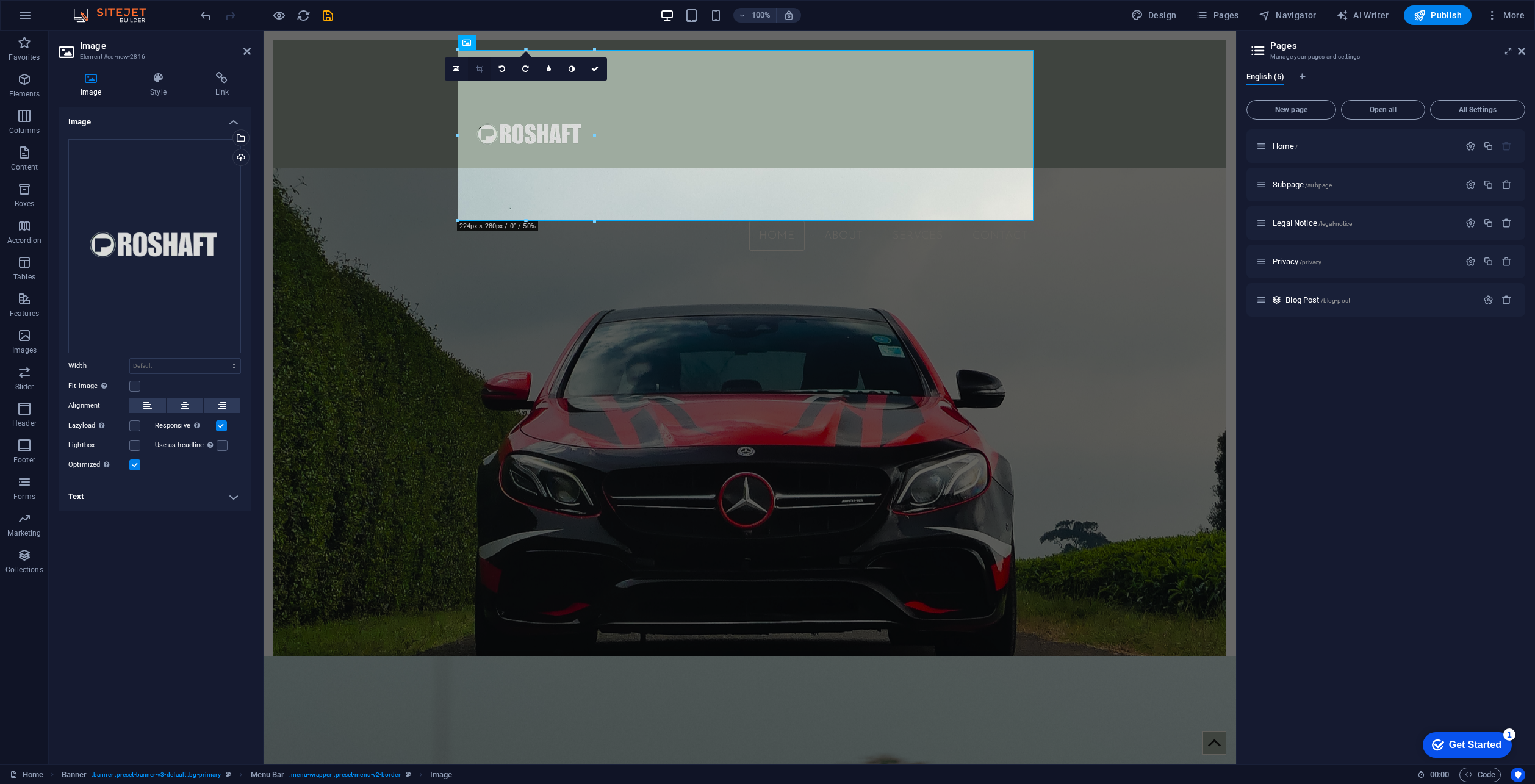
click at [484, 65] on link at bounding box center [479, 69] width 23 height 23
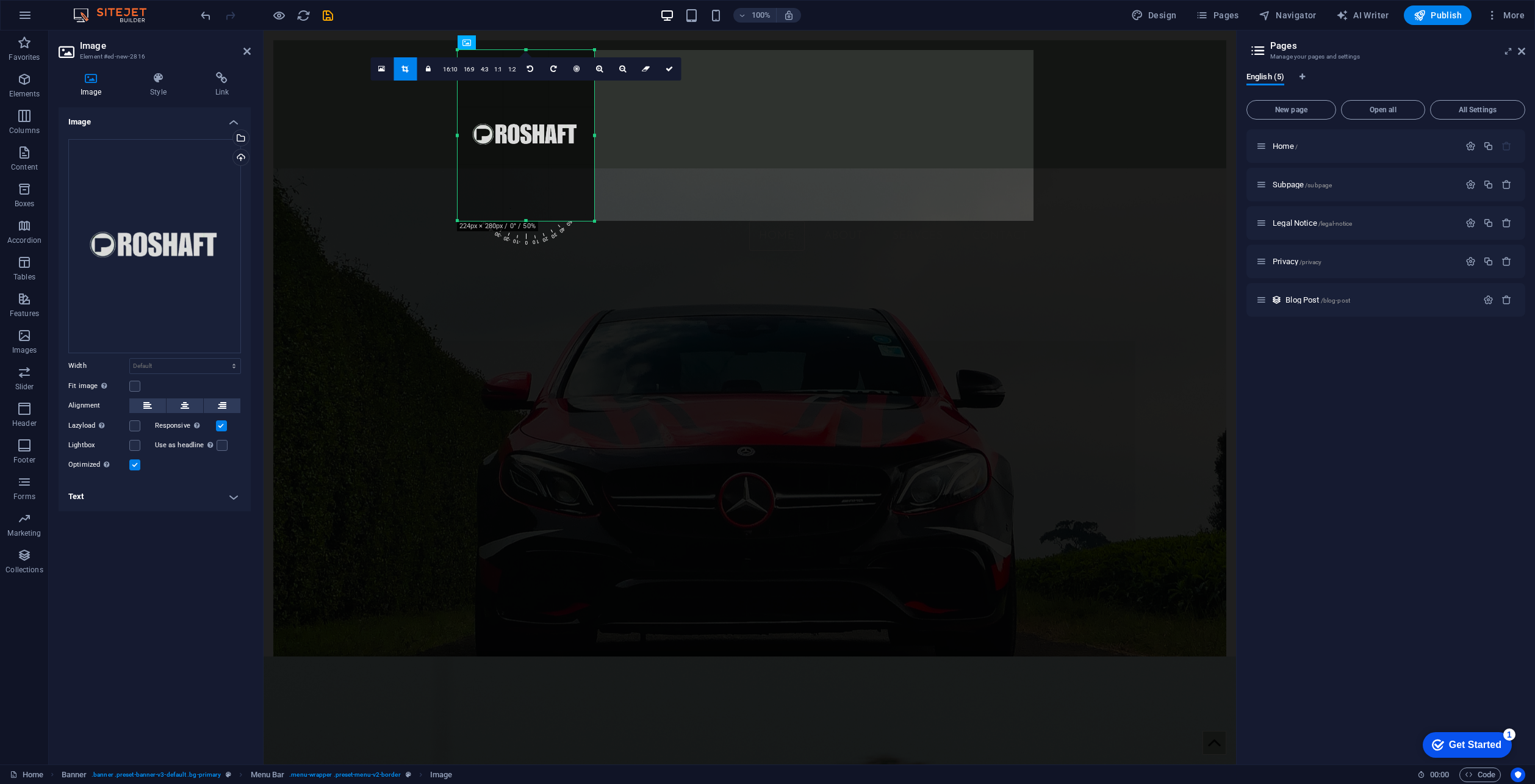
click at [527, 221] on div "180 170 160 150 140 130 120 110 100 90 80 70 60 50 40 30 20 10 0 -10 -20 -30 -4…" at bounding box center [526, 135] width 137 height 171
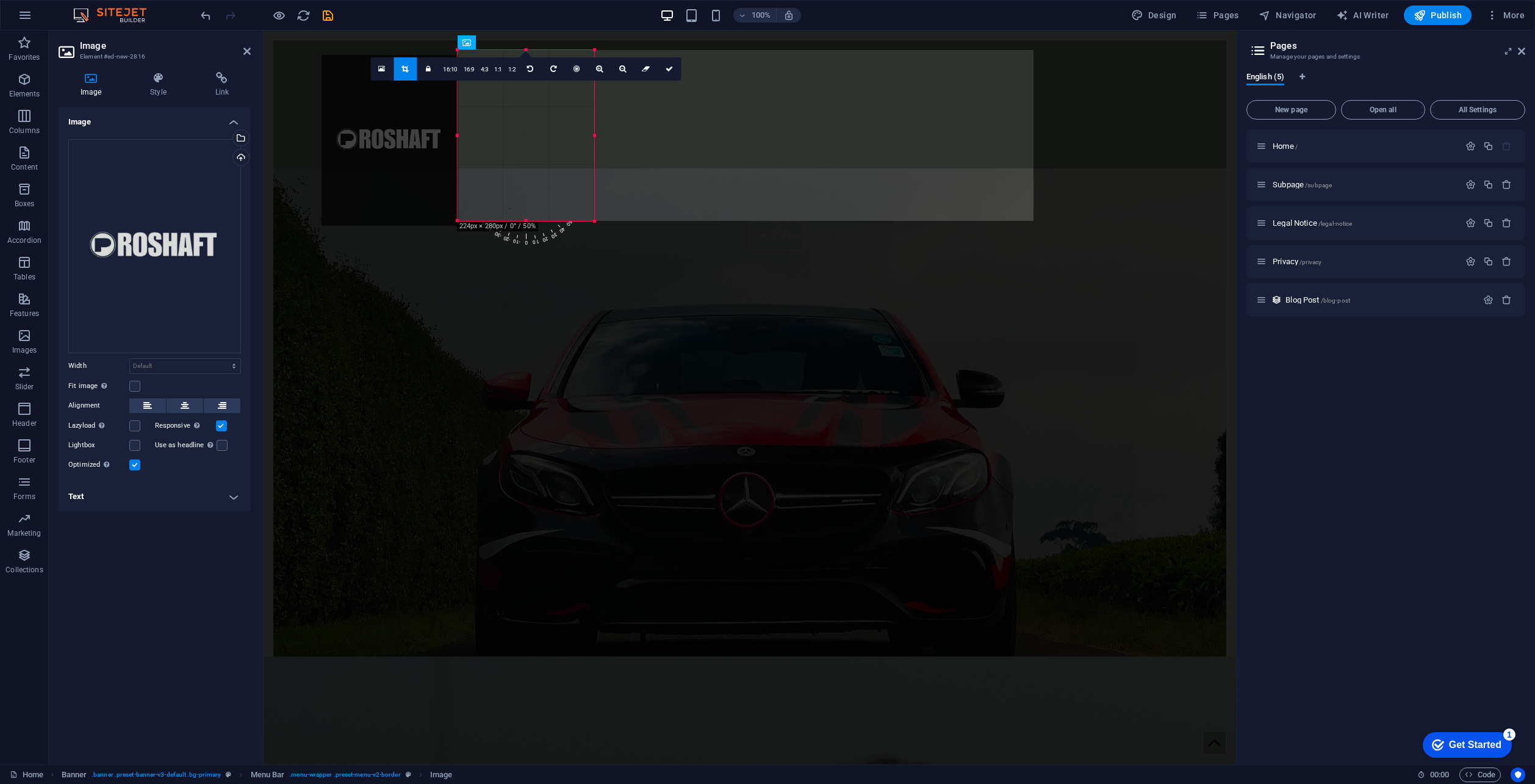
drag, startPoint x: 523, startPoint y: 218, endPoint x: 119, endPoint y: 187, distance: 405.2
click at [387, 223] on div at bounding box center [390, 140] width 137 height 171
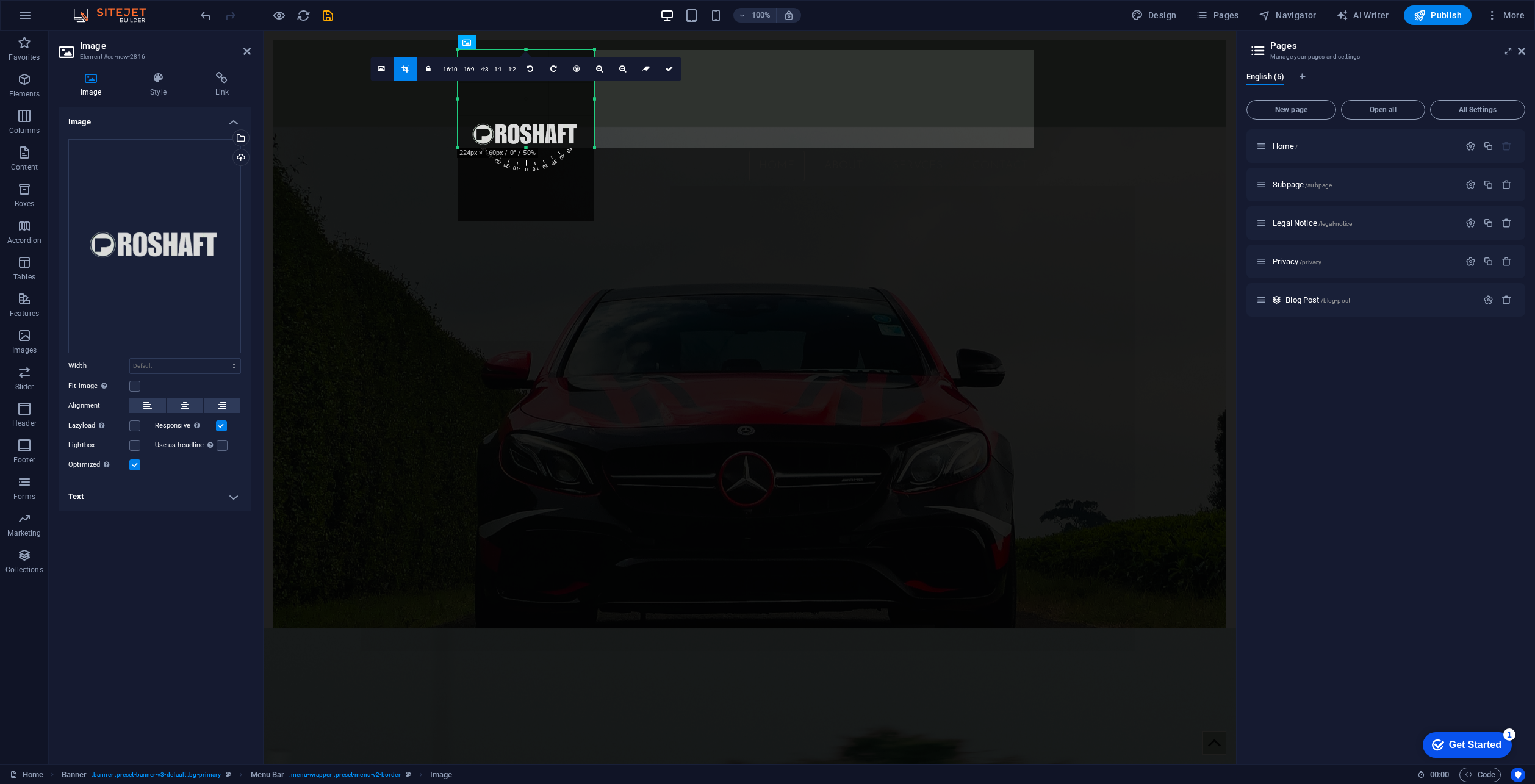
drag, startPoint x: 520, startPoint y: 219, endPoint x: 538, endPoint y: 146, distance: 75.2
click at [538, 146] on div at bounding box center [526, 147] width 137 height 4
click at [527, 53] on div at bounding box center [526, 135] width 137 height 171
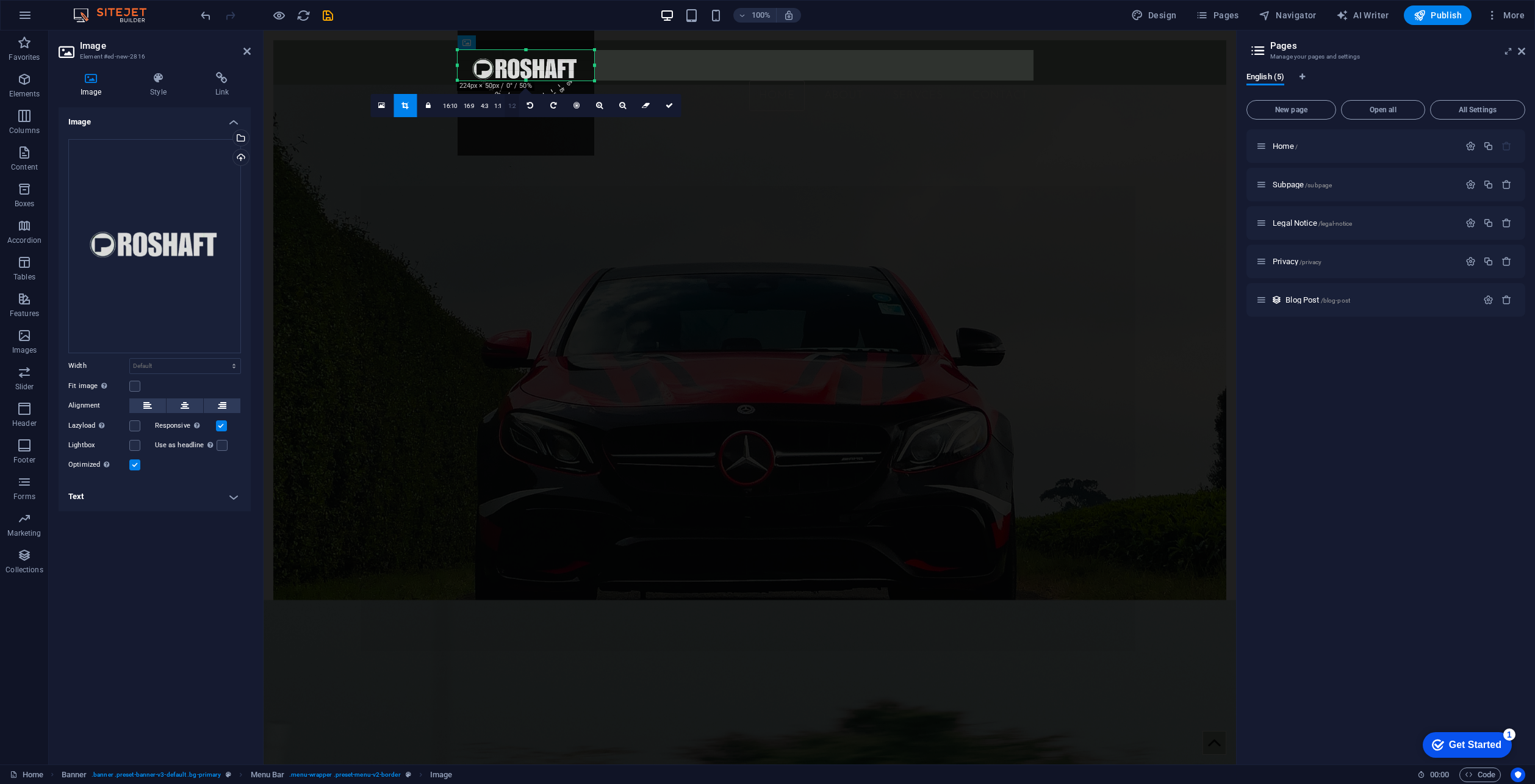
drag, startPoint x: 522, startPoint y: 48, endPoint x: 512, endPoint y: 113, distance: 65.8
click at [512, 81] on div "180 170 160 150 140 130 120 110 100 90 80 70 60 50 40 30 20 10 0 -10 -20 -30 -4…" at bounding box center [526, 65] width 137 height 31
click at [659, 109] on link at bounding box center [670, 106] width 23 height 23
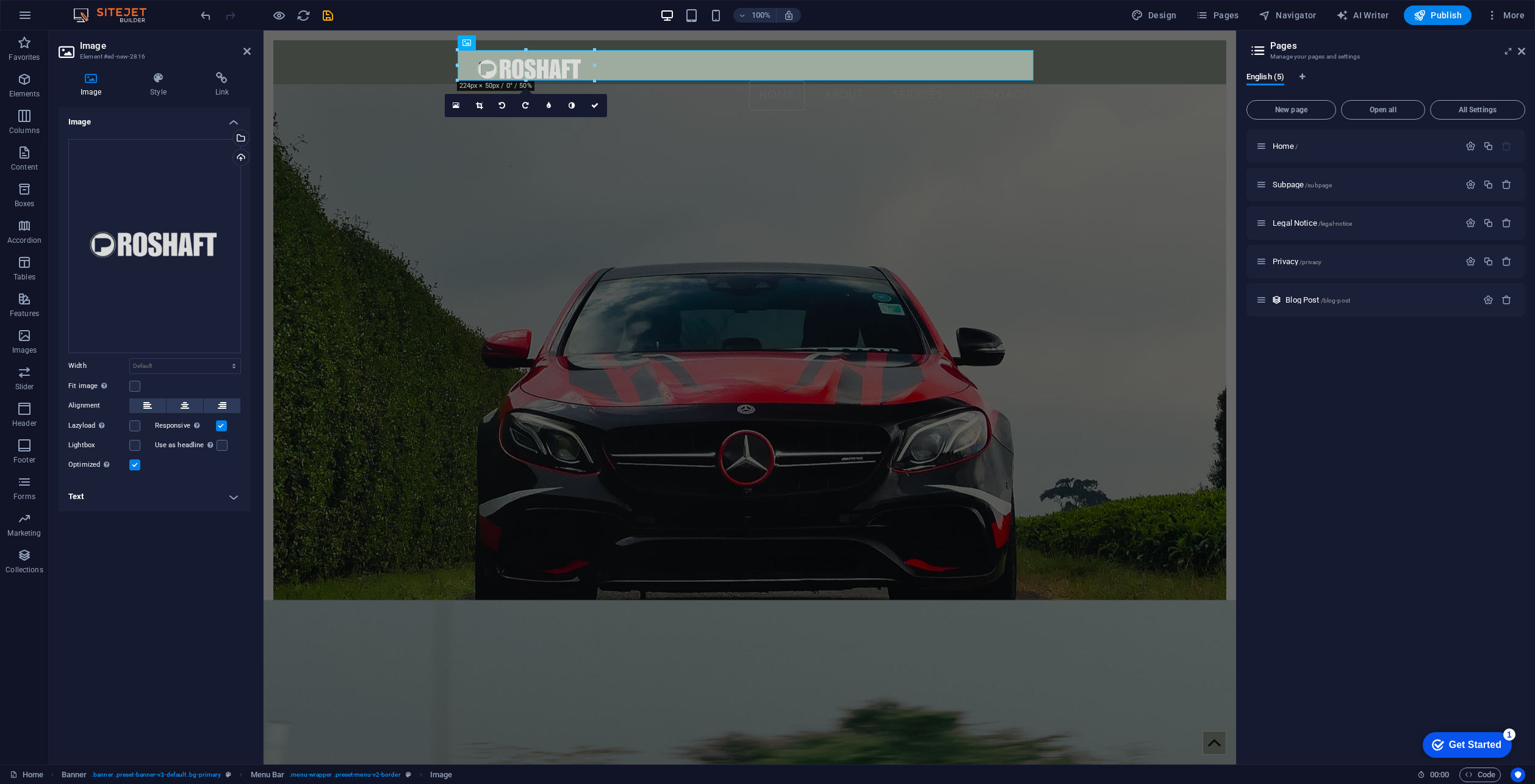
click at [596, 334] on figure at bounding box center [750, 422] width 953 height 675
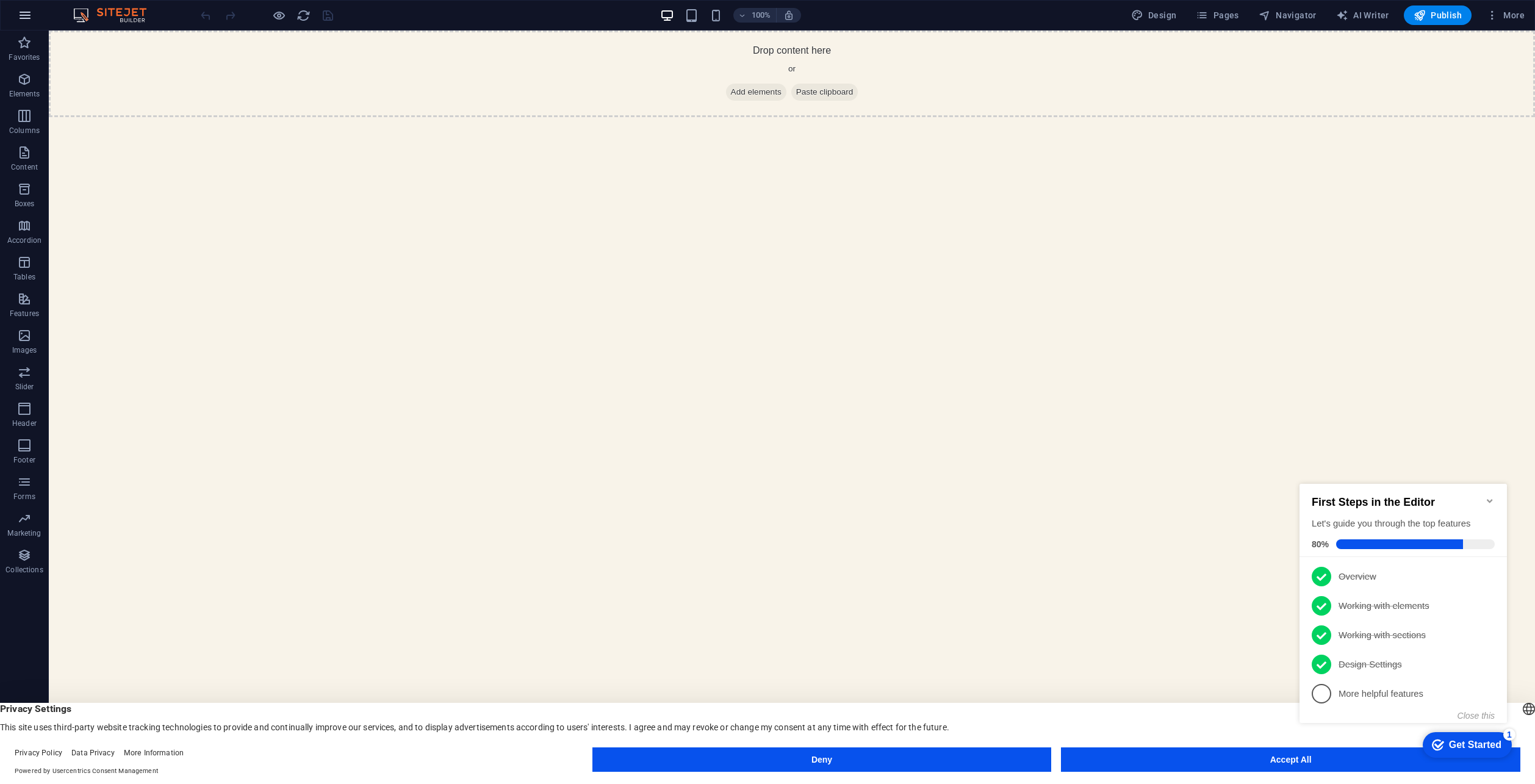
click at [31, 13] on icon "button" at bounding box center [25, 15] width 15 height 15
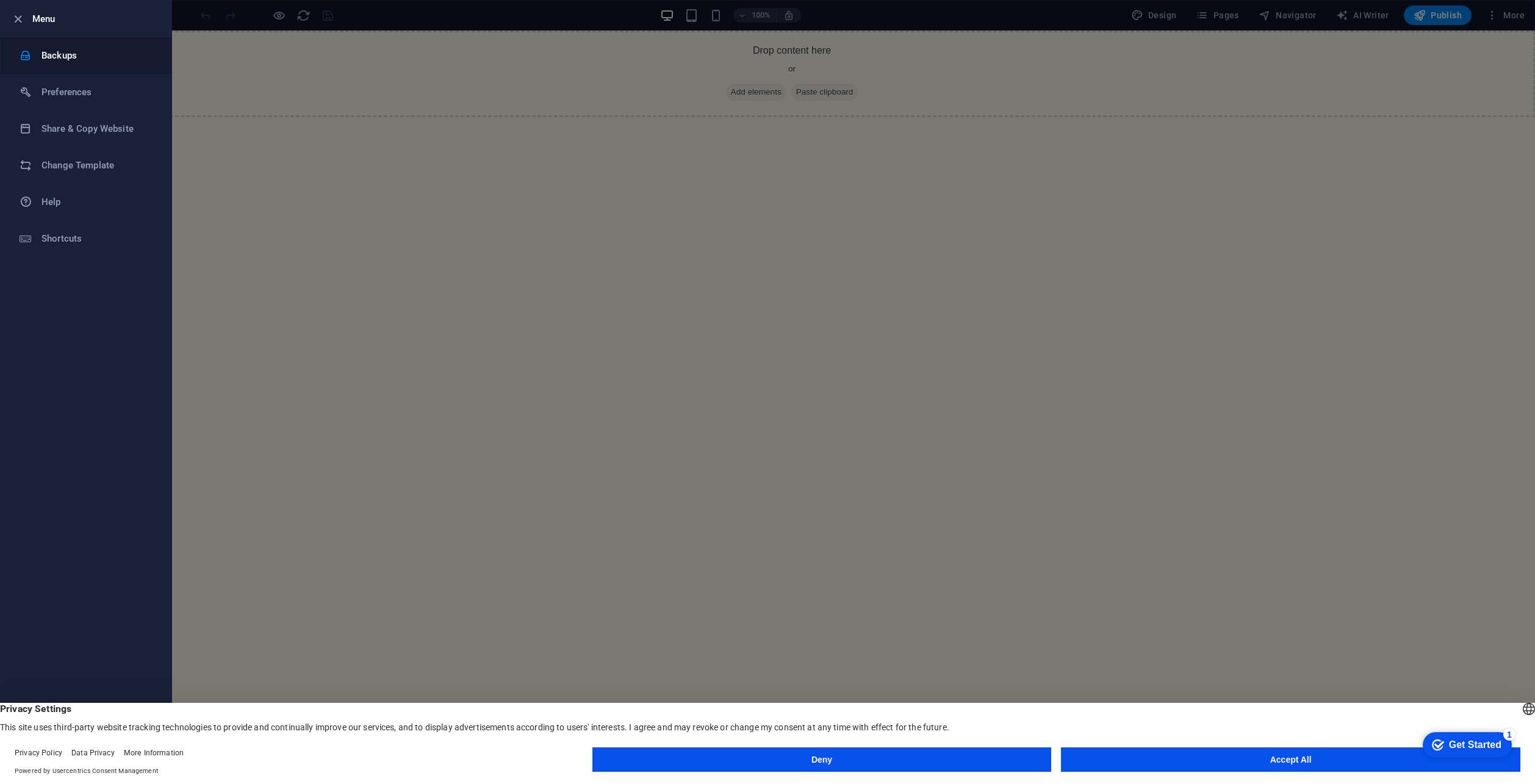
click at [51, 63] on li "Backups" at bounding box center [86, 56] width 171 height 37
